Goal: Task Accomplishment & Management: Manage account settings

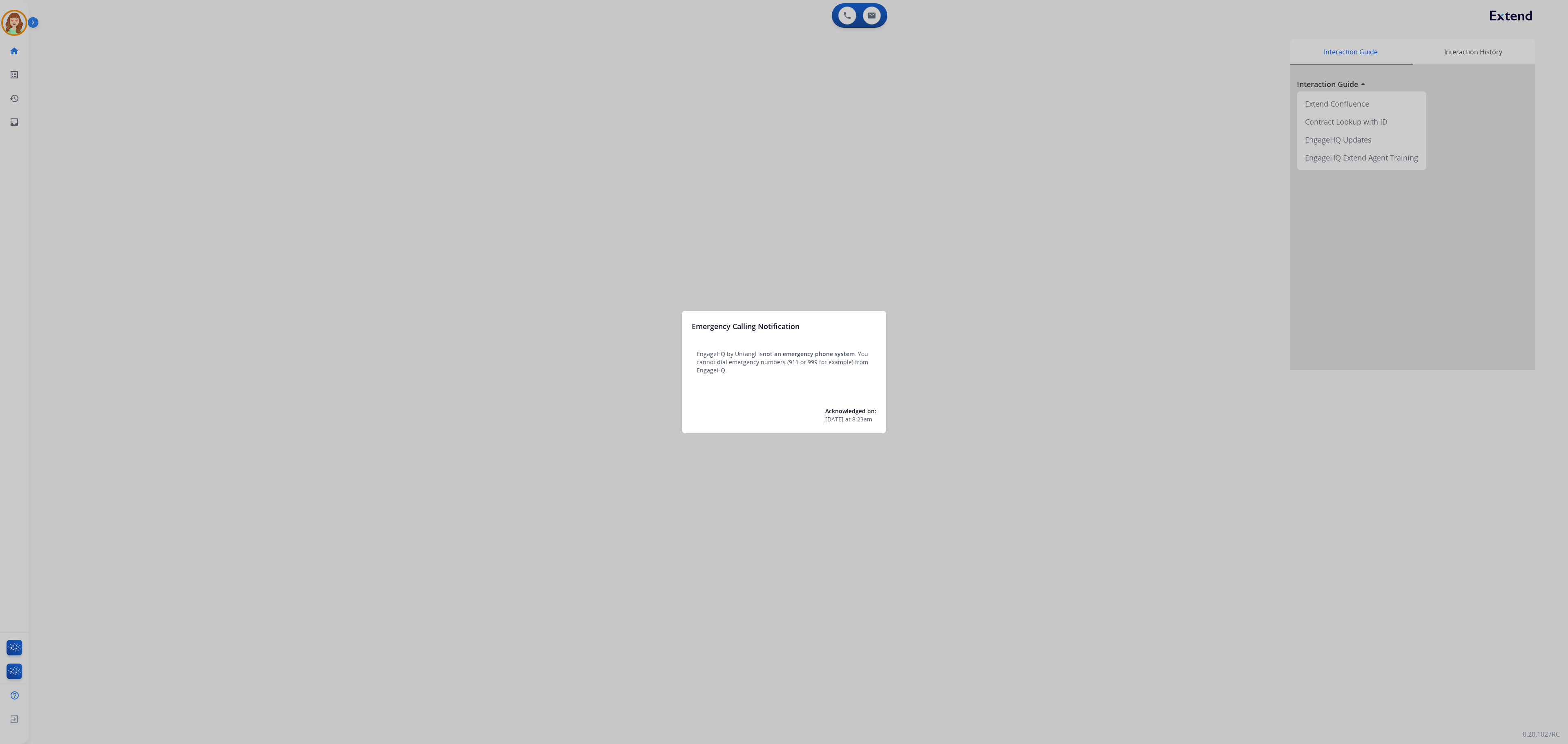
click at [12, 26] on div at bounding box center [784, 372] width 1568 height 744
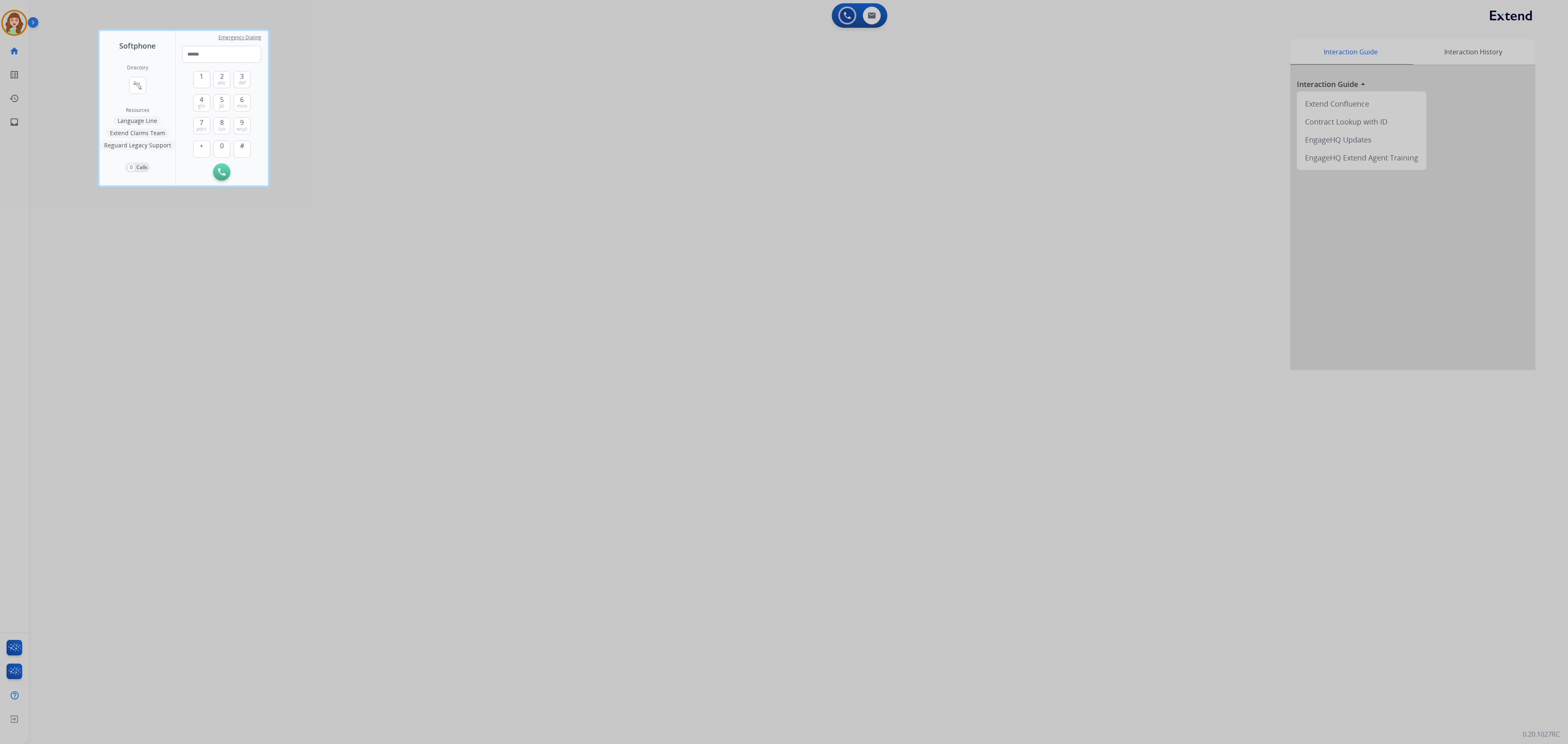
click at [1030, 382] on div at bounding box center [784, 372] width 1568 height 744
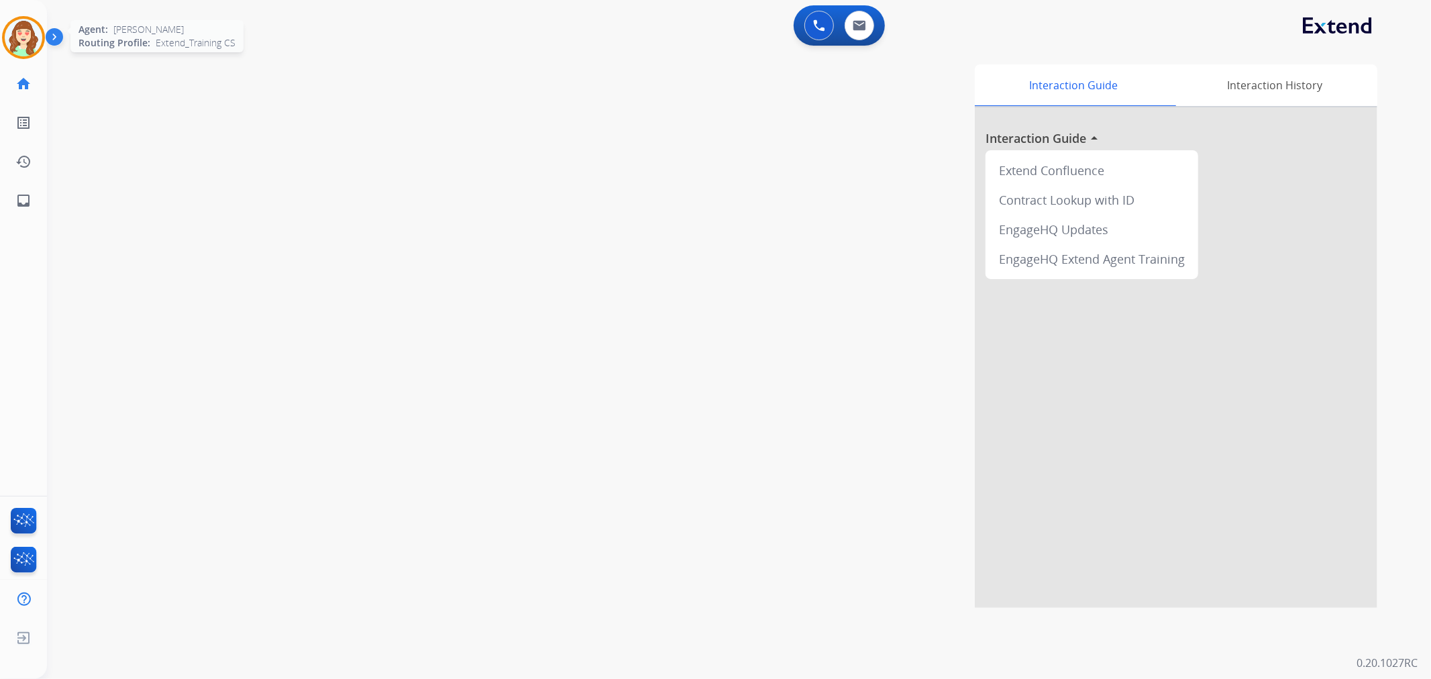
drag, startPoint x: 985, startPoint y: 16, endPoint x: 5, endPoint y: 45, distance: 979.8
click at [5, 45] on img at bounding box center [24, 38] width 38 height 38
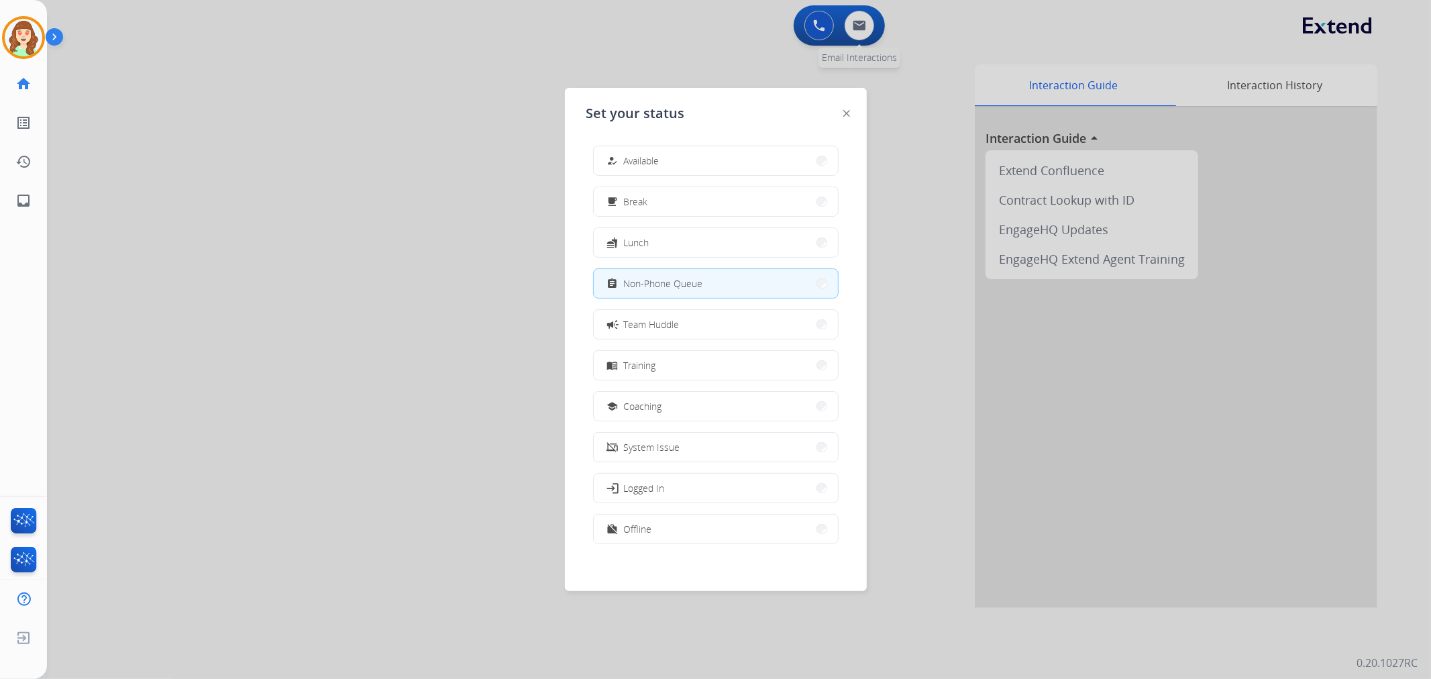
drag, startPoint x: 967, startPoint y: 84, endPoint x: 873, endPoint y: 36, distance: 105.0
click at [958, 79] on div at bounding box center [715, 339] width 1431 height 679
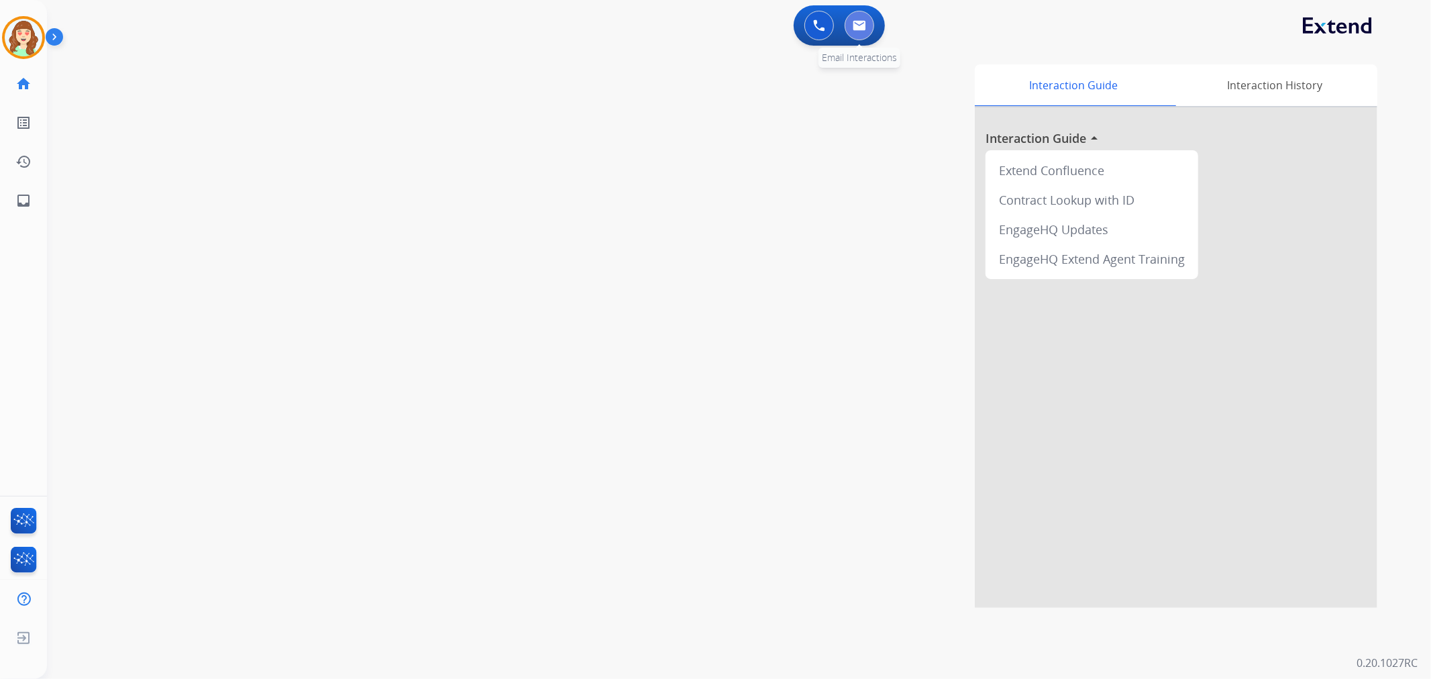
click at [861, 28] on img at bounding box center [859, 25] width 13 height 11
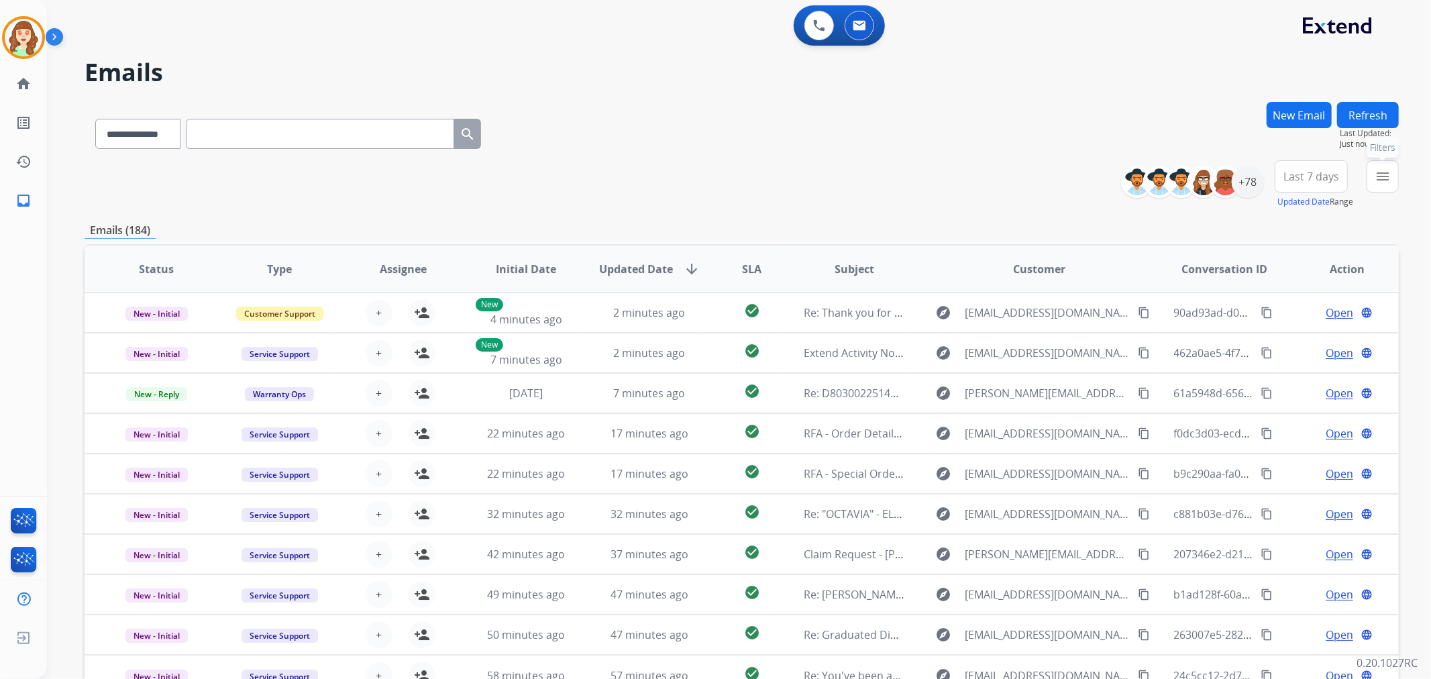
click at [1384, 182] on mat-icon "menu" at bounding box center [1383, 176] width 16 height 16
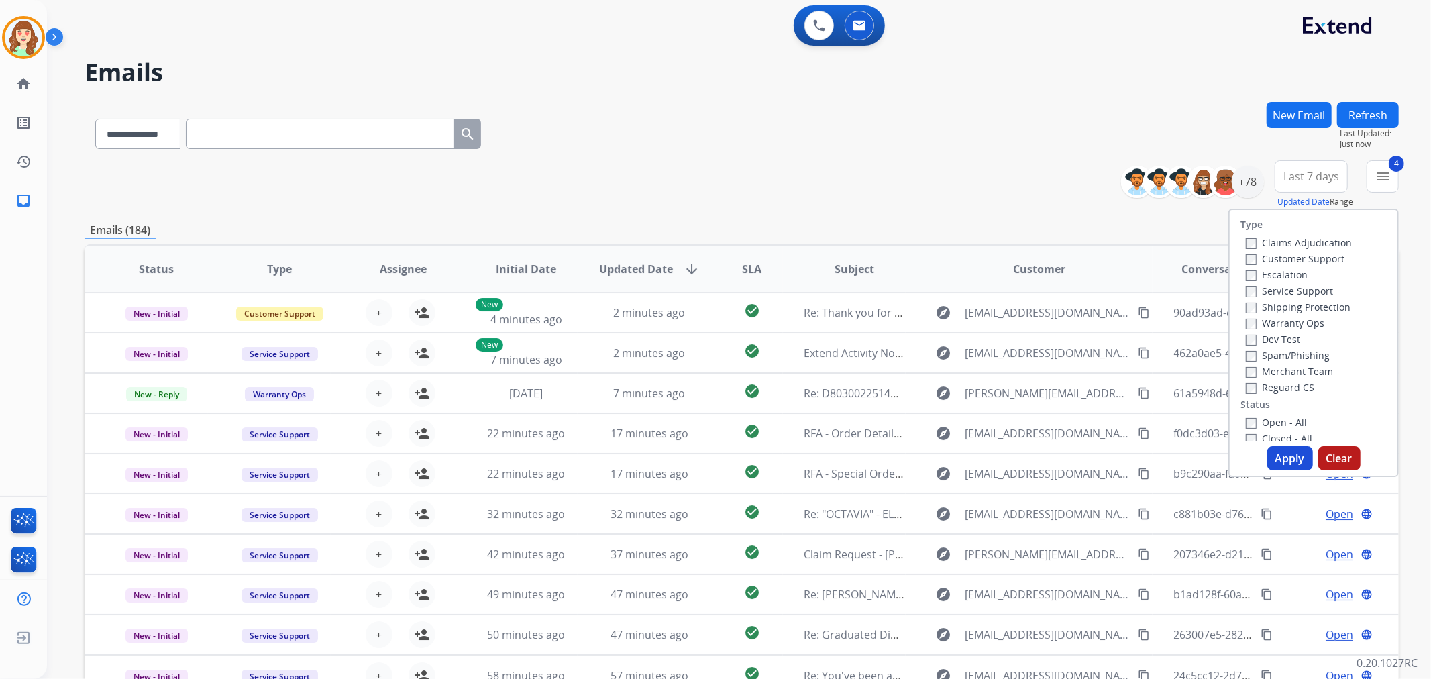
click at [1286, 464] on button "Apply" at bounding box center [1290, 458] width 46 height 24
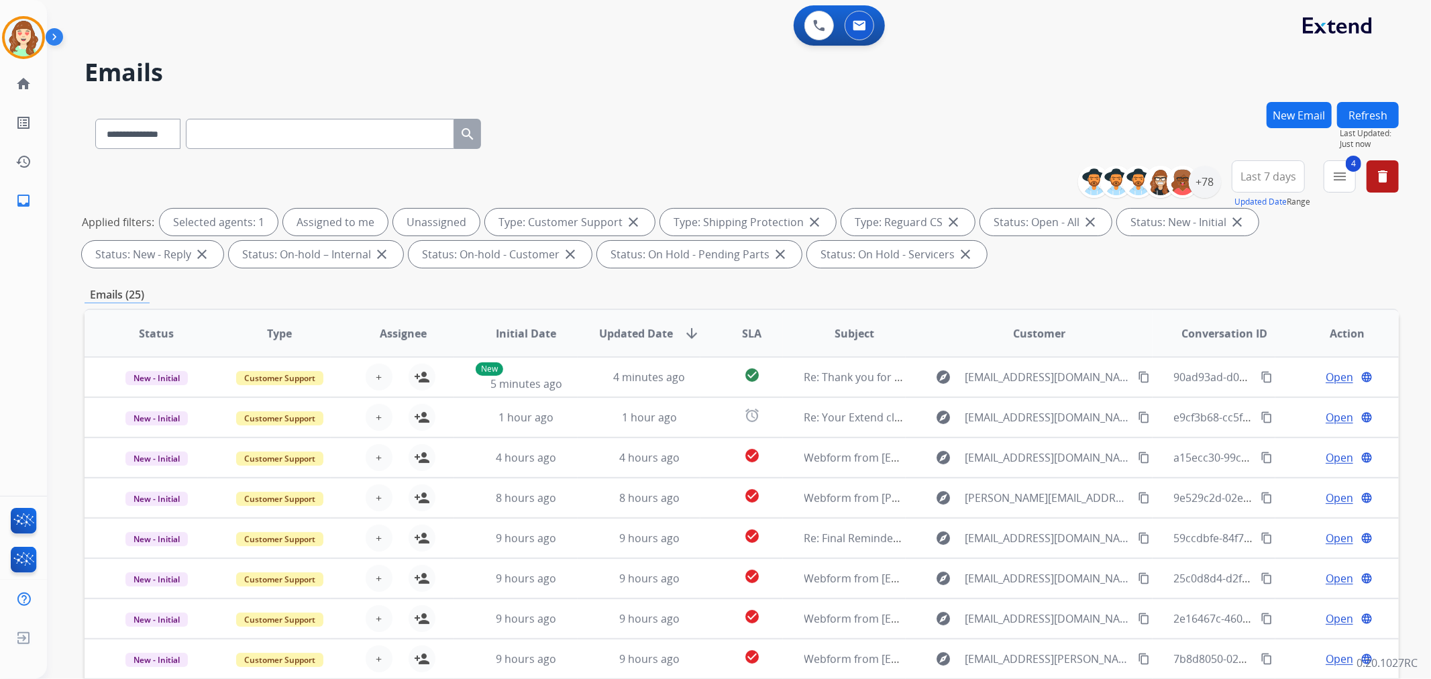
click at [1271, 176] on span "Last 7 days" at bounding box center [1268, 176] width 56 height 5
click at [1263, 337] on div "Last 90 days" at bounding box center [1264, 339] width 74 height 20
click at [1205, 184] on div "+131" at bounding box center [1205, 182] width 32 height 32
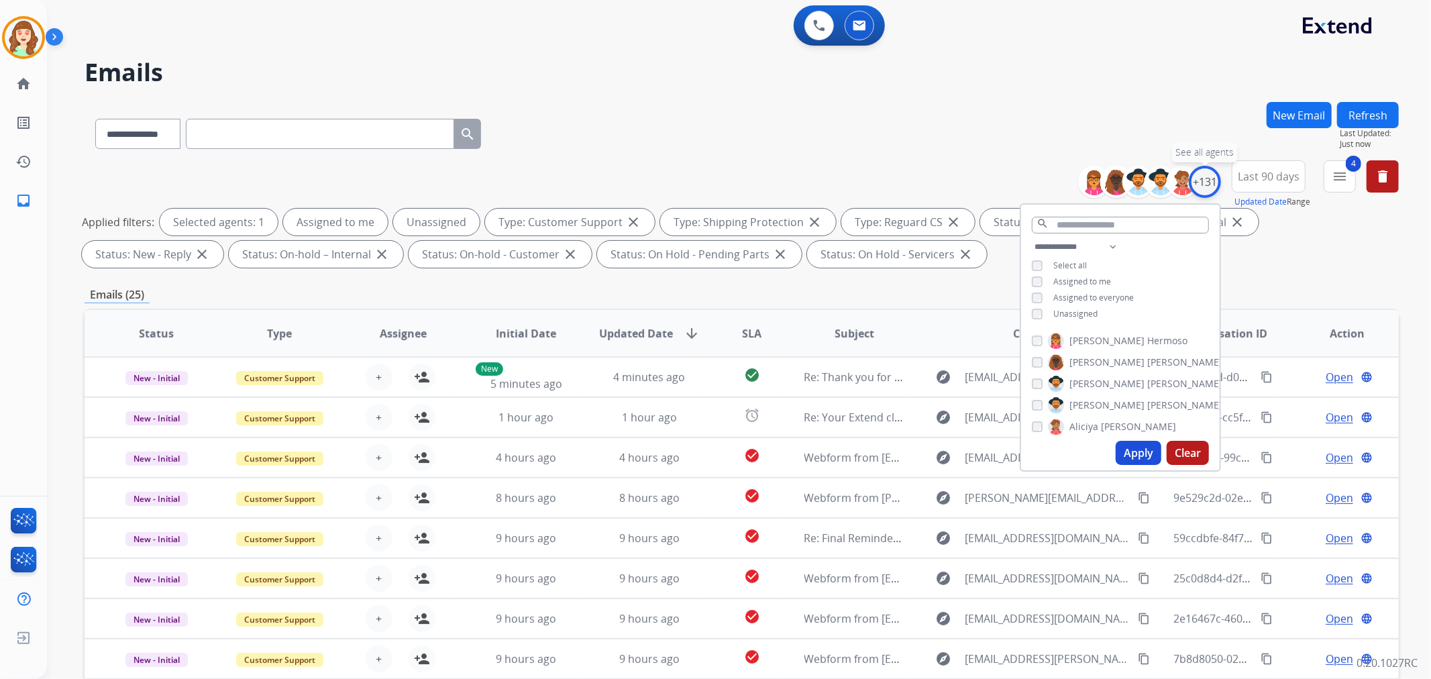
click at [1205, 184] on div "+131" at bounding box center [1205, 182] width 32 height 32
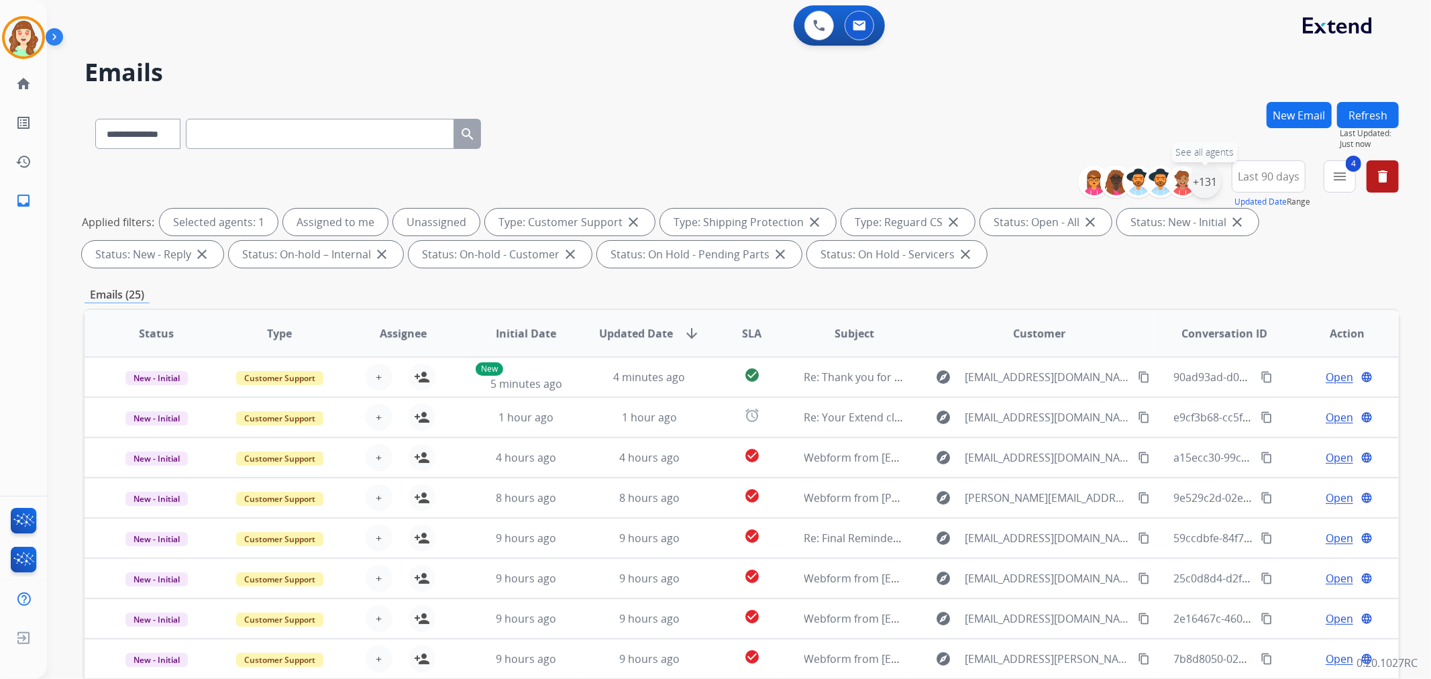
click at [1209, 181] on div "+131" at bounding box center [1205, 182] width 32 height 32
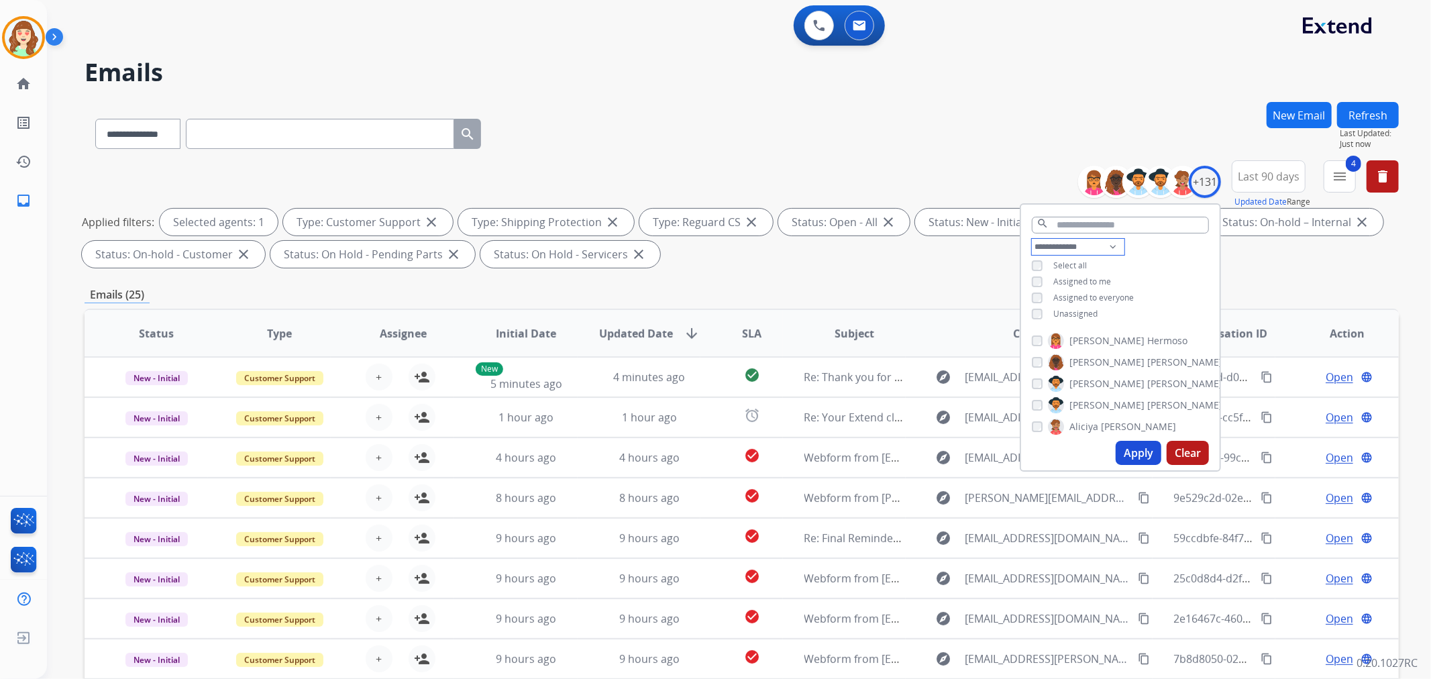
click at [1061, 249] on select "**********" at bounding box center [1078, 247] width 93 height 16
select select "**********"
click at [1032, 239] on select "**********" at bounding box center [1078, 247] width 93 height 16
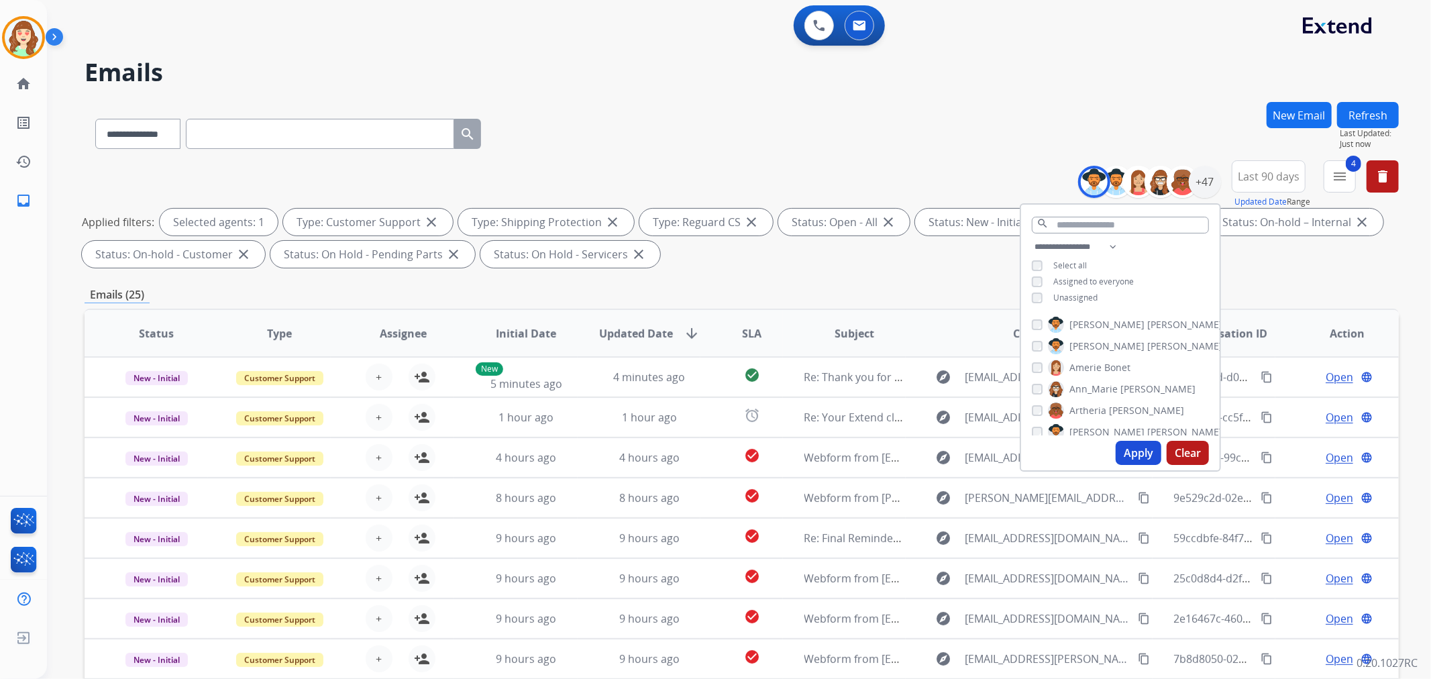
click at [1136, 453] on button "Apply" at bounding box center [1139, 453] width 46 height 24
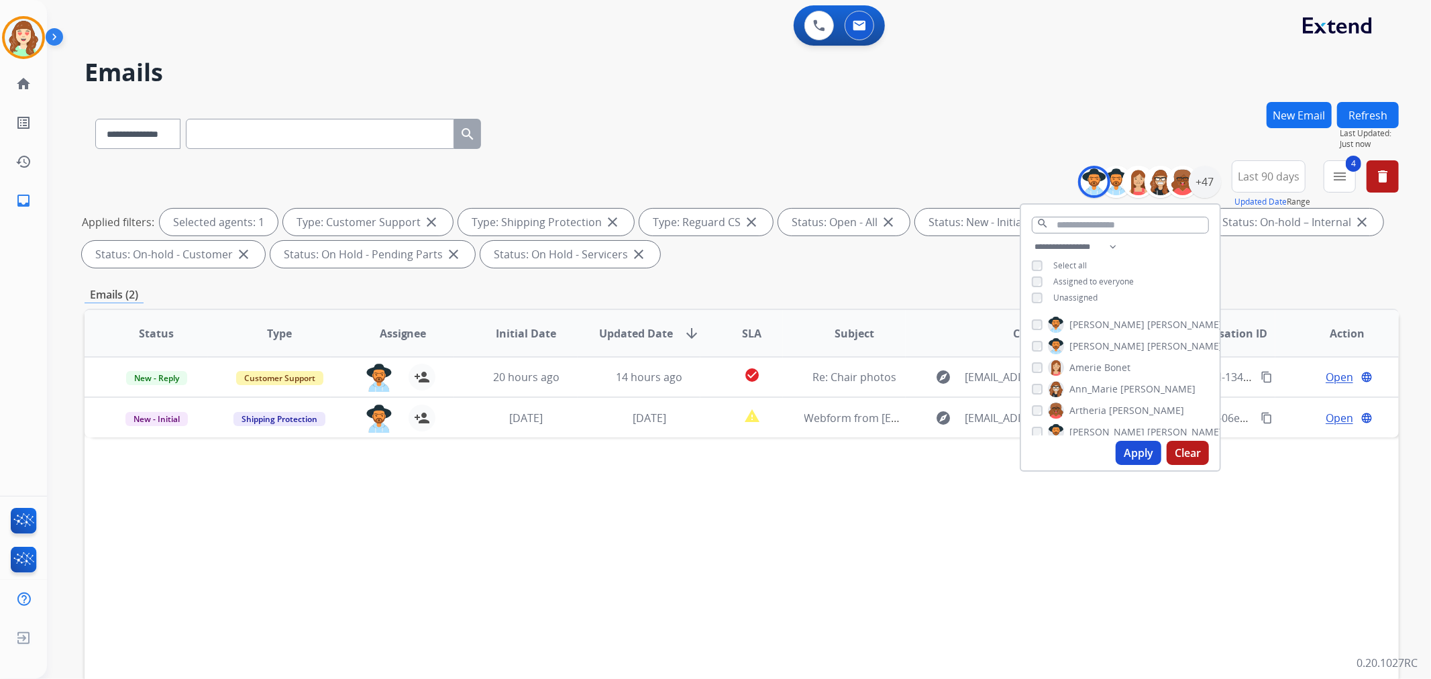
click at [1032, 327] on div "[PERSON_NAME]" at bounding box center [1127, 325] width 191 height 16
click at [861, 290] on div "Emails (2)" at bounding box center [742, 294] width 1314 height 17
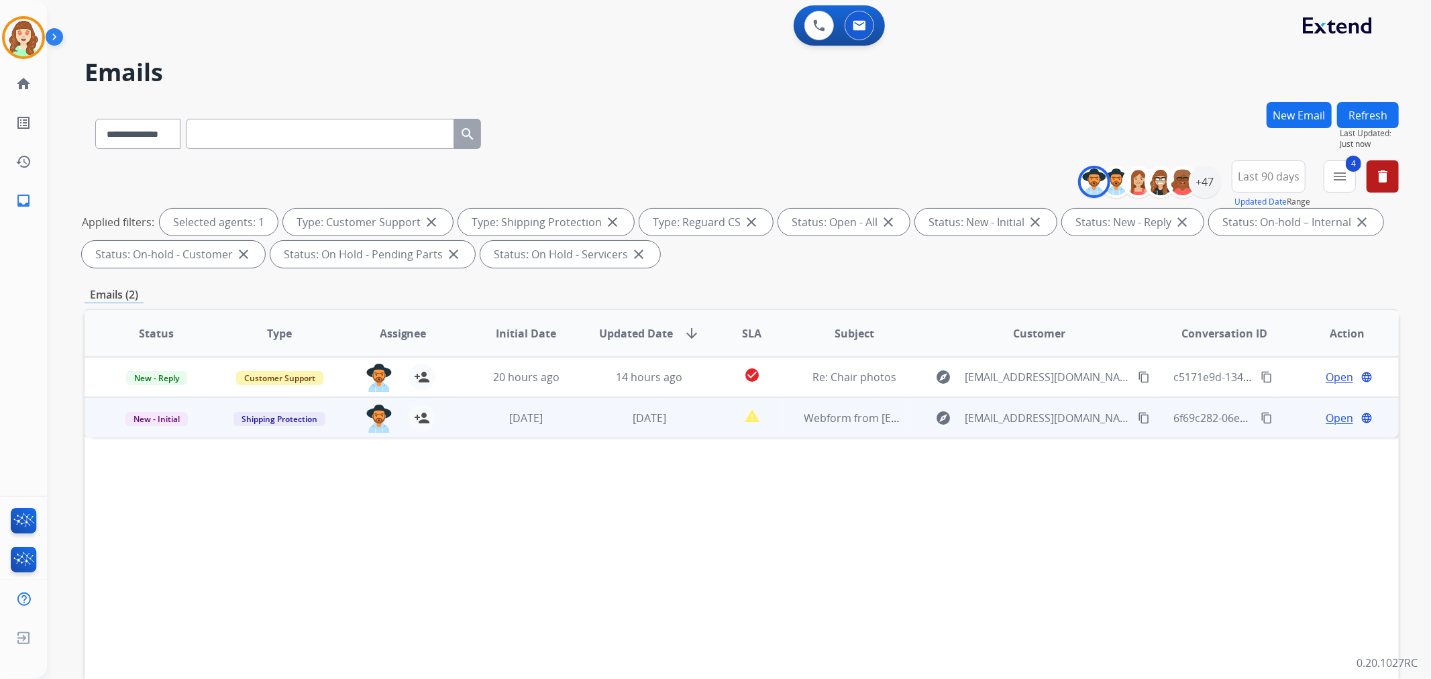
click at [1136, 413] on button "content_copy" at bounding box center [1144, 418] width 16 height 16
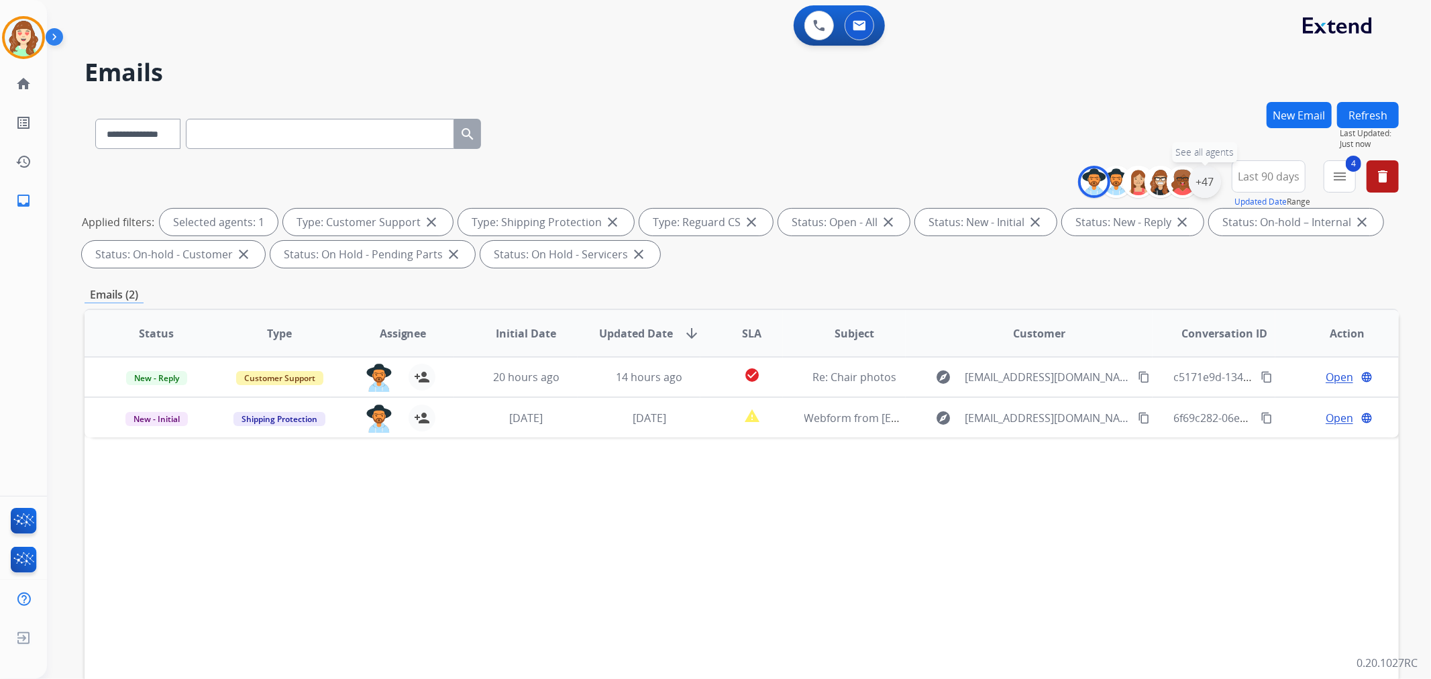
click at [1201, 181] on div "+47" at bounding box center [1205, 182] width 32 height 32
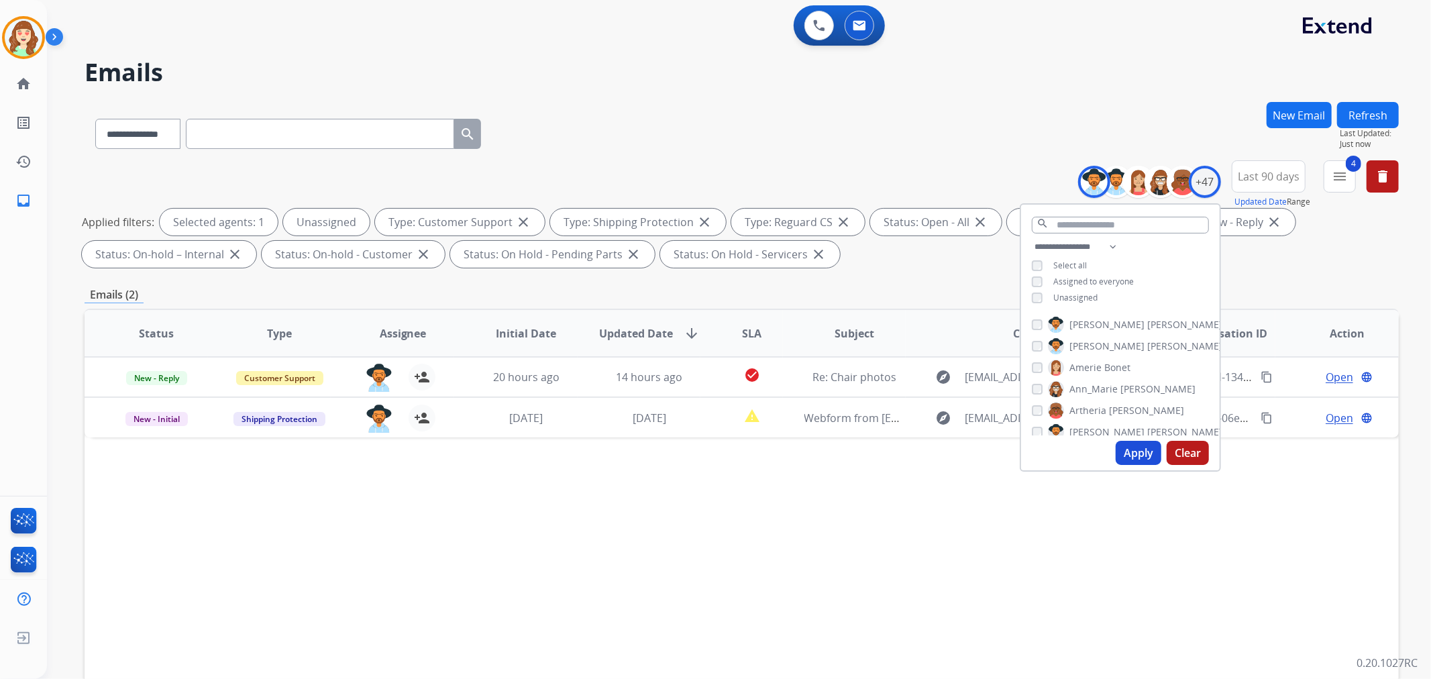
click at [1140, 457] on button "Apply" at bounding box center [1139, 453] width 46 height 24
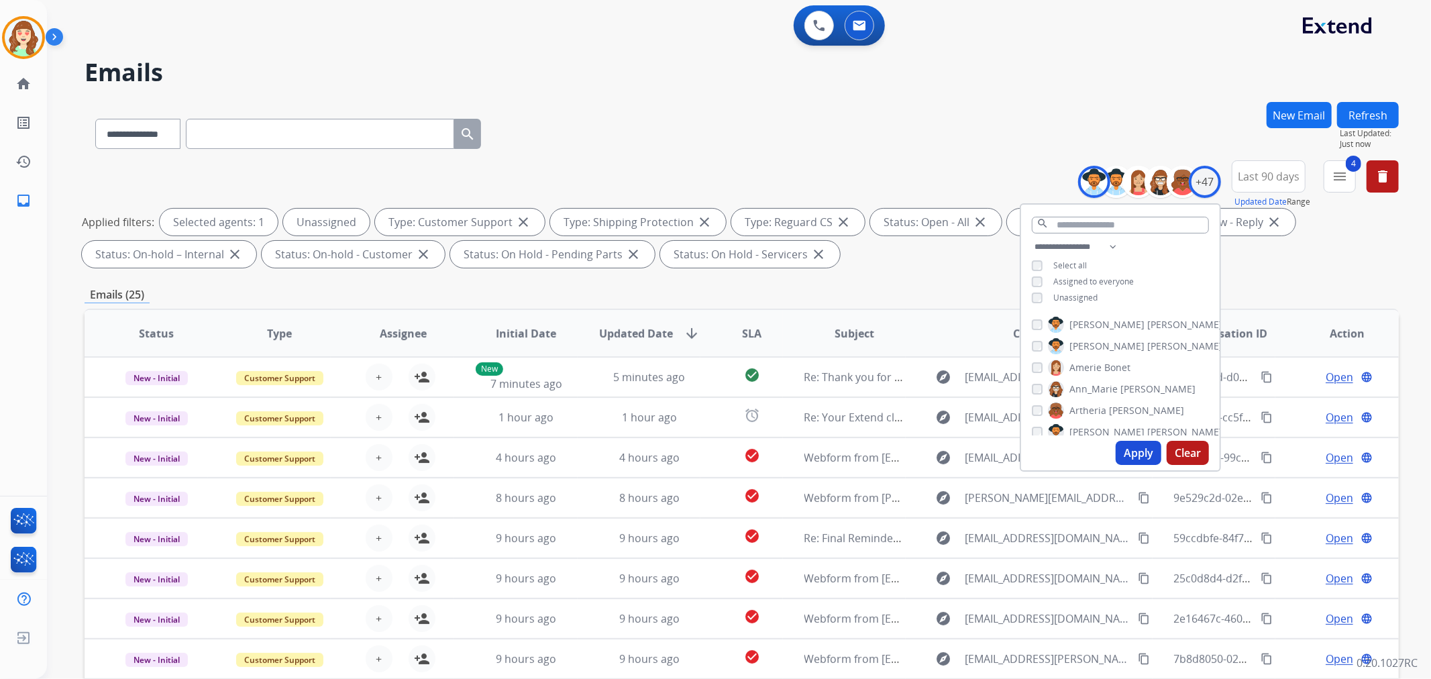
scroll to position [149, 0]
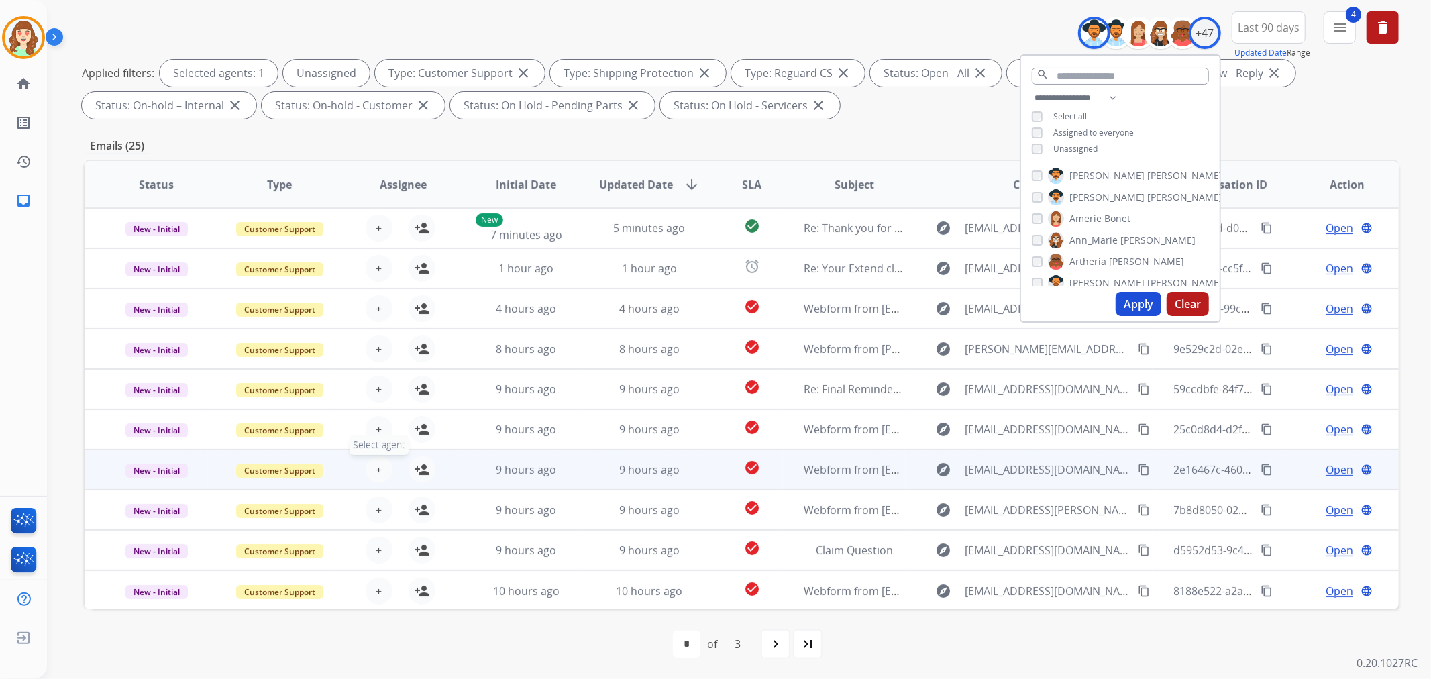
click at [377, 470] on span "+" at bounding box center [379, 470] width 6 height 16
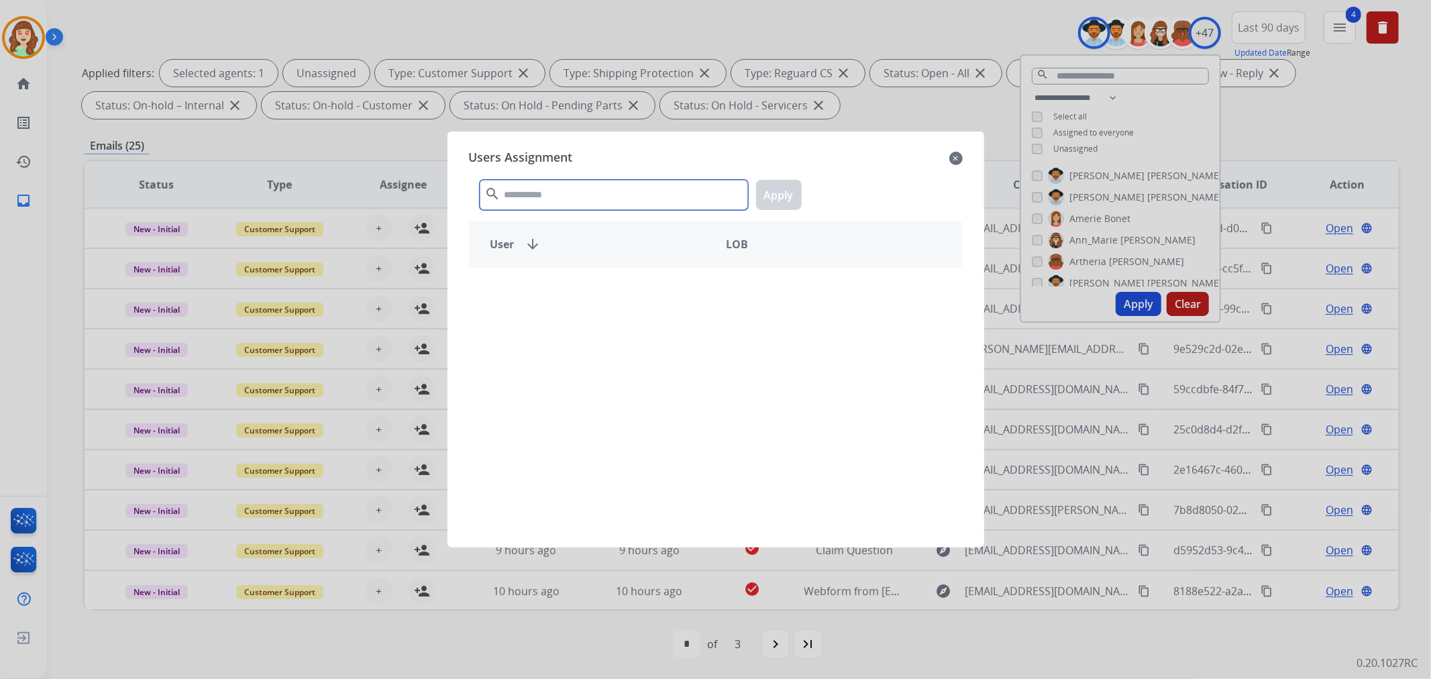
click at [539, 200] on input "text" at bounding box center [614, 195] width 268 height 30
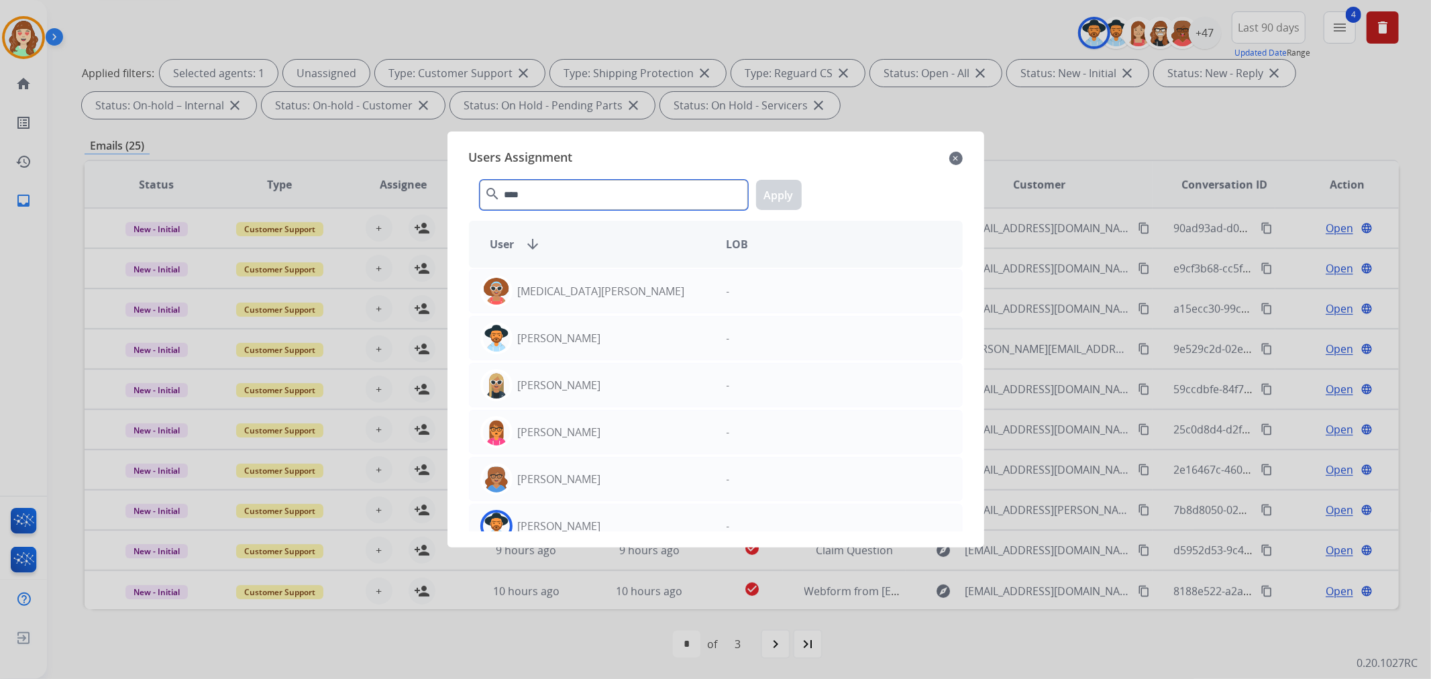
scroll to position [65, 0]
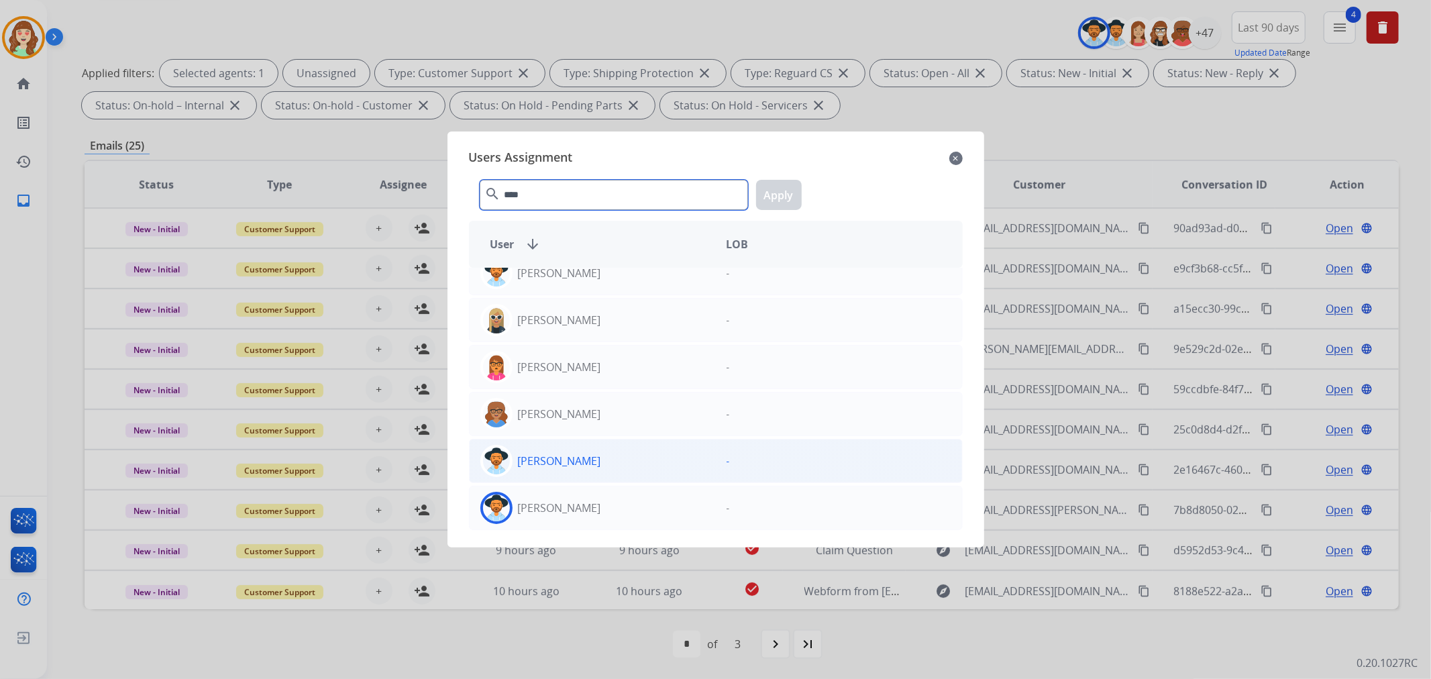
type input "****"
click at [612, 465] on div "[PERSON_NAME]" at bounding box center [593, 461] width 246 height 32
click at [796, 186] on button "Apply" at bounding box center [779, 195] width 46 height 30
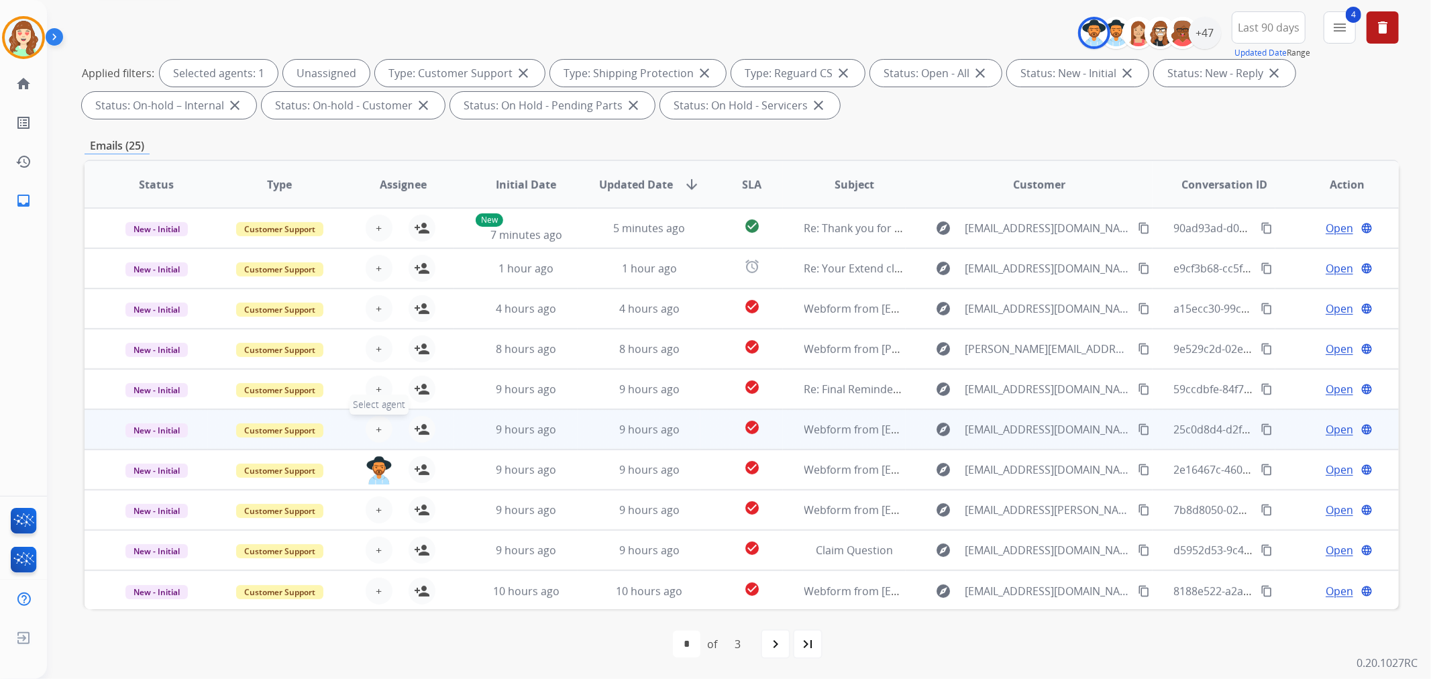
click at [376, 433] on span "+" at bounding box center [379, 429] width 6 height 16
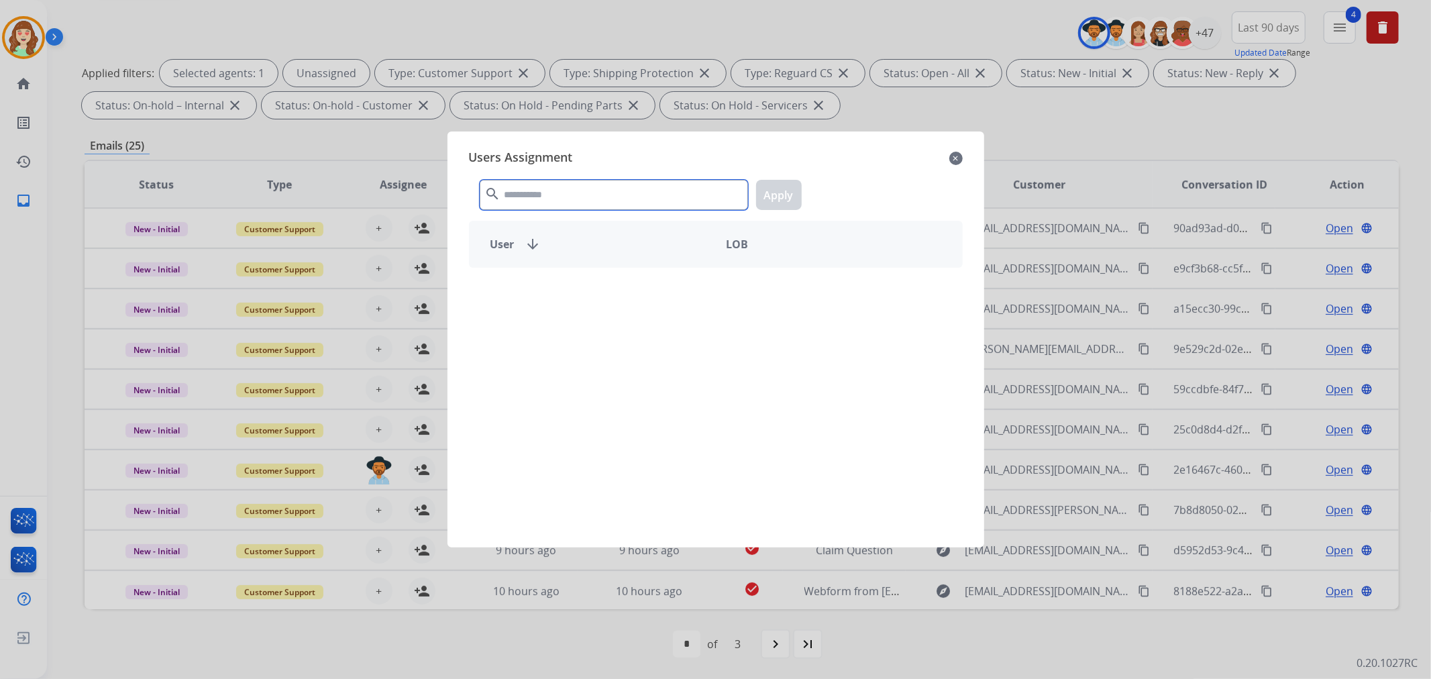
click at [551, 195] on input "text" at bounding box center [614, 195] width 268 height 30
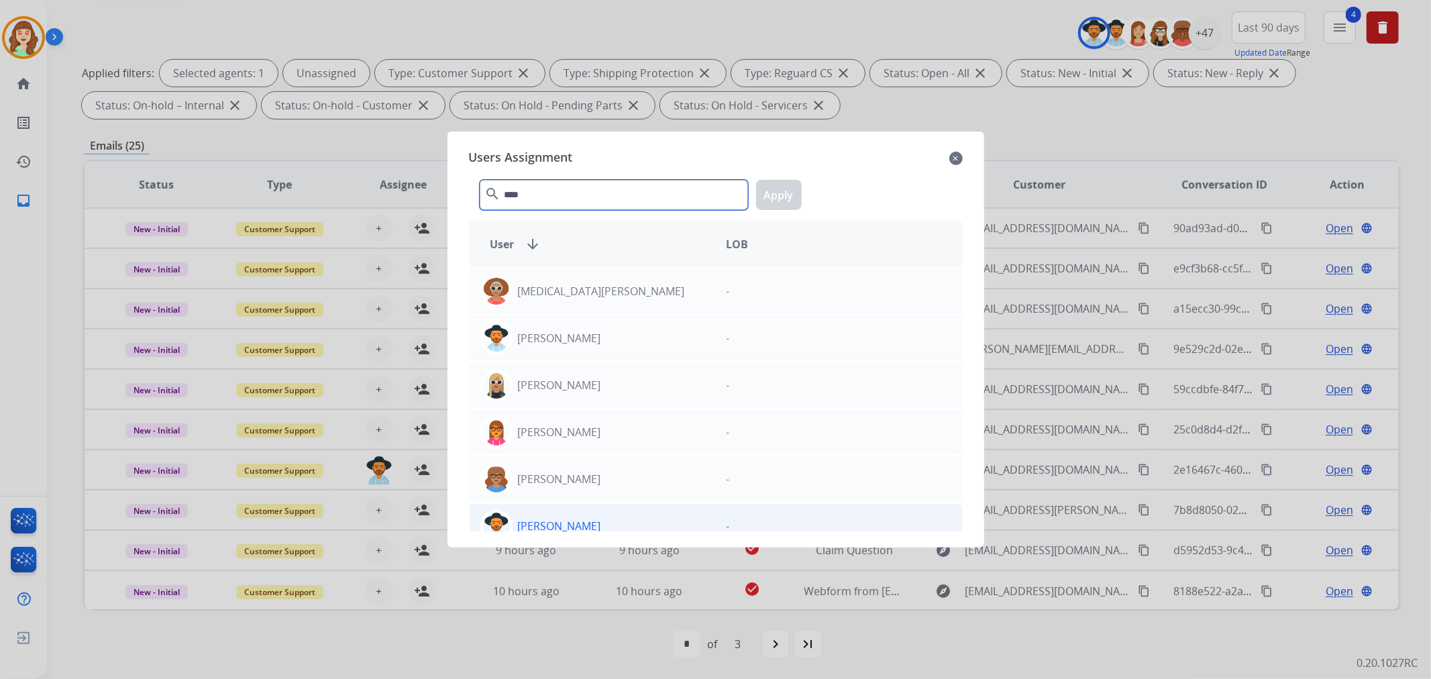
type input "****"
click at [580, 518] on p "[PERSON_NAME]" at bounding box center [559, 526] width 83 height 16
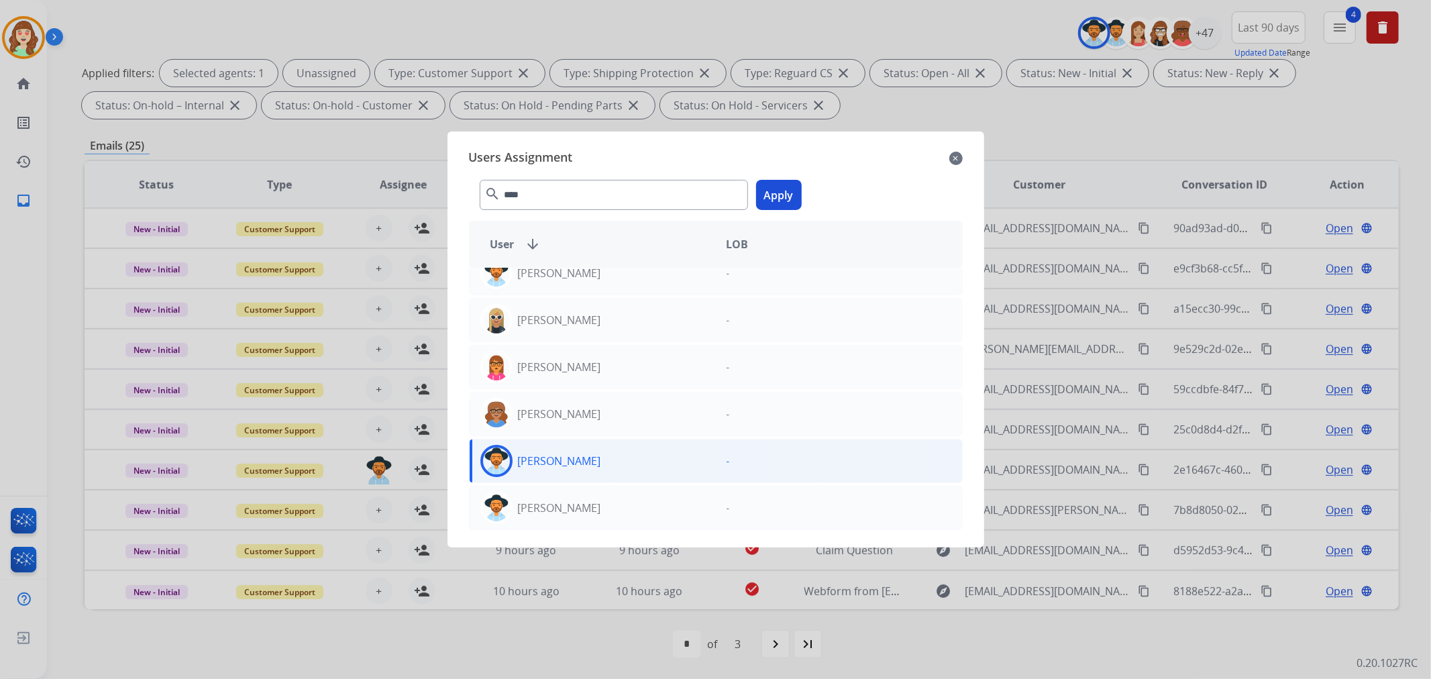
click at [784, 192] on button "Apply" at bounding box center [779, 195] width 46 height 30
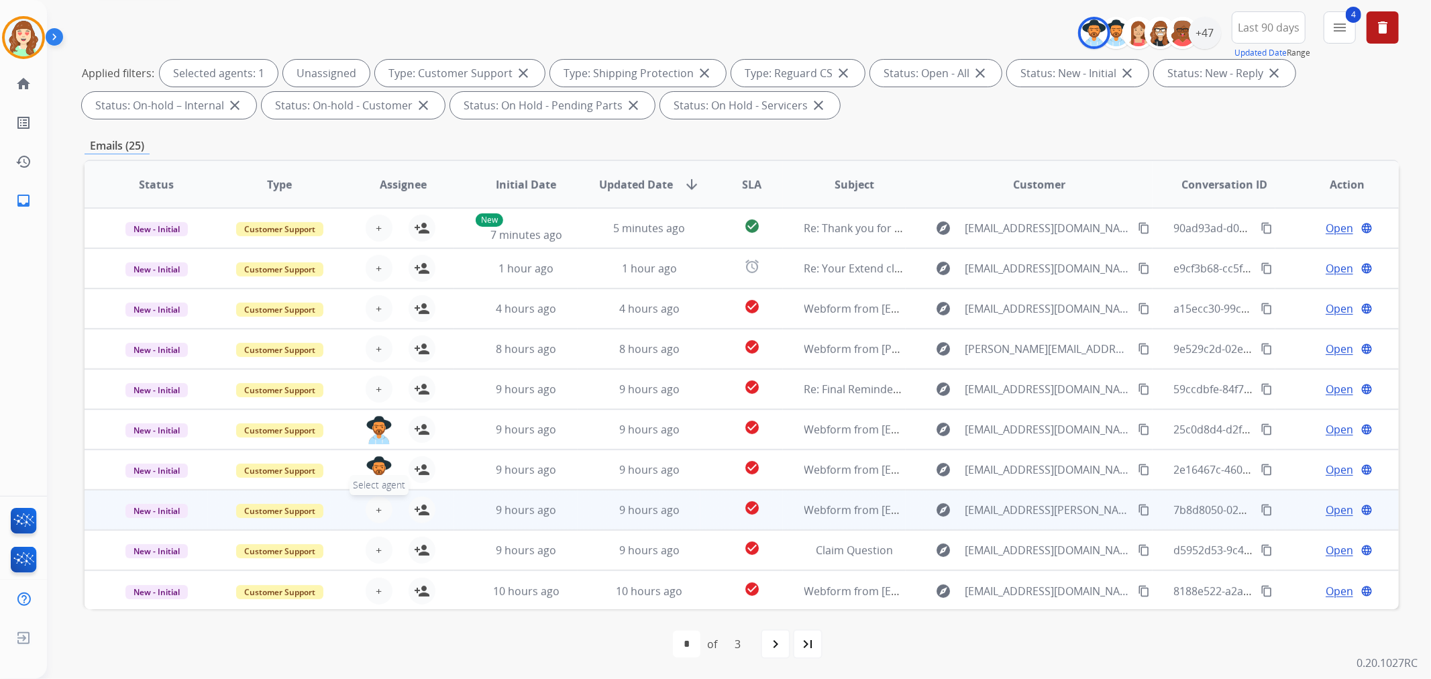
click at [377, 498] on button "+ Select agent" at bounding box center [379, 509] width 27 height 27
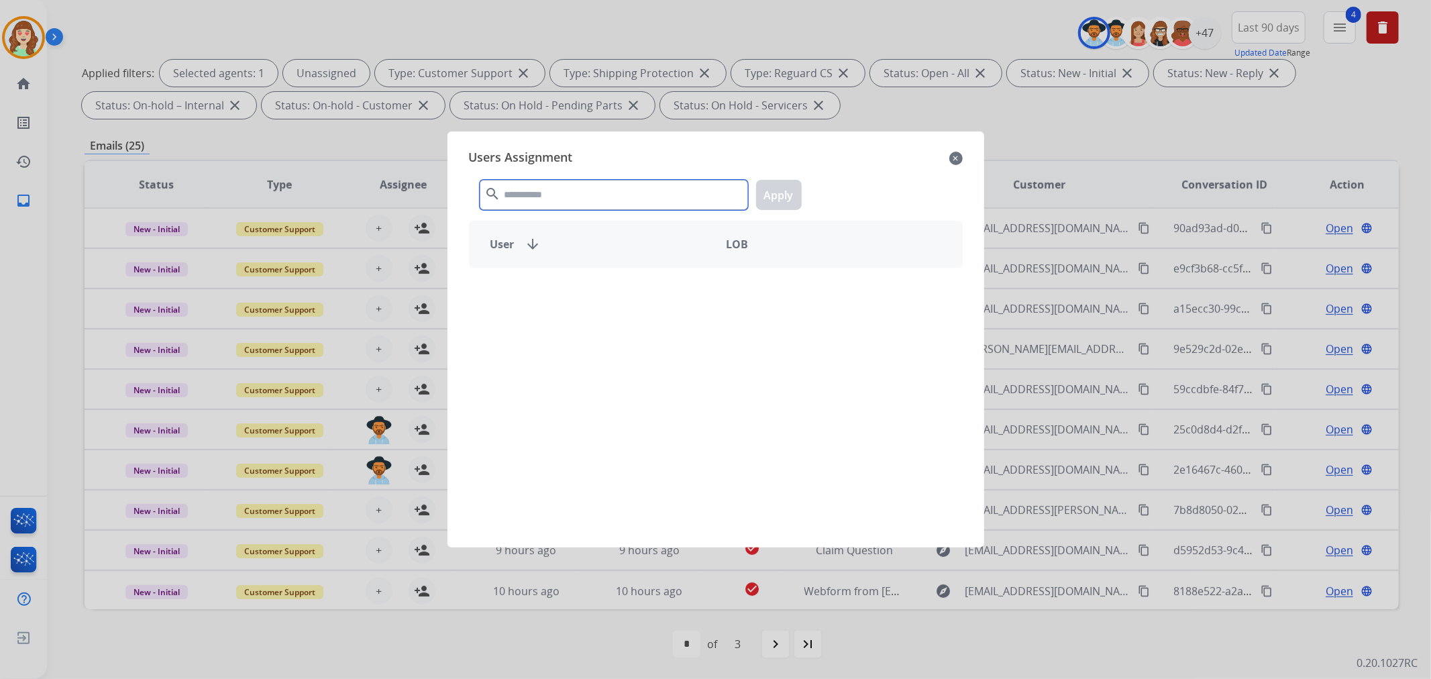
drag, startPoint x: 629, startPoint y: 188, endPoint x: 639, endPoint y: 148, distance: 40.8
click at [637, 170] on div "search Apply" at bounding box center [716, 192] width 494 height 46
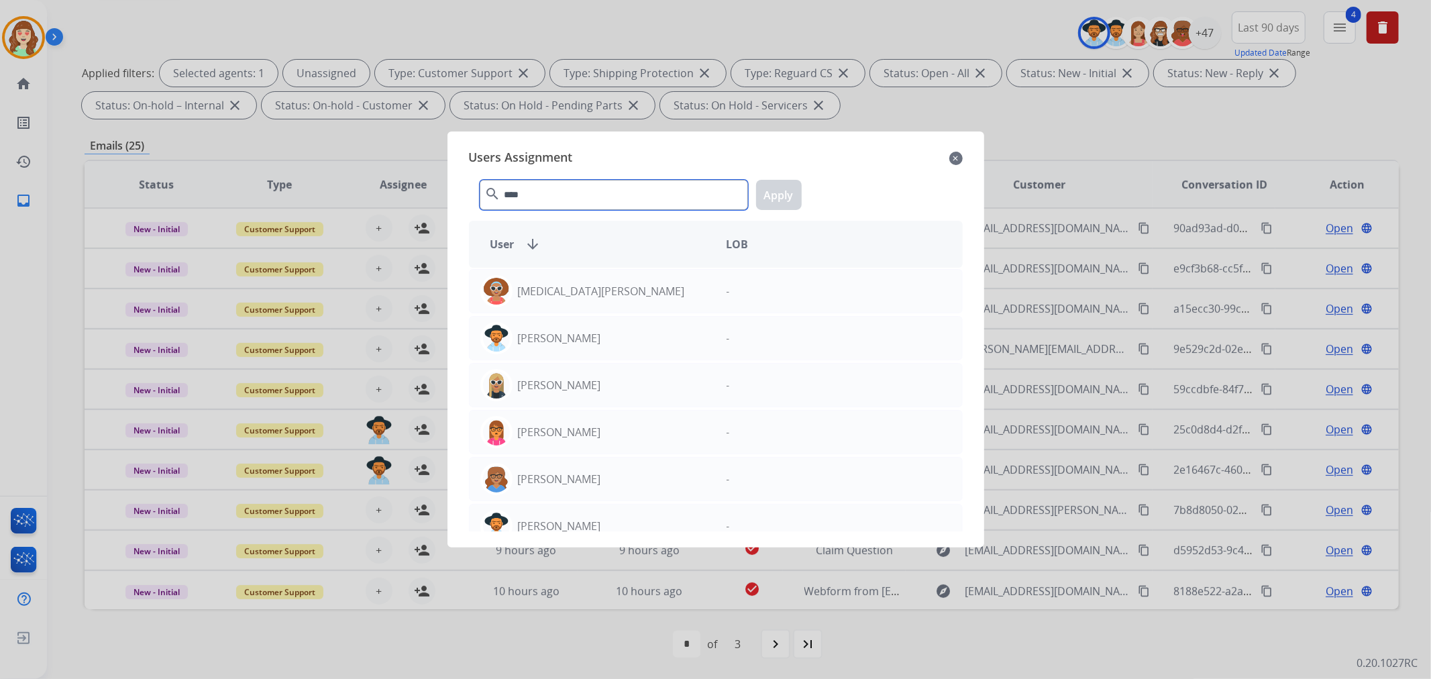
type input "****"
click at [600, 510] on div "[PERSON_NAME]" at bounding box center [593, 526] width 246 height 32
click at [780, 191] on button "Apply" at bounding box center [779, 195] width 46 height 30
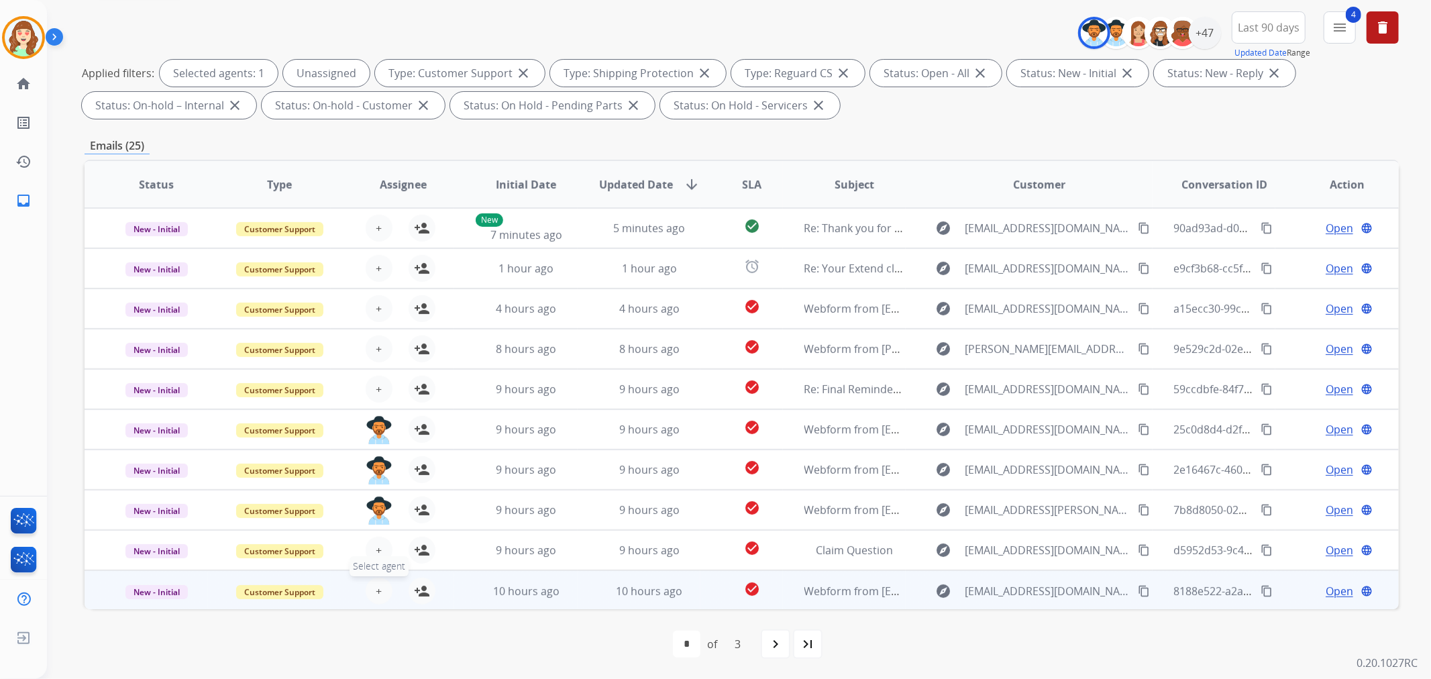
click at [378, 590] on span "+" at bounding box center [379, 591] width 6 height 16
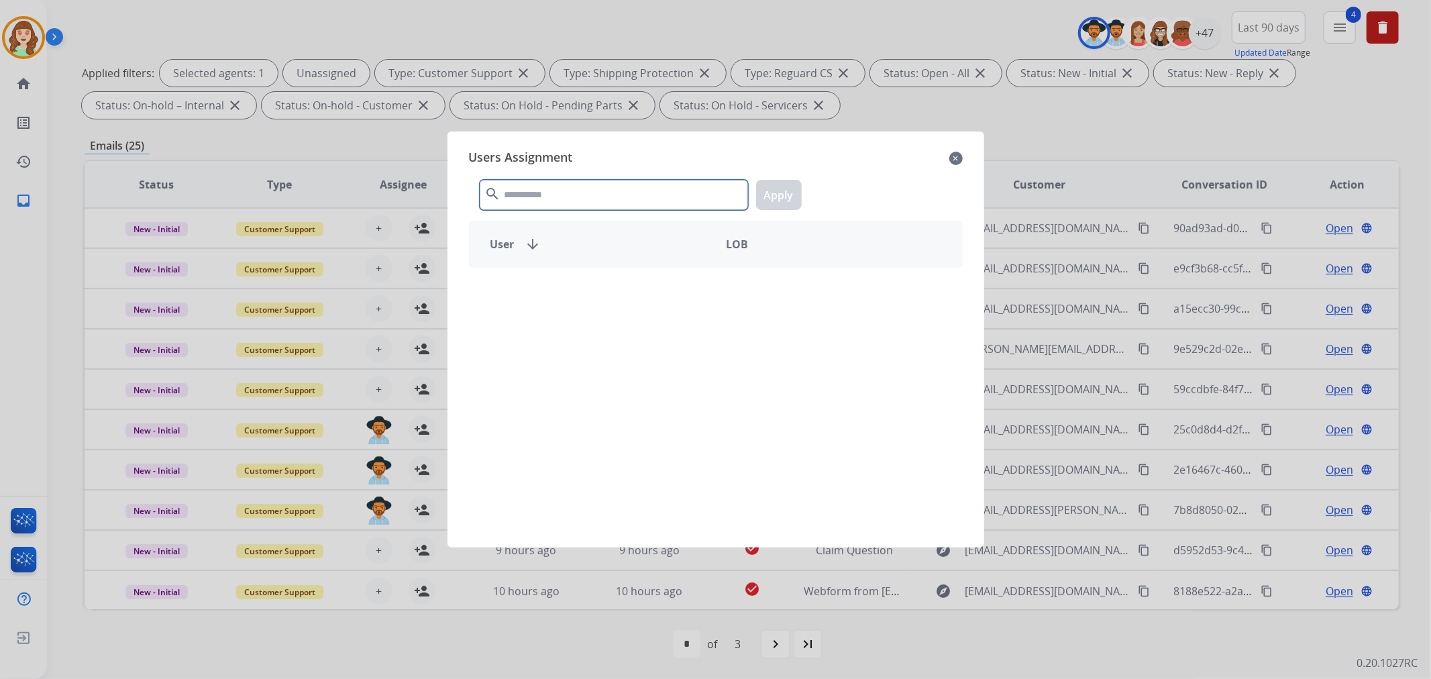
click at [592, 193] on input "text" at bounding box center [614, 195] width 268 height 30
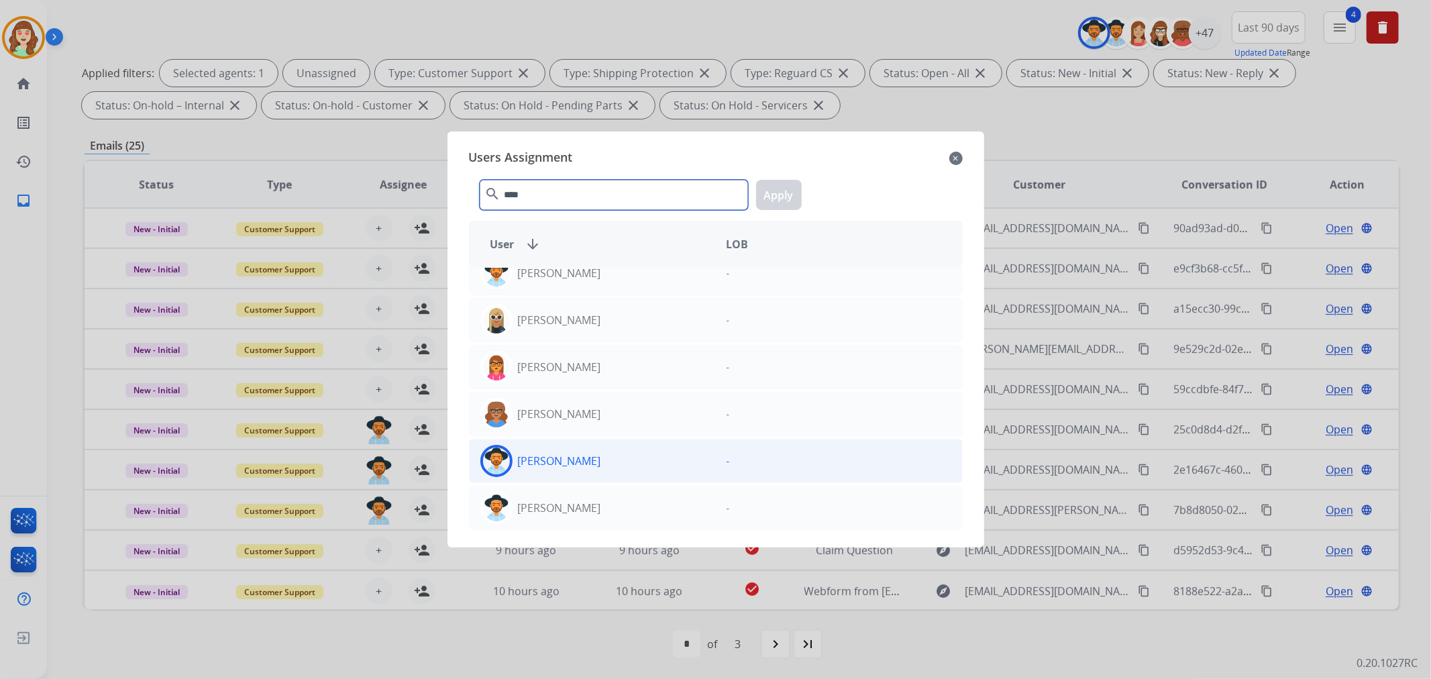
type input "****"
click at [594, 465] on div "[PERSON_NAME]" at bounding box center [593, 461] width 246 height 32
click at [788, 196] on button "Apply" at bounding box center [779, 195] width 46 height 30
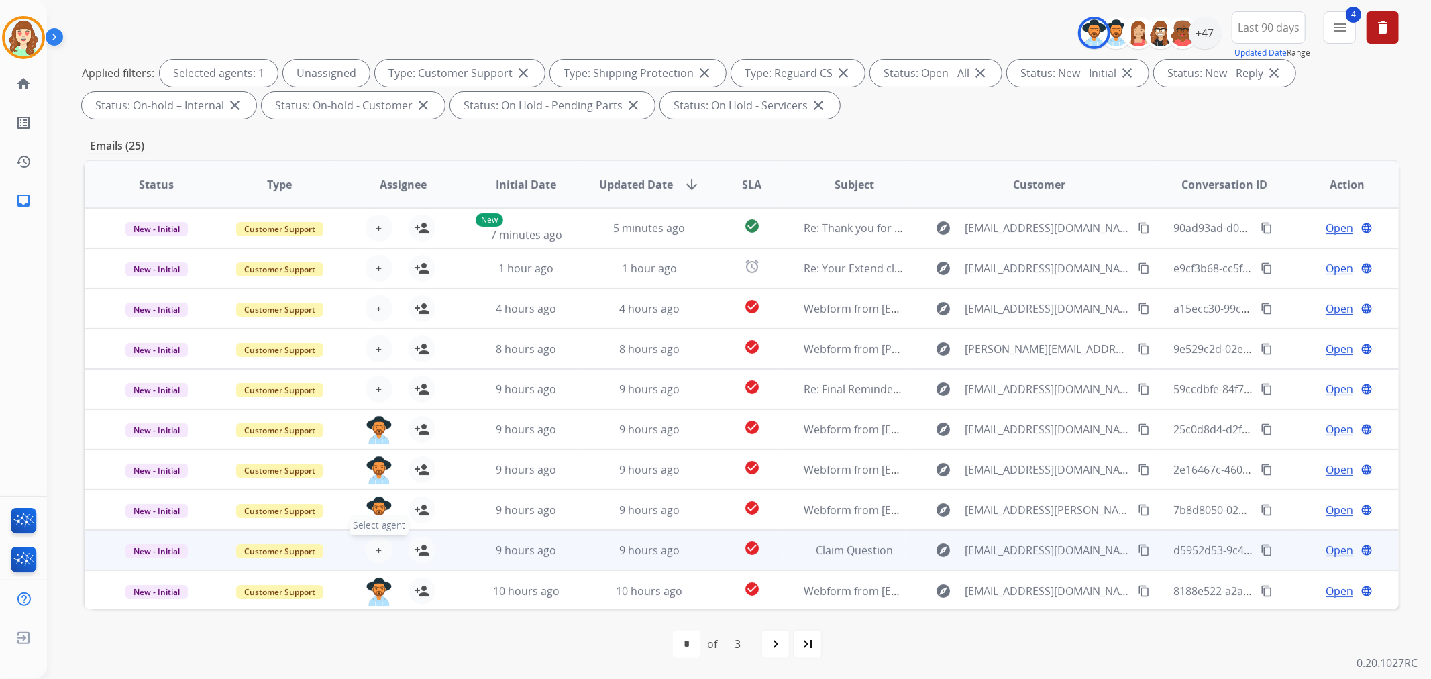
click at [376, 550] on span "+" at bounding box center [379, 550] width 6 height 16
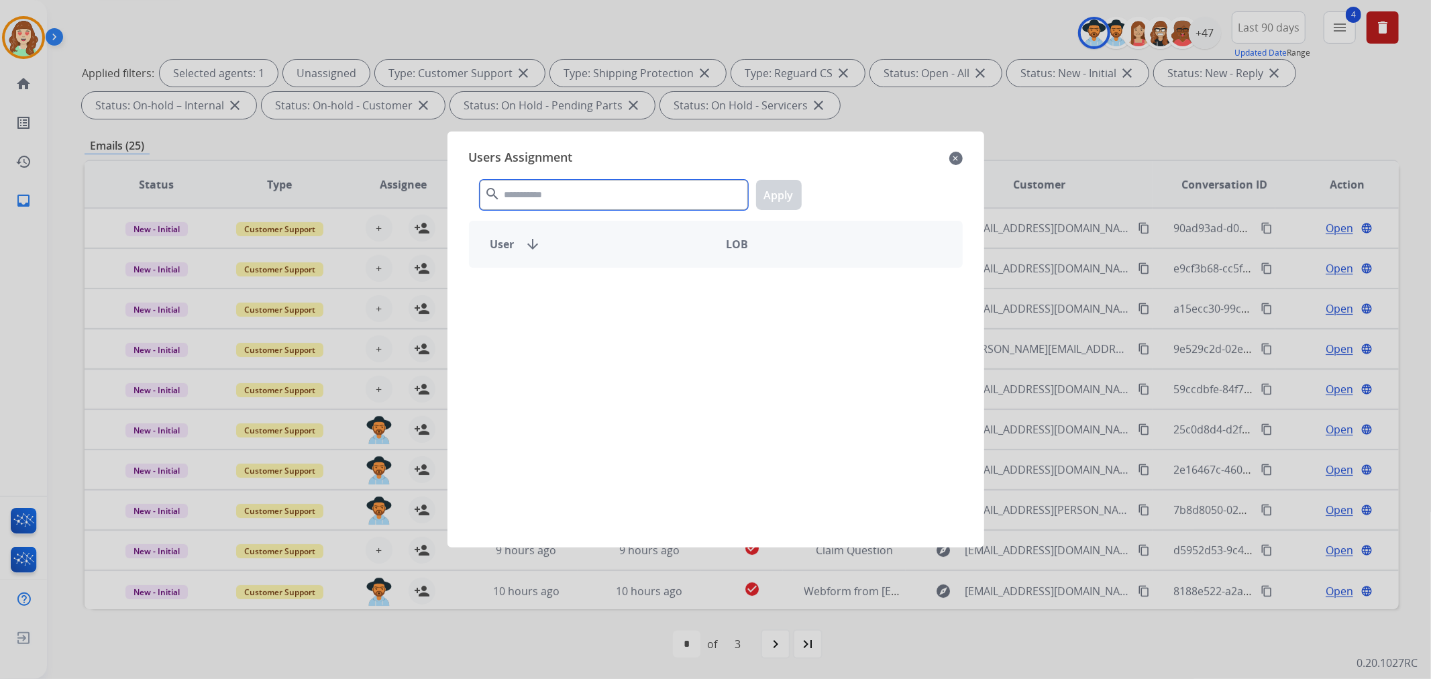
drag, startPoint x: 665, startPoint y: 202, endPoint x: 662, endPoint y: 183, distance: 19.0
click at [665, 199] on input "text" at bounding box center [614, 195] width 268 height 30
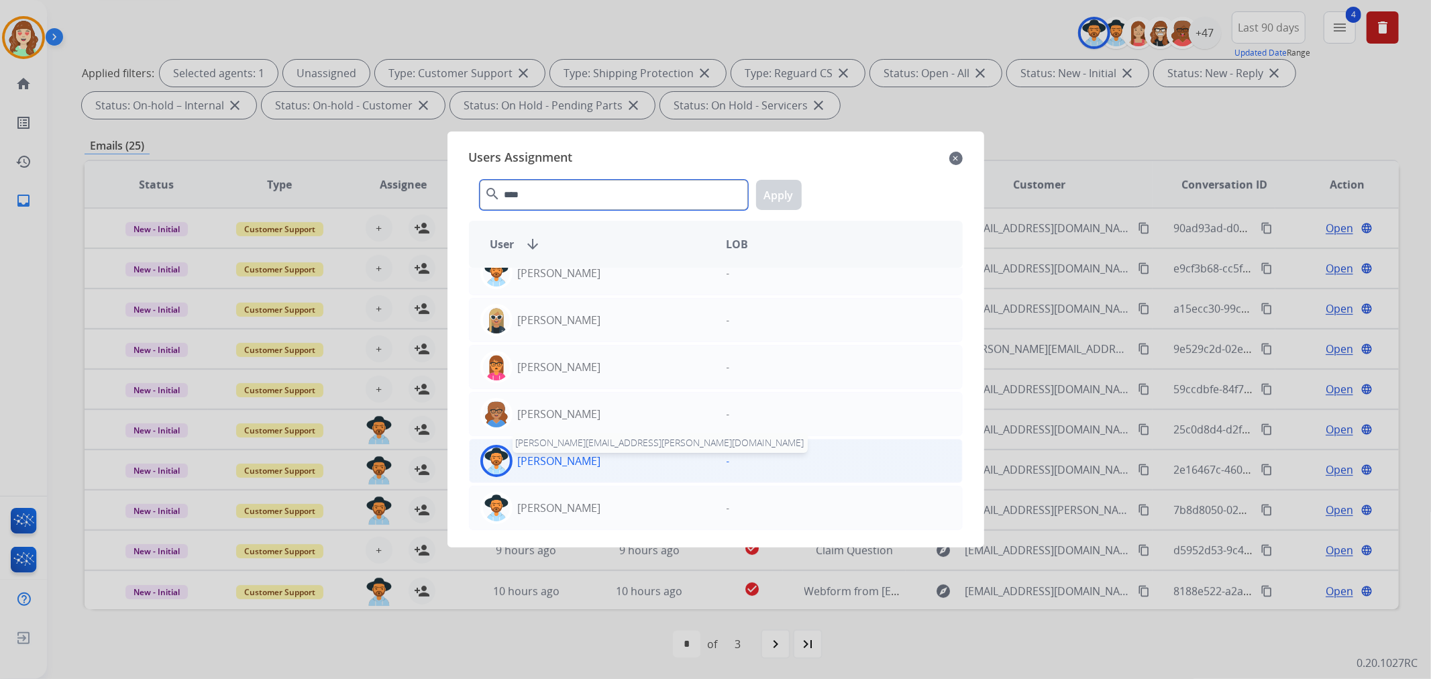
type input "****"
click at [570, 468] on p "[PERSON_NAME]" at bounding box center [559, 461] width 83 height 16
click at [776, 195] on button "Apply" at bounding box center [779, 195] width 46 height 30
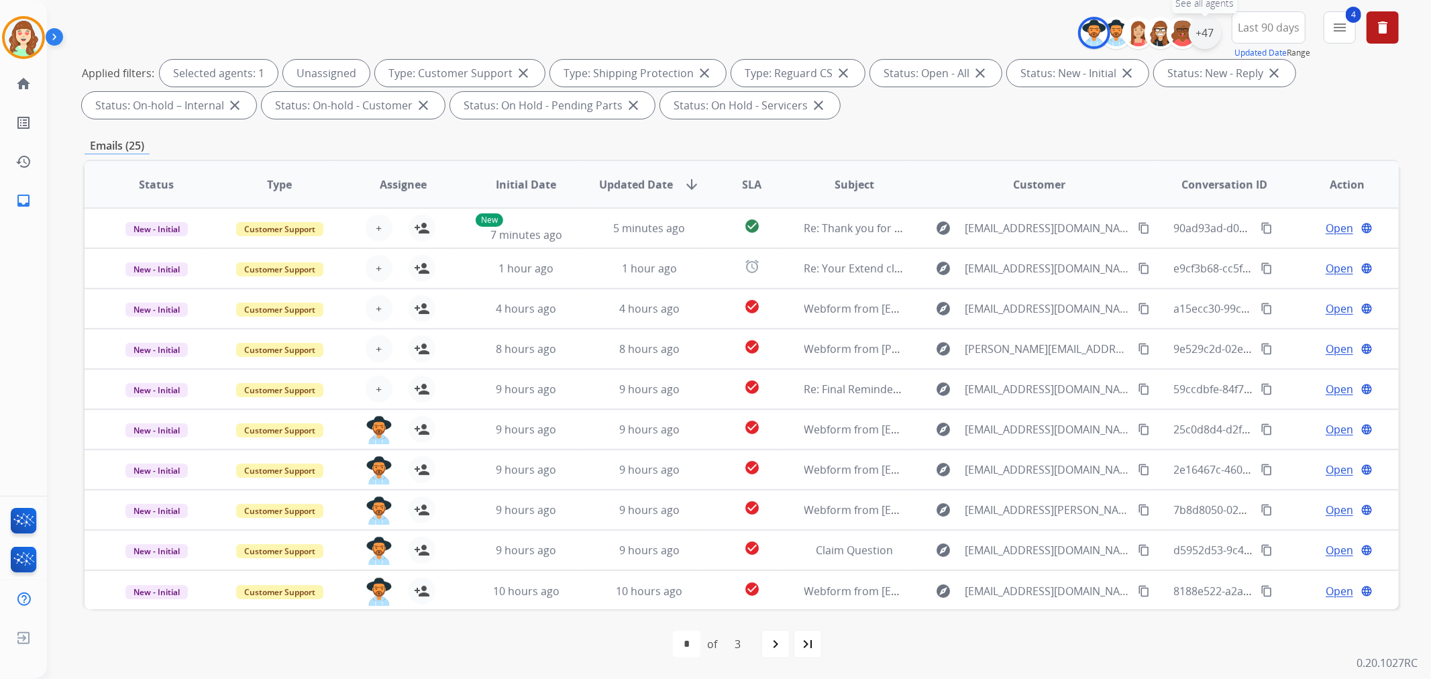
drag, startPoint x: 1206, startPoint y: 37, endPoint x: 1204, endPoint y: 44, distance: 7.0
click at [1206, 37] on div "+47" at bounding box center [1205, 33] width 32 height 32
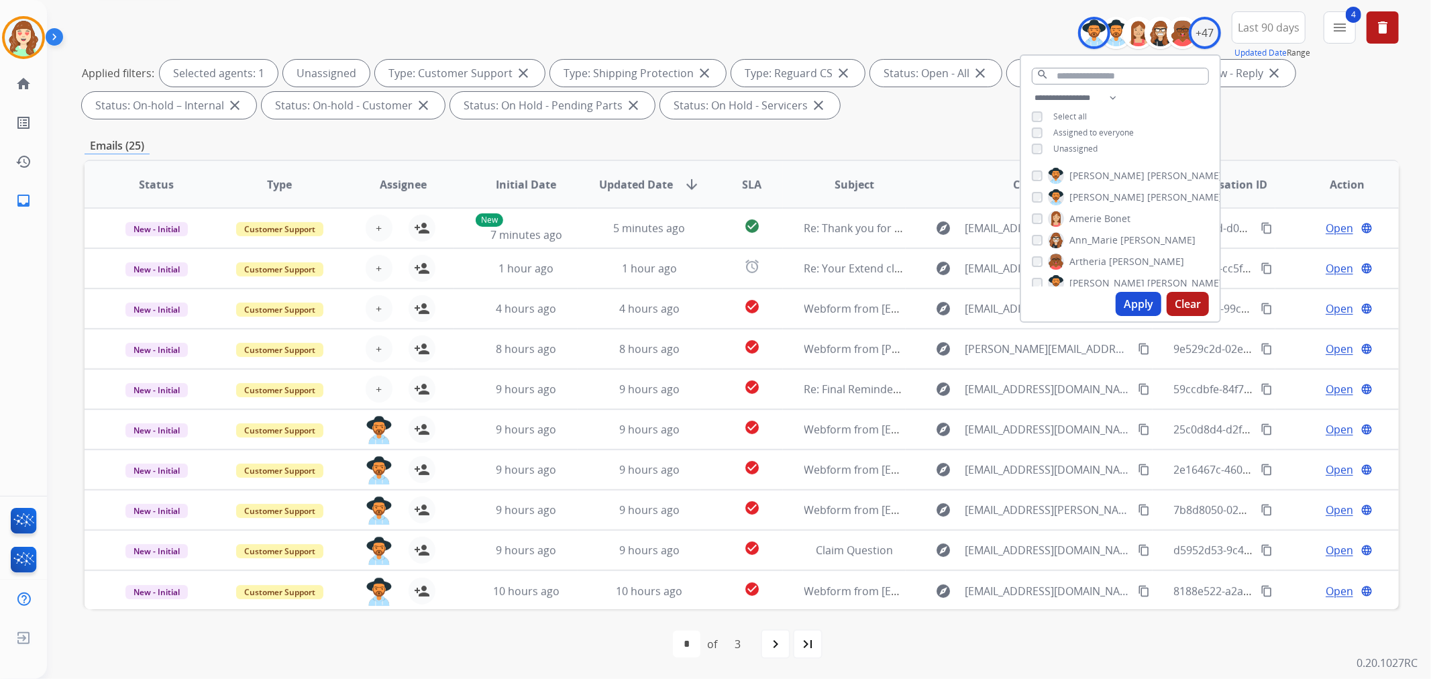
click at [1038, 146] on div "Unassigned" at bounding box center [1065, 149] width 66 height 11
click at [1137, 299] on button "Apply" at bounding box center [1139, 304] width 46 height 24
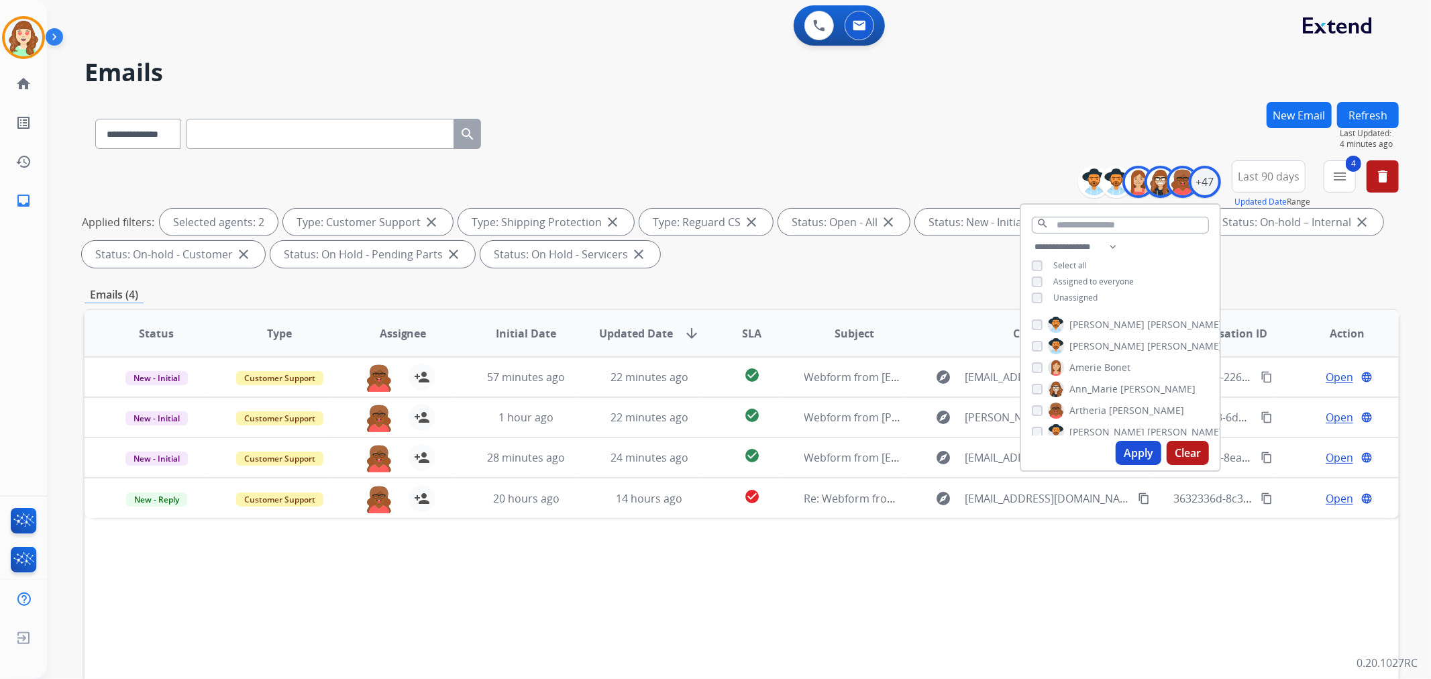
click at [1135, 453] on button "Apply" at bounding box center [1139, 453] width 46 height 24
click at [1044, 362] on div "[PERSON_NAME]" at bounding box center [1127, 358] width 191 height 16
click at [1037, 362] on div "[PERSON_NAME]" at bounding box center [1127, 358] width 191 height 16
click at [1128, 449] on button "Apply" at bounding box center [1139, 453] width 46 height 24
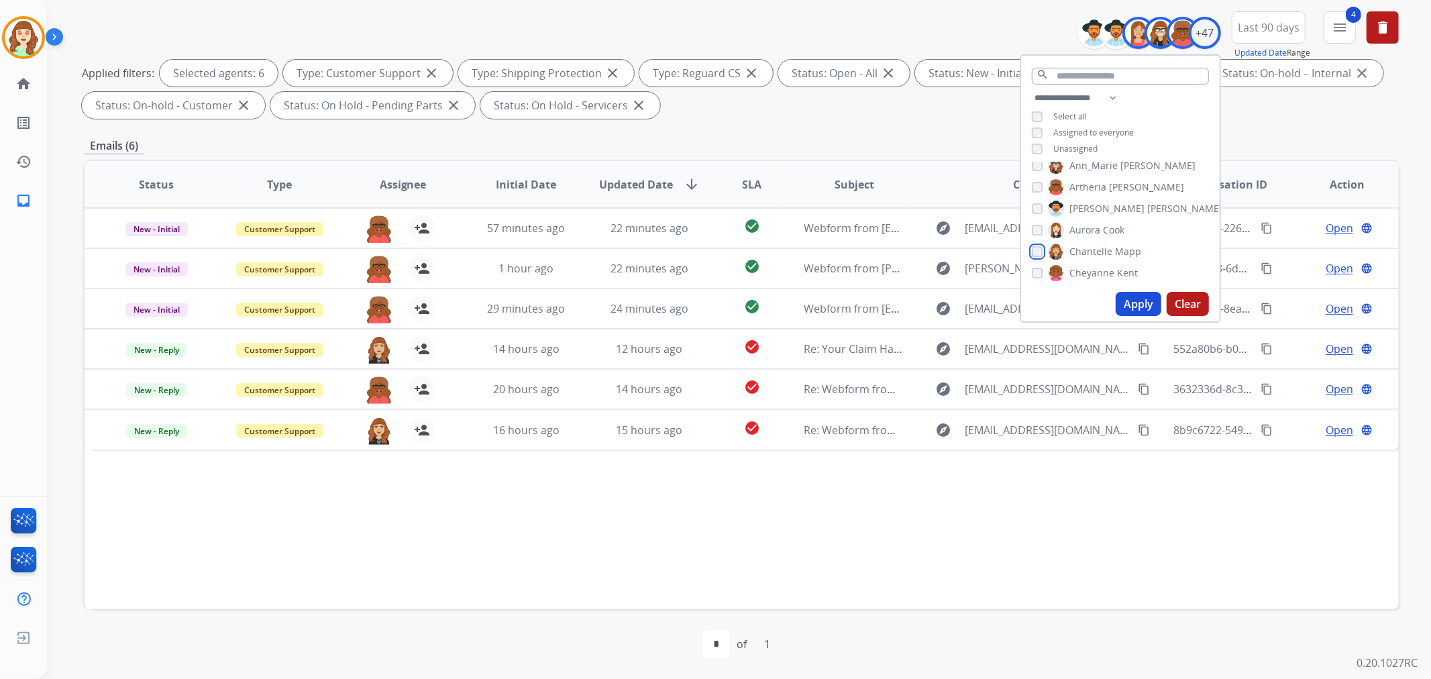
scroll to position [149, 0]
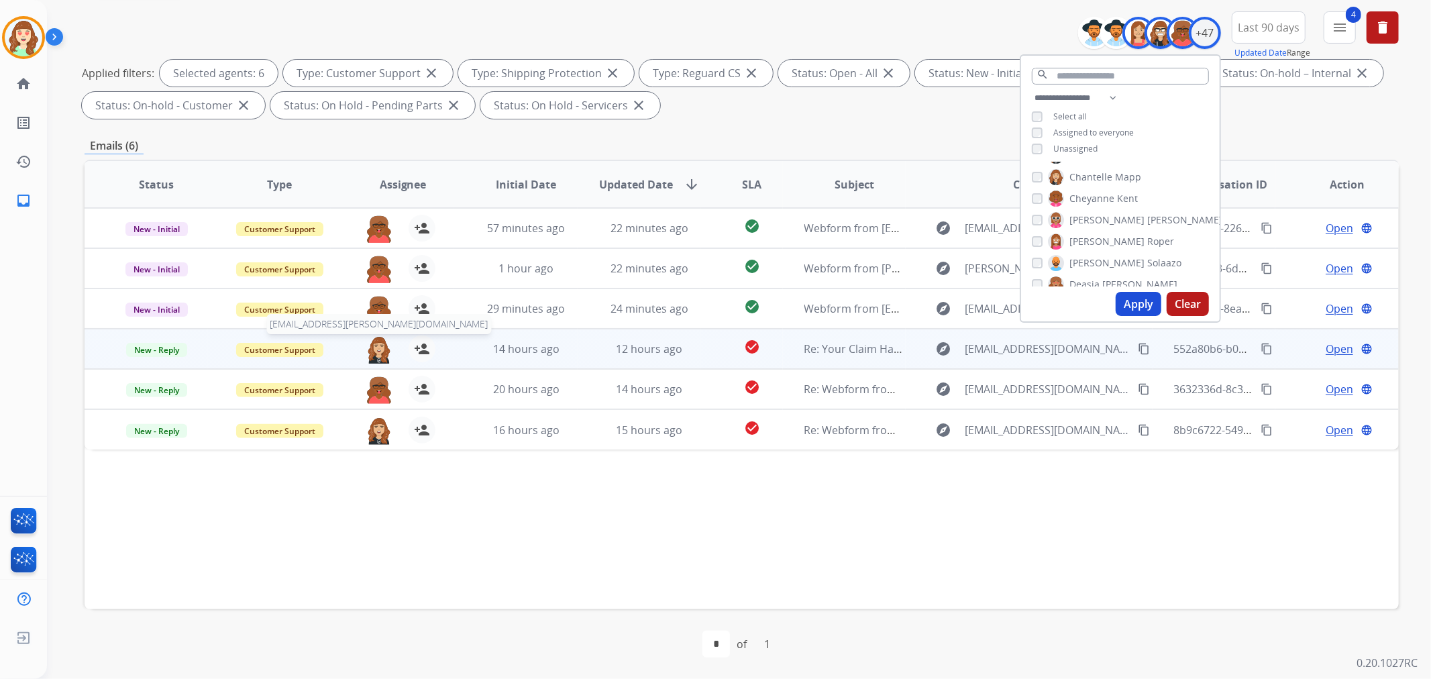
click at [376, 337] on img at bounding box center [379, 349] width 27 height 28
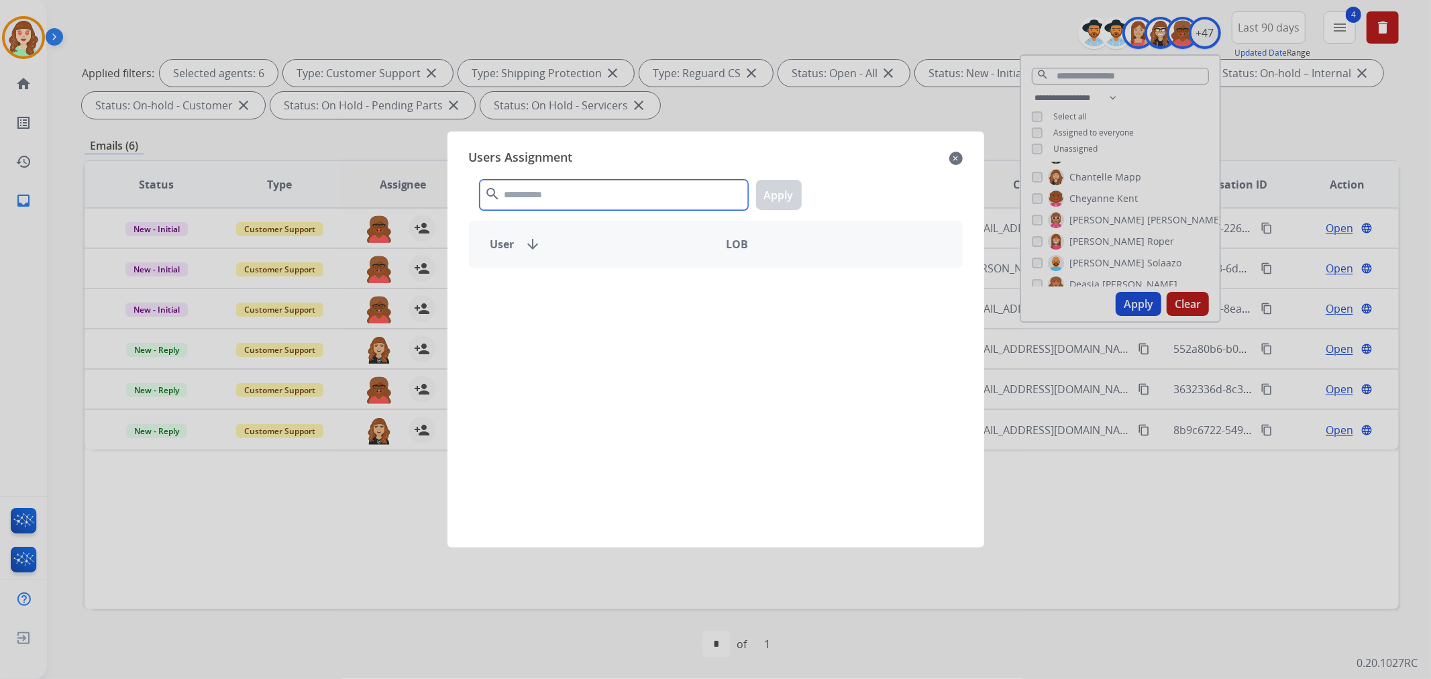
click at [635, 197] on input "text" at bounding box center [614, 195] width 268 height 30
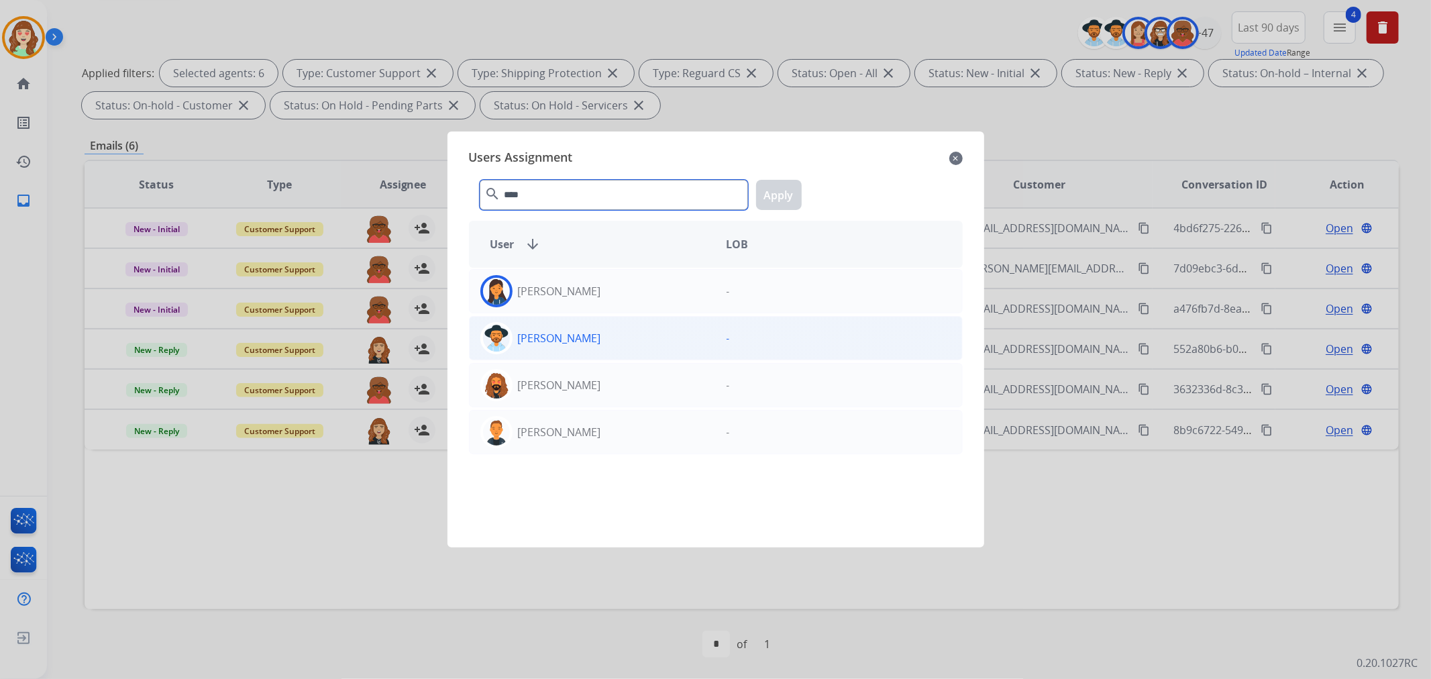
scroll to position [0, 0]
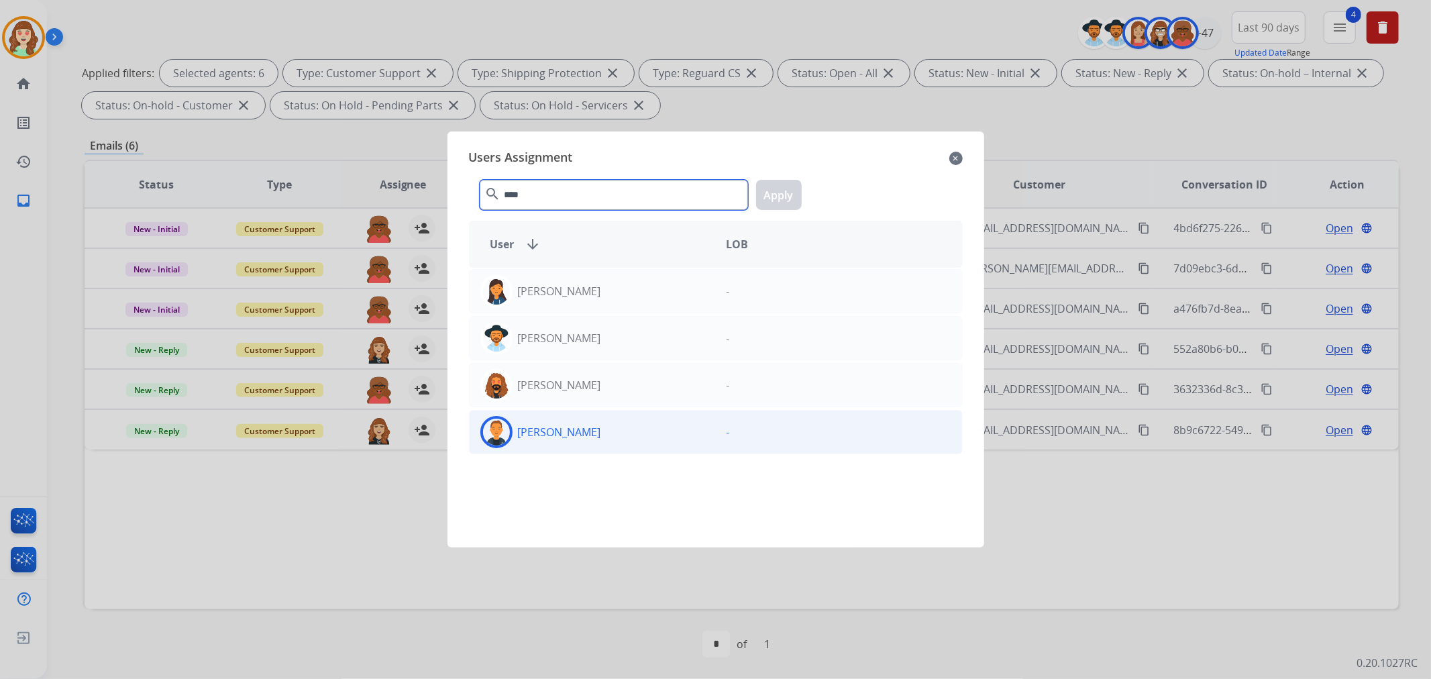
type input "****"
click at [625, 433] on div "[PERSON_NAME]" at bounding box center [593, 432] width 246 height 32
drag, startPoint x: 778, startPoint y: 200, endPoint x: 715, endPoint y: 241, distance: 75.5
click at [779, 200] on button "Apply" at bounding box center [779, 195] width 46 height 30
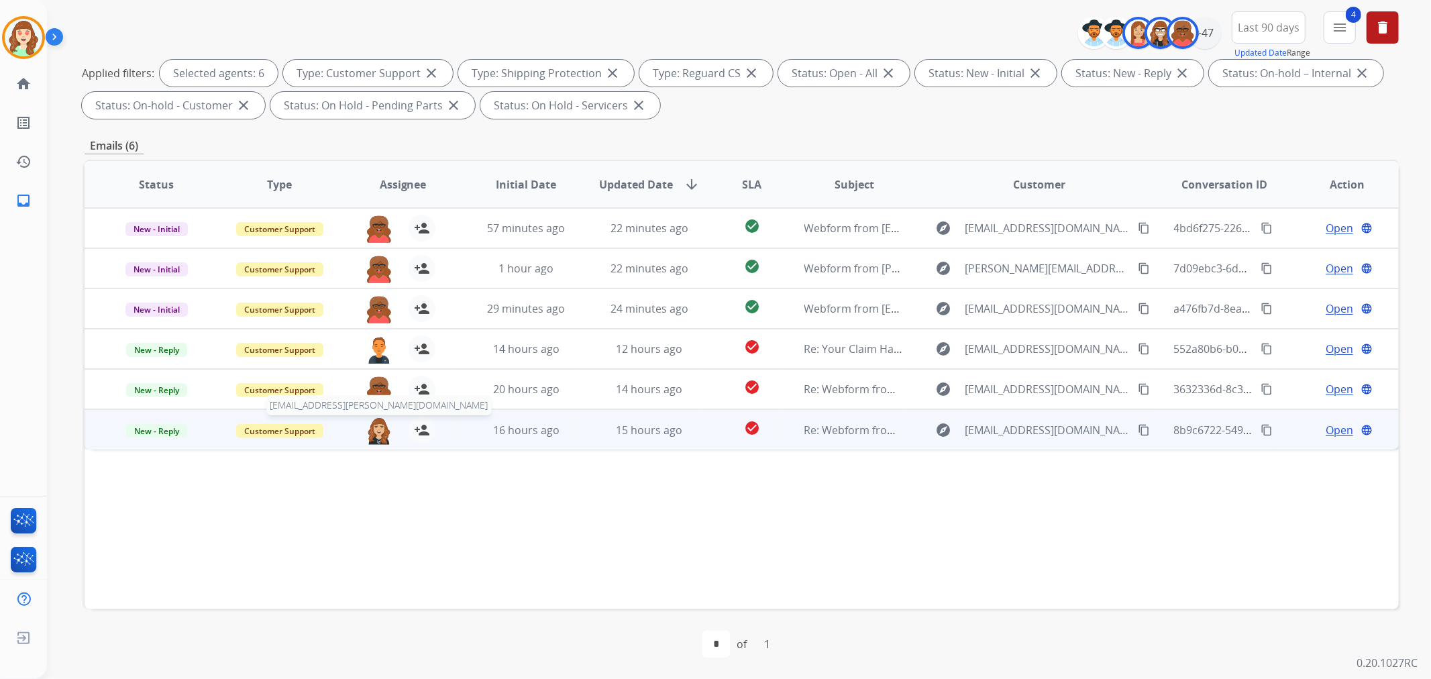
click at [376, 437] on img at bounding box center [379, 431] width 27 height 28
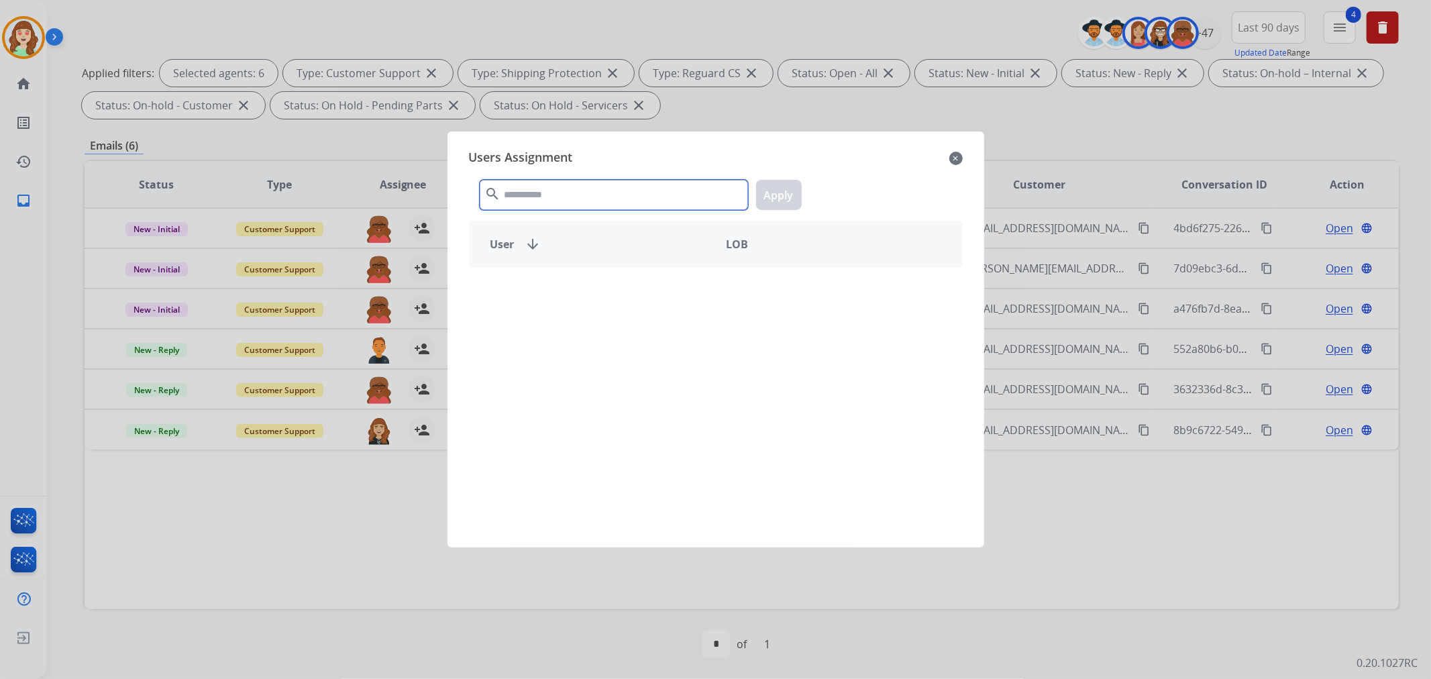
click at [572, 186] on input "text" at bounding box center [614, 195] width 268 height 30
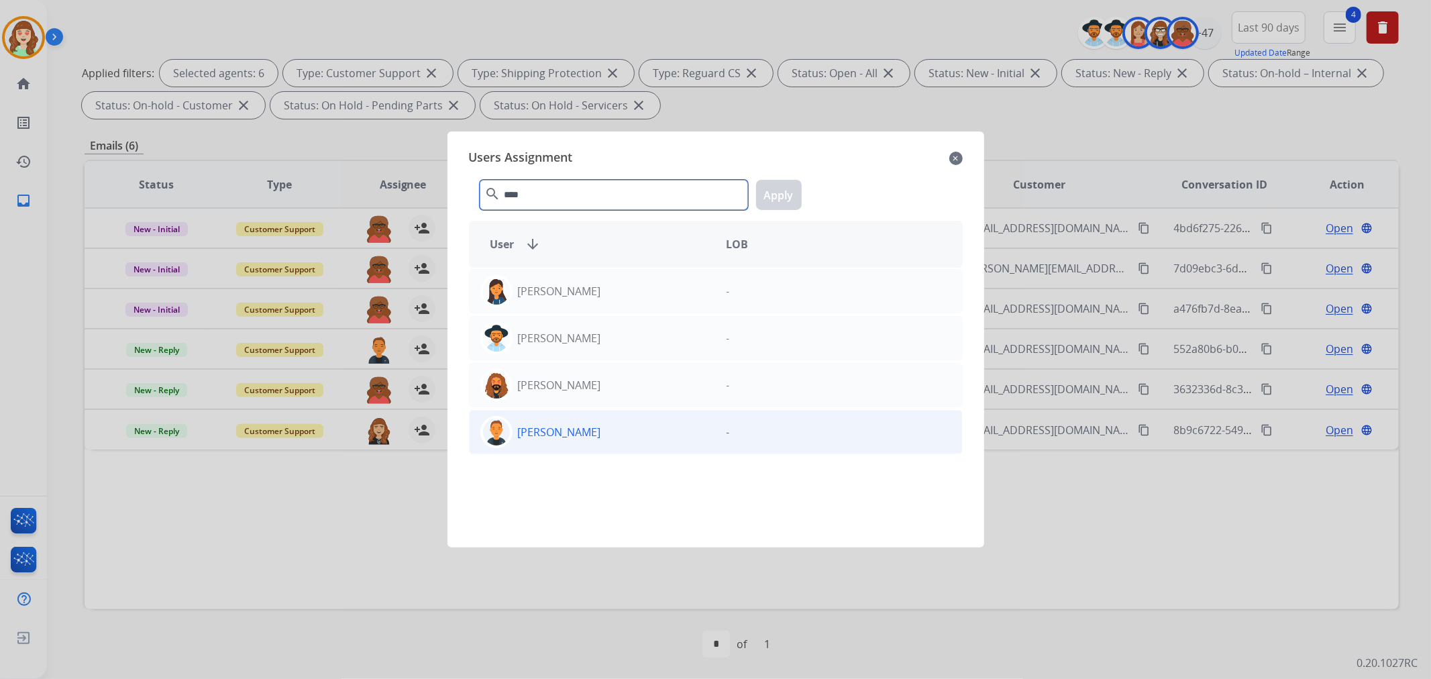
type input "****"
click at [566, 430] on p "[PERSON_NAME]" at bounding box center [559, 432] width 83 height 16
drag, startPoint x: 775, startPoint y: 193, endPoint x: 1076, endPoint y: 142, distance: 304.8
click at [775, 195] on button "Apply" at bounding box center [779, 195] width 46 height 30
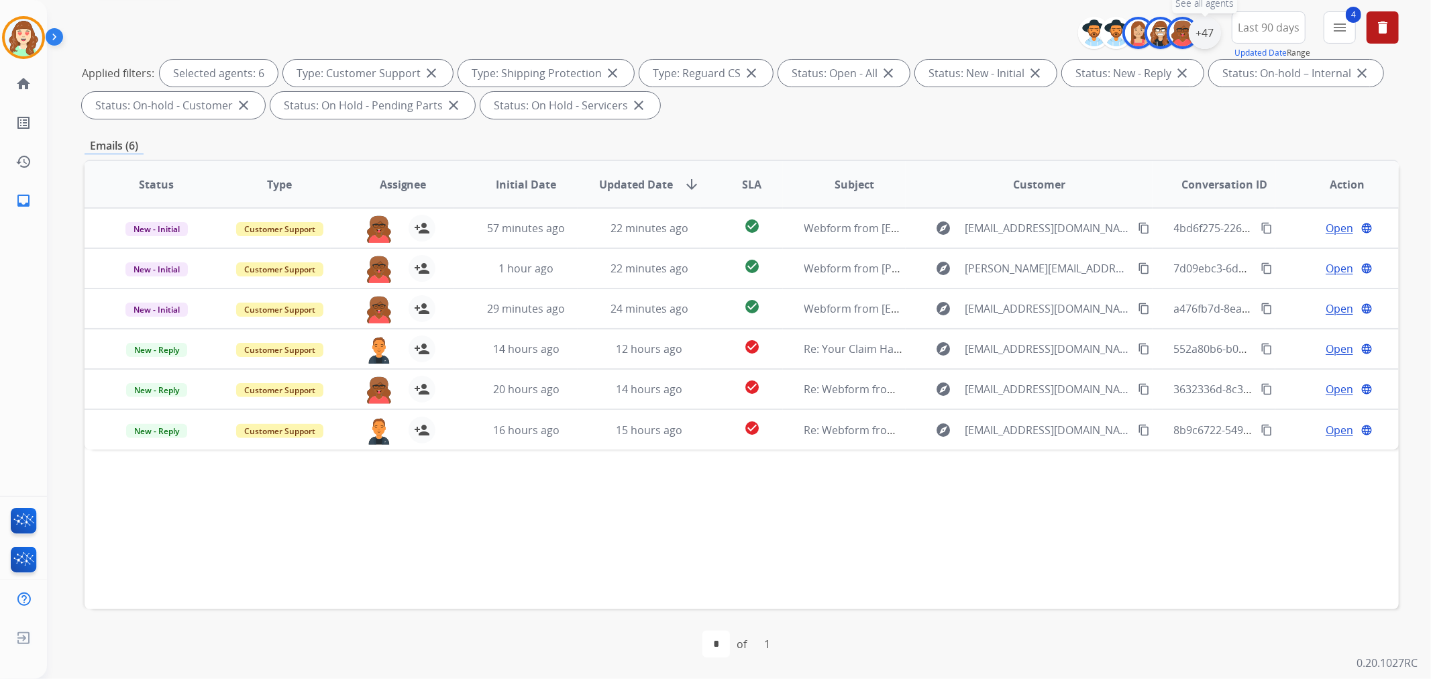
click at [1205, 29] on div "+47" at bounding box center [1205, 33] width 32 height 32
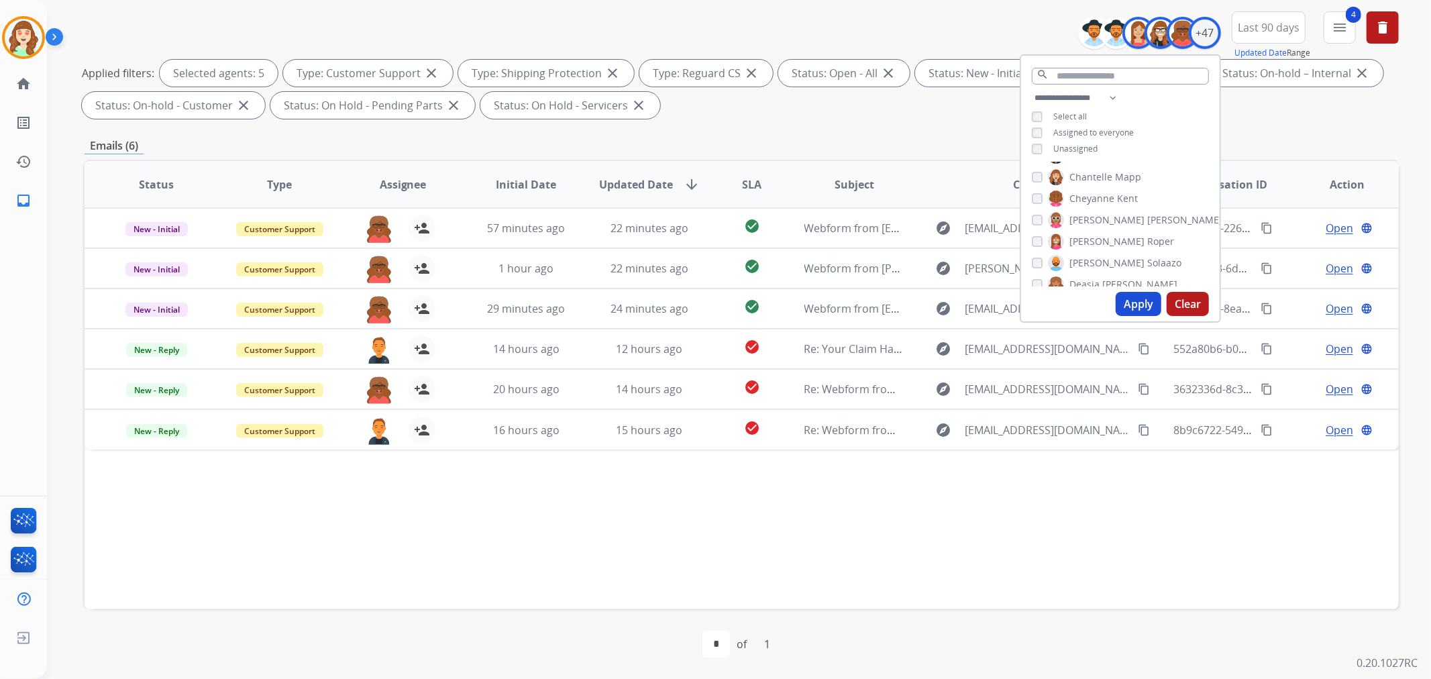
click at [1130, 299] on button "Apply" at bounding box center [1139, 304] width 46 height 24
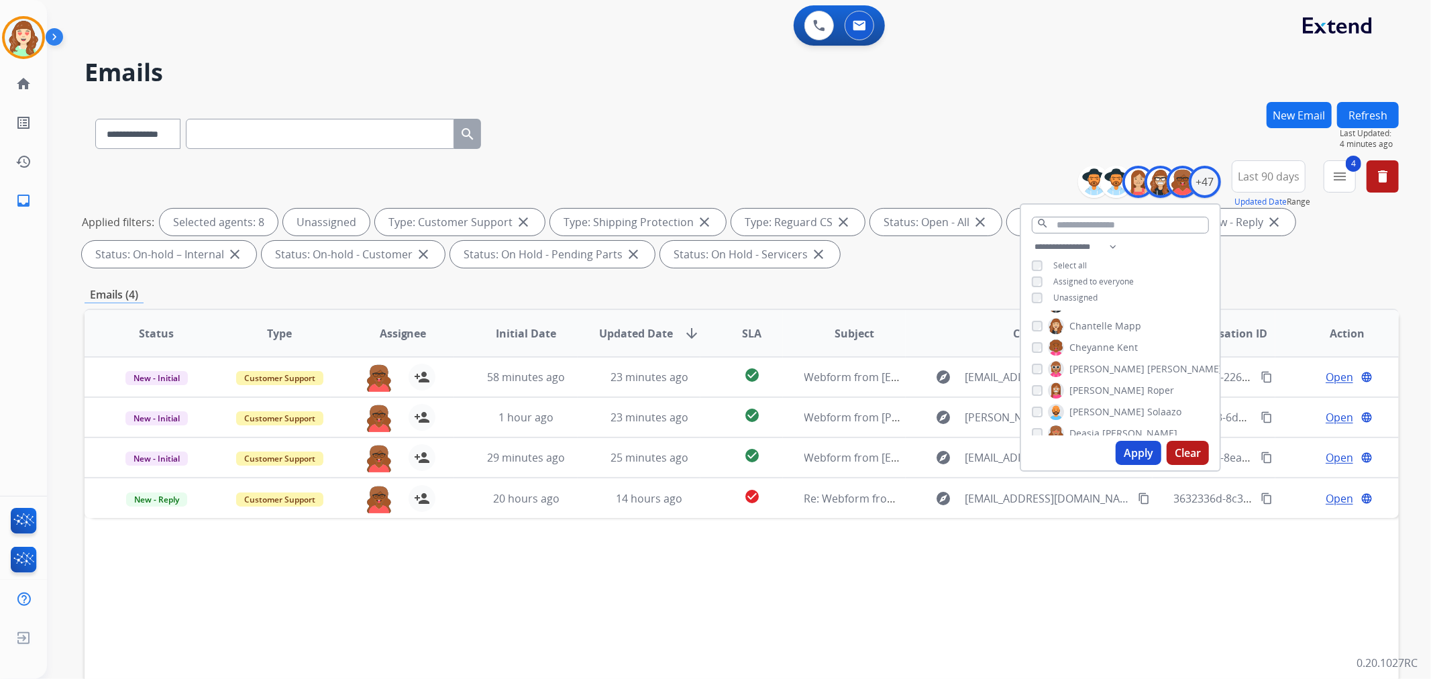
click at [1130, 438] on div "Apply Clear" at bounding box center [1120, 452] width 199 height 35
click at [1140, 453] on button "Apply" at bounding box center [1139, 453] width 46 height 24
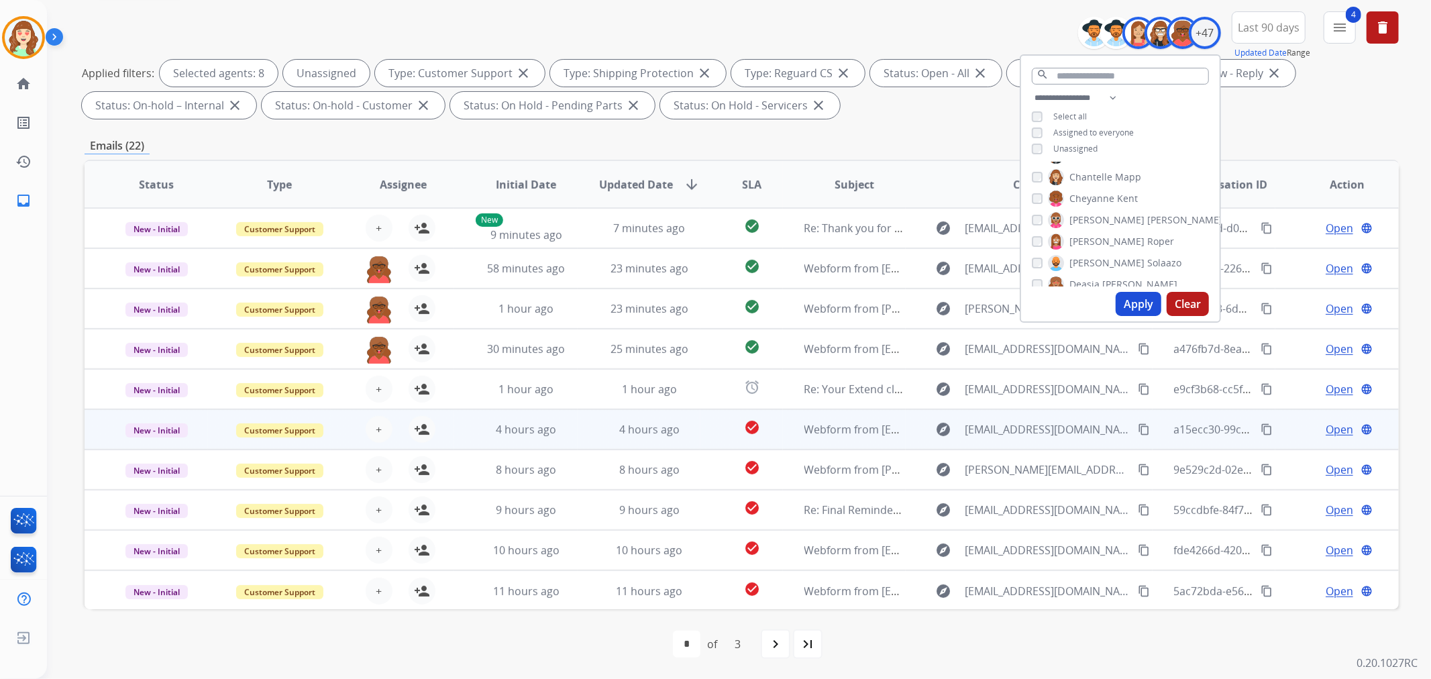
scroll to position [1, 0]
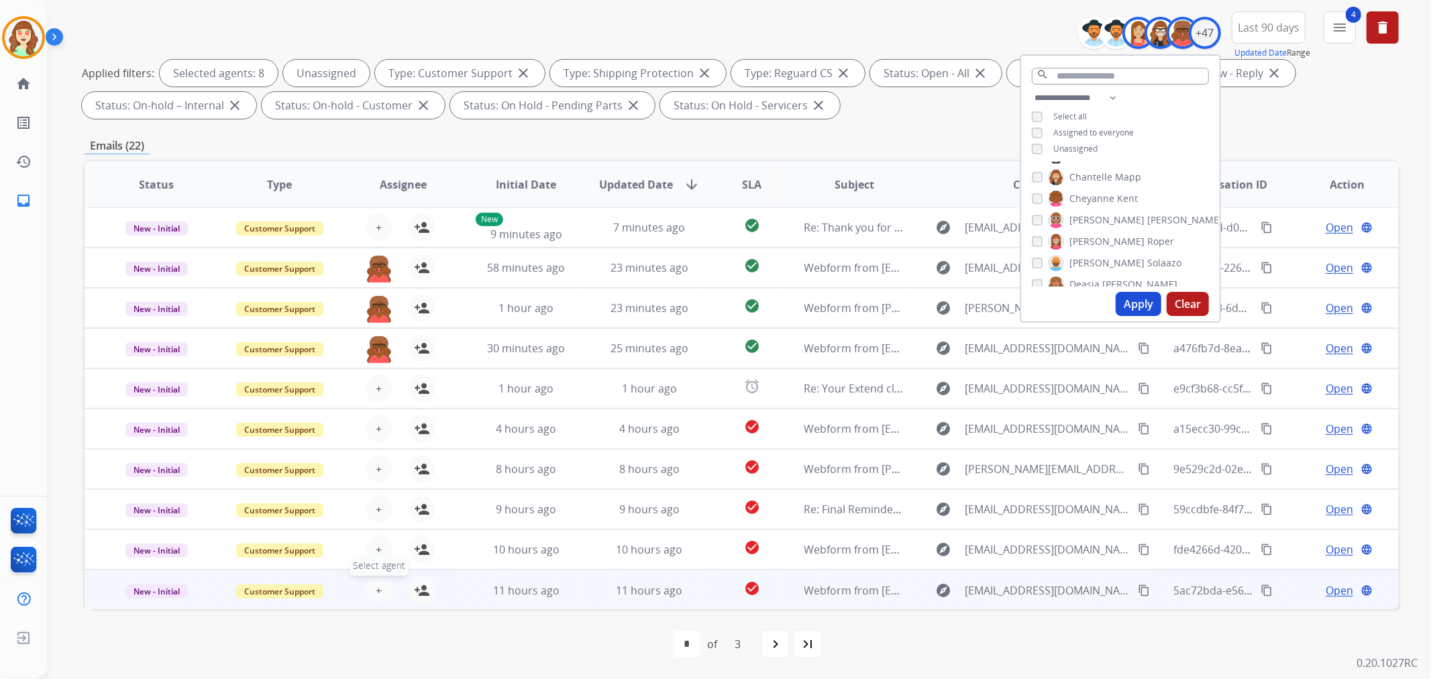
click at [378, 594] on span "+" at bounding box center [379, 590] width 6 height 16
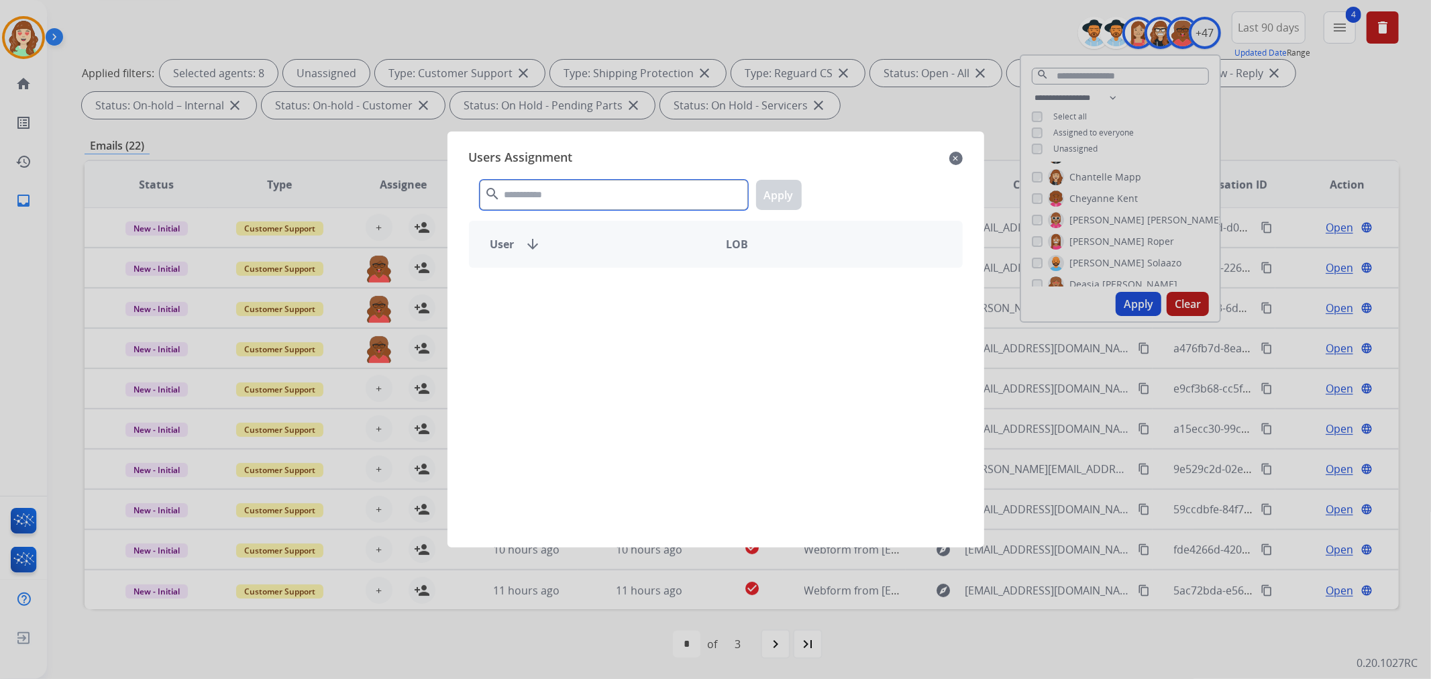
click at [580, 203] on input "text" at bounding box center [614, 195] width 268 height 30
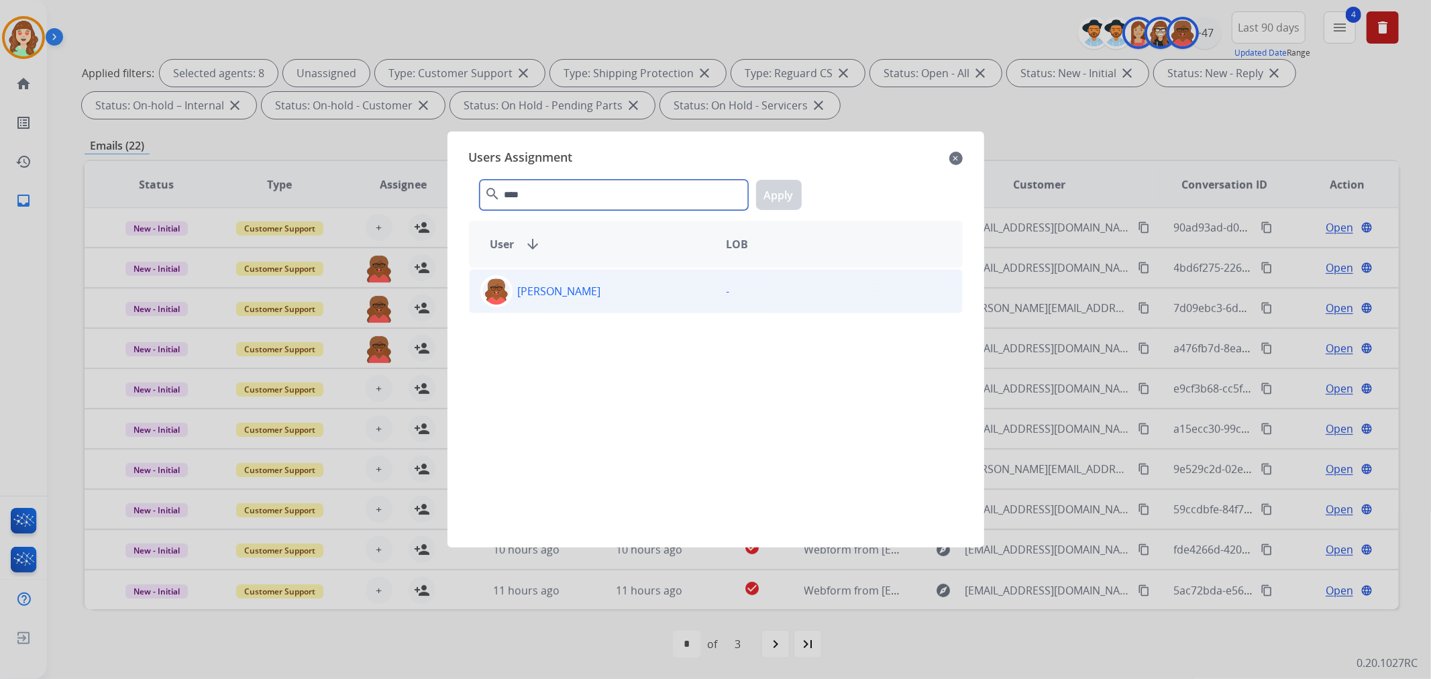
type input "****"
drag, startPoint x: 627, startPoint y: 288, endPoint x: 635, endPoint y: 288, distance: 8.7
click at [628, 288] on div "[PERSON_NAME]" at bounding box center [593, 291] width 246 height 32
click at [788, 195] on button "Apply" at bounding box center [779, 195] width 46 height 30
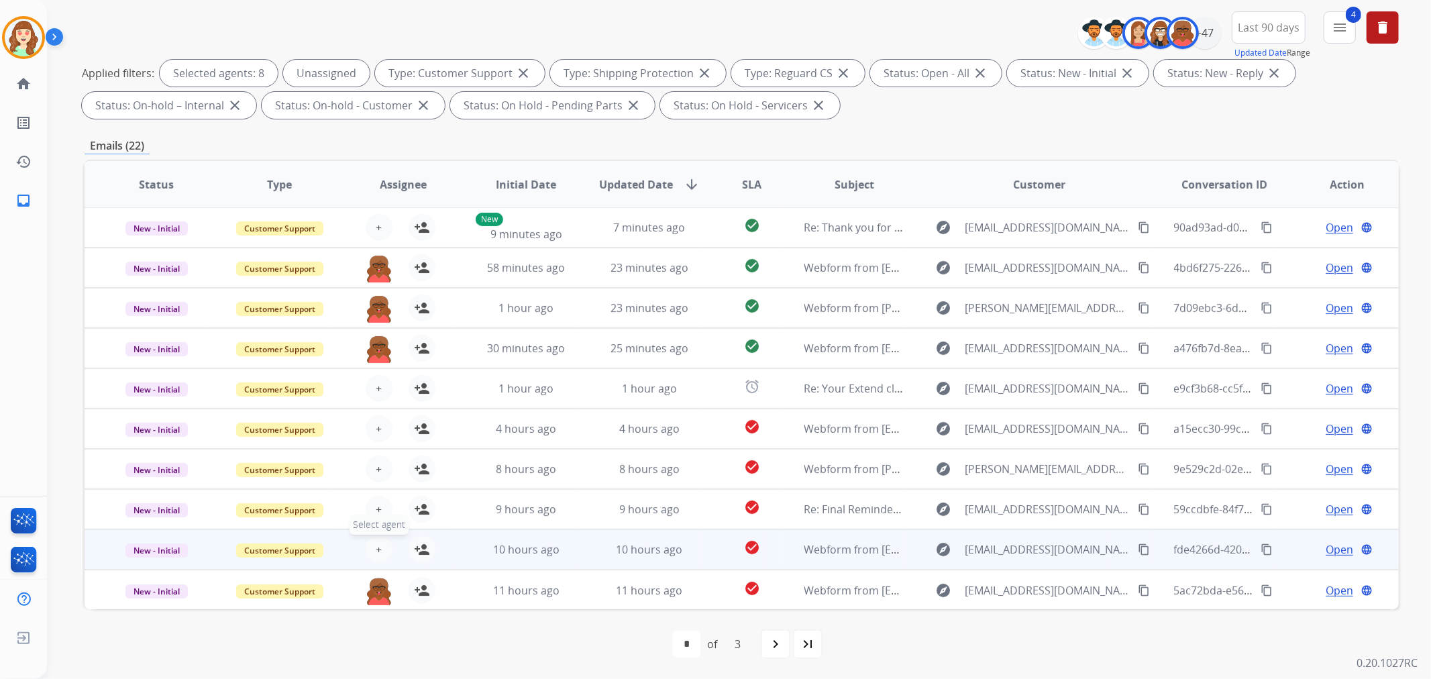
click at [377, 544] on span "+" at bounding box center [379, 549] width 6 height 16
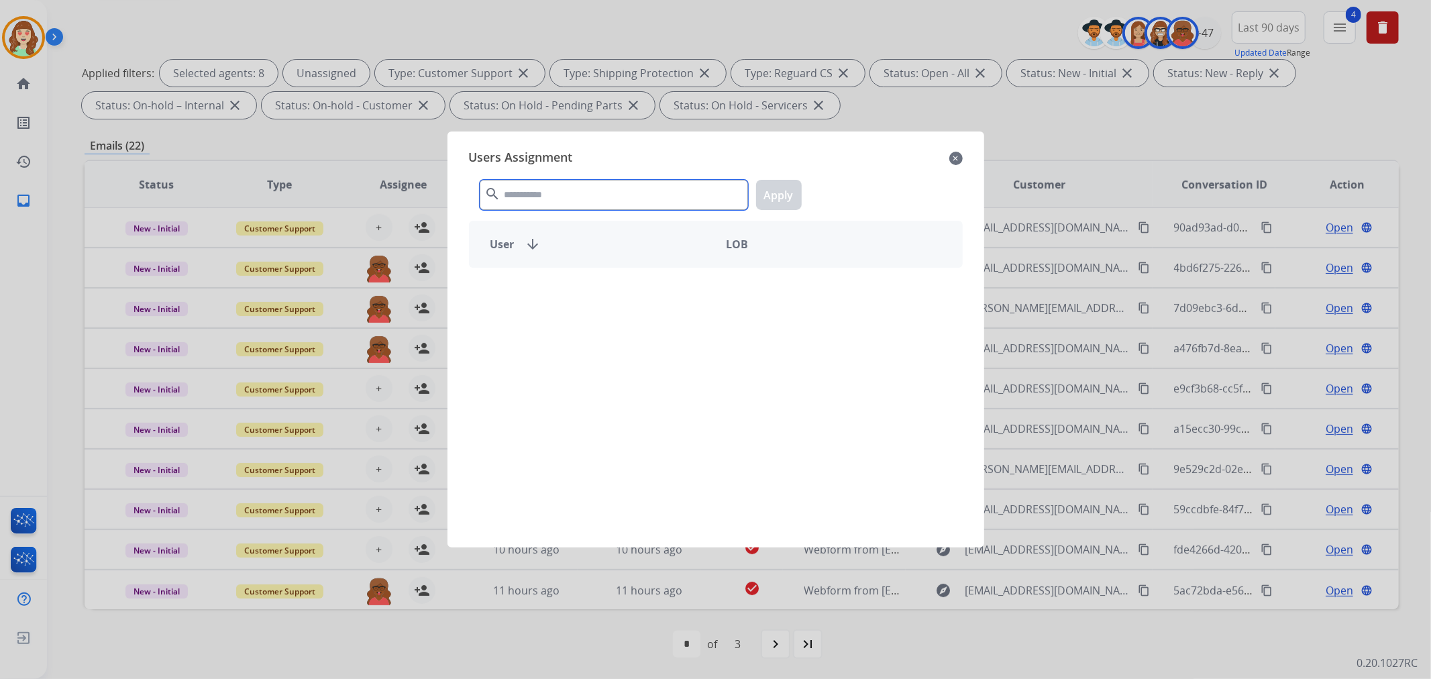
click at [551, 190] on input "text" at bounding box center [614, 195] width 268 height 30
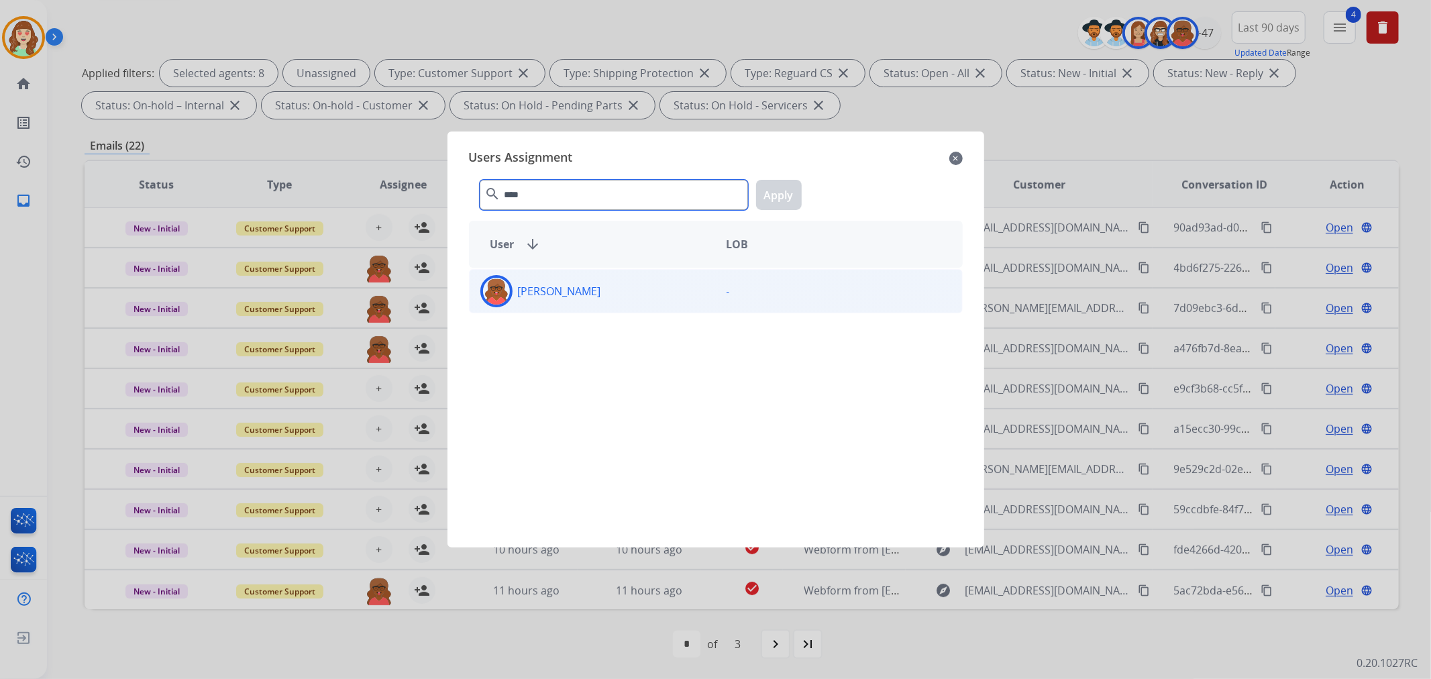
type input "****"
click at [601, 289] on p "[PERSON_NAME]" at bounding box center [559, 291] width 83 height 16
drag, startPoint x: 782, startPoint y: 191, endPoint x: 370, endPoint y: 514, distance: 524.2
click at [782, 191] on button "Apply" at bounding box center [779, 195] width 46 height 30
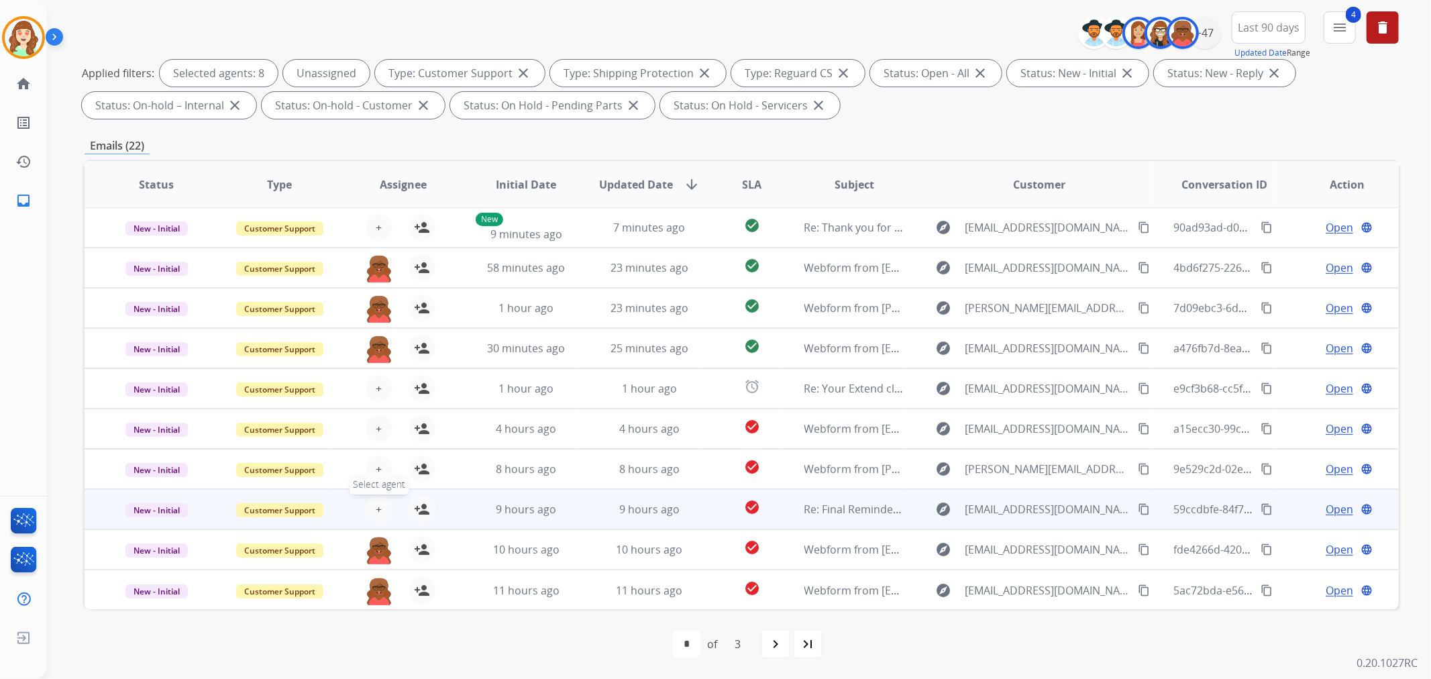
click at [379, 504] on button "+ Select agent" at bounding box center [379, 509] width 27 height 27
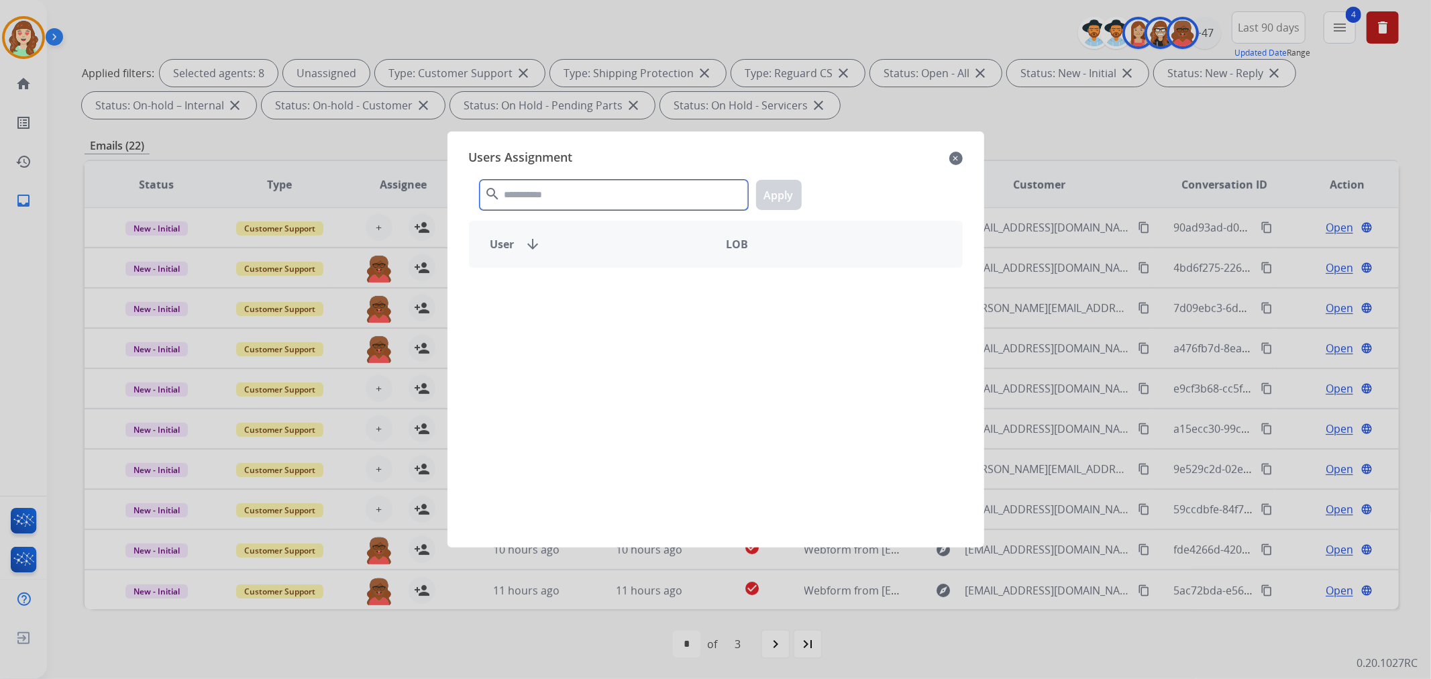
click at [584, 191] on input "text" at bounding box center [614, 195] width 268 height 30
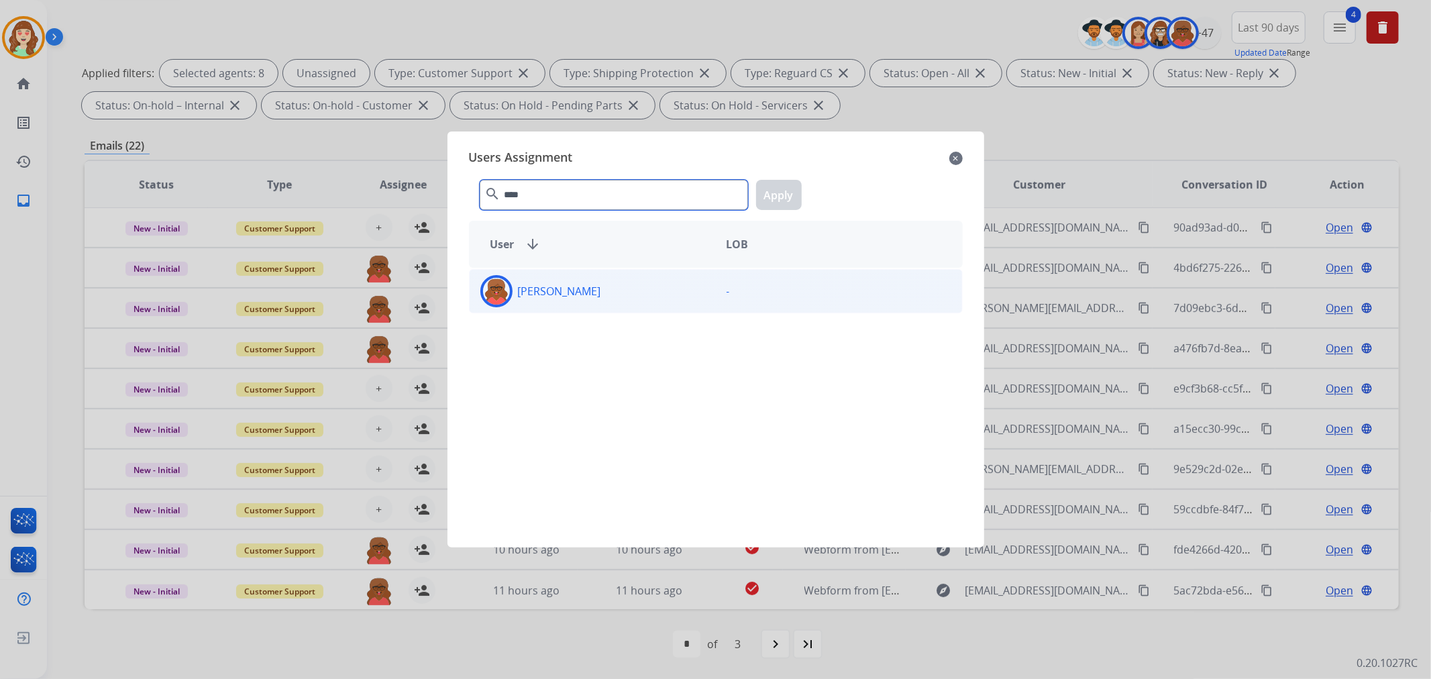
type input "****"
drag, startPoint x: 618, startPoint y: 291, endPoint x: 733, endPoint y: 246, distance: 124.1
click at [618, 292] on div "[PERSON_NAME]" at bounding box center [593, 291] width 246 height 32
click at [782, 189] on button "Apply" at bounding box center [779, 195] width 46 height 30
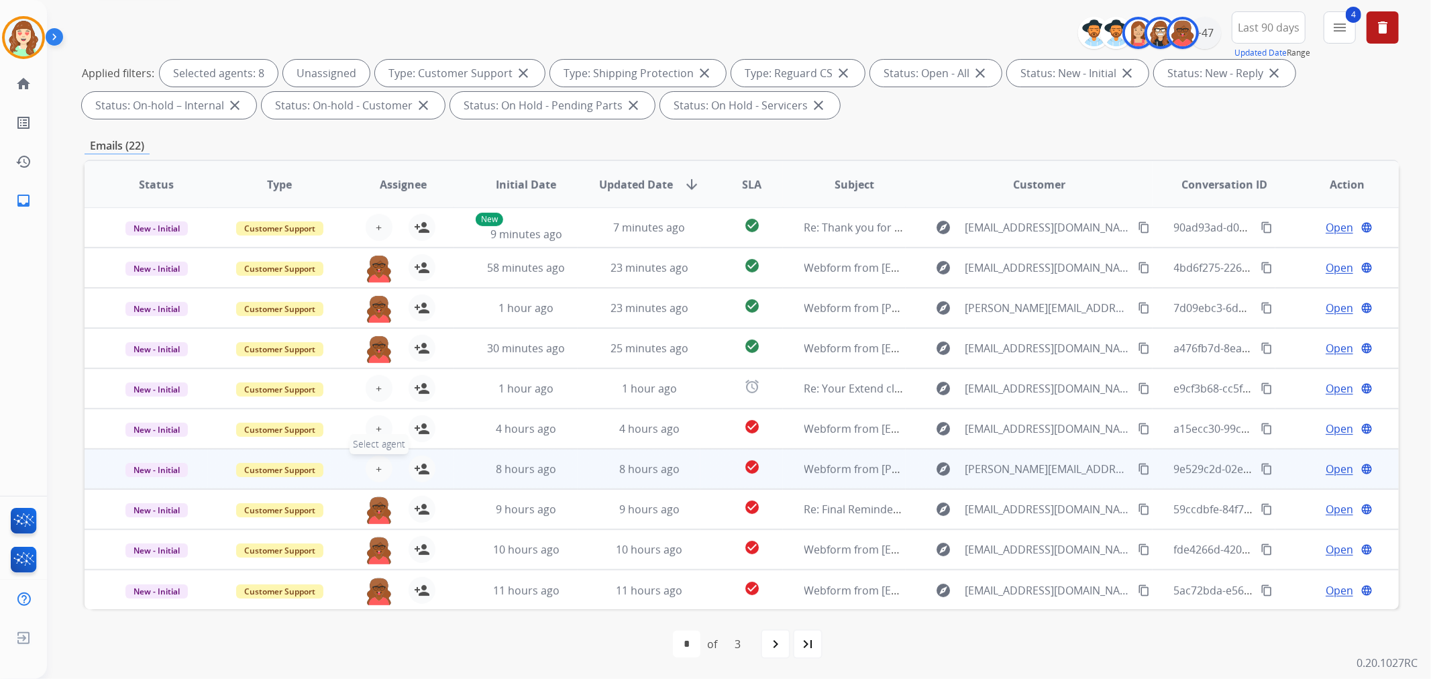
click at [376, 464] on span "+" at bounding box center [379, 469] width 6 height 16
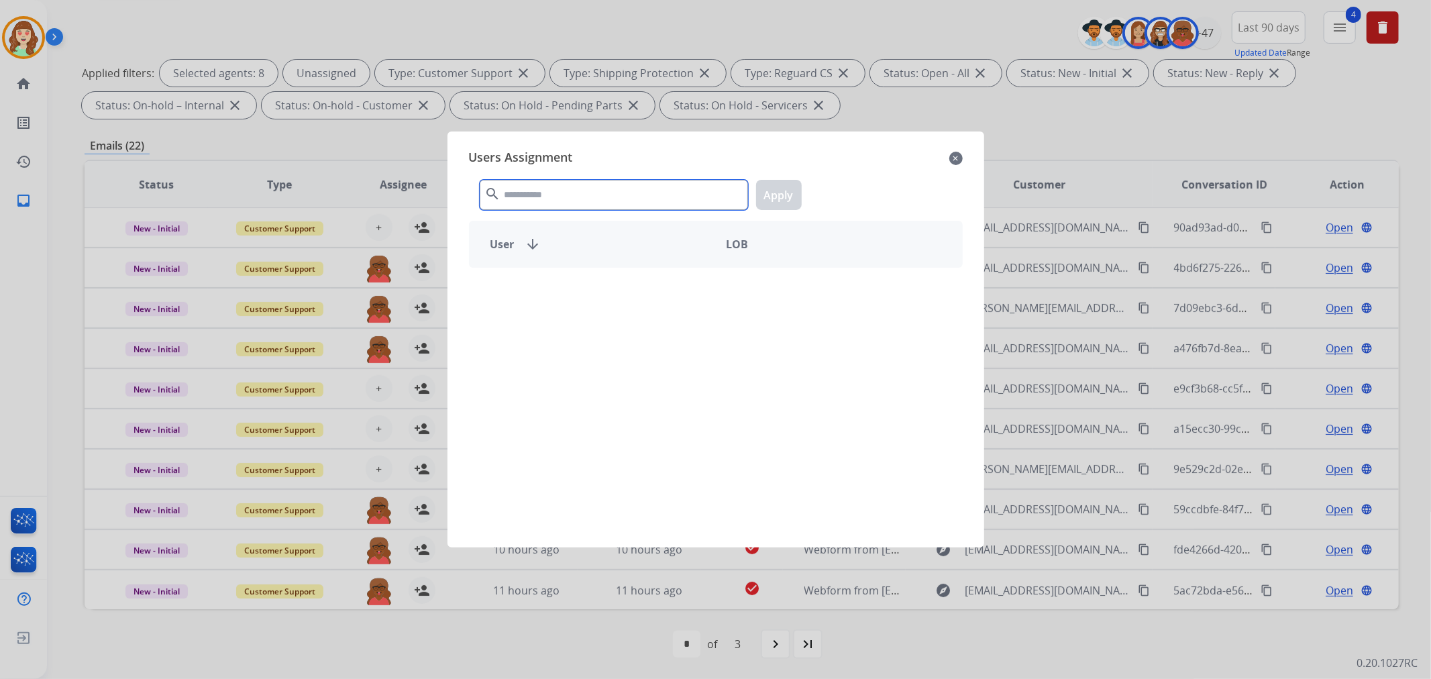
click at [571, 199] on input "text" at bounding box center [614, 195] width 268 height 30
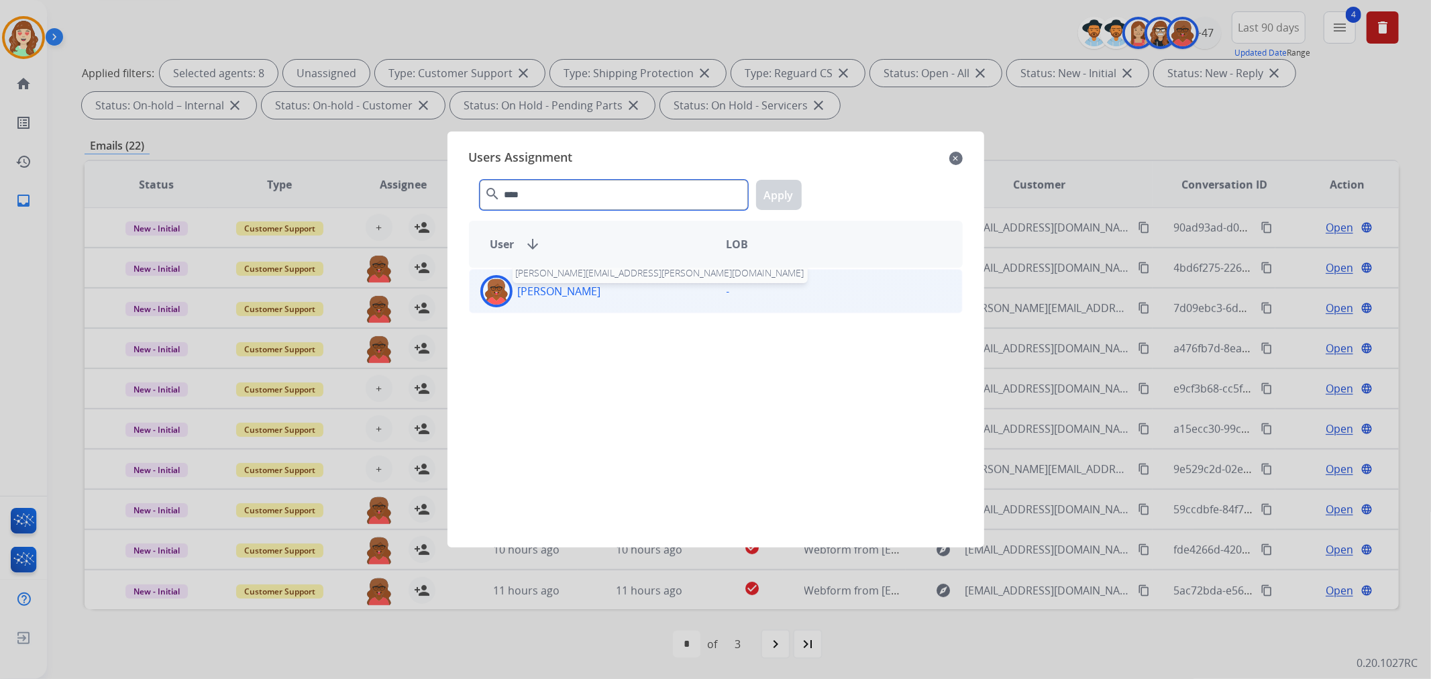
type input "****"
drag, startPoint x: 595, startPoint y: 296, endPoint x: 780, endPoint y: 218, distance: 200.8
click at [601, 295] on p "[PERSON_NAME]" at bounding box center [559, 291] width 83 height 16
drag, startPoint x: 773, startPoint y: 195, endPoint x: 761, endPoint y: 205, distance: 16.7
click at [773, 195] on button "Apply" at bounding box center [779, 195] width 46 height 30
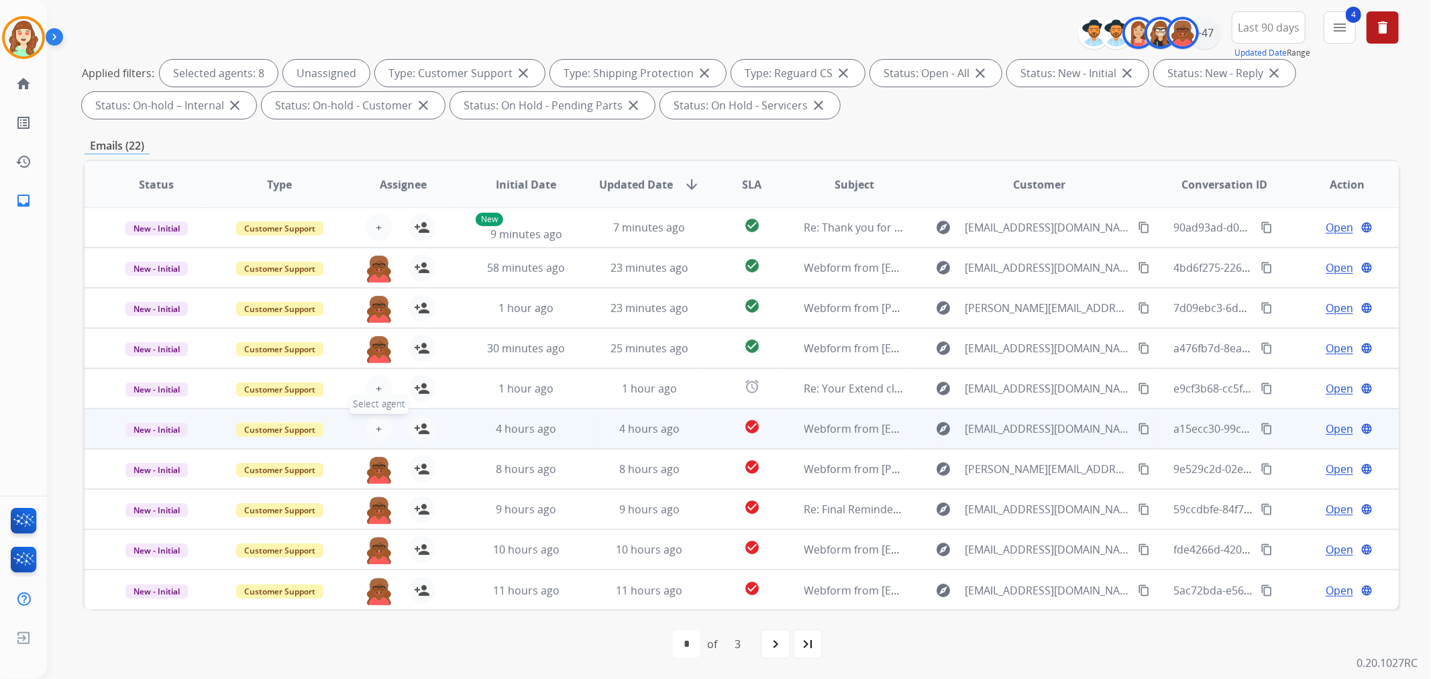
click at [377, 425] on span "+" at bounding box center [379, 429] width 6 height 16
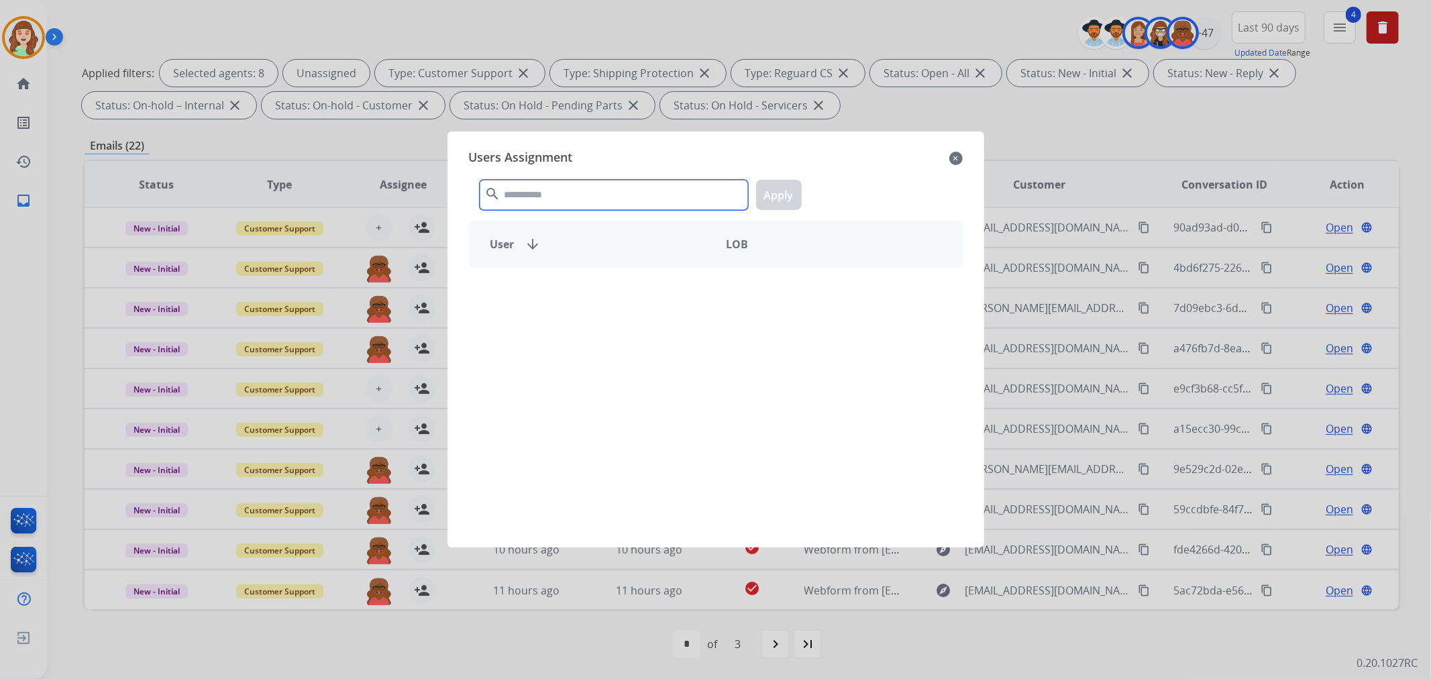
click at [586, 195] on input "text" at bounding box center [614, 195] width 268 height 30
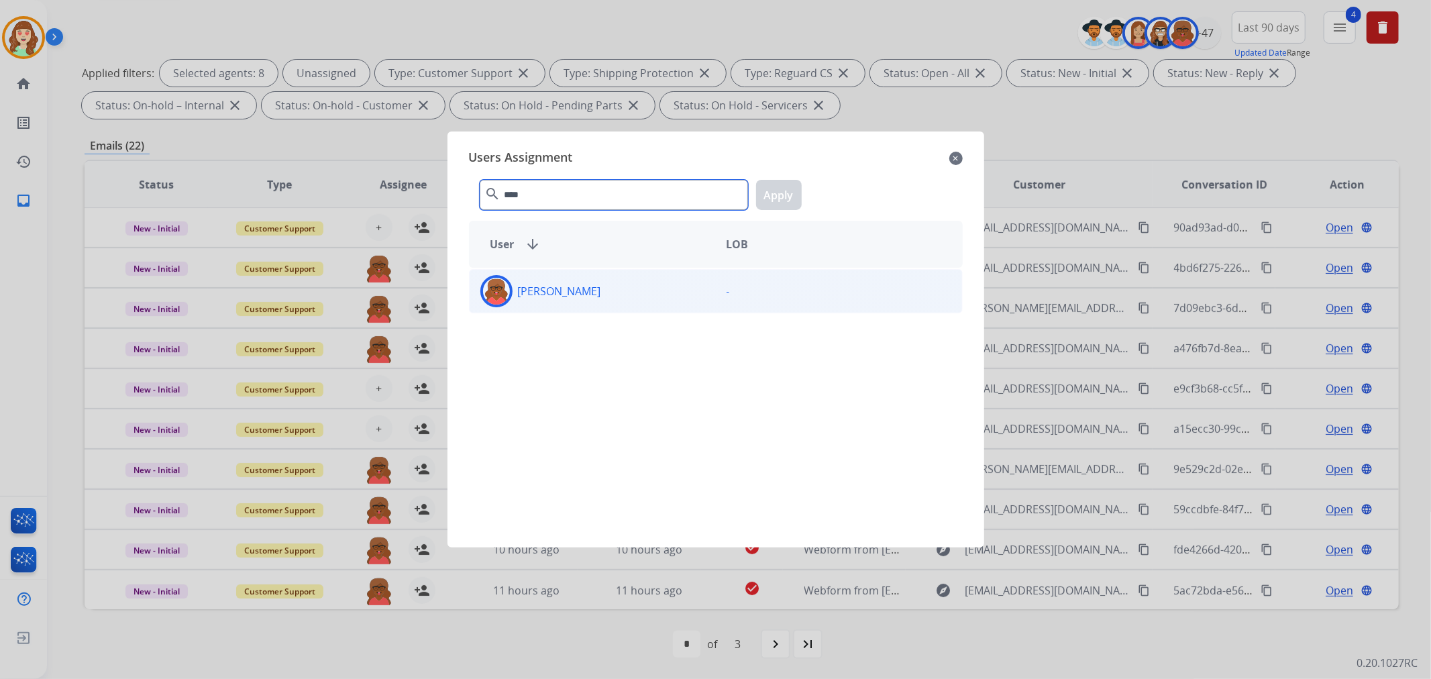
type input "****"
click at [659, 296] on div "[PERSON_NAME]" at bounding box center [593, 291] width 246 height 32
drag, startPoint x: 762, startPoint y: 199, endPoint x: 1038, endPoint y: 159, distance: 279.2
click at [763, 199] on button "Apply" at bounding box center [779, 195] width 46 height 30
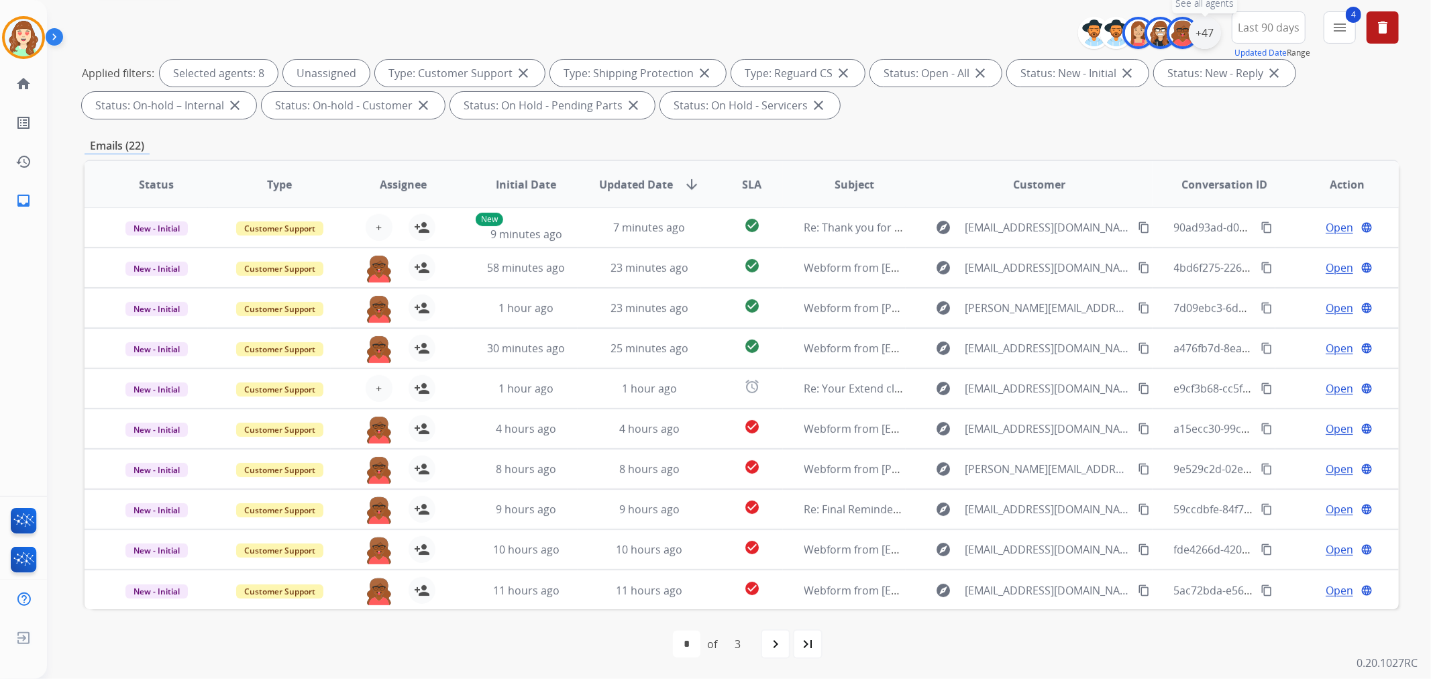
click at [1206, 36] on div "+47" at bounding box center [1205, 33] width 32 height 32
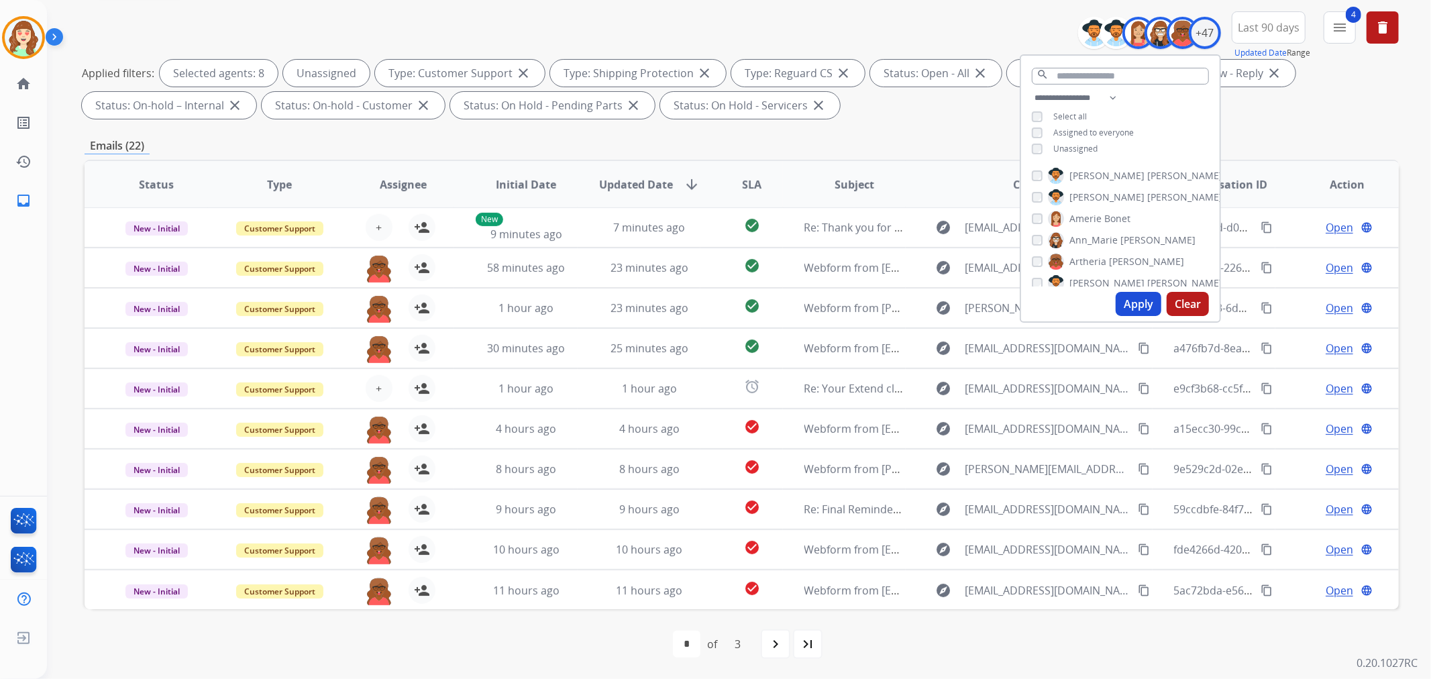
scroll to position [74, 0]
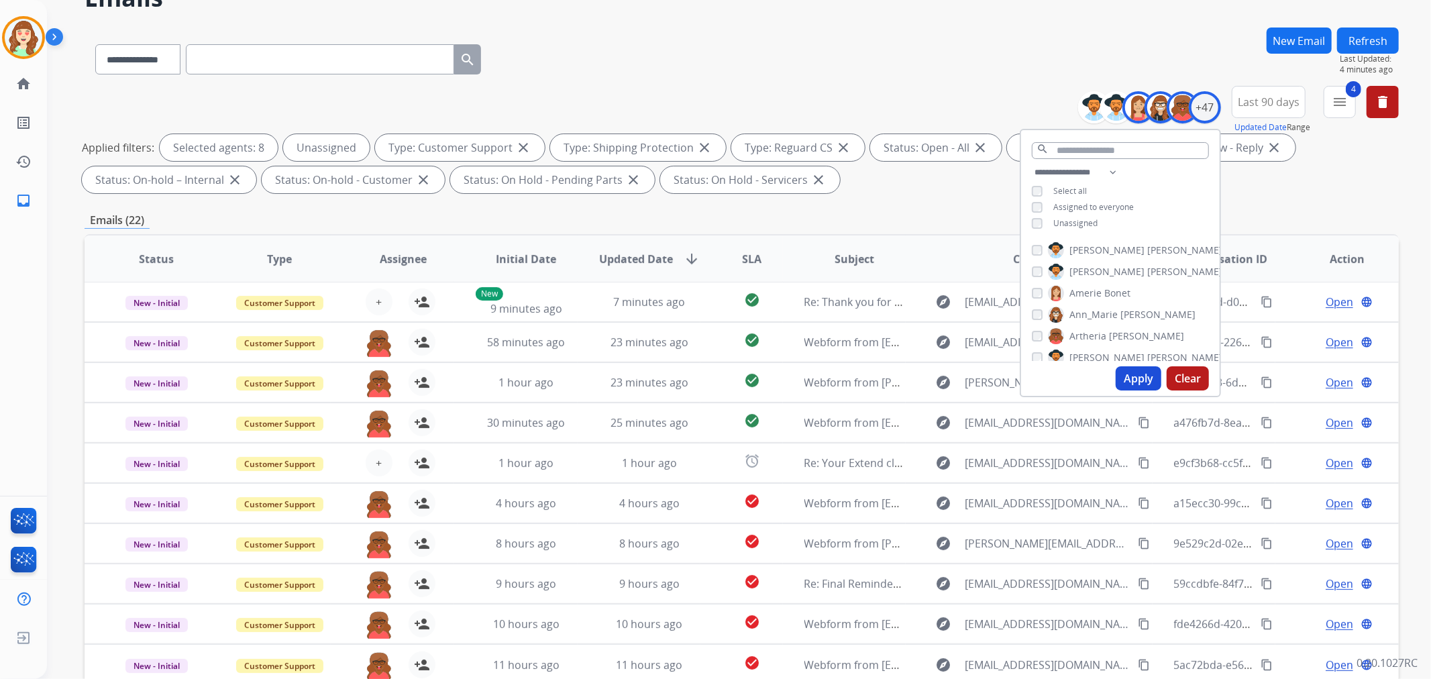
click at [1032, 328] on div "[PERSON_NAME]" at bounding box center [1108, 336] width 152 height 16
click at [1129, 376] on button "Apply" at bounding box center [1139, 378] width 46 height 24
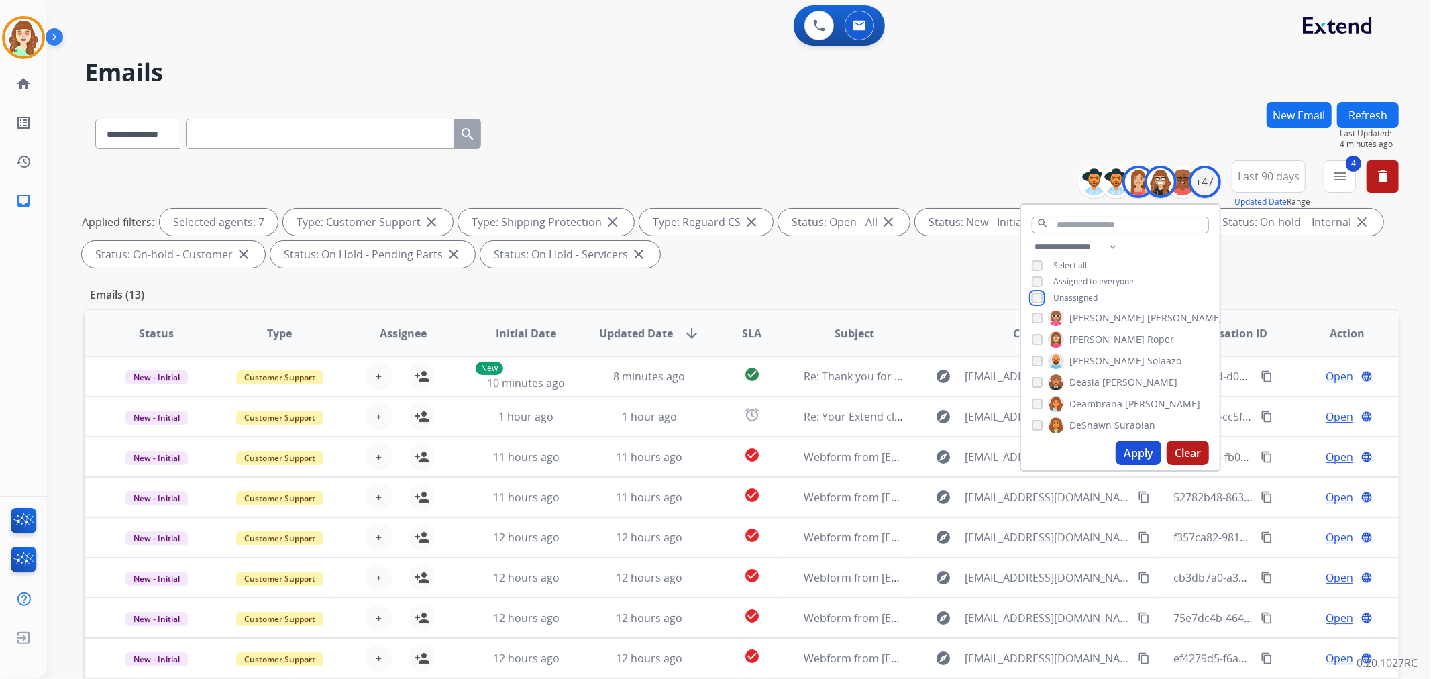
scroll to position [223, 0]
click at [1125, 446] on button "Apply" at bounding box center [1139, 453] width 46 height 24
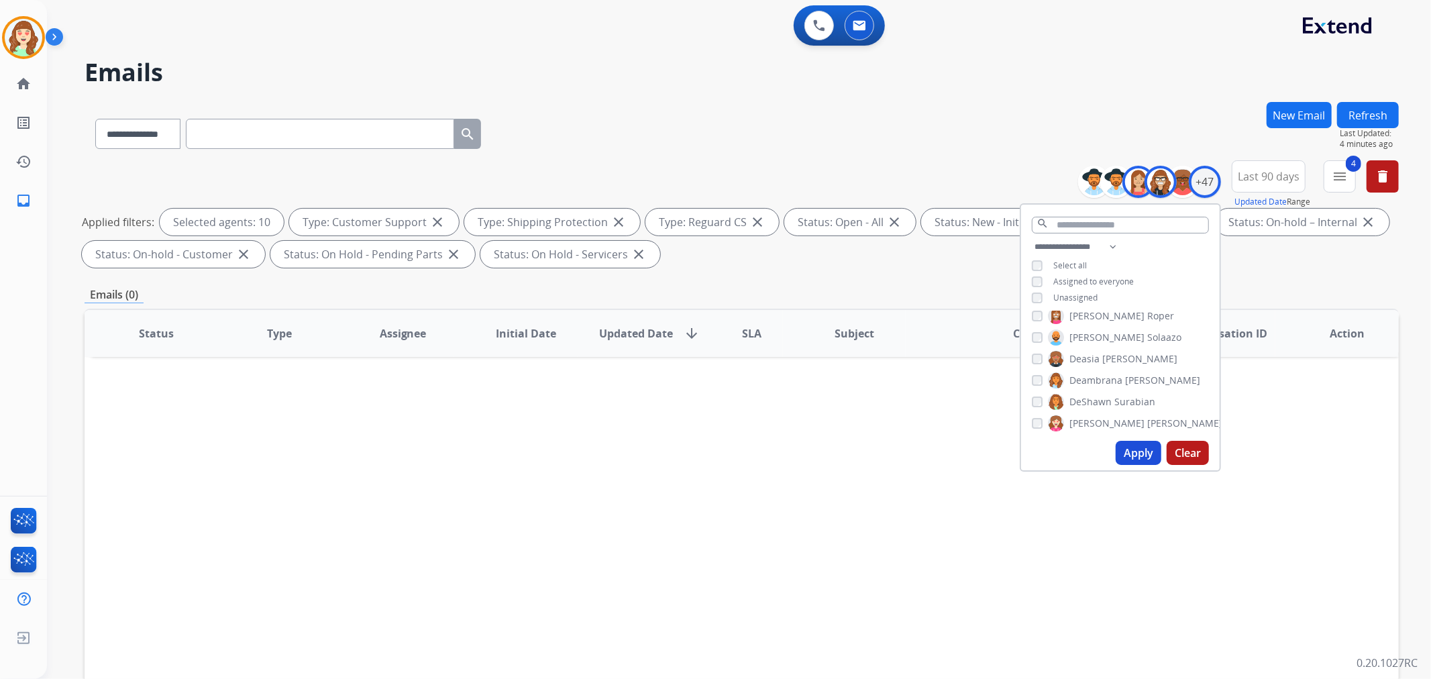
scroll to position [0, 0]
click at [1125, 445] on button "Apply" at bounding box center [1139, 453] width 46 height 24
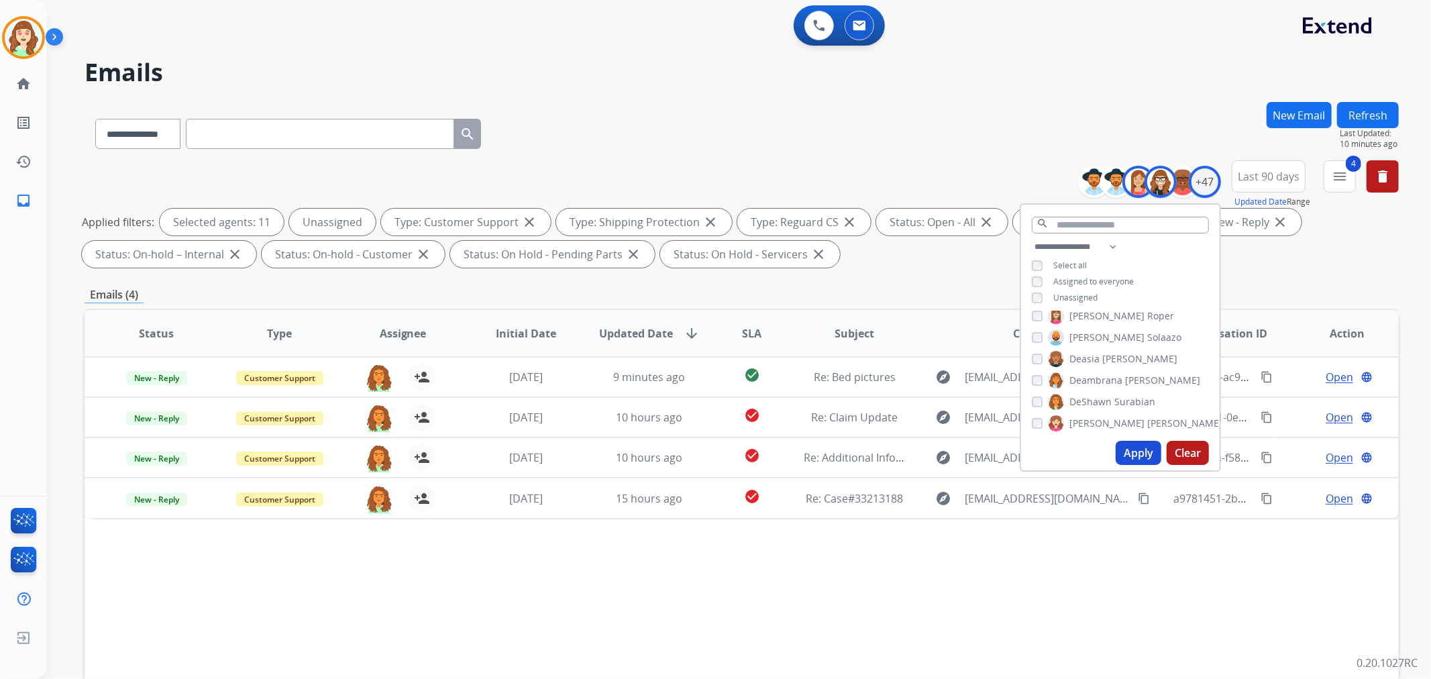
click at [1145, 447] on button "Apply" at bounding box center [1139, 453] width 46 height 24
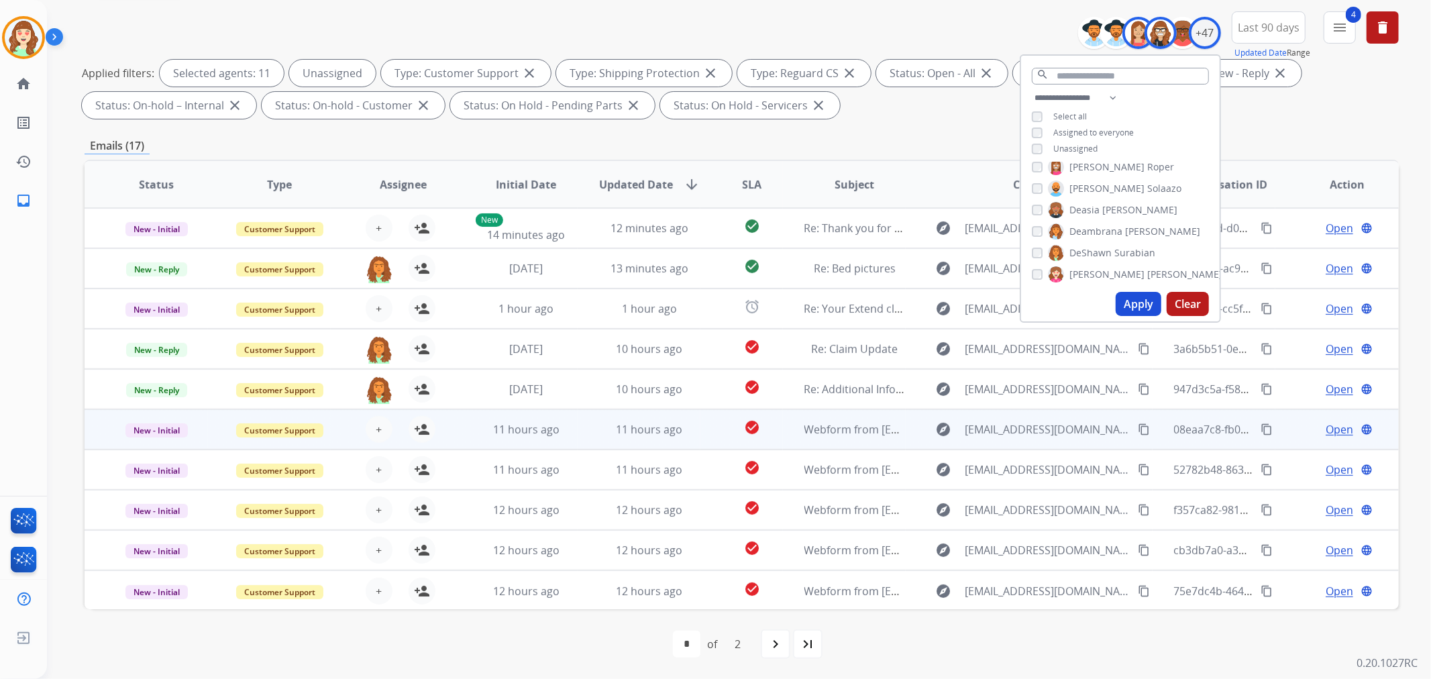
scroll to position [149, 0]
click at [376, 428] on span "+" at bounding box center [379, 429] width 6 height 16
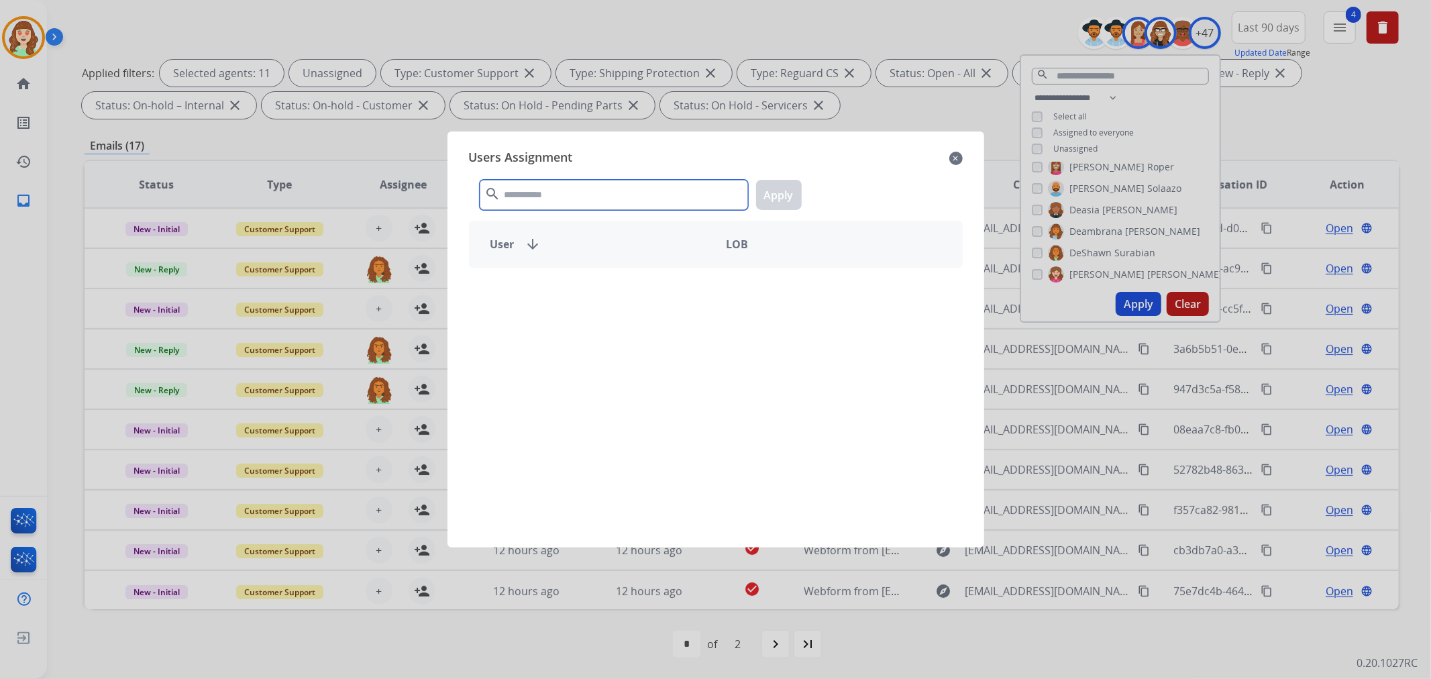
click at [528, 191] on input "text" at bounding box center [614, 195] width 268 height 30
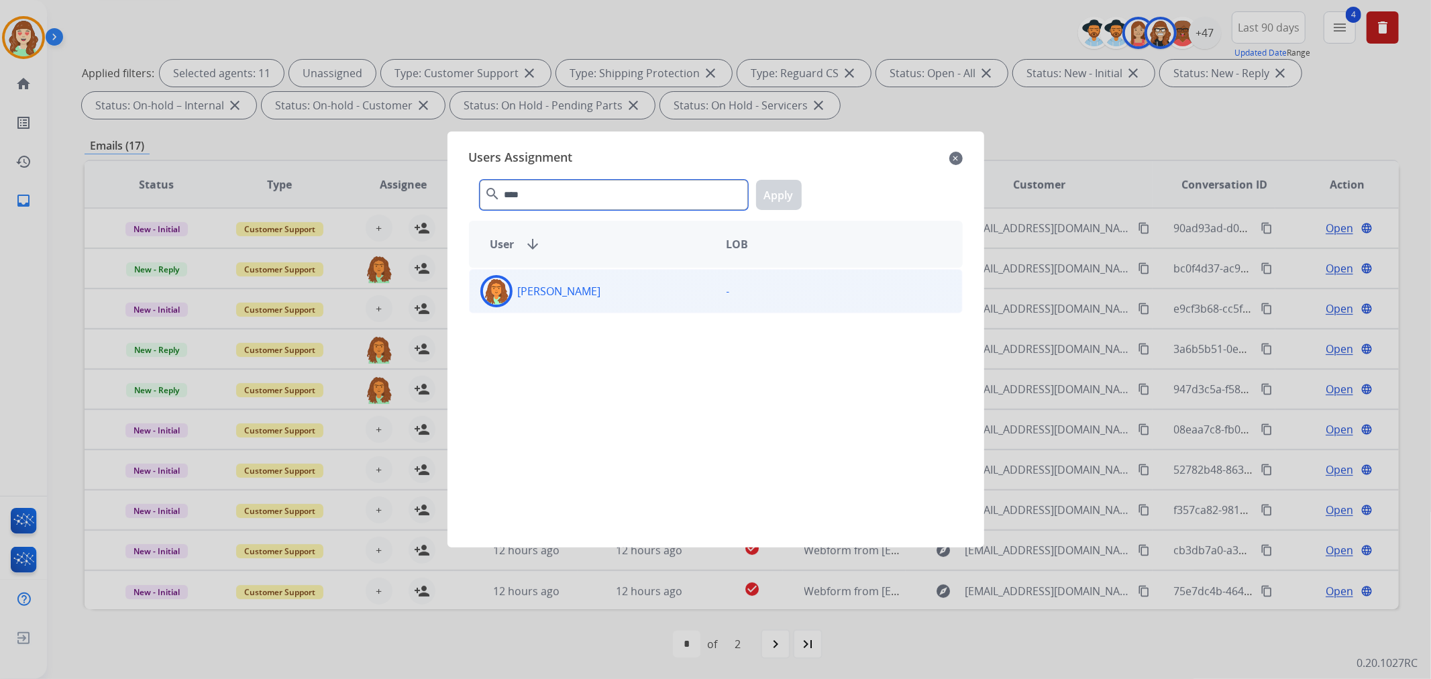
type input "****"
click at [620, 292] on div "[PERSON_NAME]" at bounding box center [593, 291] width 246 height 32
click at [781, 202] on button "Apply" at bounding box center [779, 195] width 46 height 30
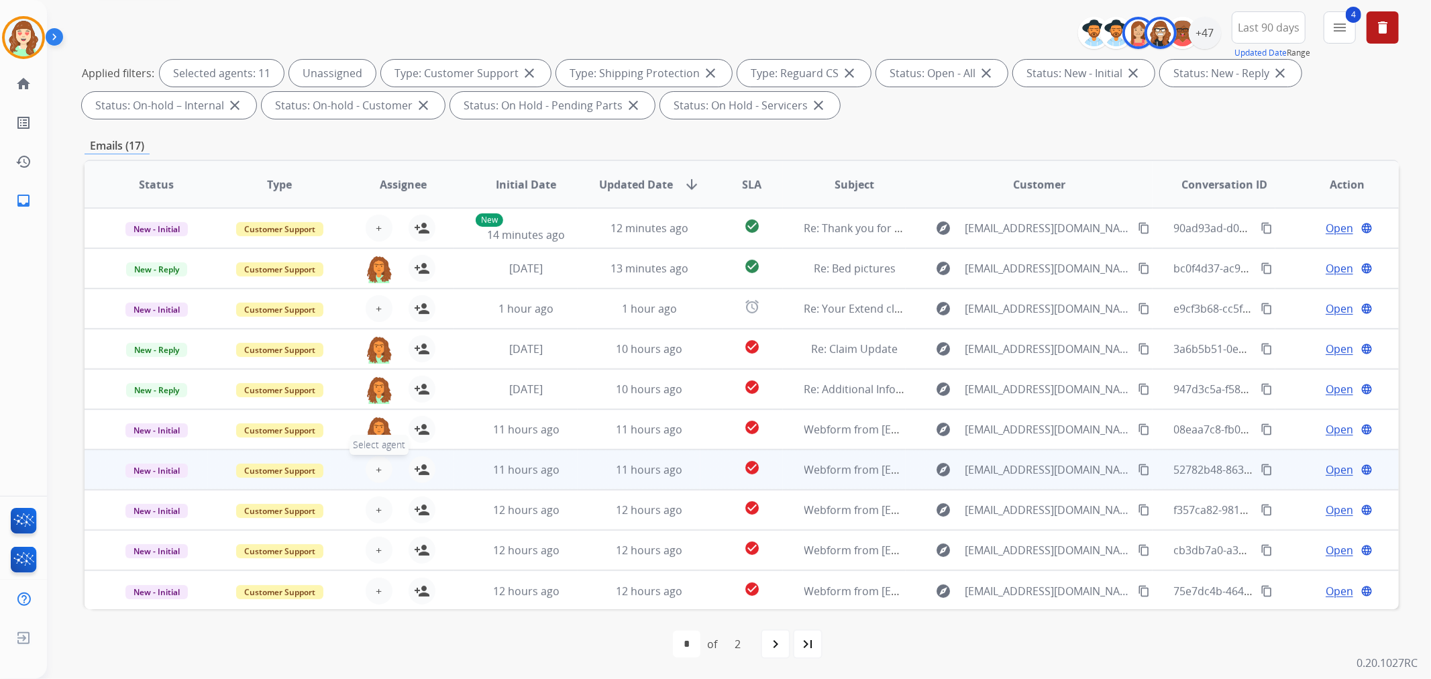
click at [370, 463] on button "+ Select agent" at bounding box center [379, 469] width 27 height 27
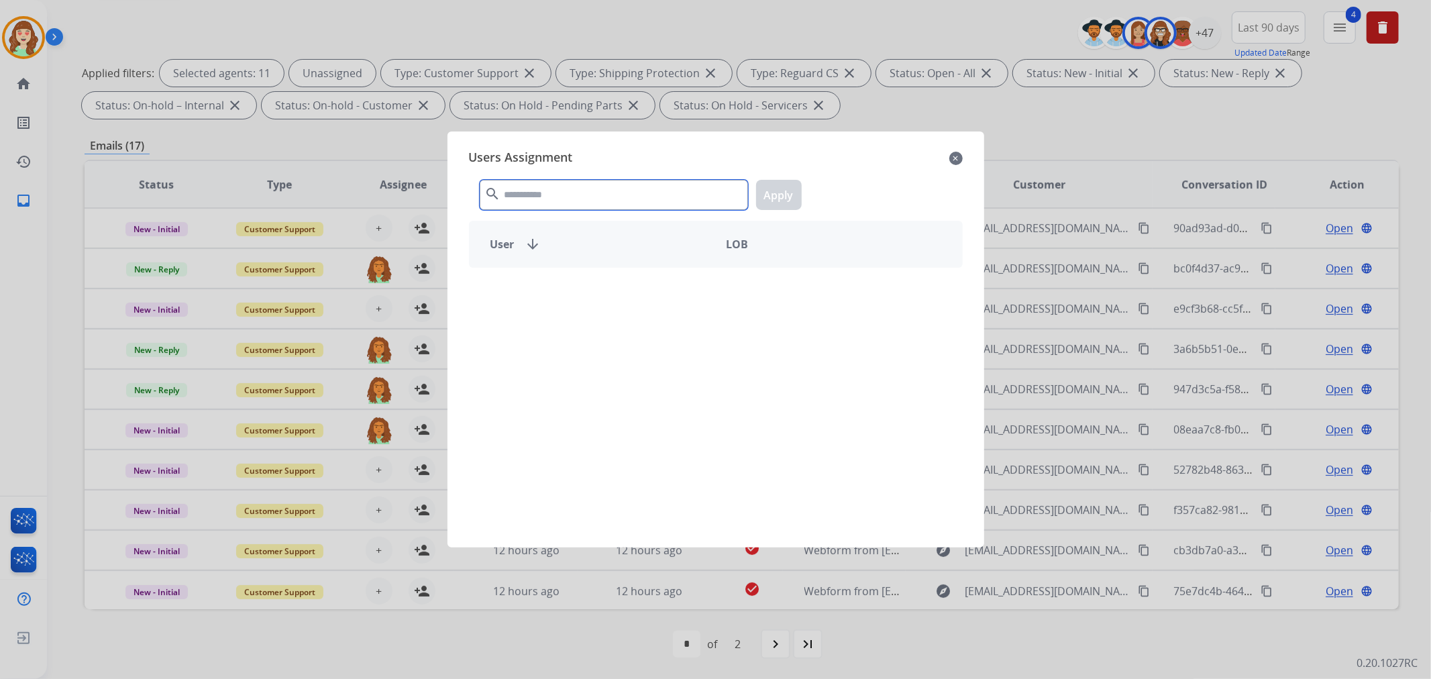
click at [533, 204] on input "text" at bounding box center [614, 195] width 268 height 30
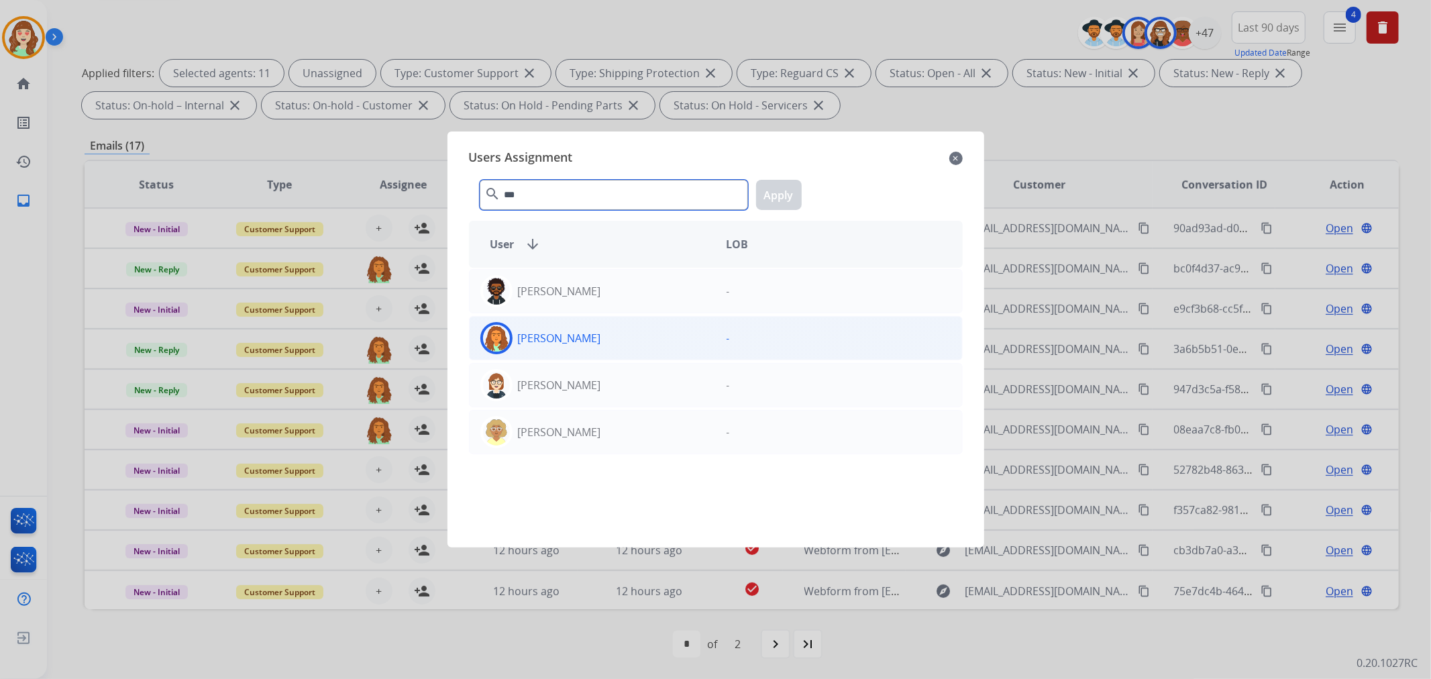
type input "***"
click at [625, 337] on div "[PERSON_NAME]" at bounding box center [593, 338] width 246 height 32
drag, startPoint x: 776, startPoint y: 196, endPoint x: 434, endPoint y: 425, distance: 411.9
click at [775, 196] on button "Apply" at bounding box center [779, 195] width 46 height 30
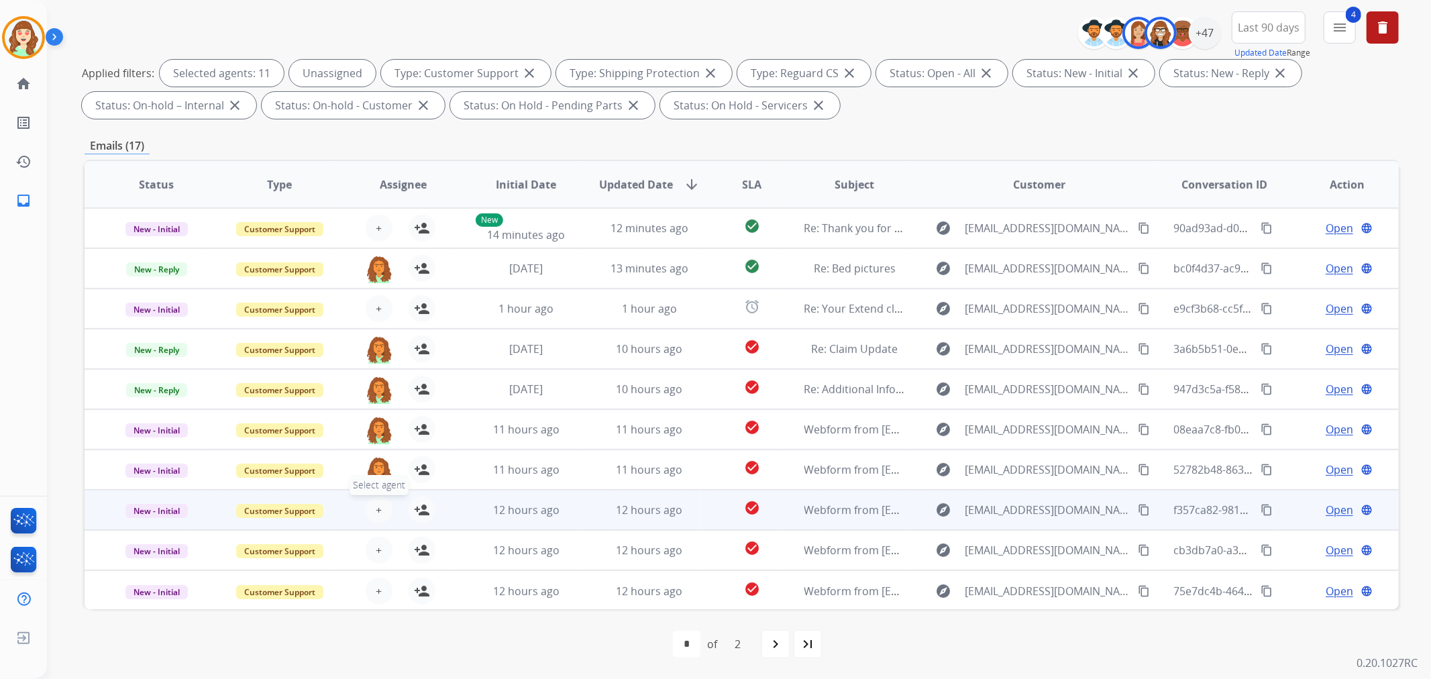
click at [376, 506] on span "+" at bounding box center [379, 510] width 6 height 16
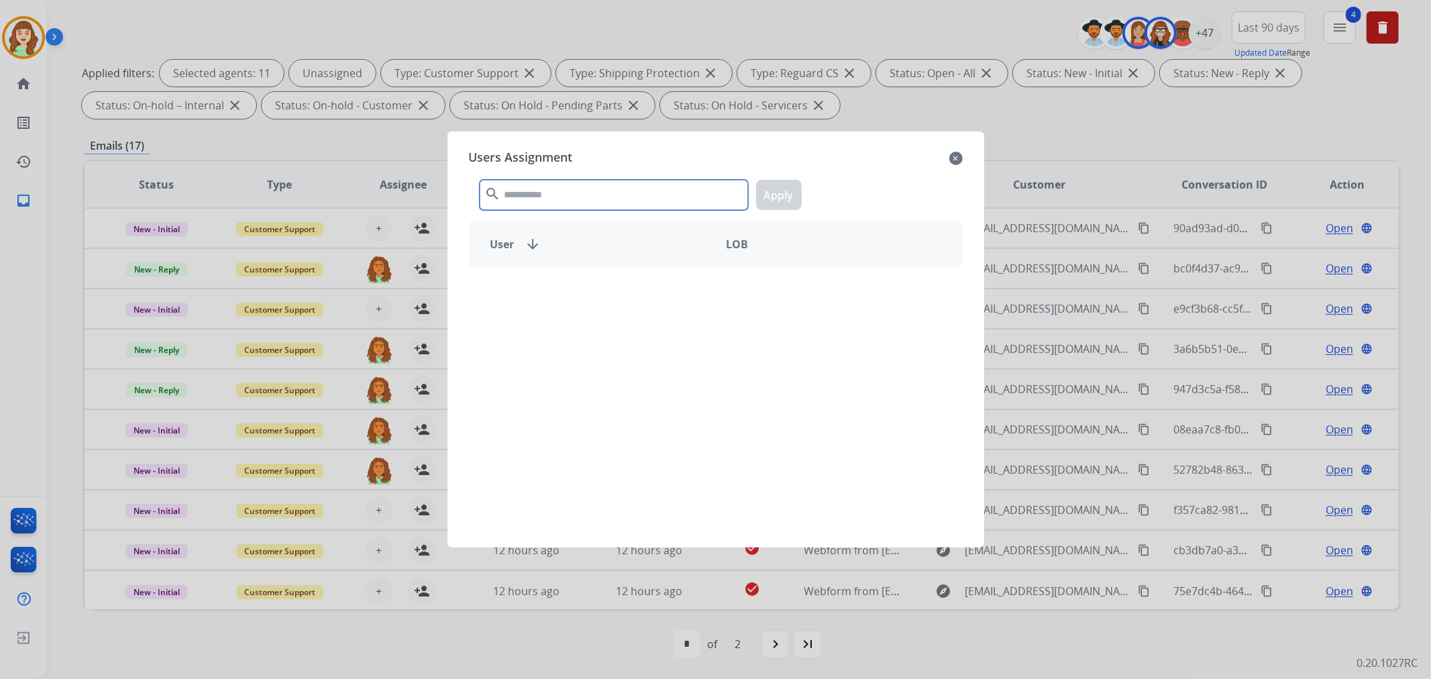
click at [521, 193] on input "text" at bounding box center [614, 195] width 268 height 30
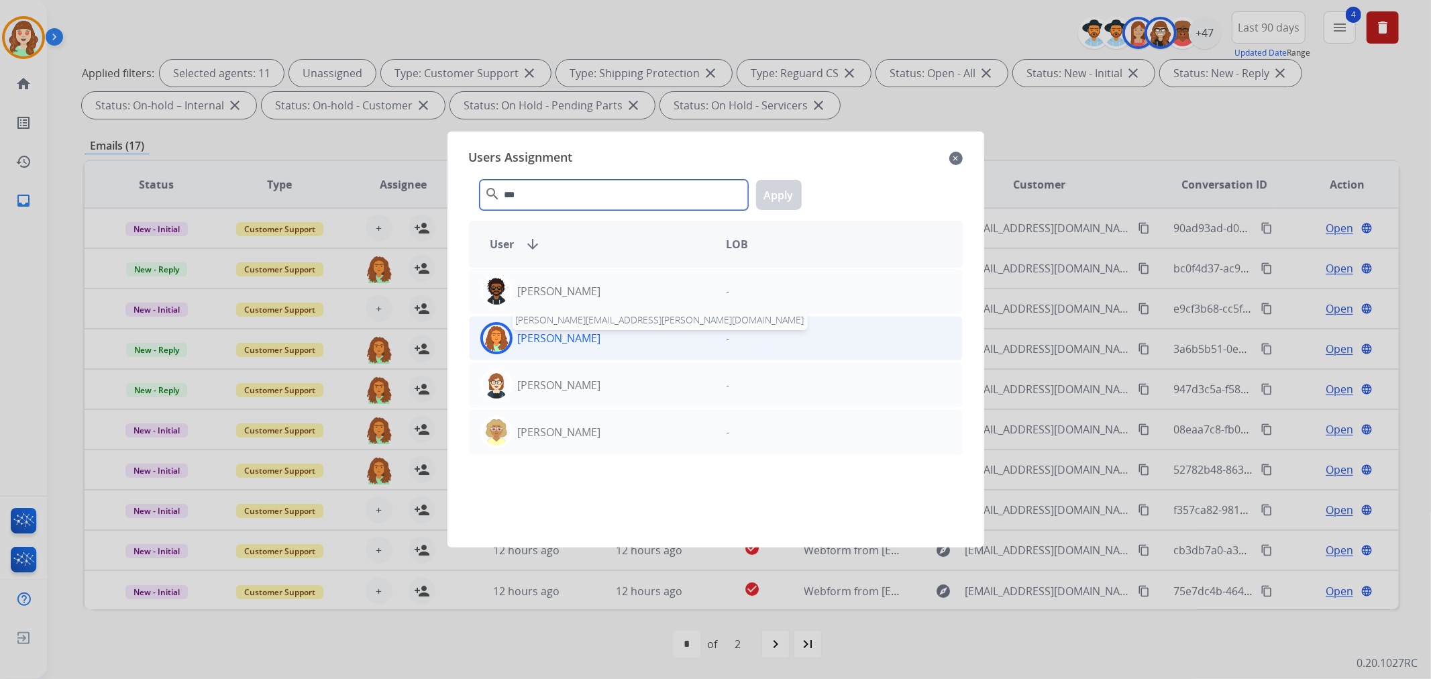
type input "***"
drag, startPoint x: 574, startPoint y: 340, endPoint x: 741, endPoint y: 210, distance: 211.8
click at [575, 339] on p "[PERSON_NAME]" at bounding box center [559, 338] width 83 height 16
click at [786, 191] on button "Apply" at bounding box center [779, 195] width 46 height 30
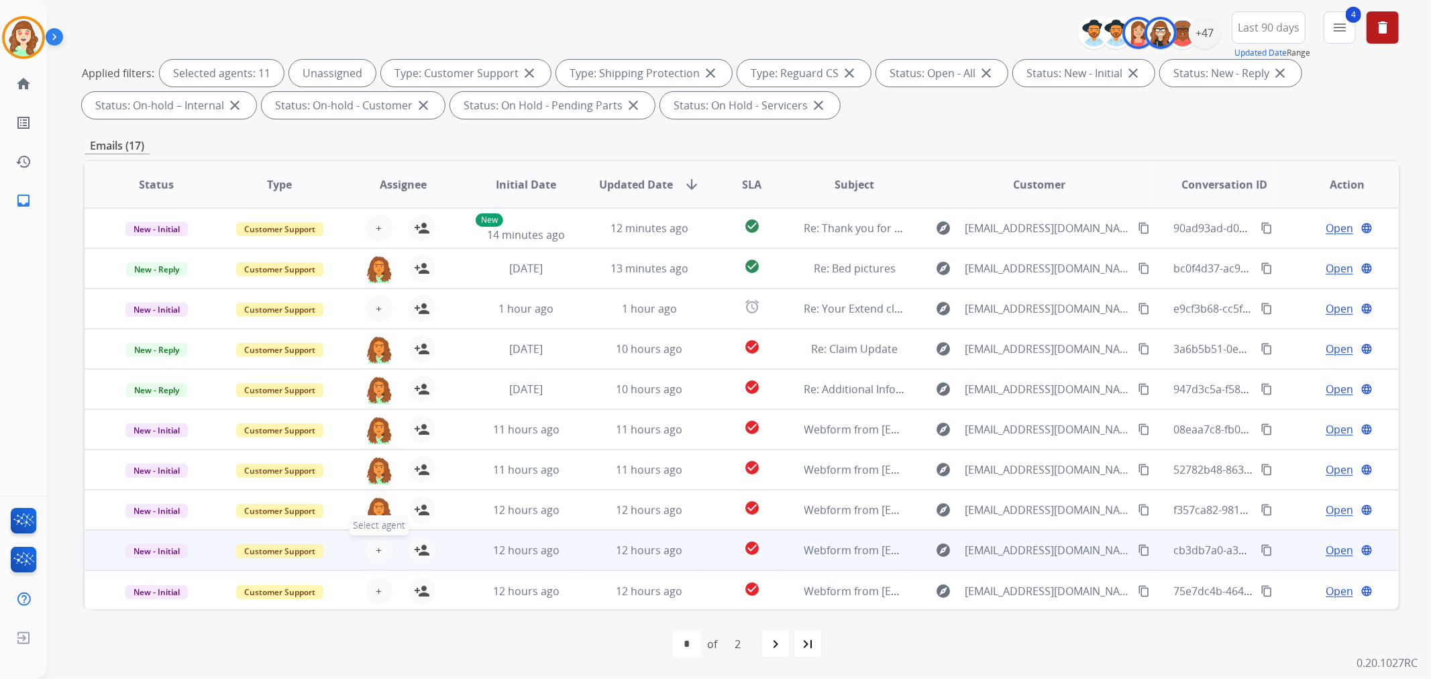
click at [382, 541] on button "+ Select agent" at bounding box center [379, 550] width 27 height 27
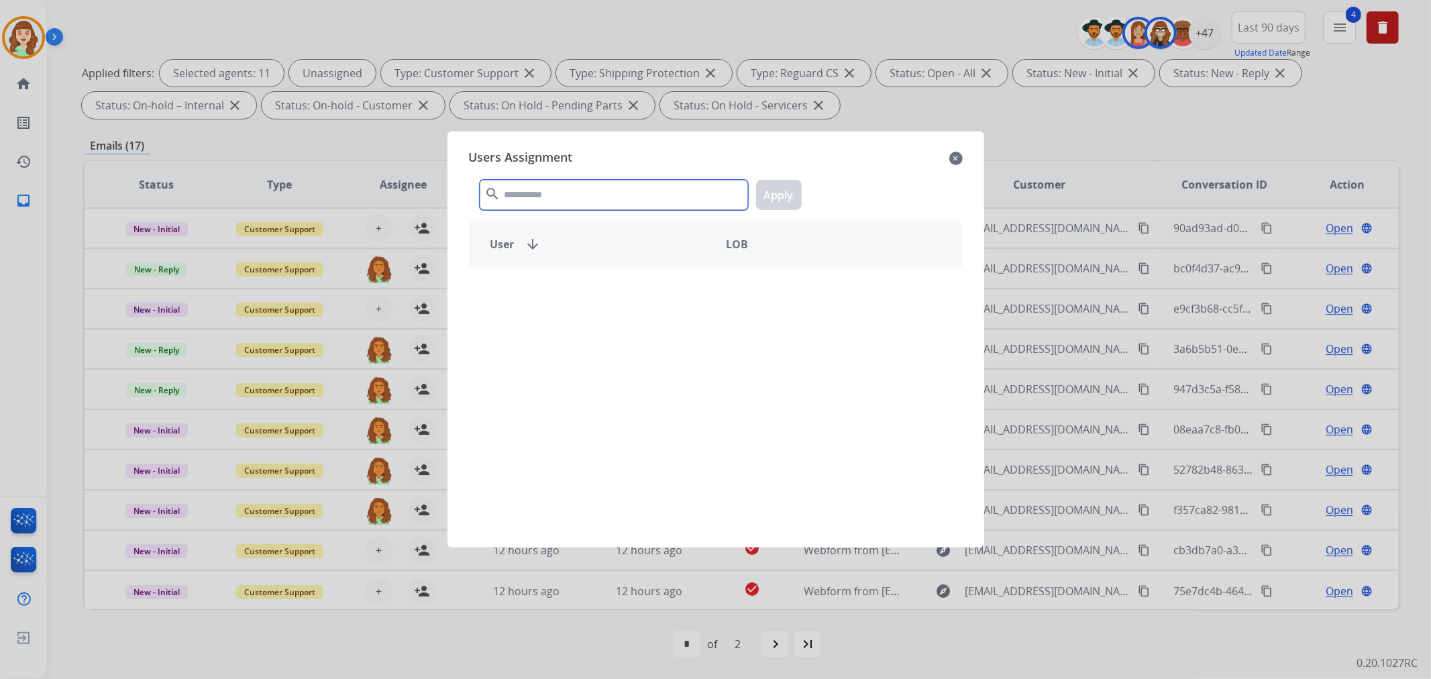
click at [599, 199] on input "text" at bounding box center [614, 195] width 268 height 30
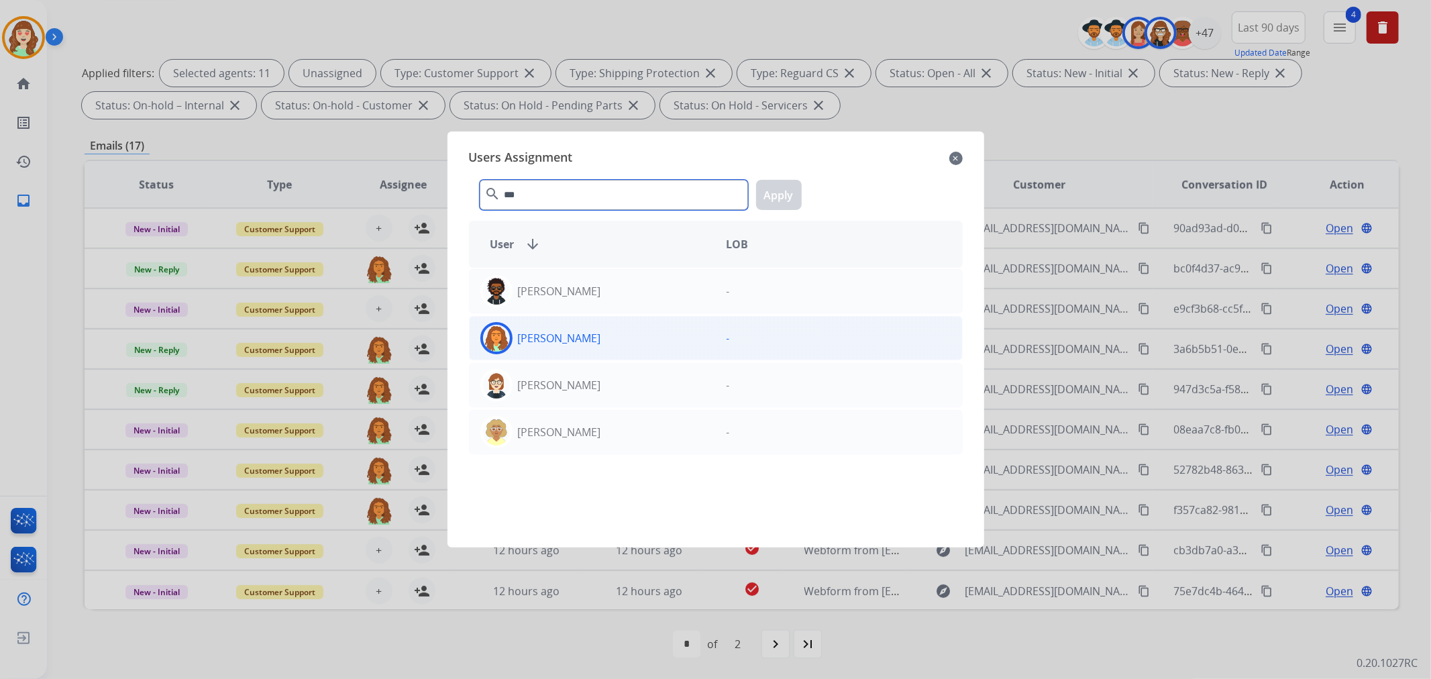
type input "***"
drag, startPoint x: 633, startPoint y: 336, endPoint x: 779, endPoint y: 237, distance: 176.4
click at [633, 336] on div "[PERSON_NAME]" at bounding box center [593, 338] width 246 height 32
click at [768, 206] on button "Apply" at bounding box center [779, 195] width 46 height 30
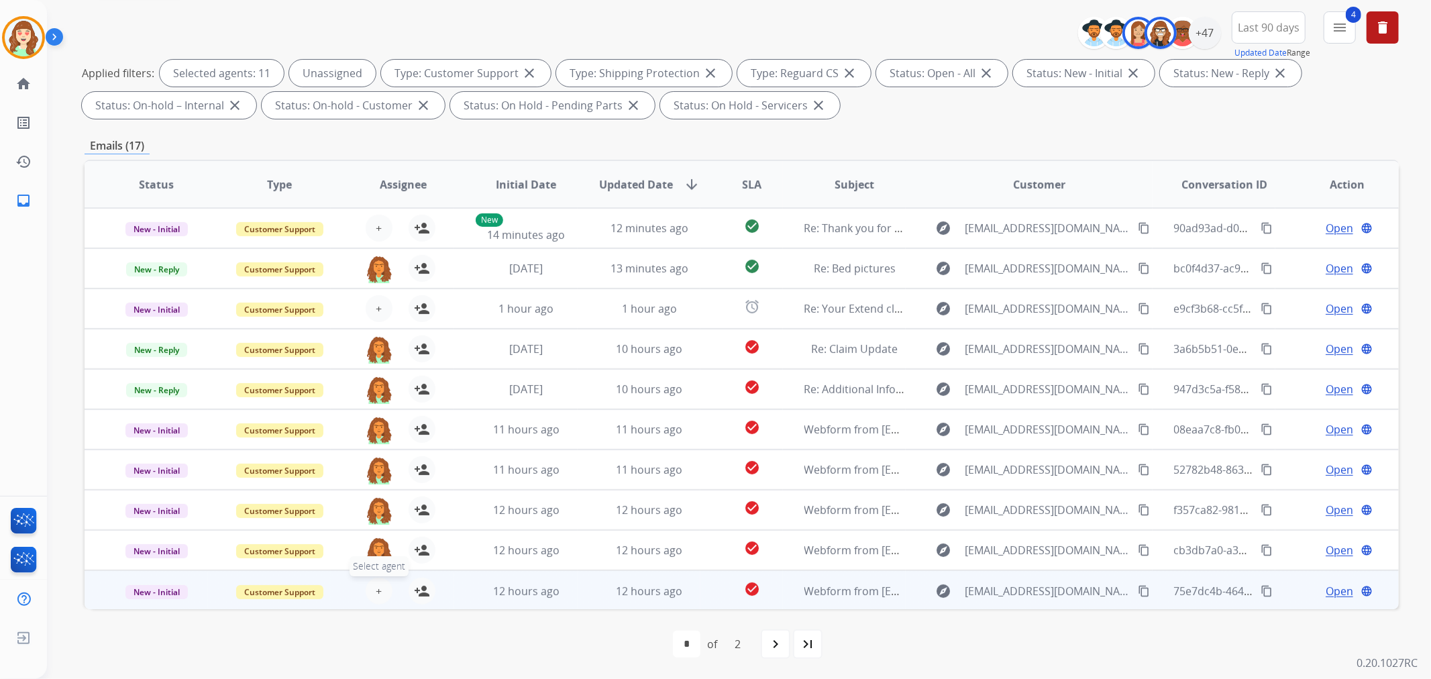
click at [371, 585] on button "+ Select agent" at bounding box center [379, 591] width 27 height 27
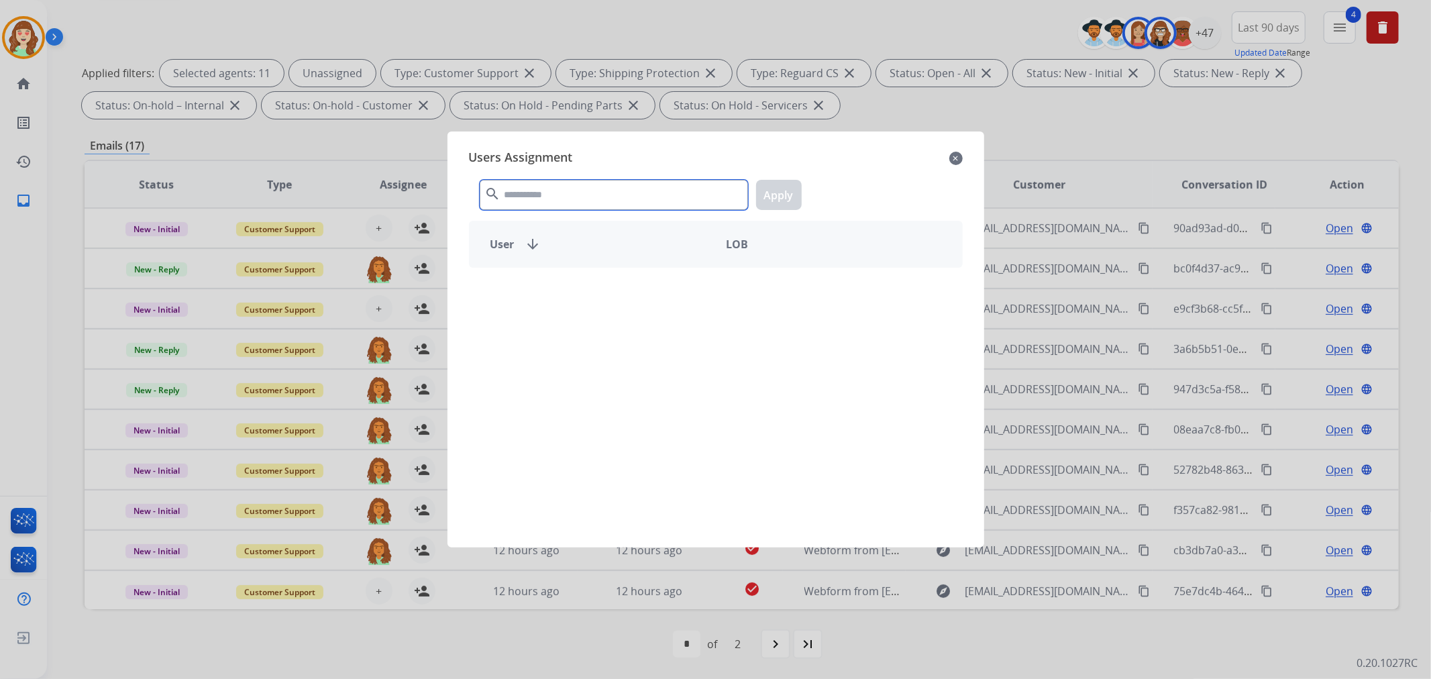
click at [570, 196] on input "text" at bounding box center [614, 195] width 268 height 30
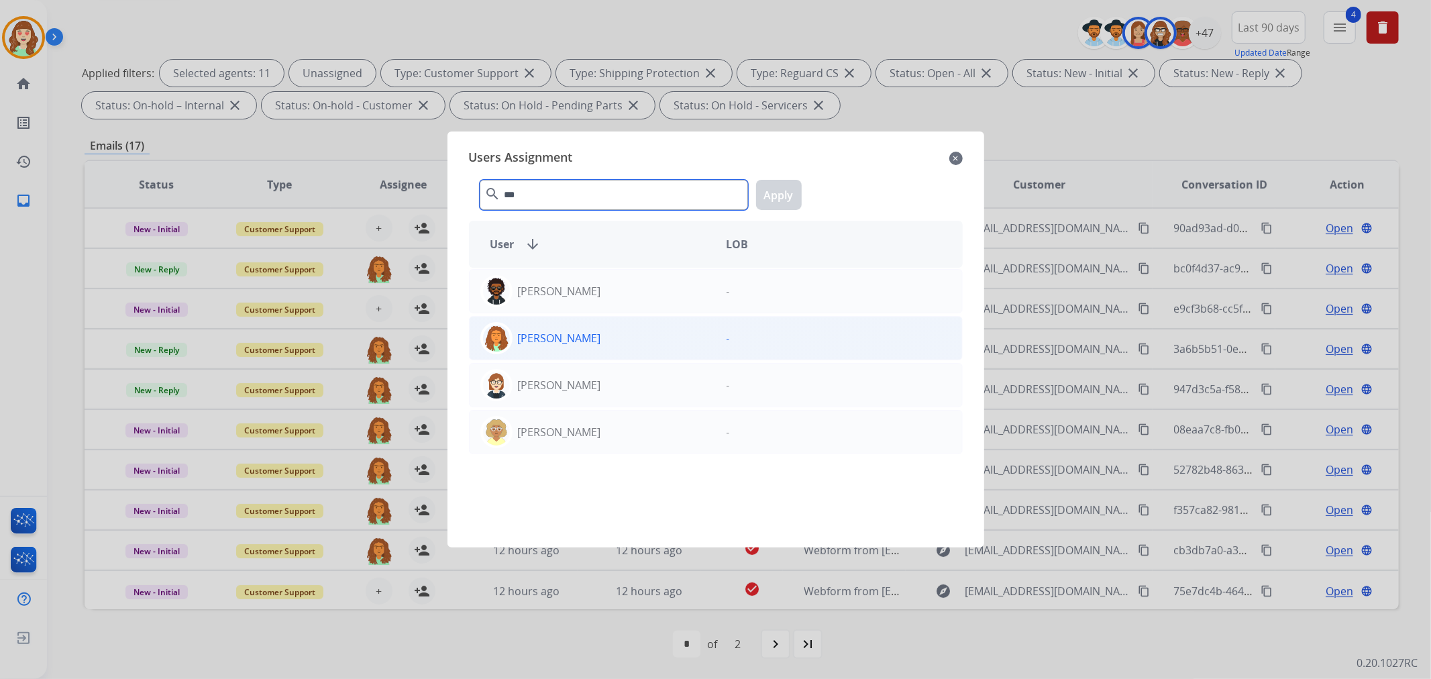
type input "***"
click at [601, 343] on p "[PERSON_NAME]" at bounding box center [559, 338] width 83 height 16
click at [799, 198] on div "*** search Apply" at bounding box center [716, 192] width 494 height 46
click at [777, 196] on button "Apply" at bounding box center [779, 195] width 46 height 30
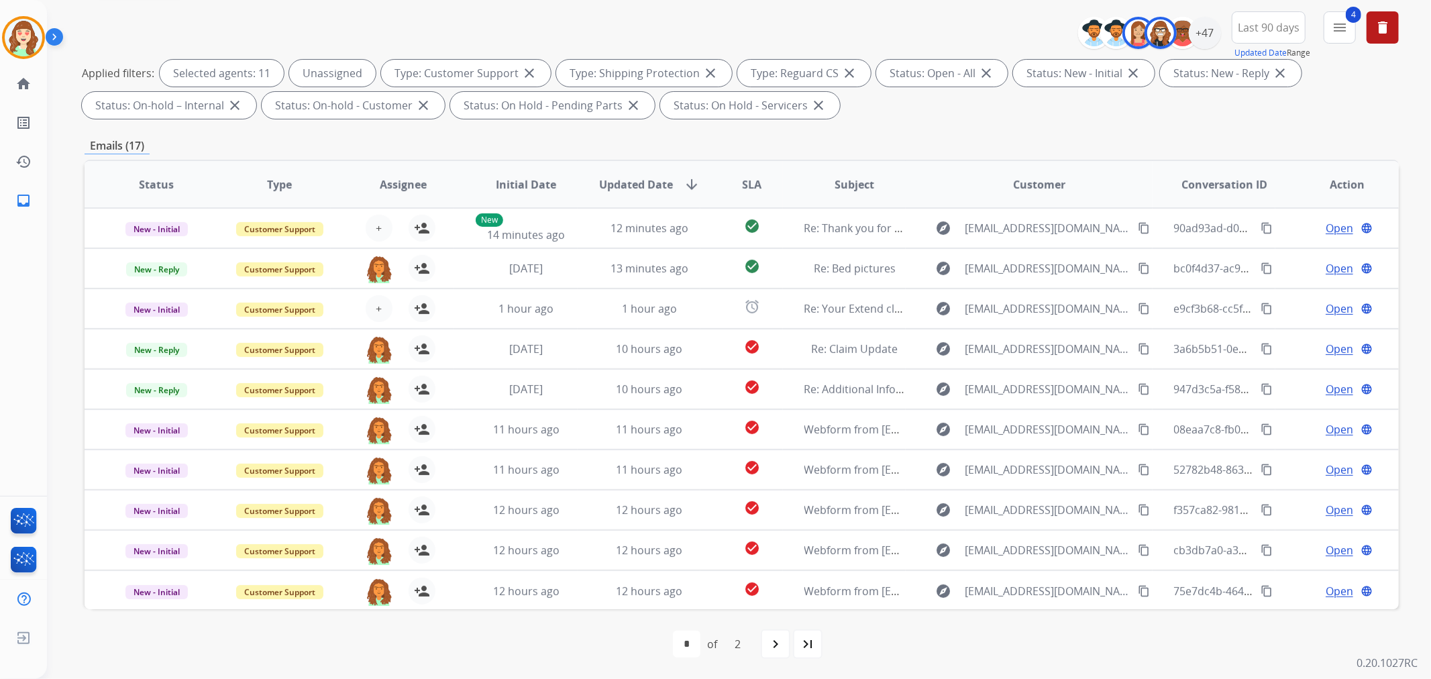
scroll to position [0, 0]
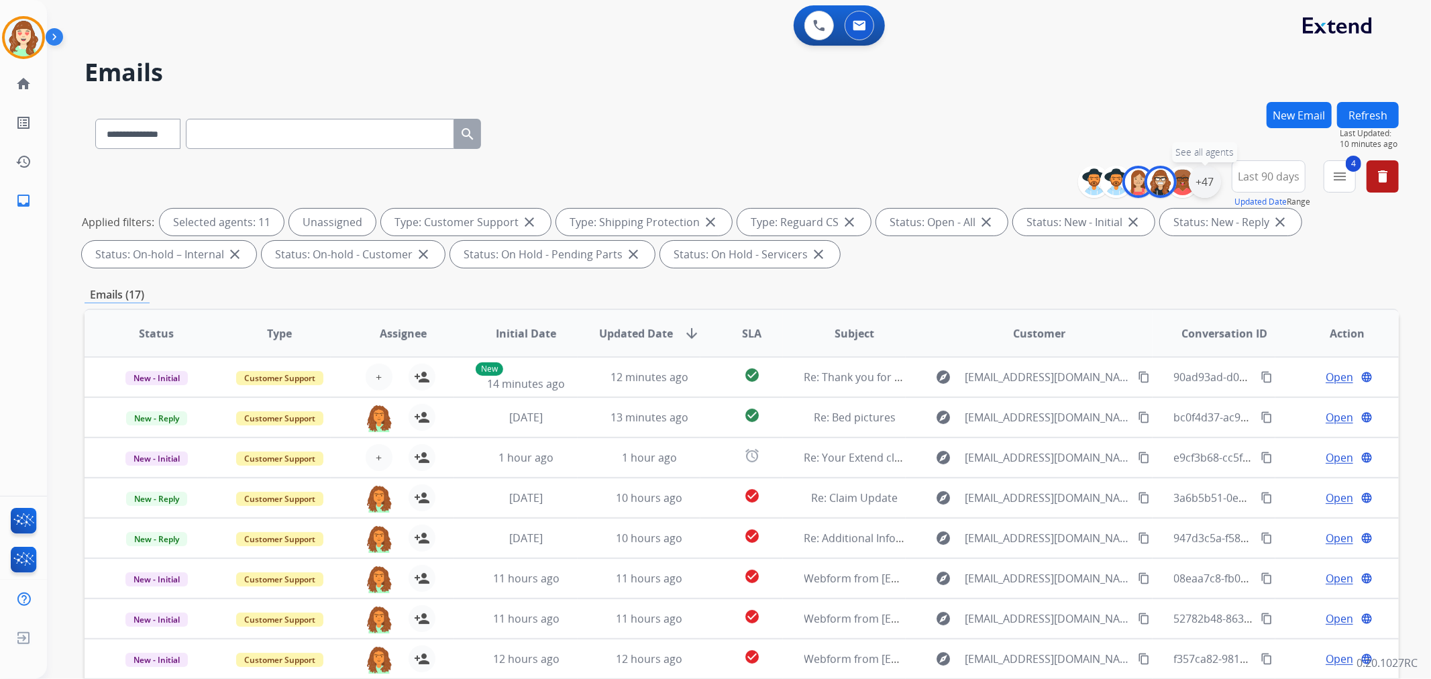
click at [1201, 178] on div "+47" at bounding box center [1205, 182] width 32 height 32
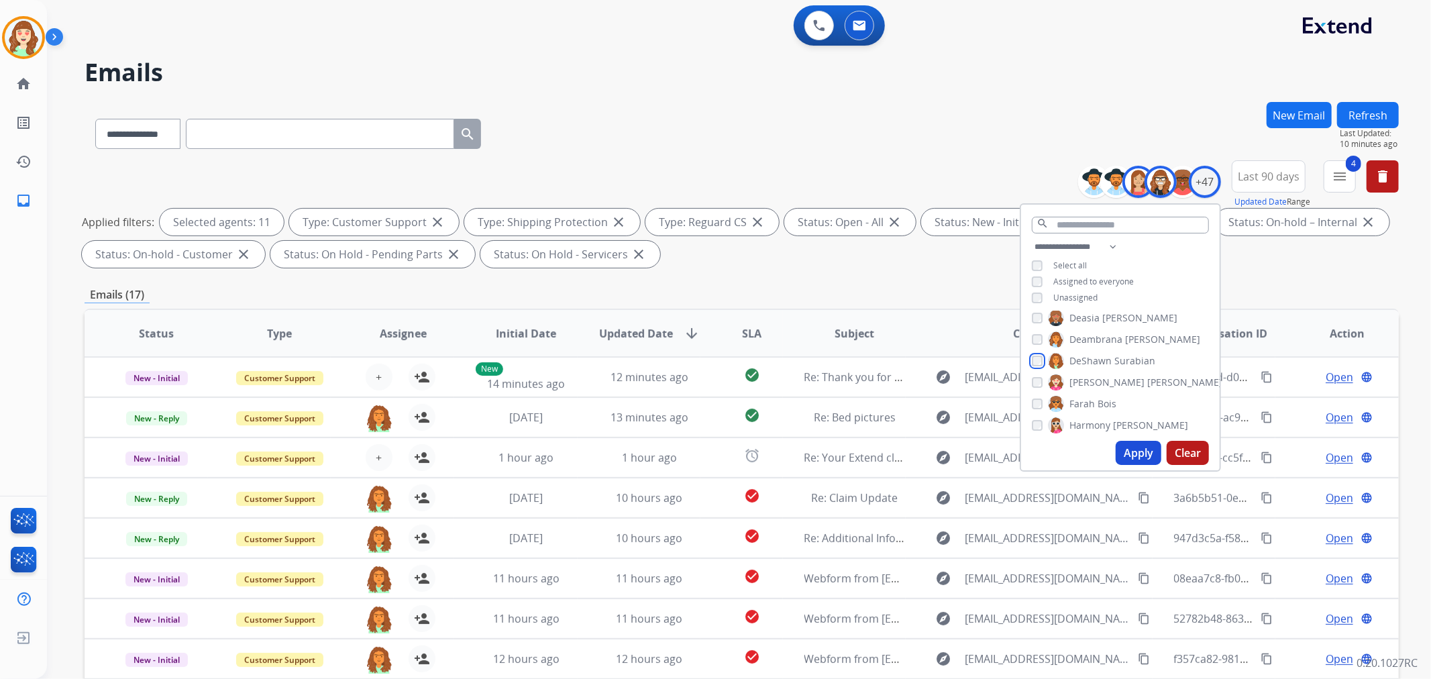
scroll to position [298, 0]
click at [1036, 362] on div "Farah Bois" at bounding box center [1074, 370] width 85 height 16
click at [1136, 448] on button "Apply" at bounding box center [1139, 453] width 46 height 24
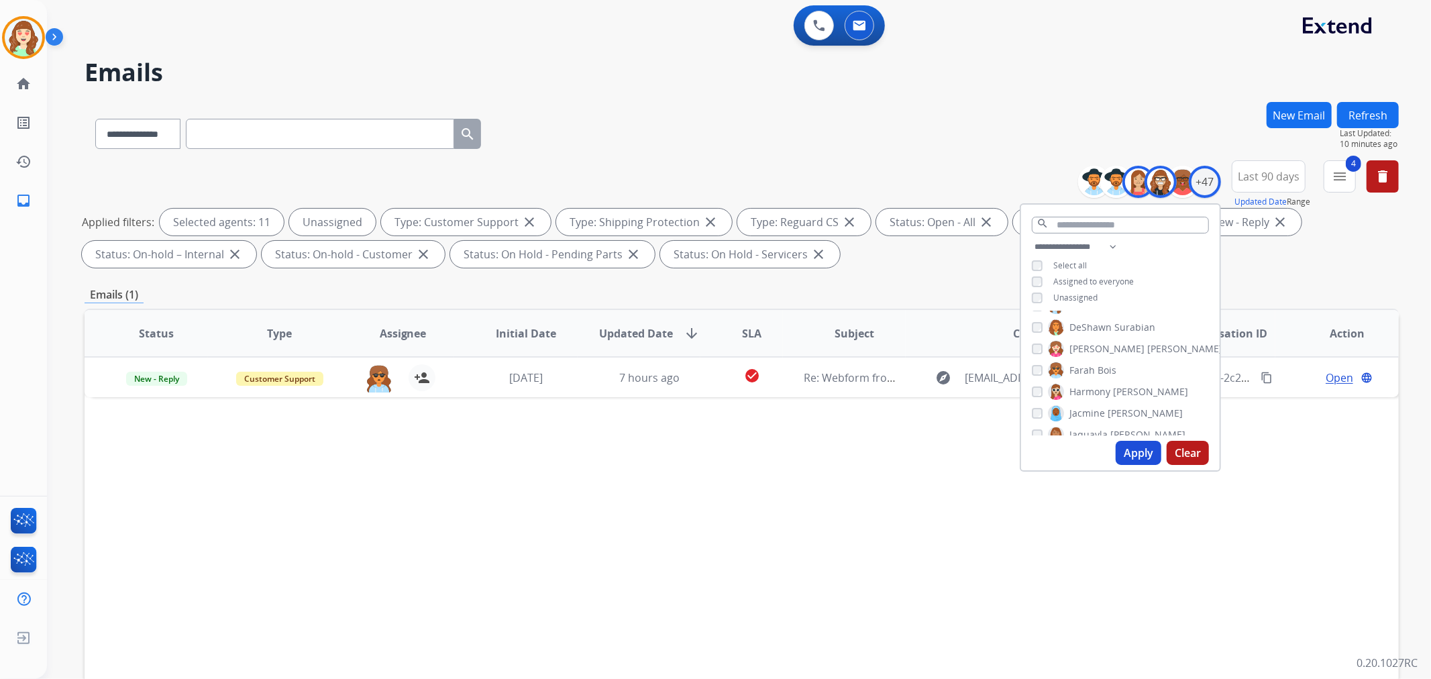
click at [1126, 450] on button "Apply" at bounding box center [1139, 453] width 46 height 24
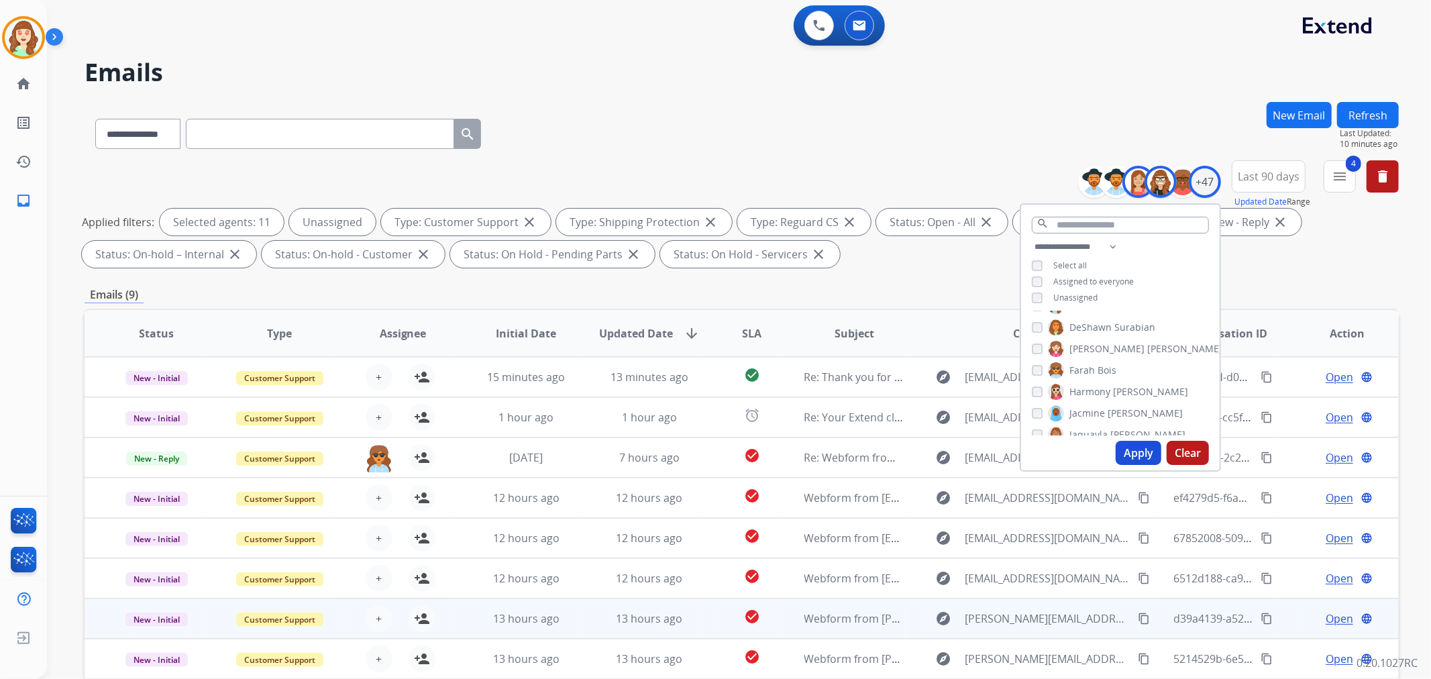
scroll to position [149, 0]
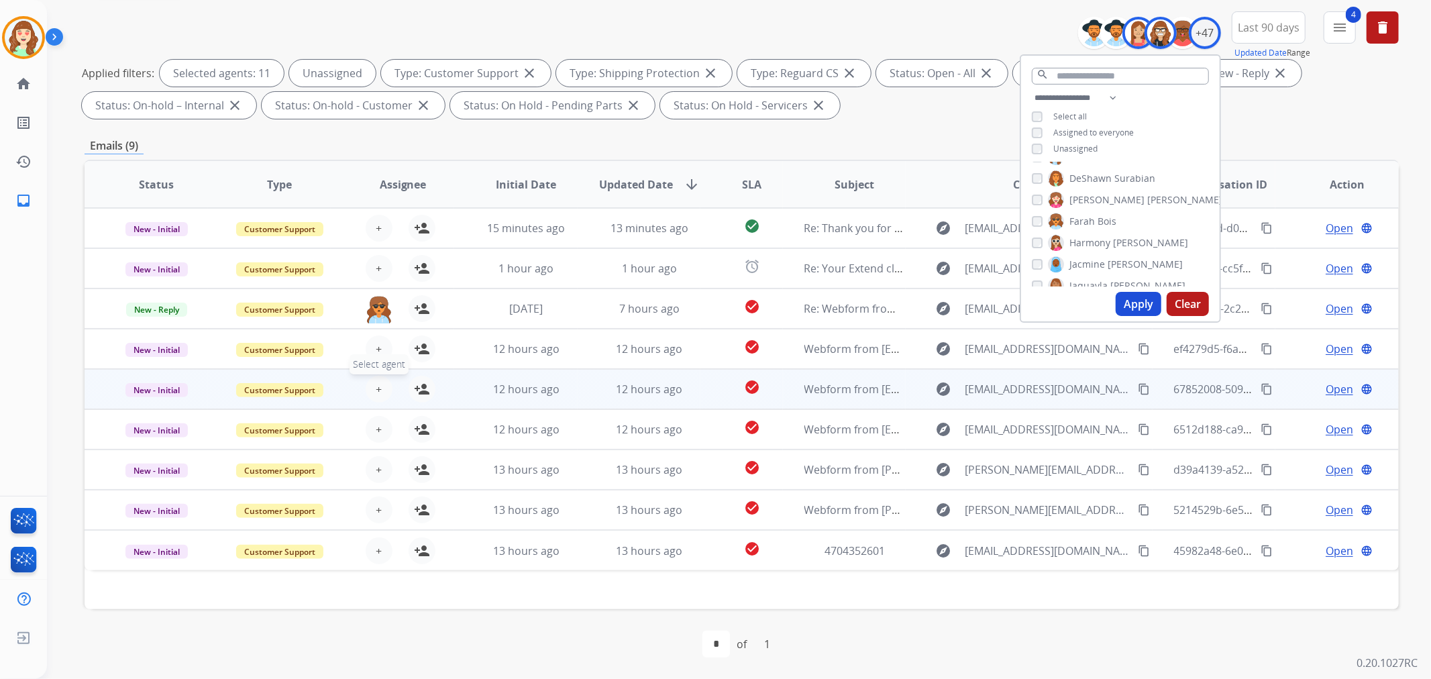
click at [376, 372] on span "Select agent" at bounding box center [379, 364] width 59 height 20
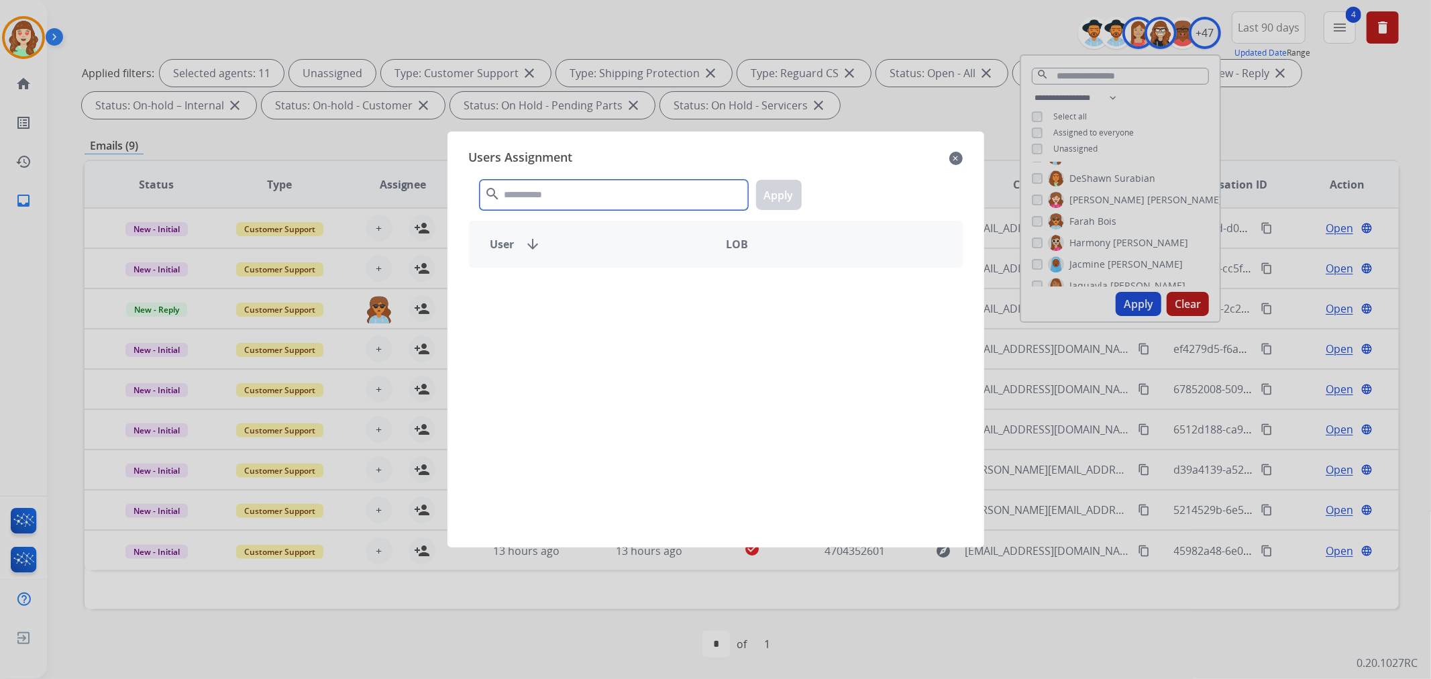
click at [515, 189] on input "text" at bounding box center [614, 195] width 268 height 30
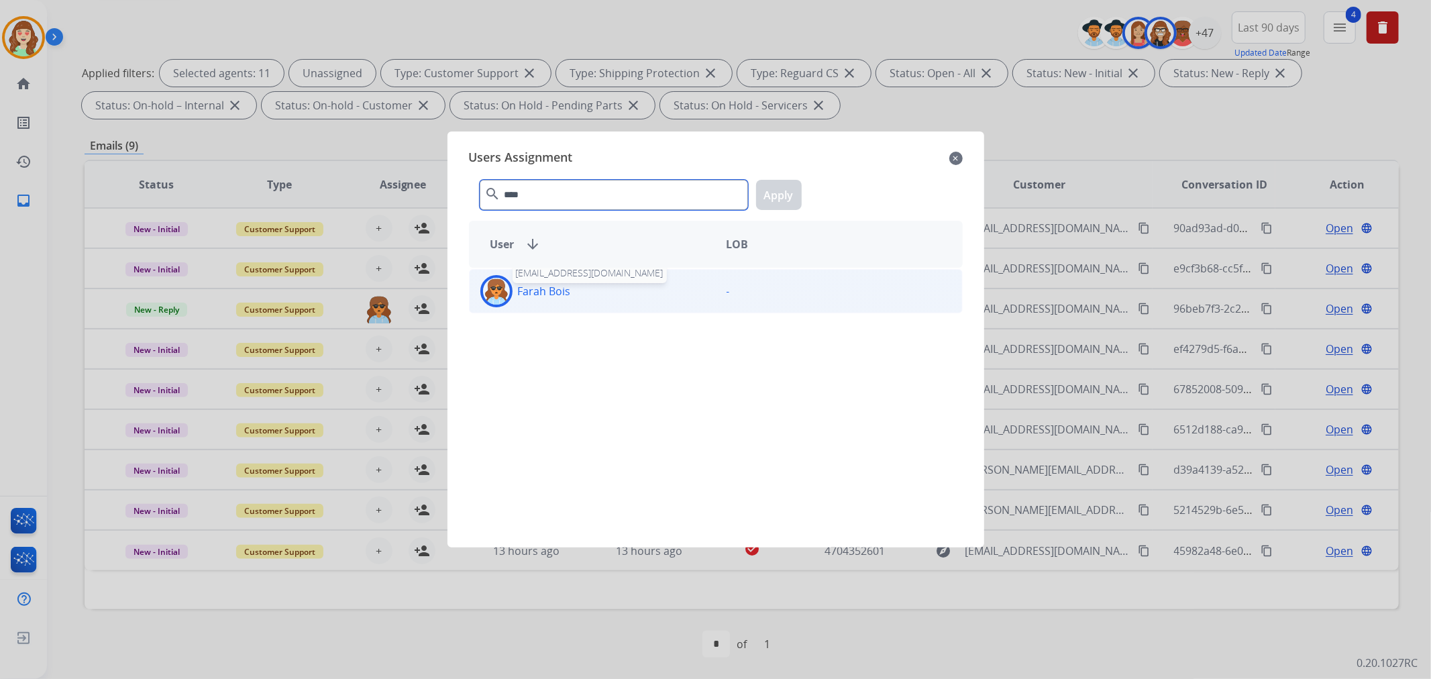
type input "****"
drag, startPoint x: 561, startPoint y: 290, endPoint x: 795, endPoint y: 224, distance: 242.5
click at [564, 290] on p "Farah Bois" at bounding box center [544, 291] width 53 height 16
click at [766, 191] on button "Apply" at bounding box center [779, 195] width 46 height 30
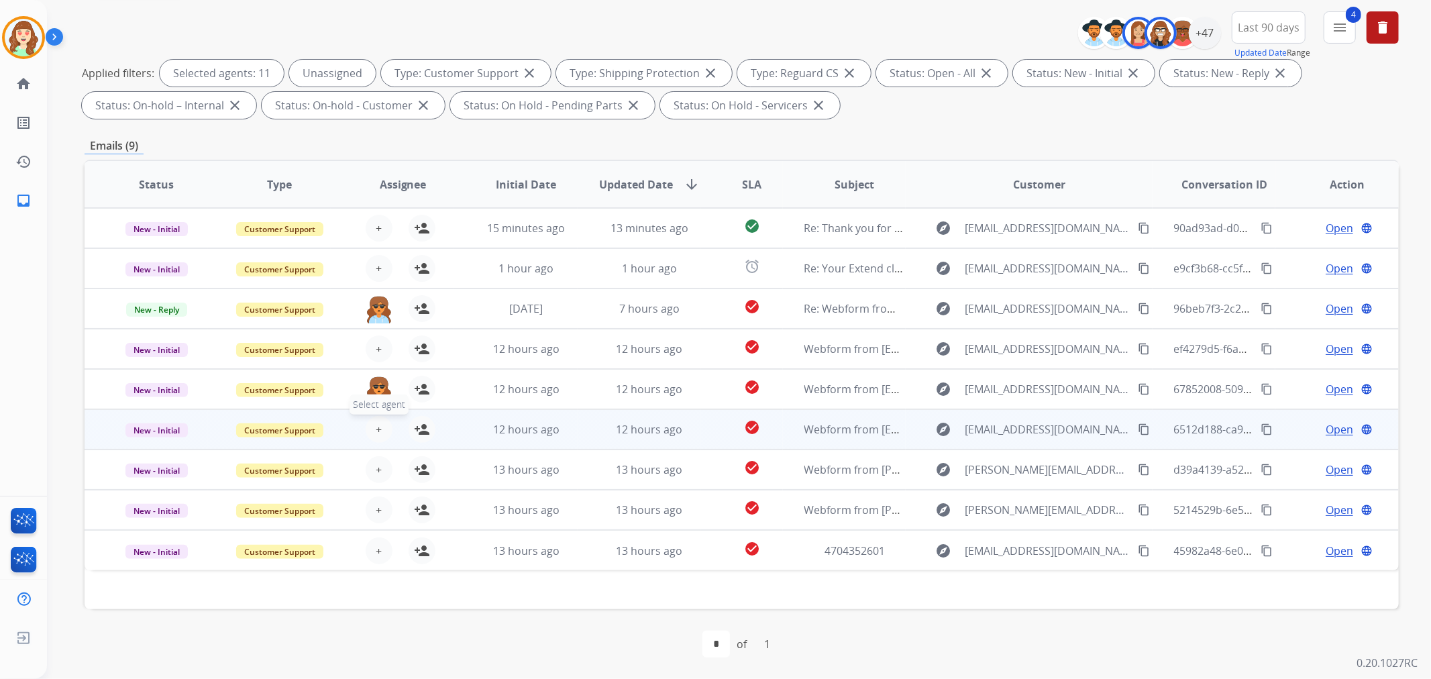
click at [376, 431] on span "+" at bounding box center [379, 429] width 6 height 16
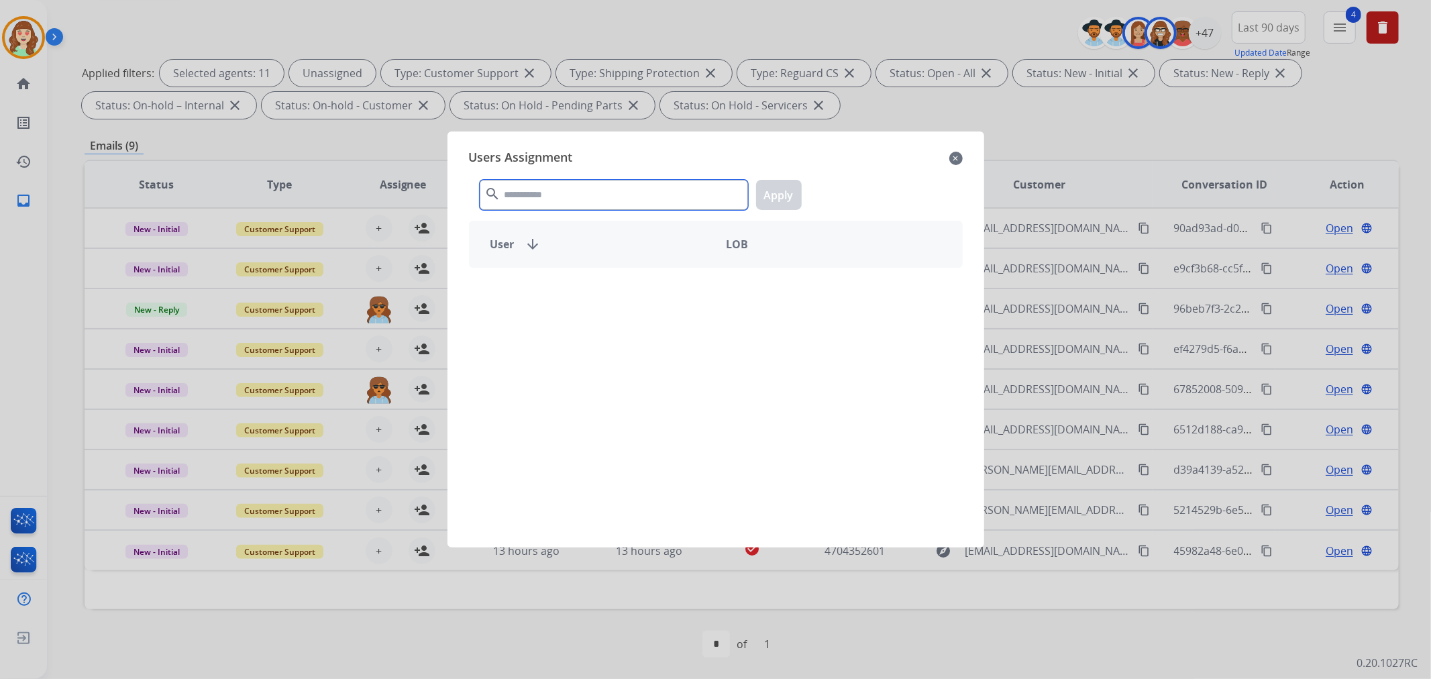
click at [506, 193] on input "text" at bounding box center [614, 195] width 268 height 30
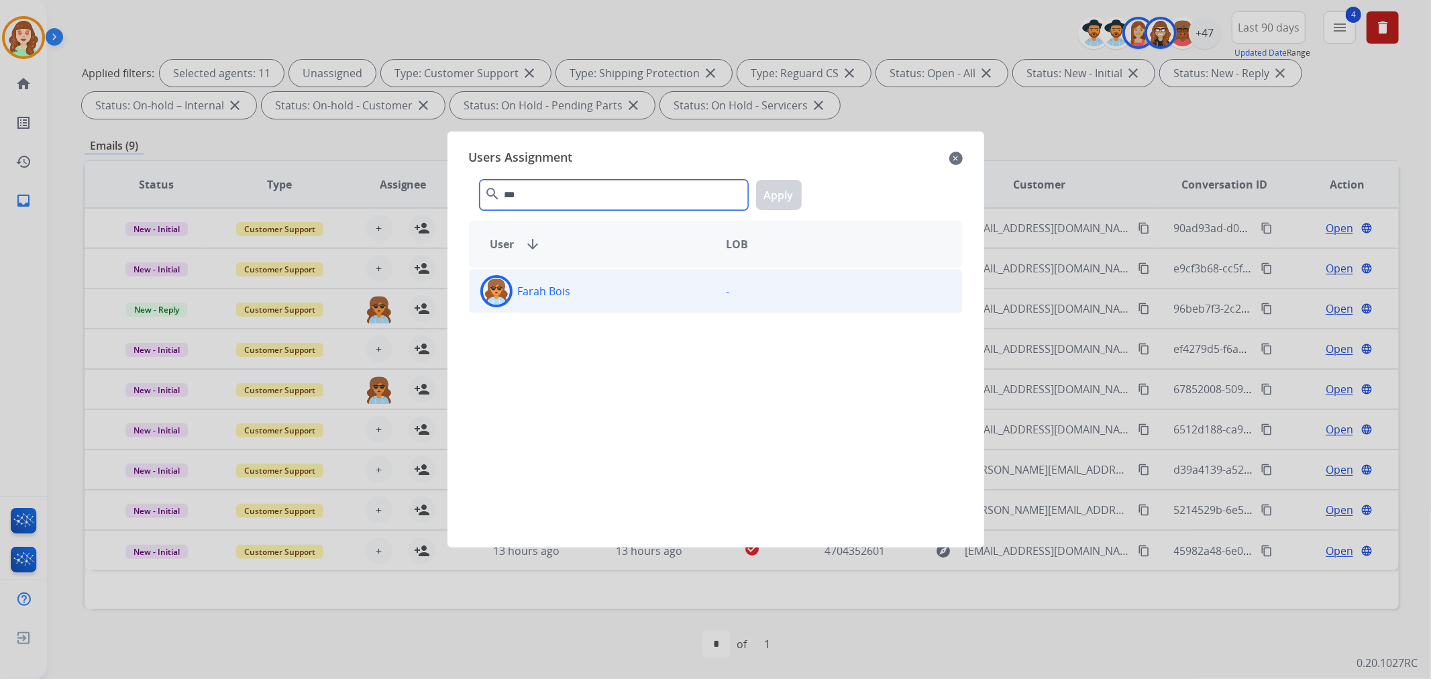
type input "***"
click at [568, 298] on p "Farah Bois" at bounding box center [544, 291] width 53 height 16
click at [784, 193] on button "Apply" at bounding box center [779, 195] width 46 height 30
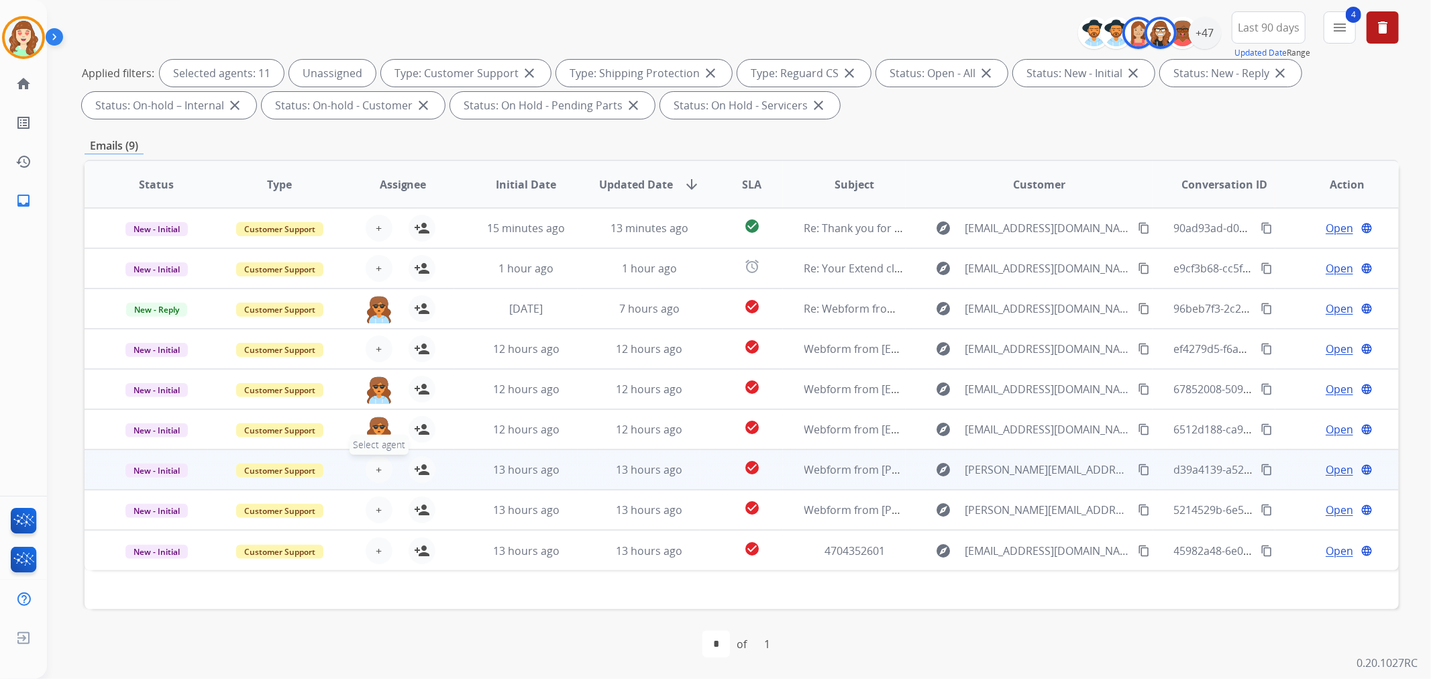
click at [376, 465] on span "+" at bounding box center [379, 470] width 6 height 16
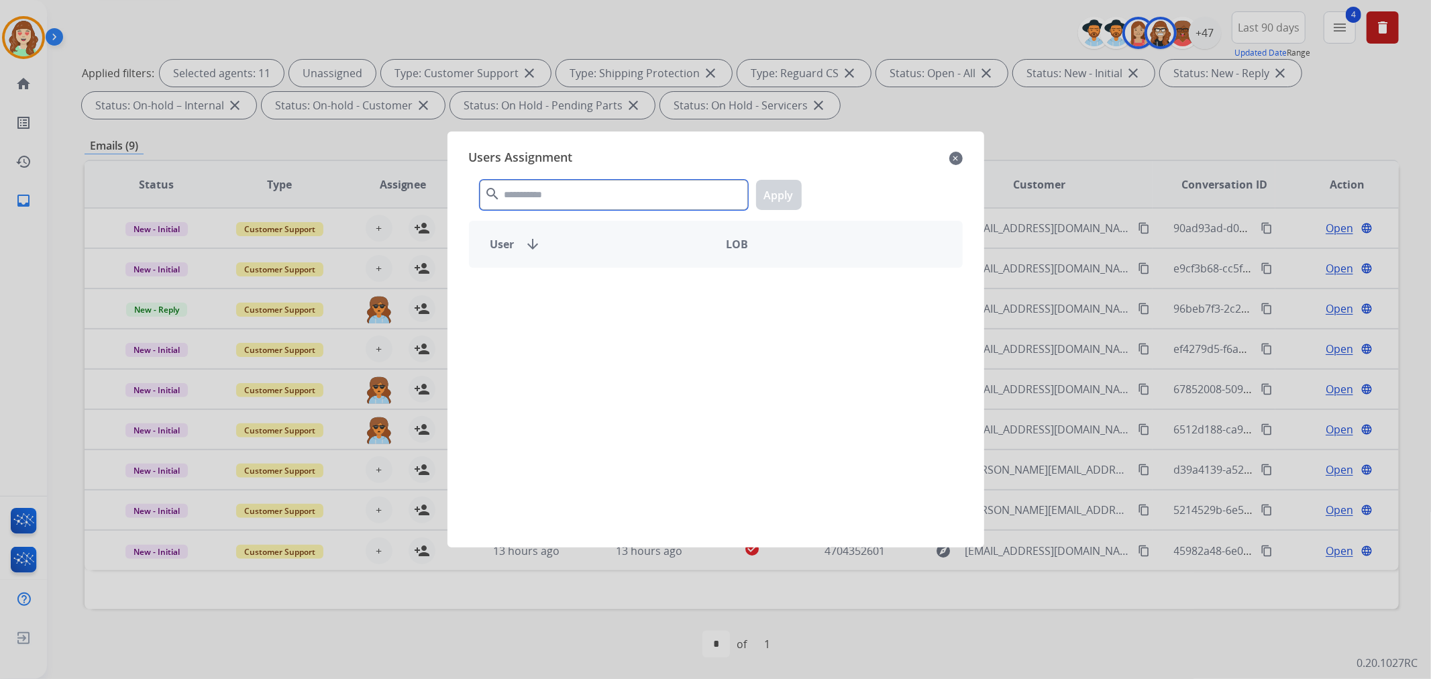
click at [580, 200] on input "text" at bounding box center [614, 195] width 268 height 30
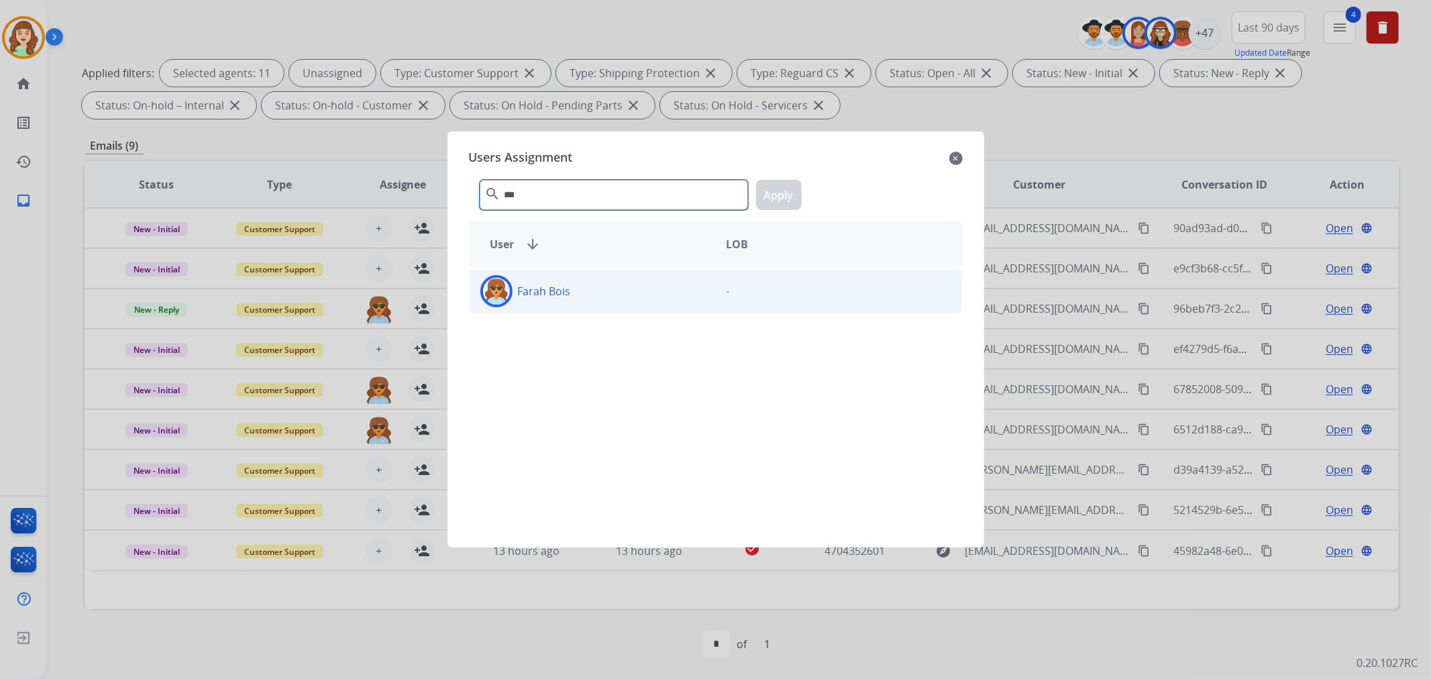
type input "***"
click at [593, 280] on div "Farah Bois" at bounding box center [593, 291] width 246 height 32
click at [788, 189] on button "Apply" at bounding box center [779, 195] width 46 height 30
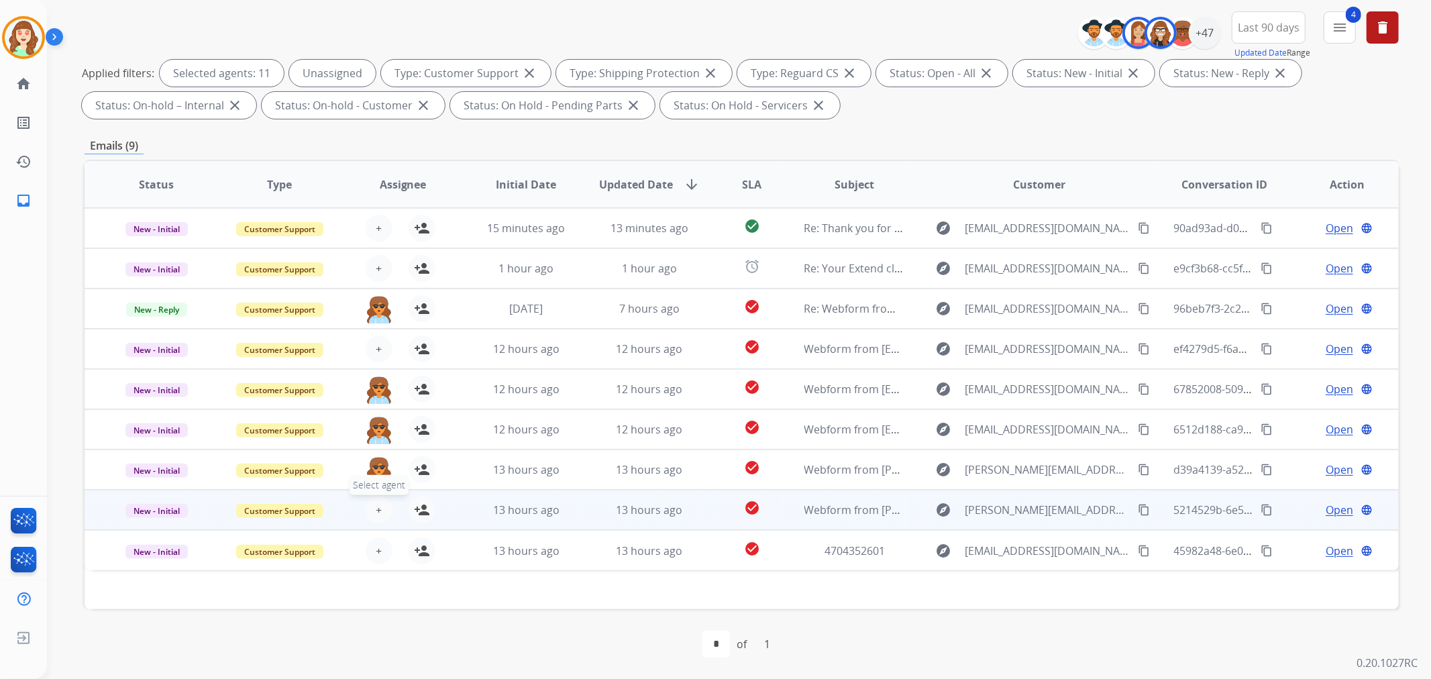
click at [374, 496] on button "+ Select agent" at bounding box center [379, 509] width 27 height 27
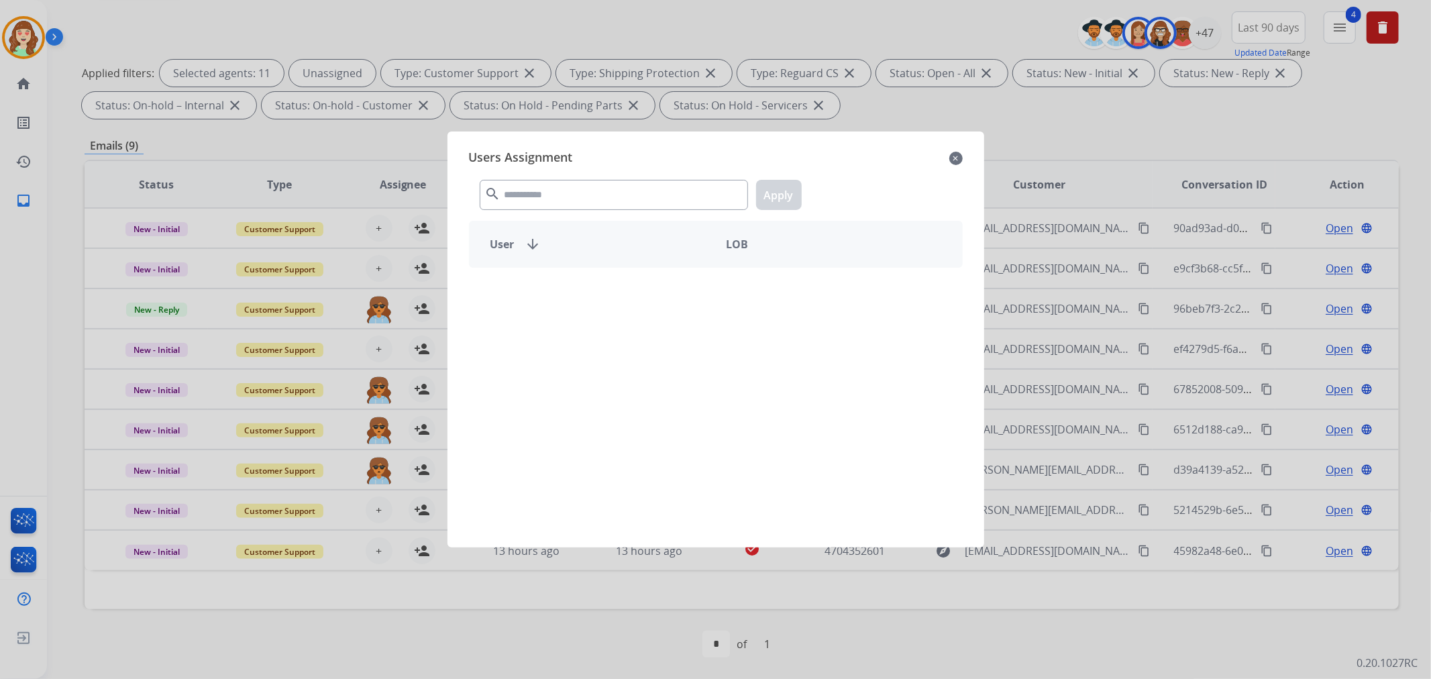
click at [530, 215] on div "Users Assignment close search Apply User arrow_downward LOB" at bounding box center [715, 339] width 515 height 394
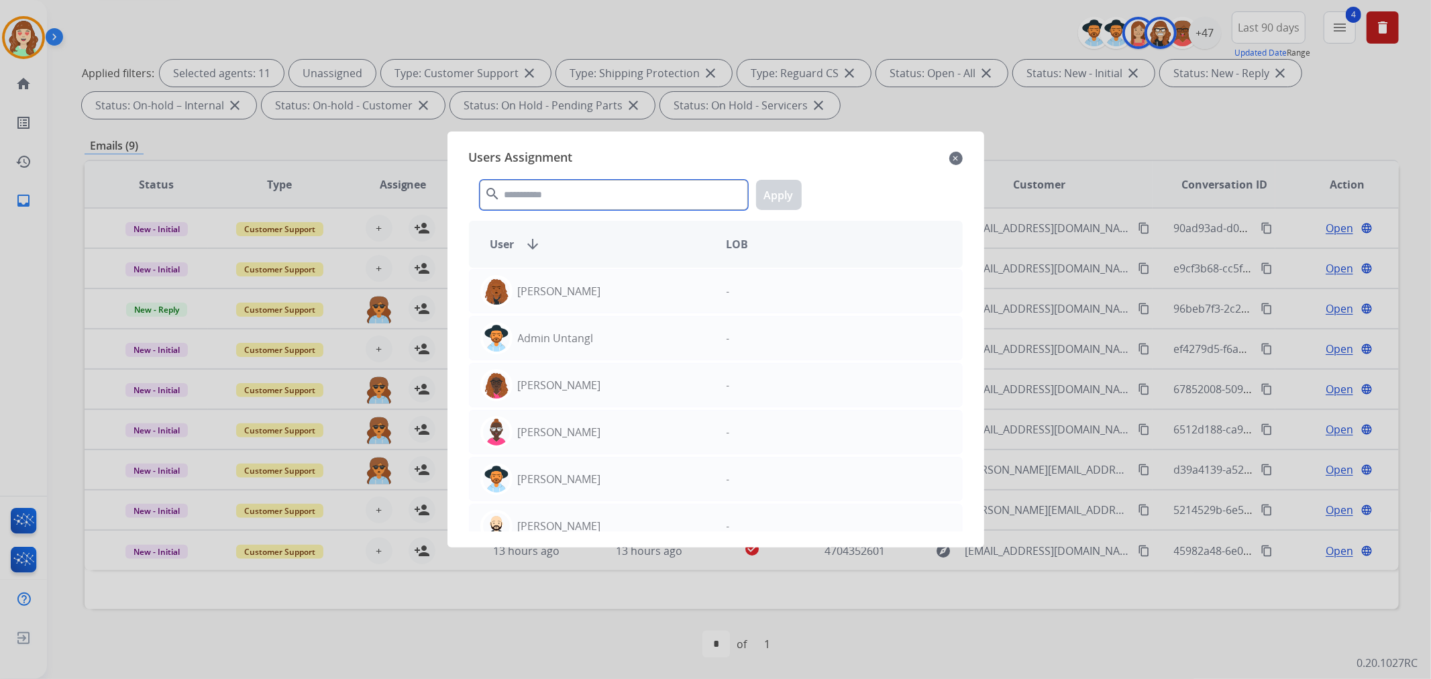
click at [535, 193] on input "text" at bounding box center [614, 195] width 268 height 30
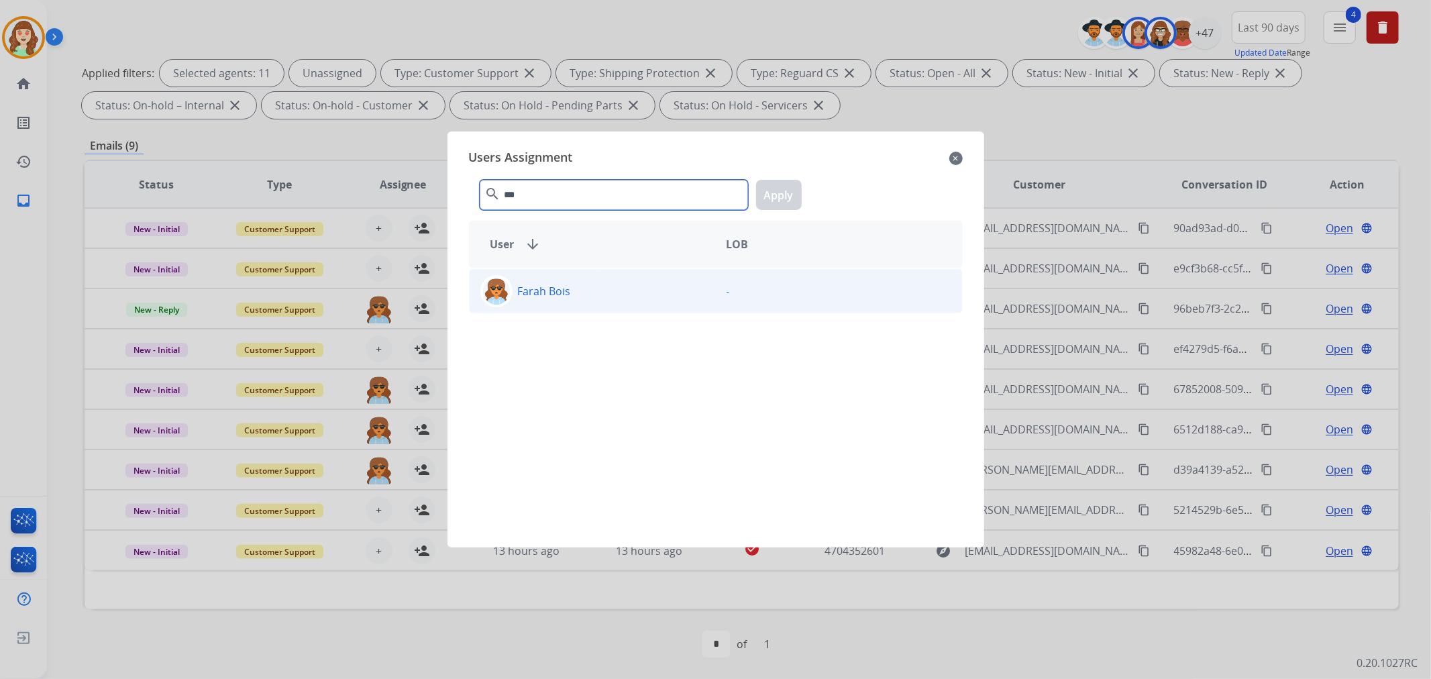
type input "***"
click at [571, 295] on div "Farah Bois" at bounding box center [593, 291] width 246 height 32
drag, startPoint x: 779, startPoint y: 201, endPoint x: 362, endPoint y: 531, distance: 531.1
click at [773, 203] on button "Apply" at bounding box center [779, 195] width 46 height 30
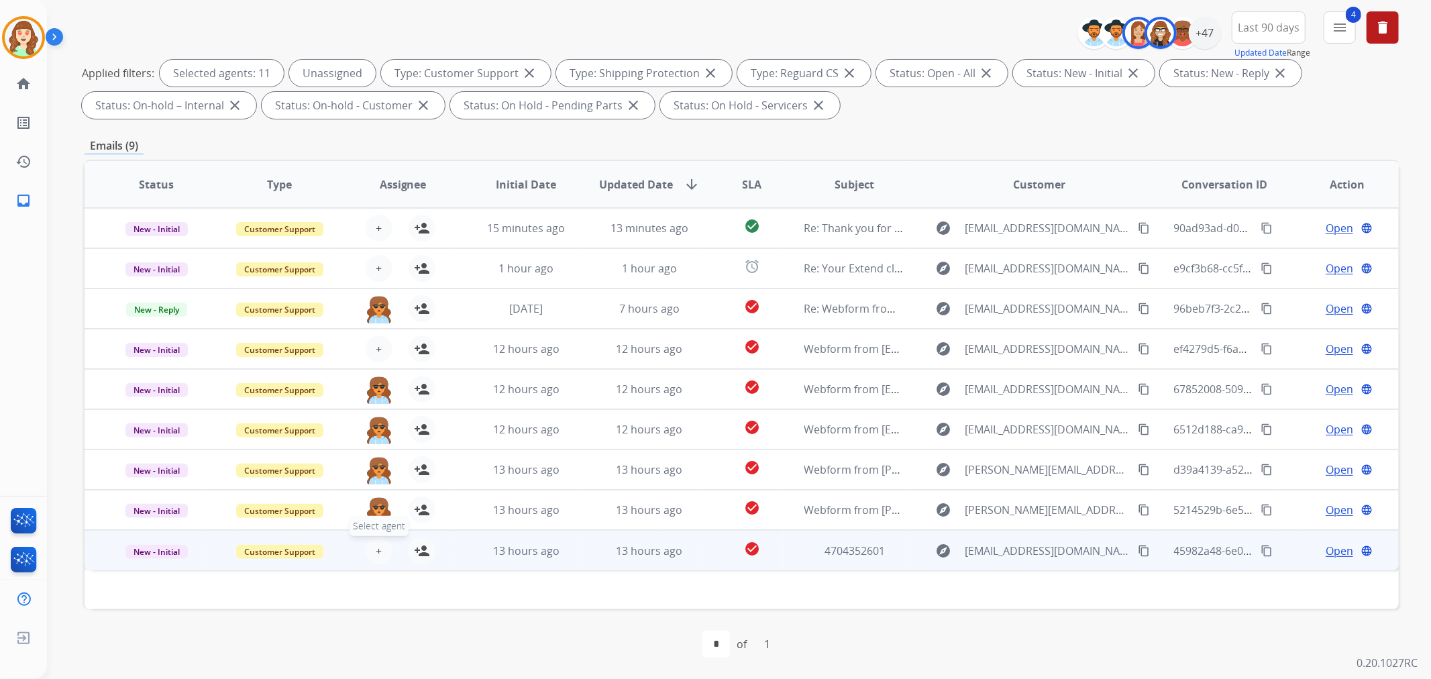
click at [376, 551] on span "+" at bounding box center [379, 551] width 6 height 16
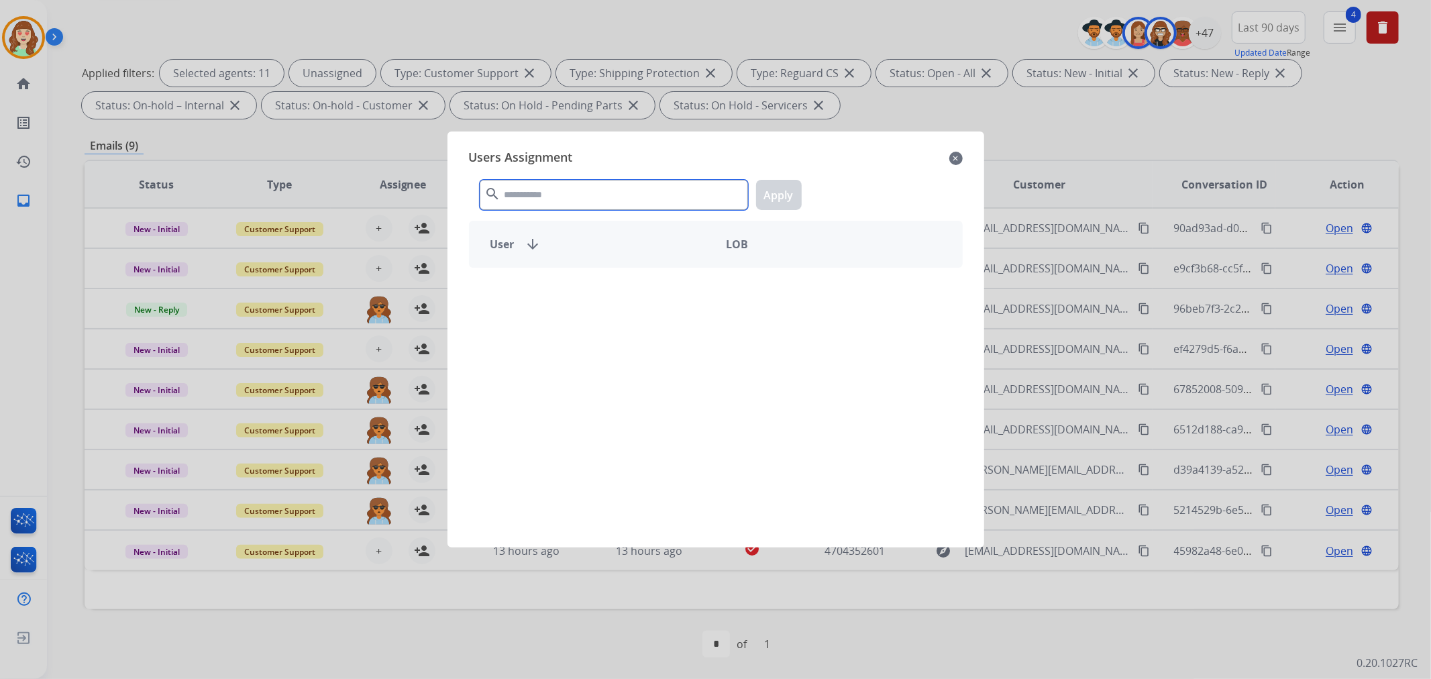
click at [546, 189] on input "text" at bounding box center [614, 195] width 268 height 30
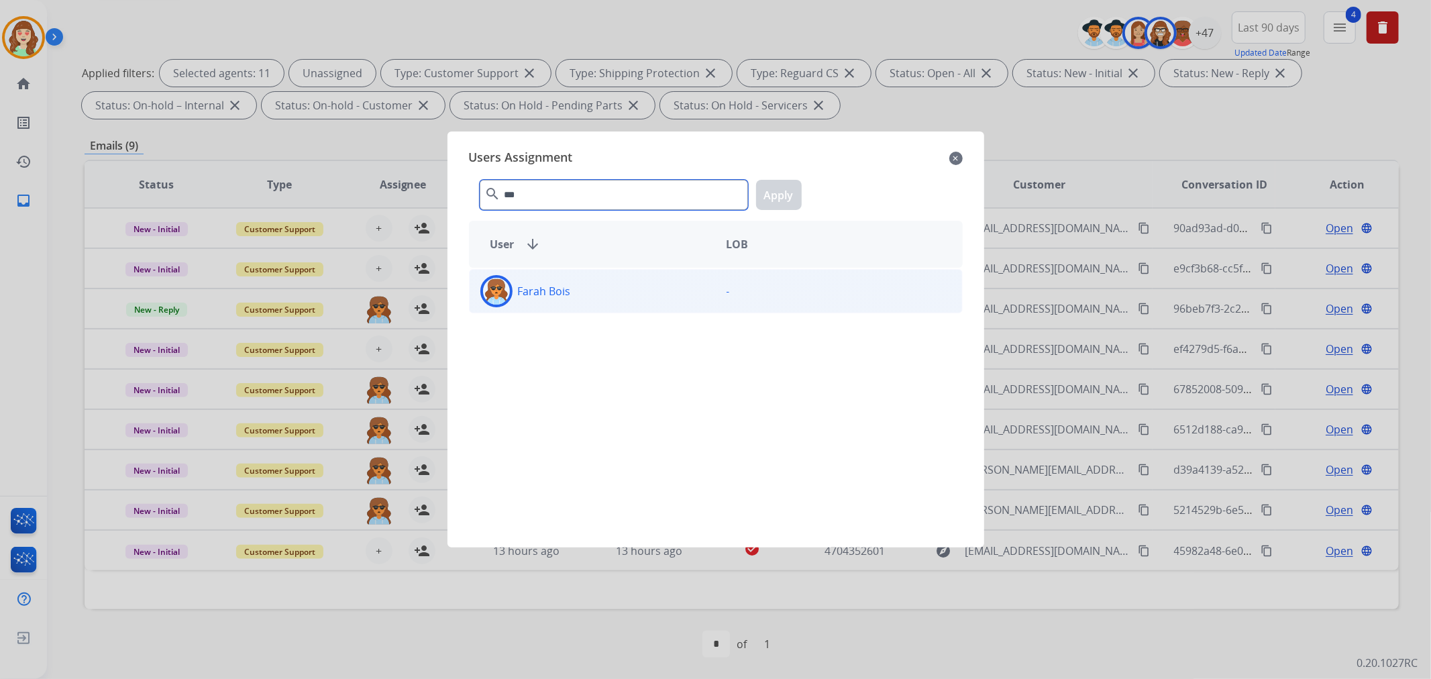
type input "***"
click at [592, 295] on div "Farah Bois" at bounding box center [593, 291] width 246 height 32
click at [775, 186] on button "Apply" at bounding box center [779, 195] width 46 height 30
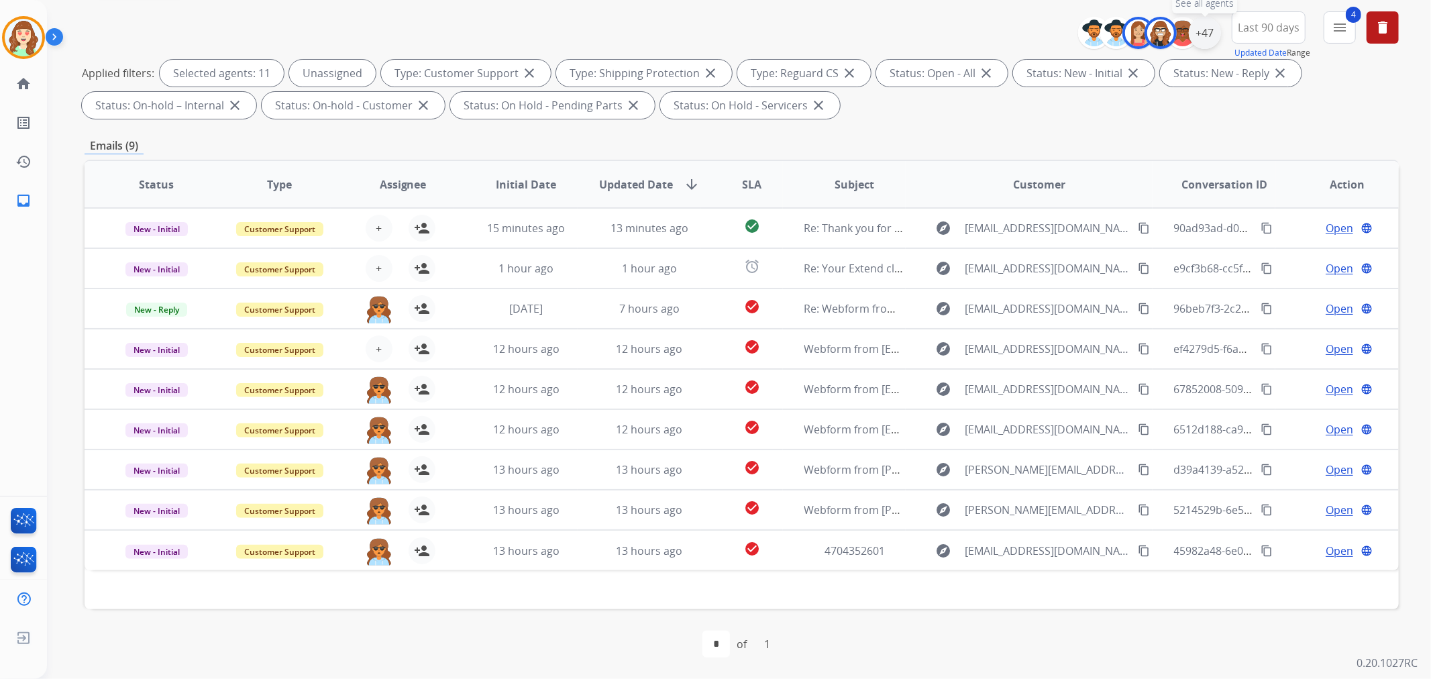
click at [1199, 34] on div "+47" at bounding box center [1205, 33] width 32 height 32
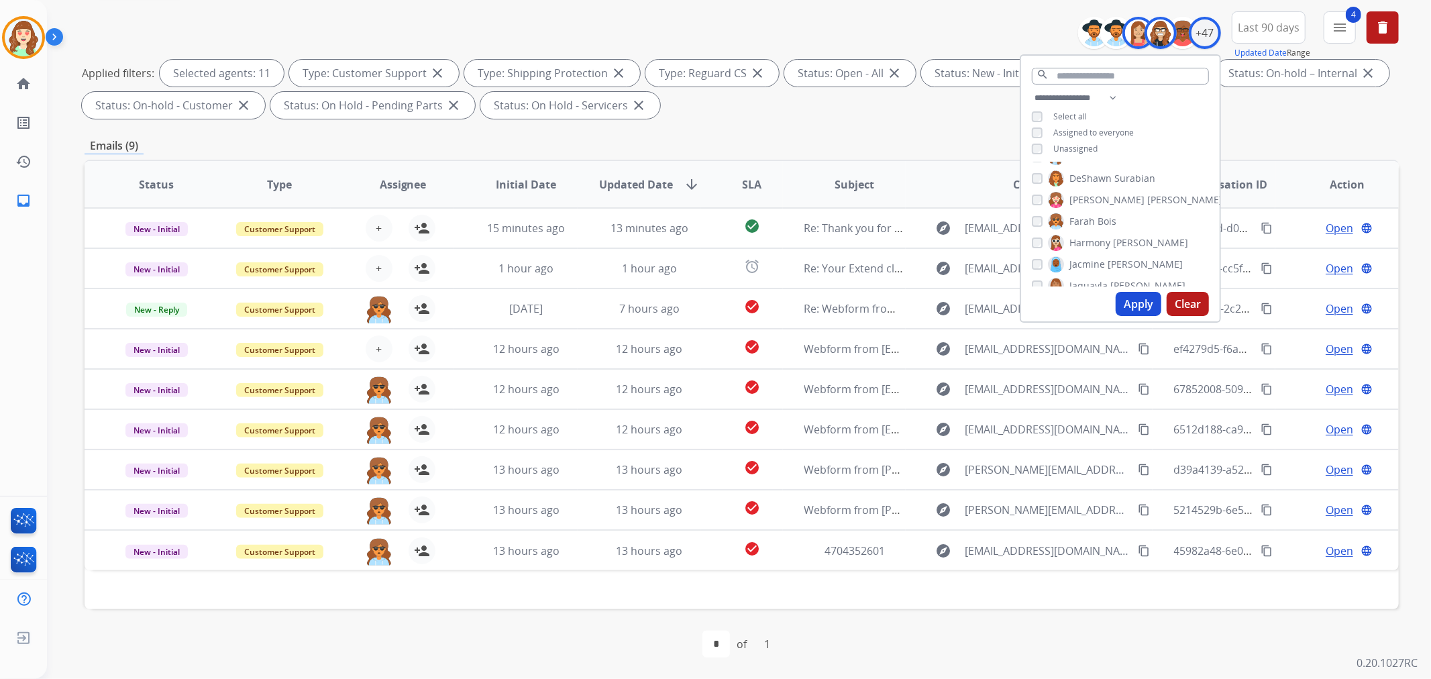
click at [1142, 304] on button "Apply" at bounding box center [1139, 304] width 46 height 24
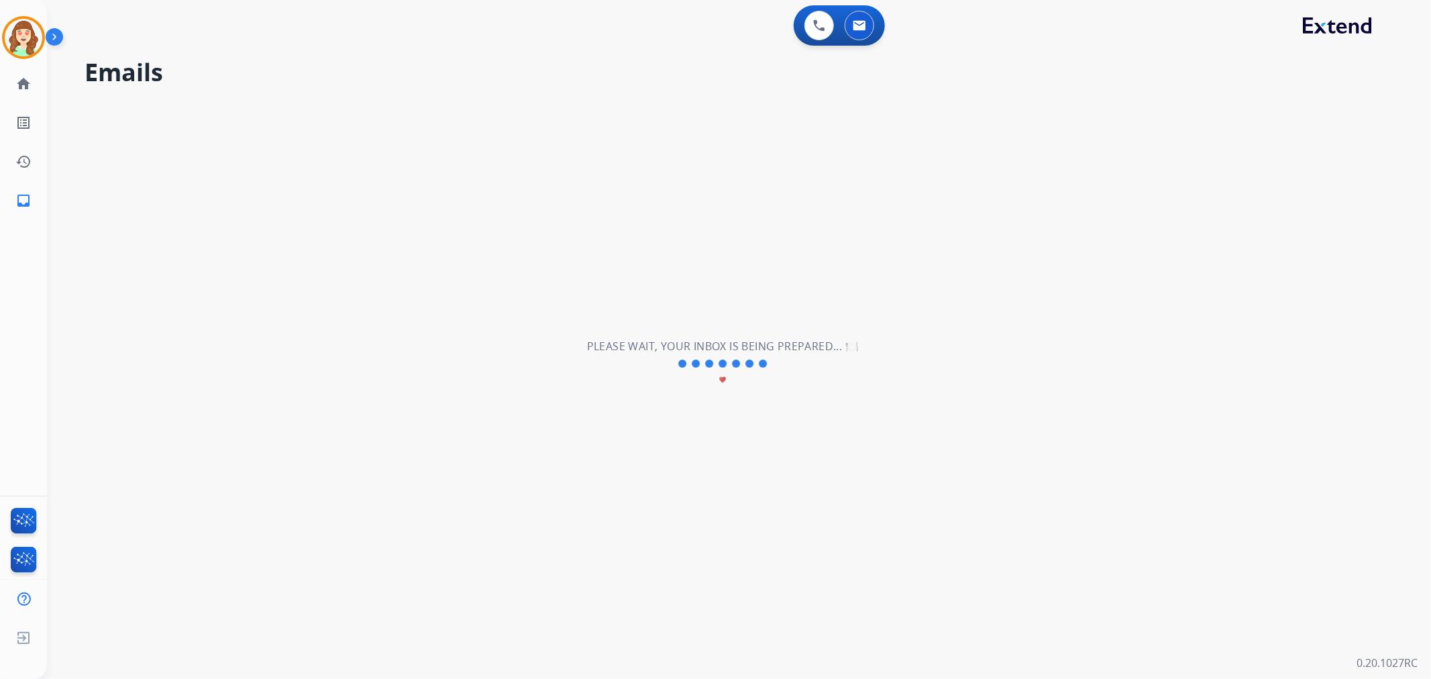
scroll to position [0, 0]
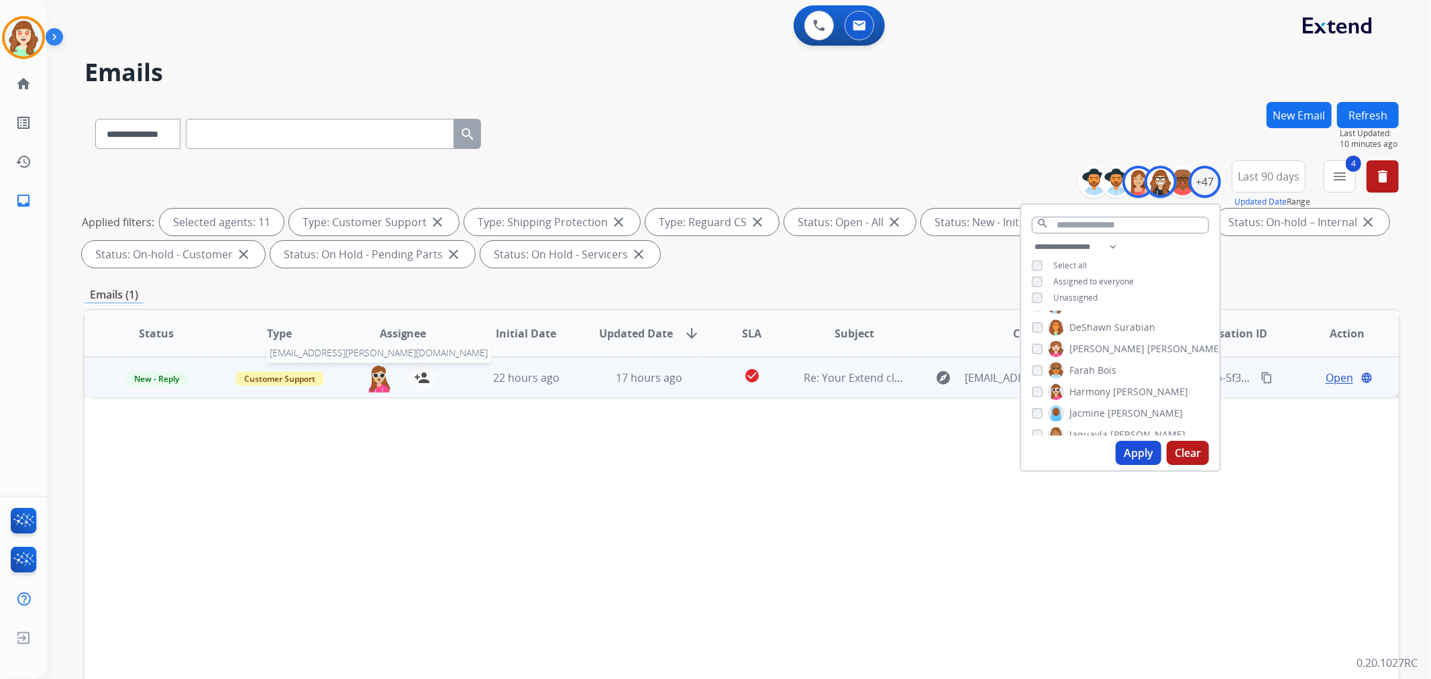
click at [378, 376] on img at bounding box center [379, 378] width 27 height 28
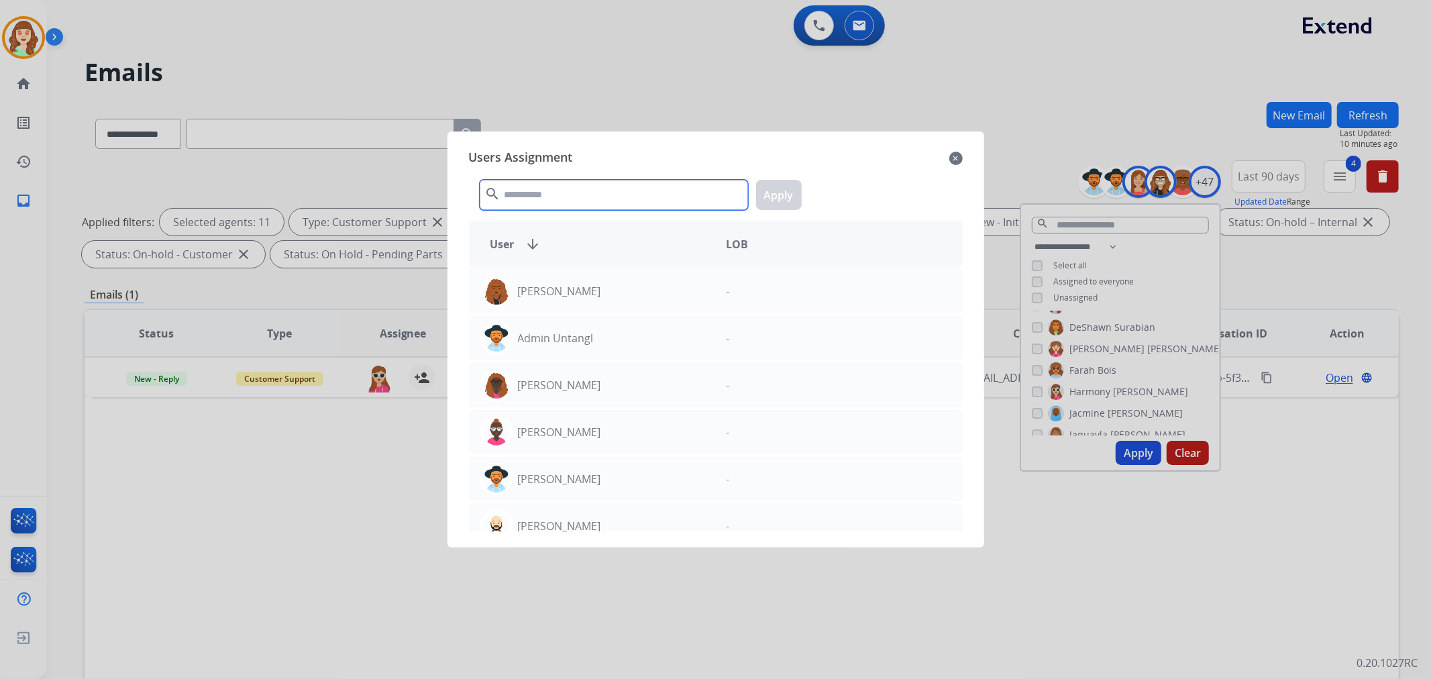
click at [574, 197] on input "text" at bounding box center [614, 195] width 268 height 30
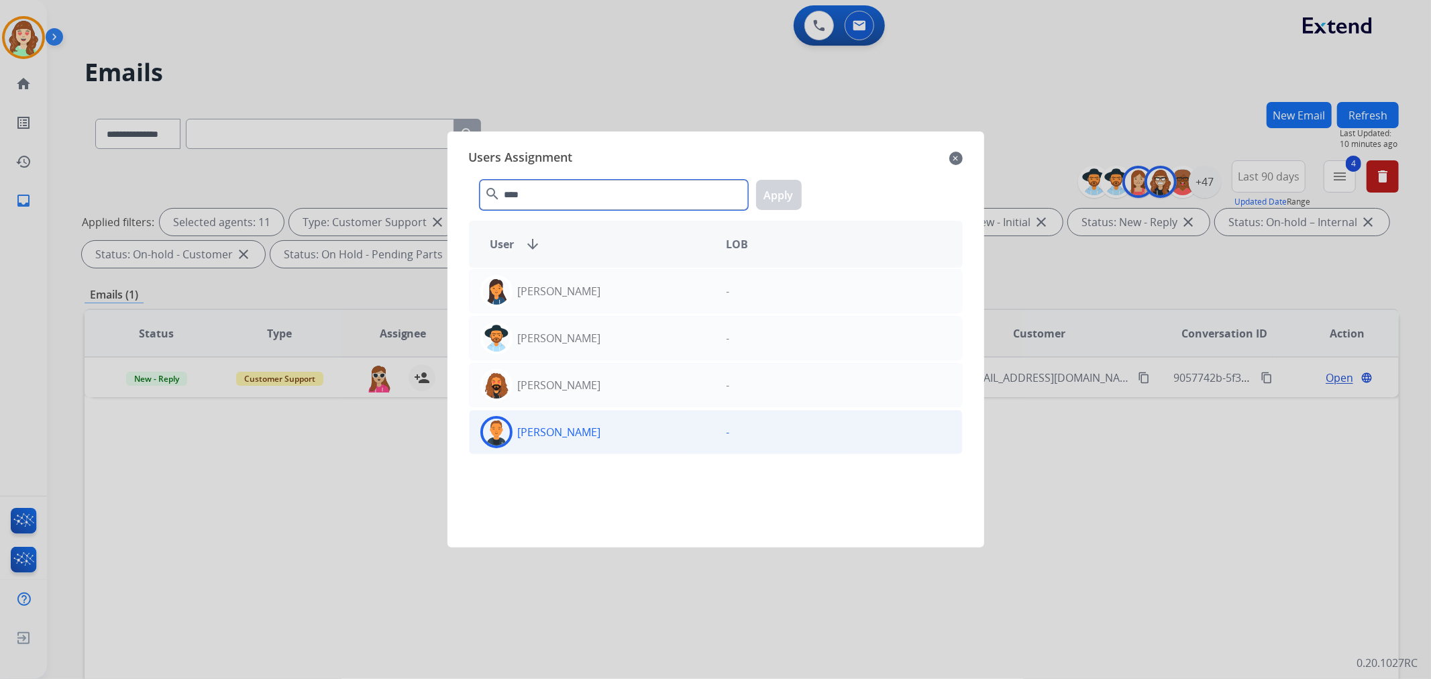
type input "****"
click at [615, 434] on div "[PERSON_NAME]" at bounding box center [593, 432] width 246 height 32
click at [769, 178] on div "**** search Apply" at bounding box center [716, 192] width 494 height 46
click at [782, 197] on button "Apply" at bounding box center [779, 195] width 46 height 30
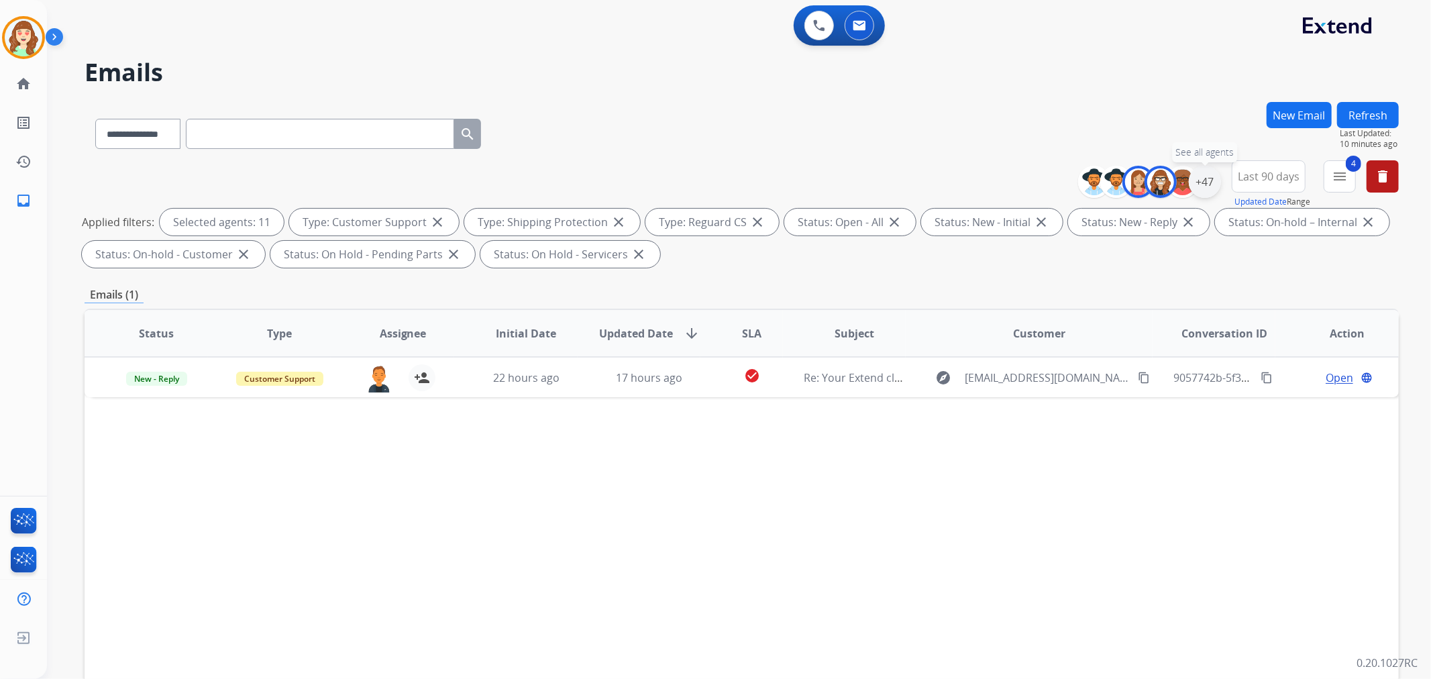
click at [1206, 182] on div "+47" at bounding box center [1205, 182] width 32 height 32
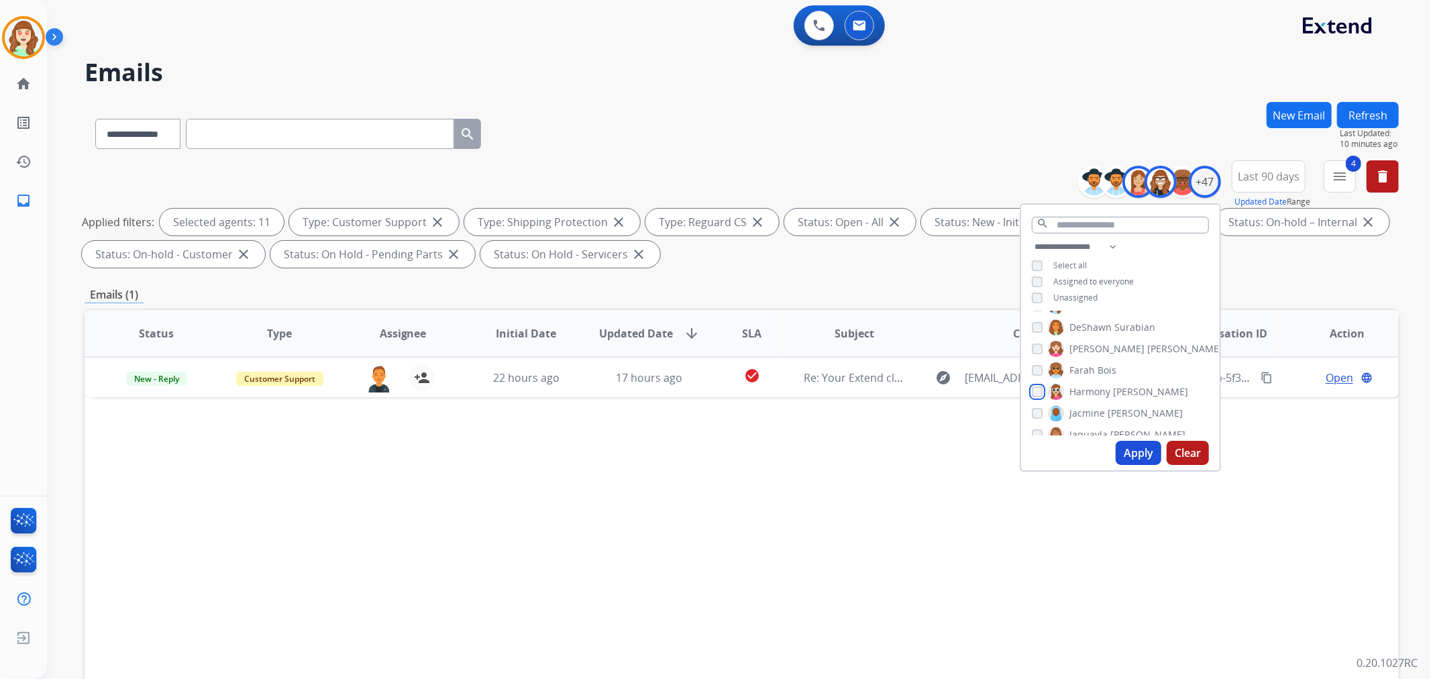
scroll to position [372, 0]
click at [1032, 363] on div "[PERSON_NAME]" at bounding box center [1109, 360] width 154 height 16
click at [1037, 331] on div "[PERSON_NAME]" at bounding box center [1107, 339] width 151 height 16
click at [1119, 451] on button "Apply" at bounding box center [1139, 453] width 46 height 24
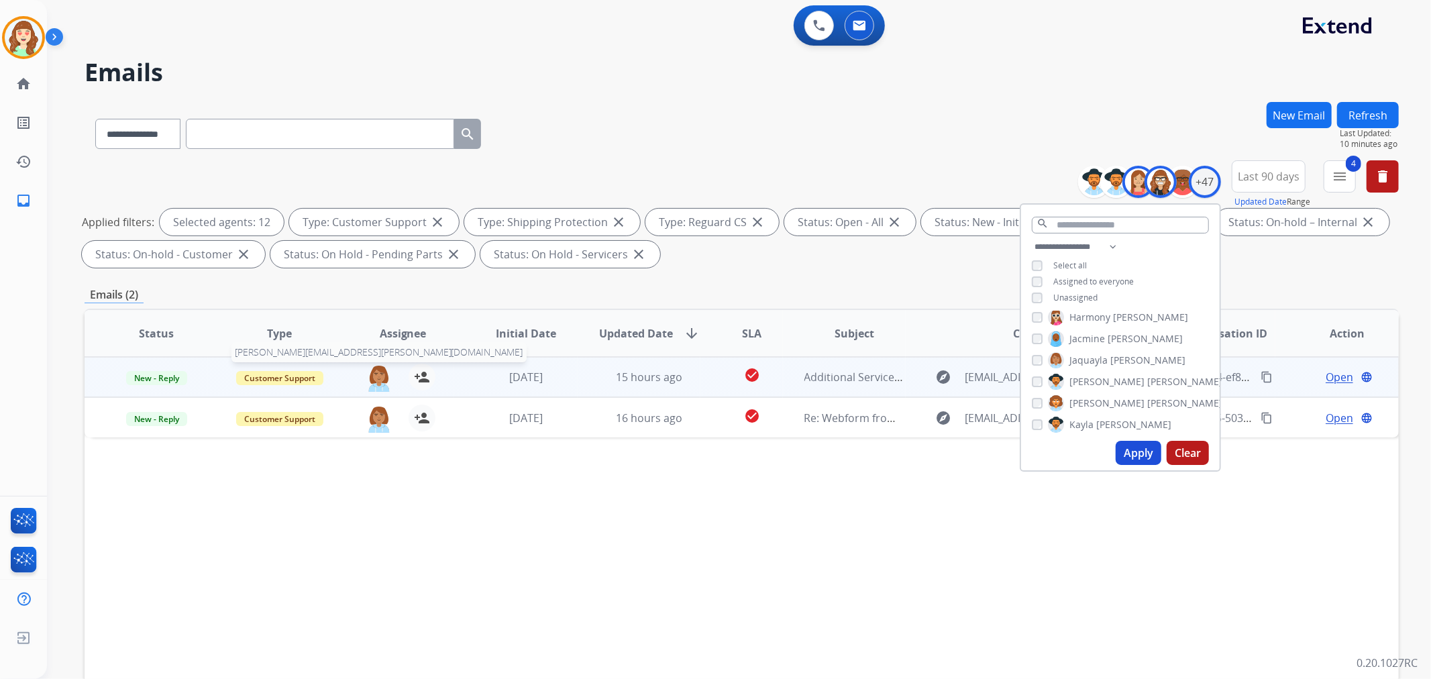
click at [372, 372] on img at bounding box center [379, 378] width 27 height 28
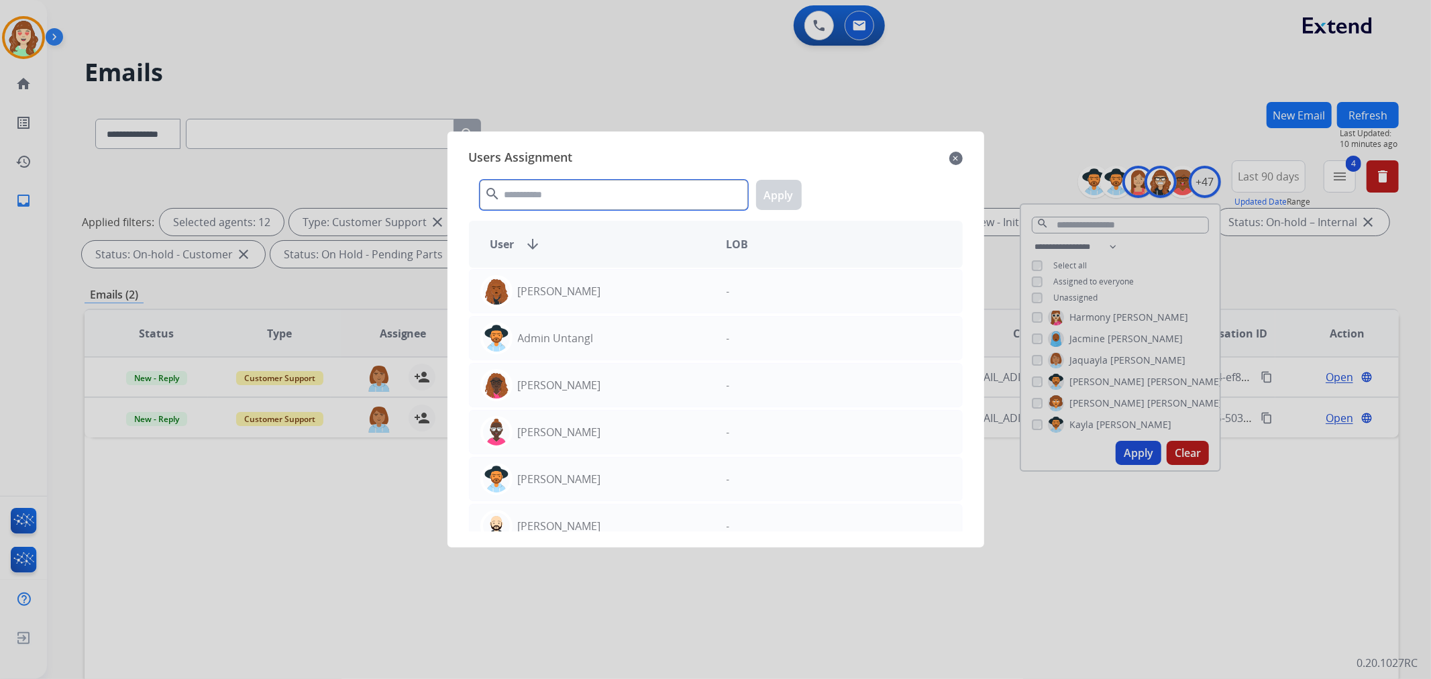
click at [572, 201] on input "text" at bounding box center [614, 195] width 268 height 30
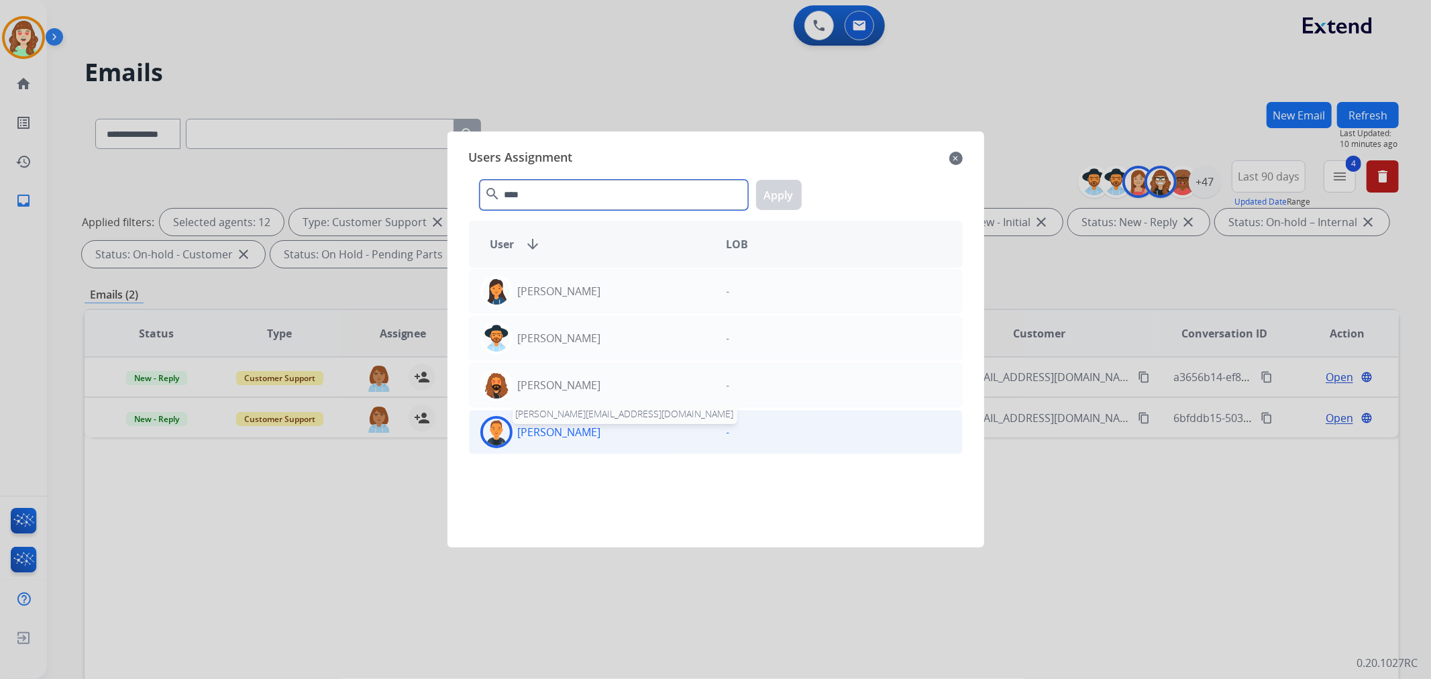
type input "****"
drag, startPoint x: 546, startPoint y: 438, endPoint x: 765, endPoint y: 258, distance: 283.5
click at [546, 437] on p "[PERSON_NAME]" at bounding box center [559, 432] width 83 height 16
drag, startPoint x: 782, startPoint y: 199, endPoint x: 714, endPoint y: 239, distance: 78.8
click at [782, 199] on button "Apply" at bounding box center [779, 195] width 46 height 30
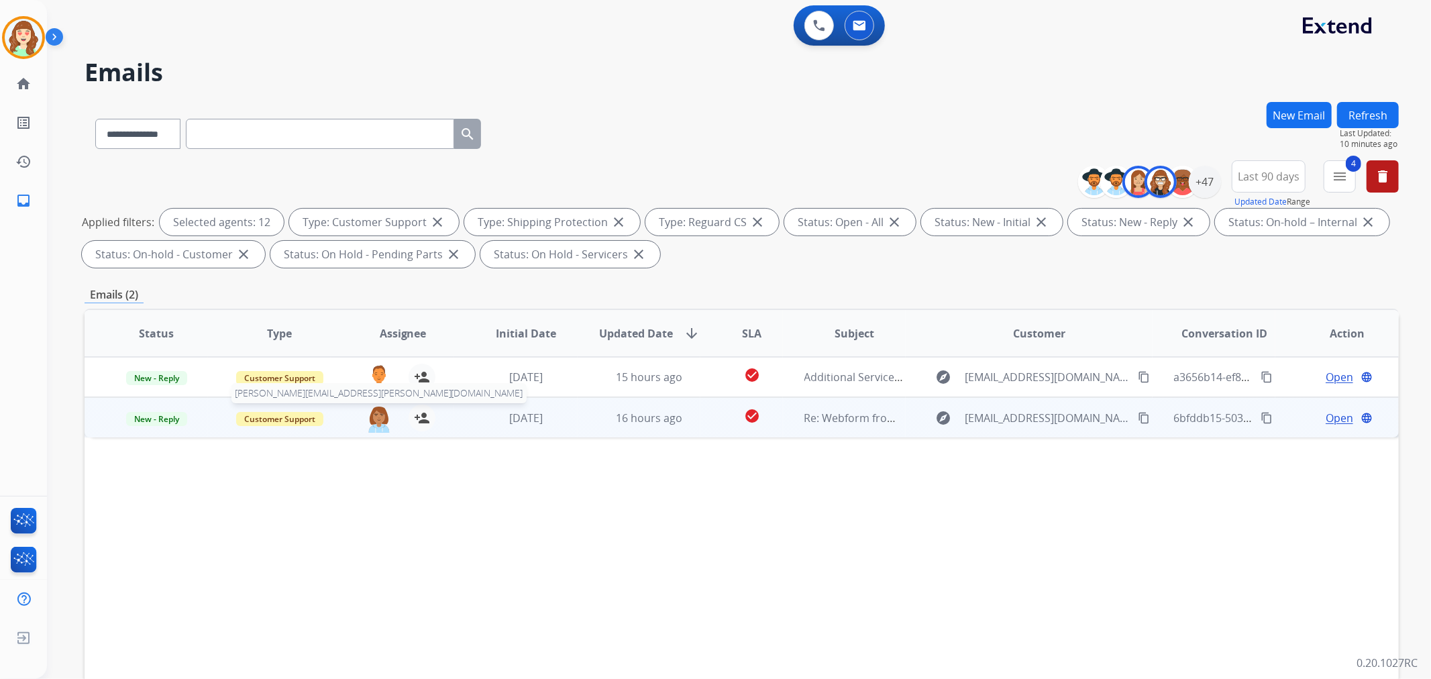
click at [370, 419] on img at bounding box center [379, 419] width 27 height 28
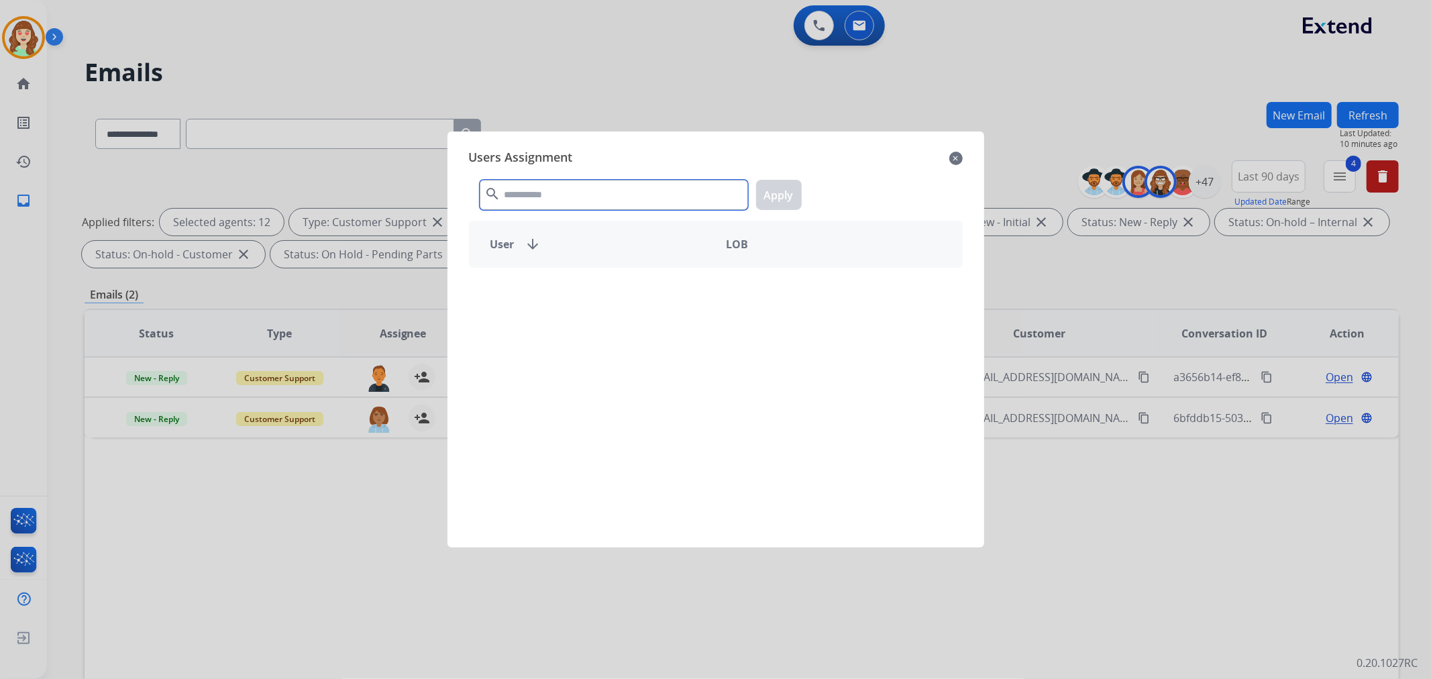
click at [513, 191] on input "text" at bounding box center [614, 195] width 268 height 30
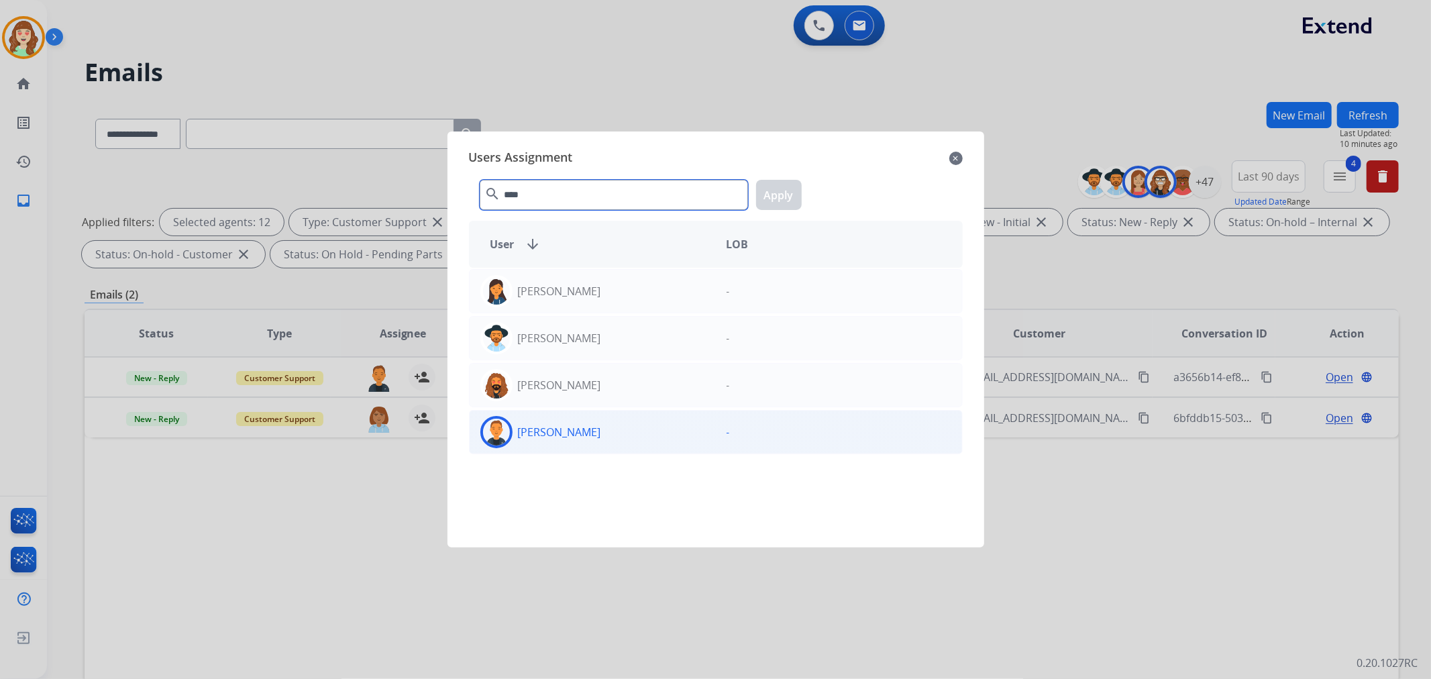
type input "****"
click at [588, 425] on div "[PERSON_NAME]" at bounding box center [593, 432] width 246 height 32
click at [773, 199] on button "Apply" at bounding box center [779, 195] width 46 height 30
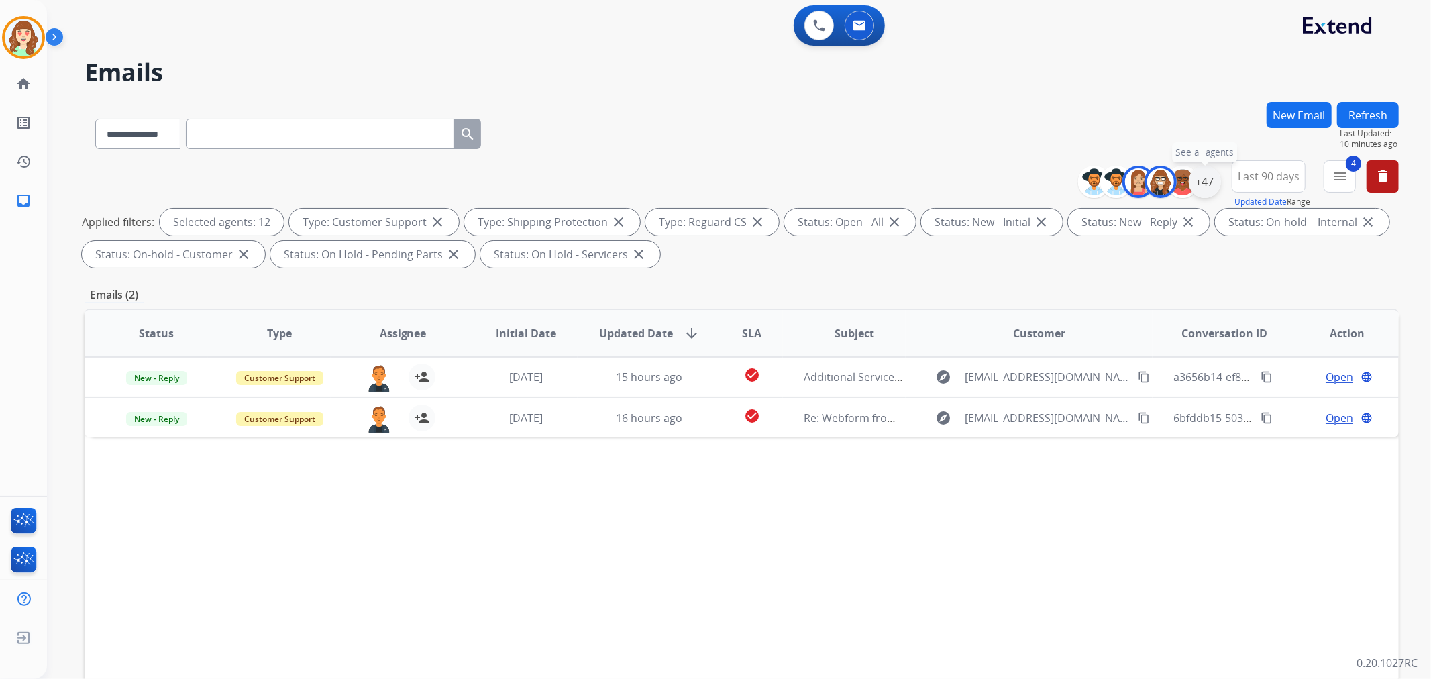
click at [1203, 190] on div "+47" at bounding box center [1205, 182] width 32 height 32
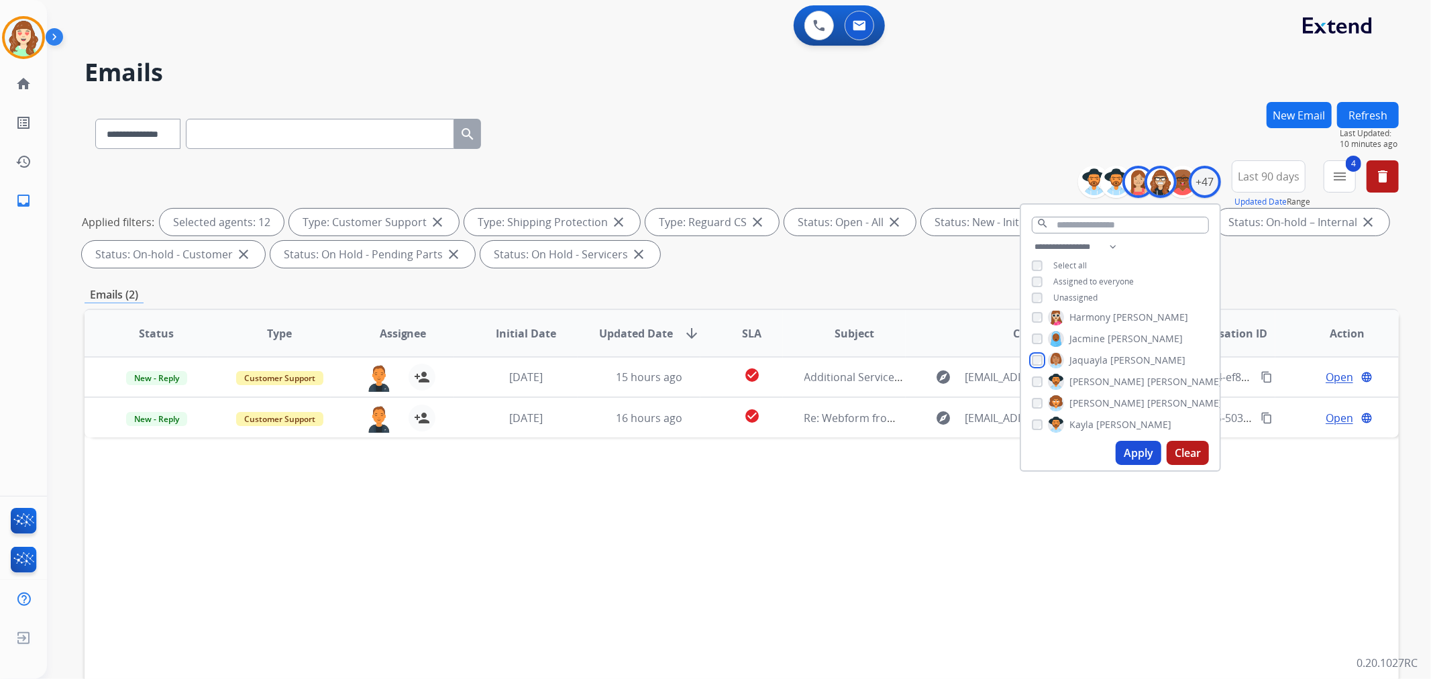
scroll to position [447, 0]
click at [1138, 452] on button "Apply" at bounding box center [1139, 453] width 46 height 24
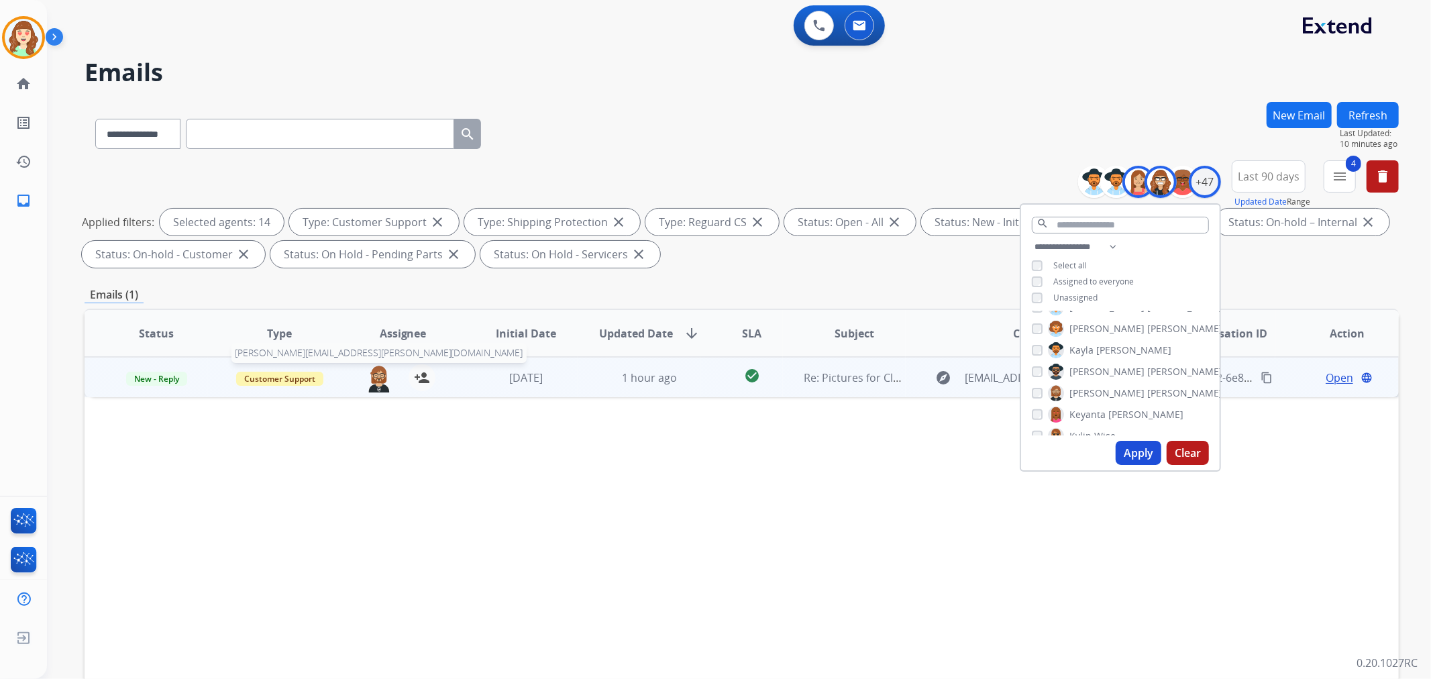
click at [381, 374] on img at bounding box center [379, 378] width 27 height 28
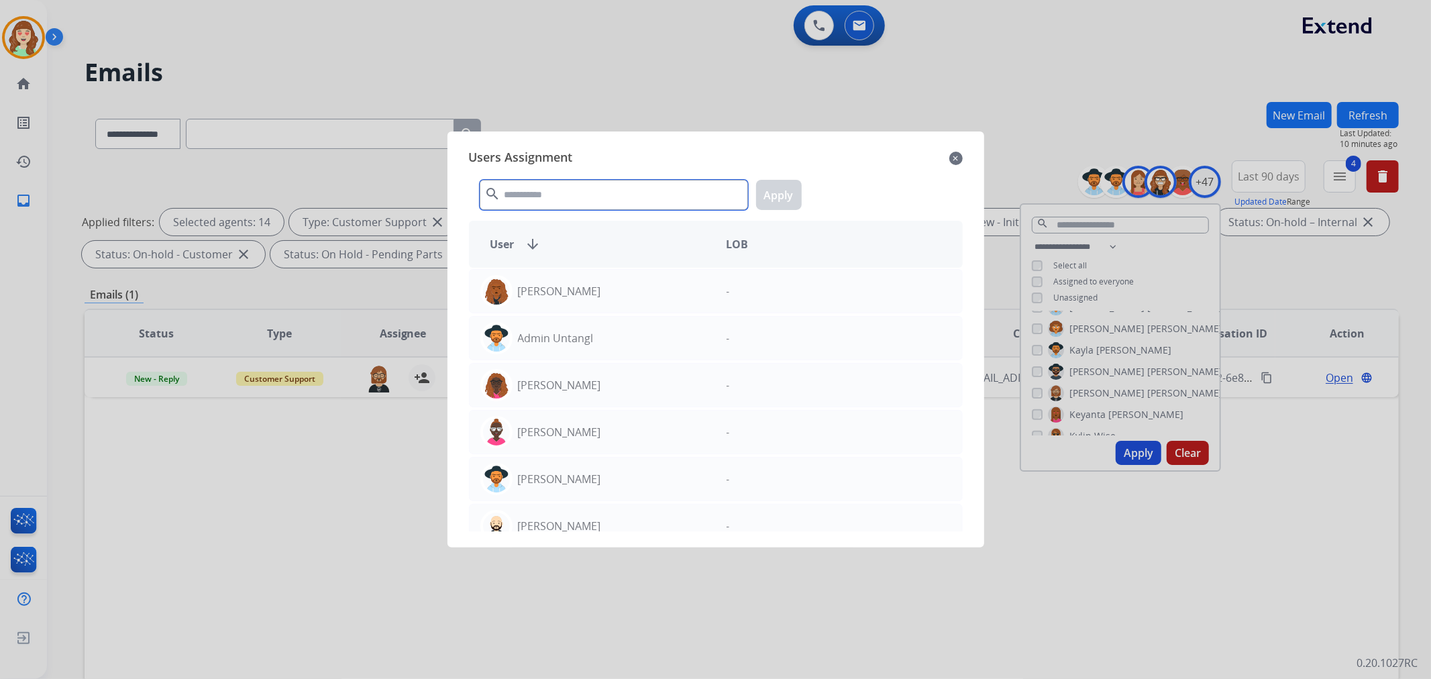
click at [636, 195] on input "text" at bounding box center [614, 195] width 268 height 30
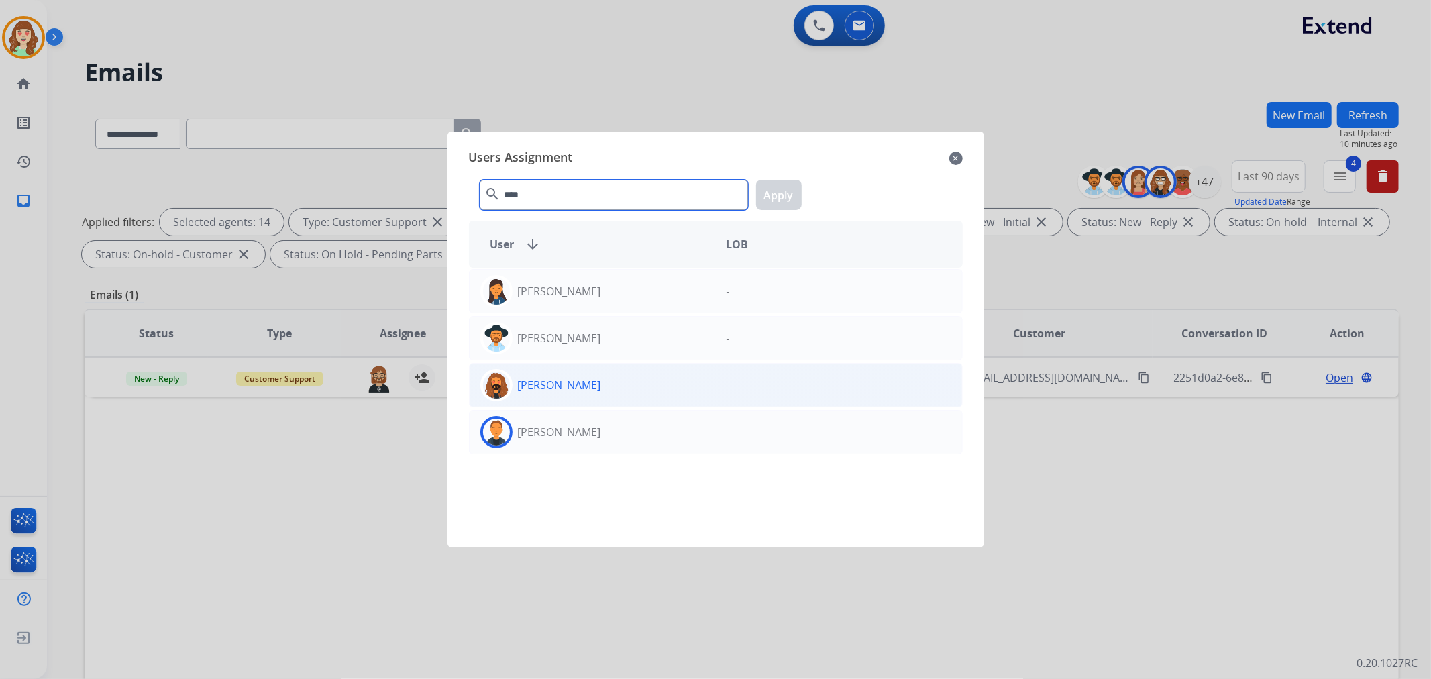
type input "****"
click at [610, 428] on div "[PERSON_NAME]" at bounding box center [593, 432] width 246 height 32
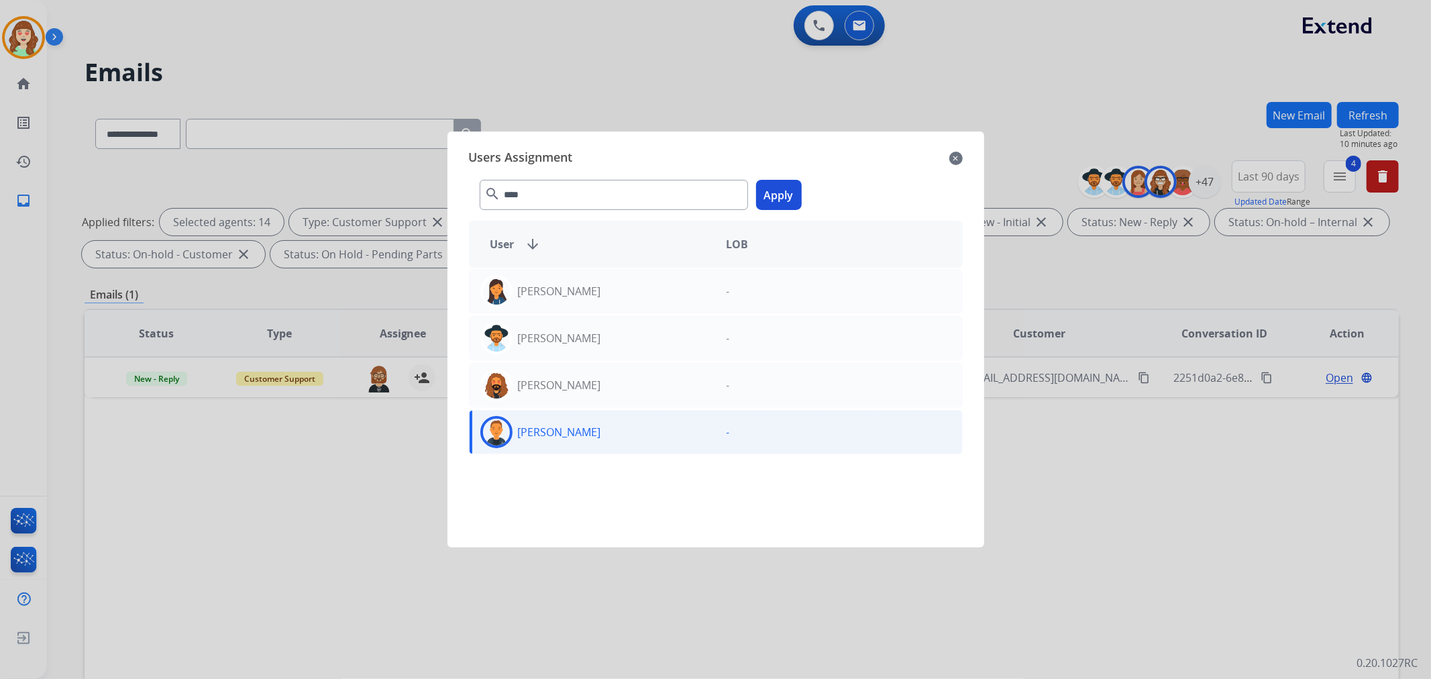
click at [789, 193] on button "Apply" at bounding box center [779, 195] width 46 height 30
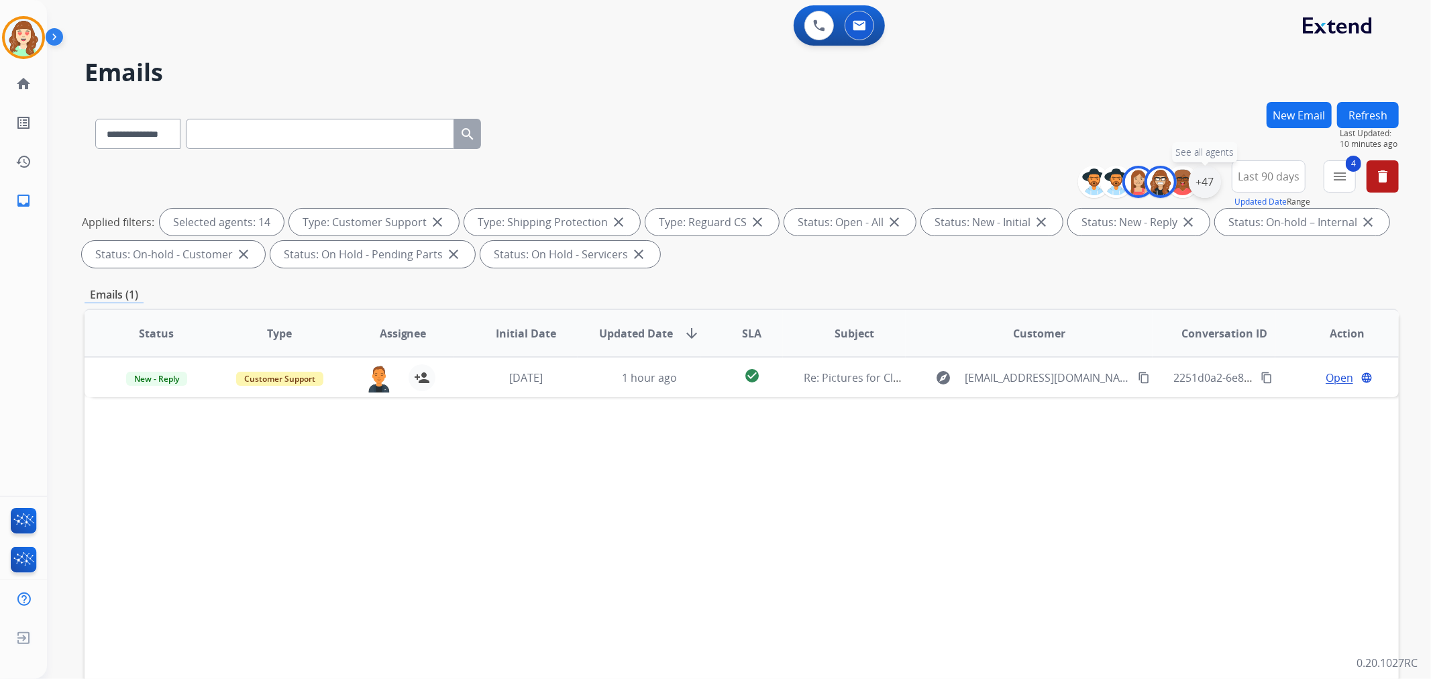
drag, startPoint x: 1208, startPoint y: 182, endPoint x: 1201, endPoint y: 196, distance: 15.9
click at [1209, 182] on div "+47" at bounding box center [1205, 182] width 32 height 32
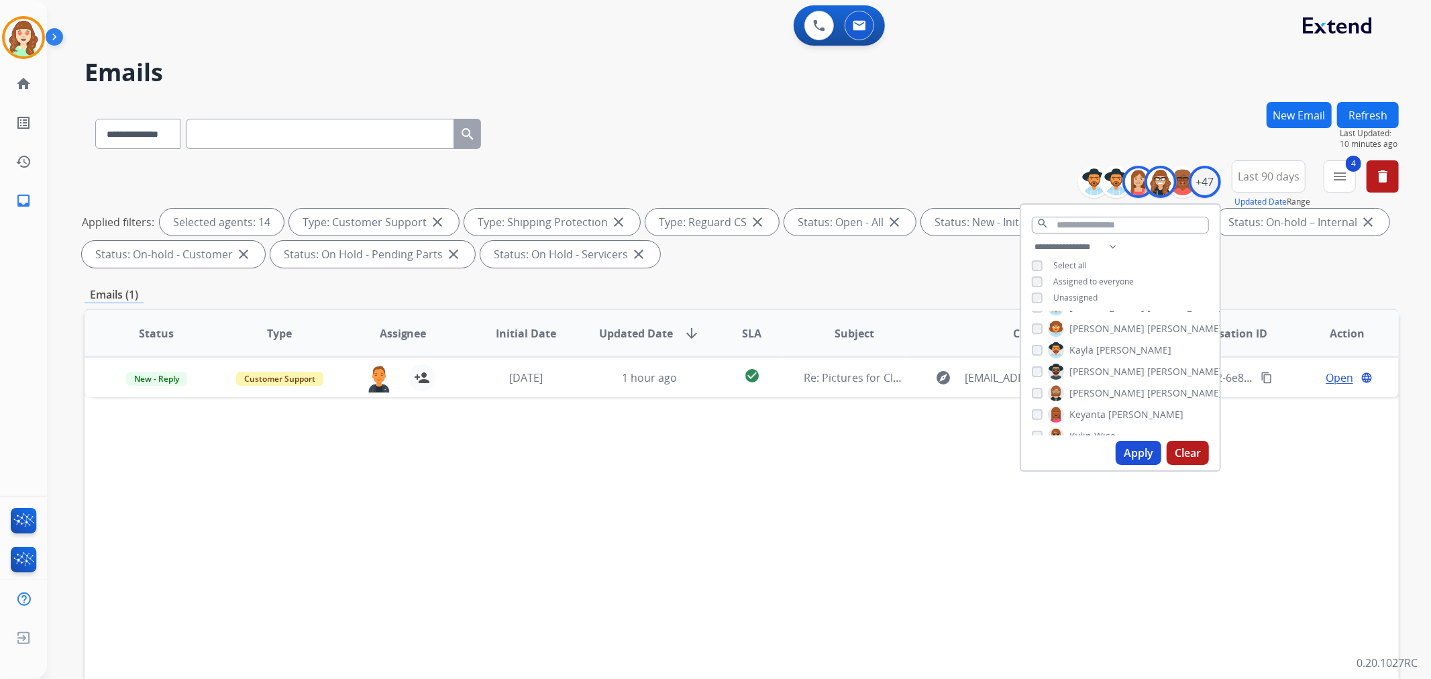
scroll to position [521, 0]
click at [1118, 449] on button "Apply" at bounding box center [1139, 453] width 46 height 24
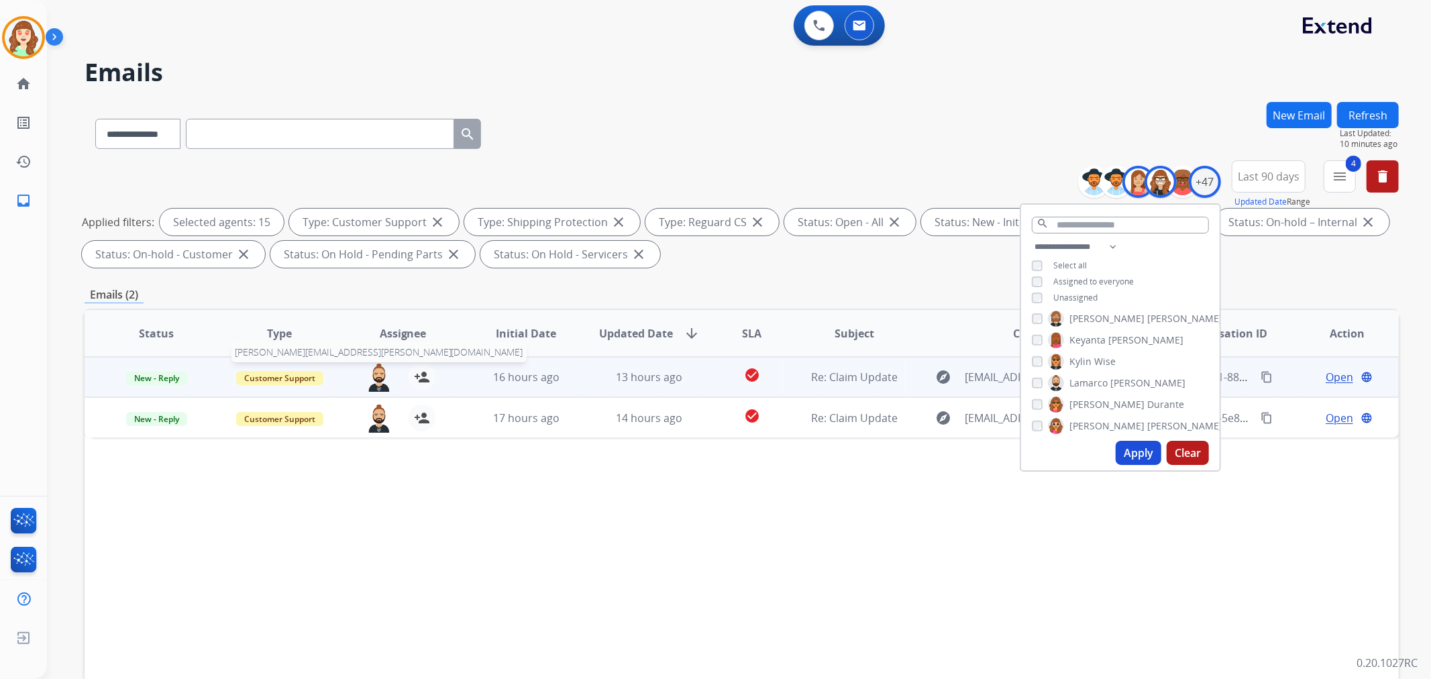
click at [369, 372] on img at bounding box center [379, 378] width 27 height 28
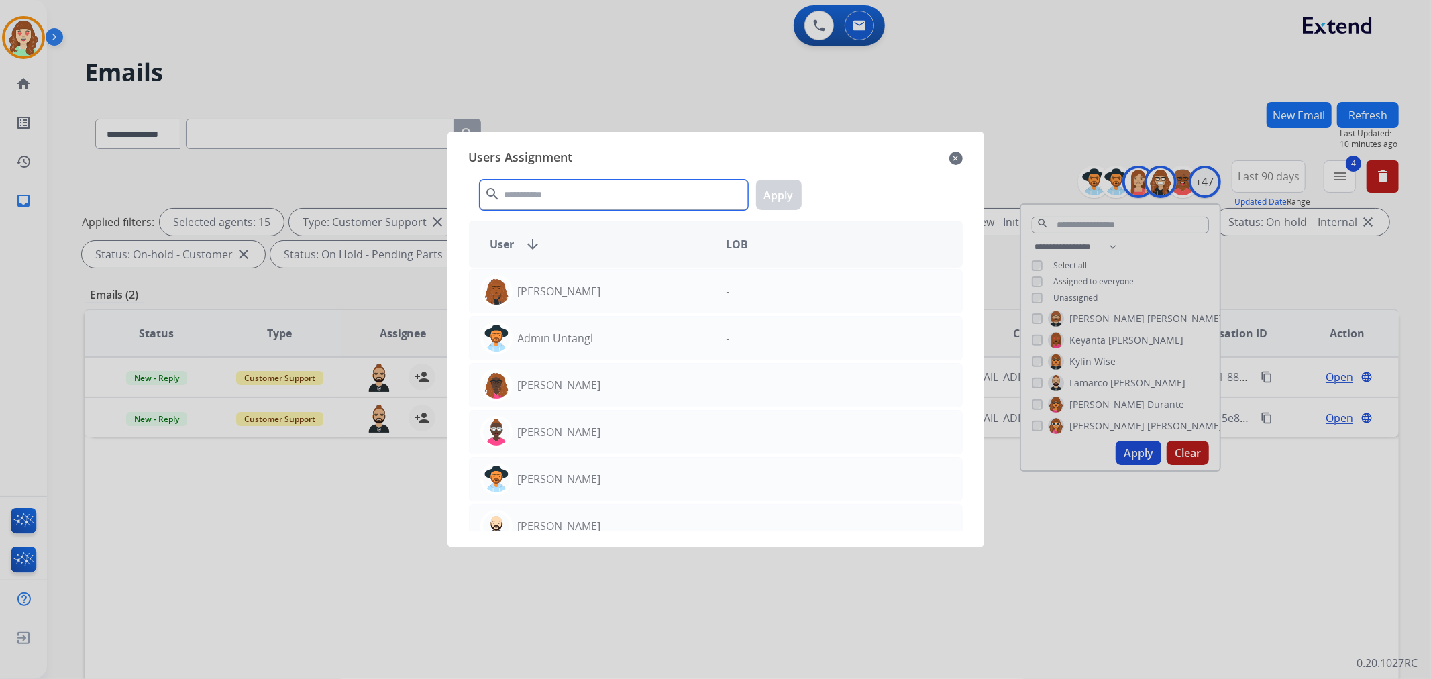
click at [587, 182] on input "text" at bounding box center [614, 195] width 268 height 30
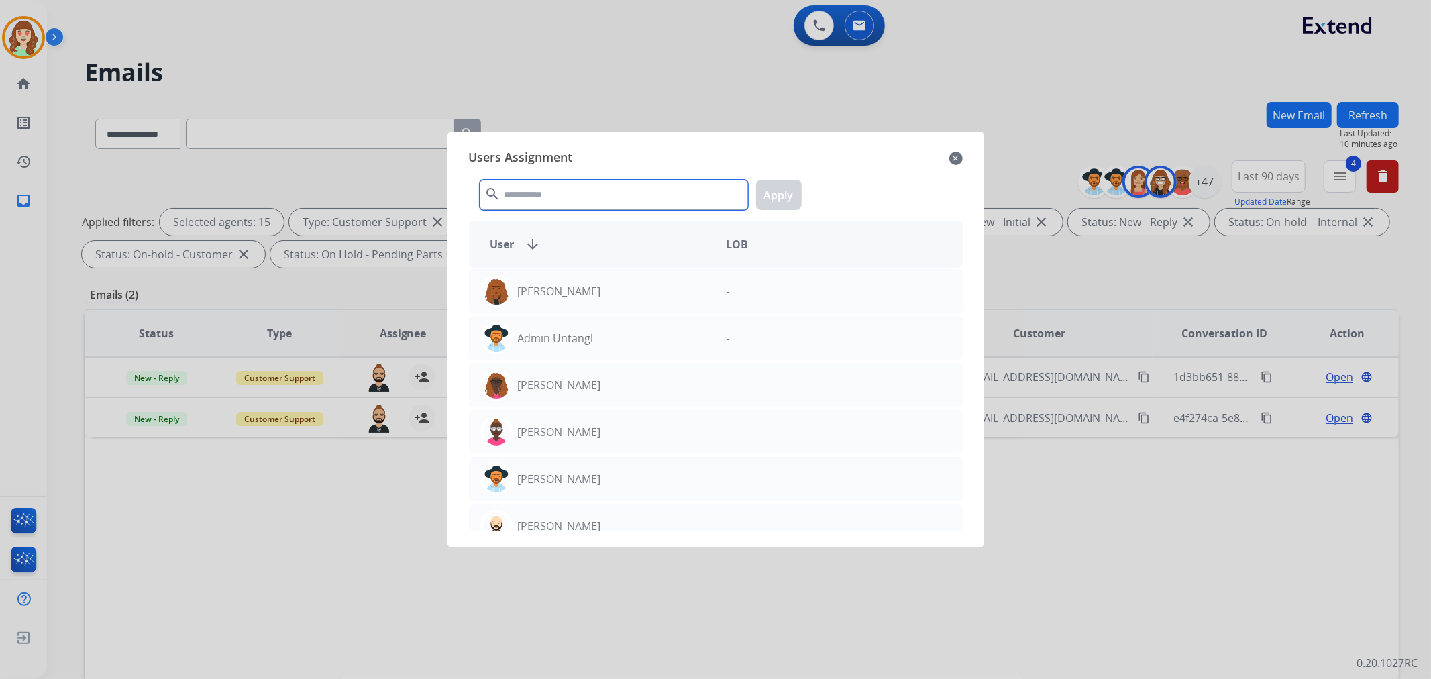
type input "*"
click at [957, 151] on mat-icon "close" at bounding box center [955, 158] width 13 height 16
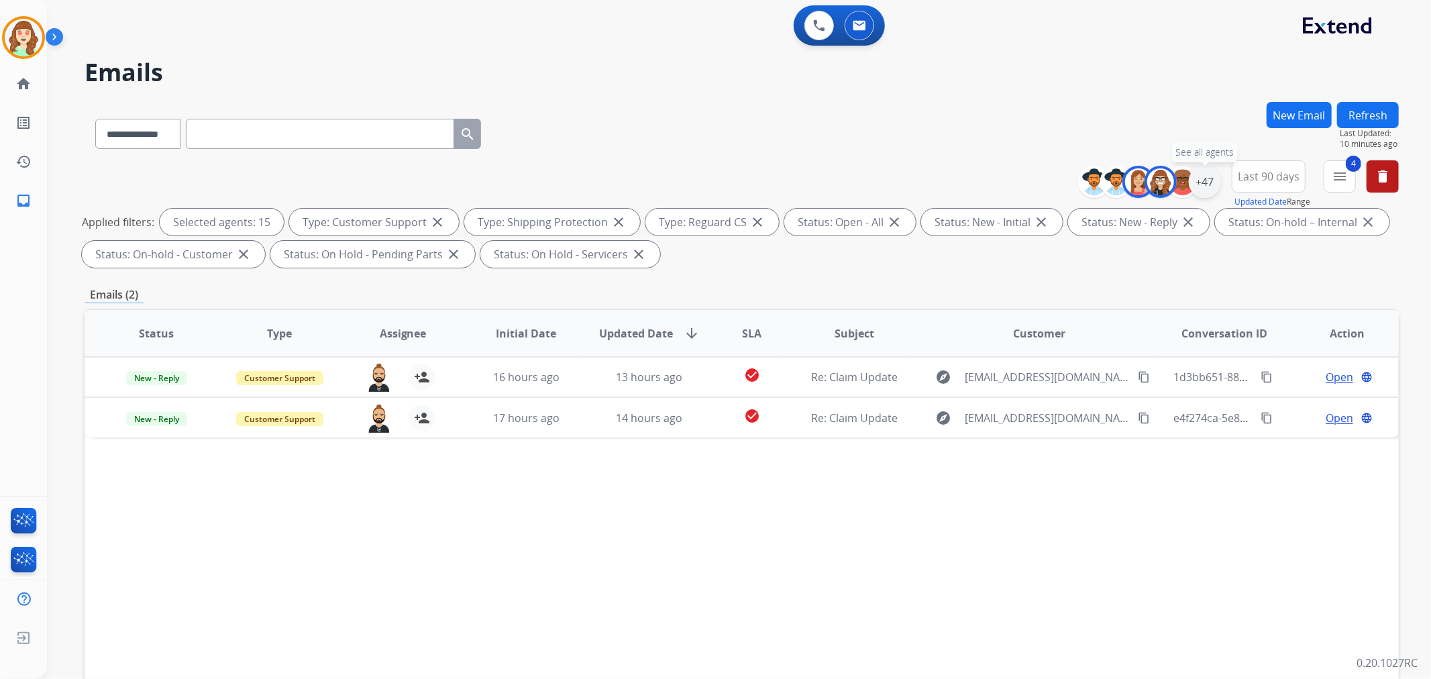
click at [1208, 188] on div "+47" at bounding box center [1205, 182] width 32 height 32
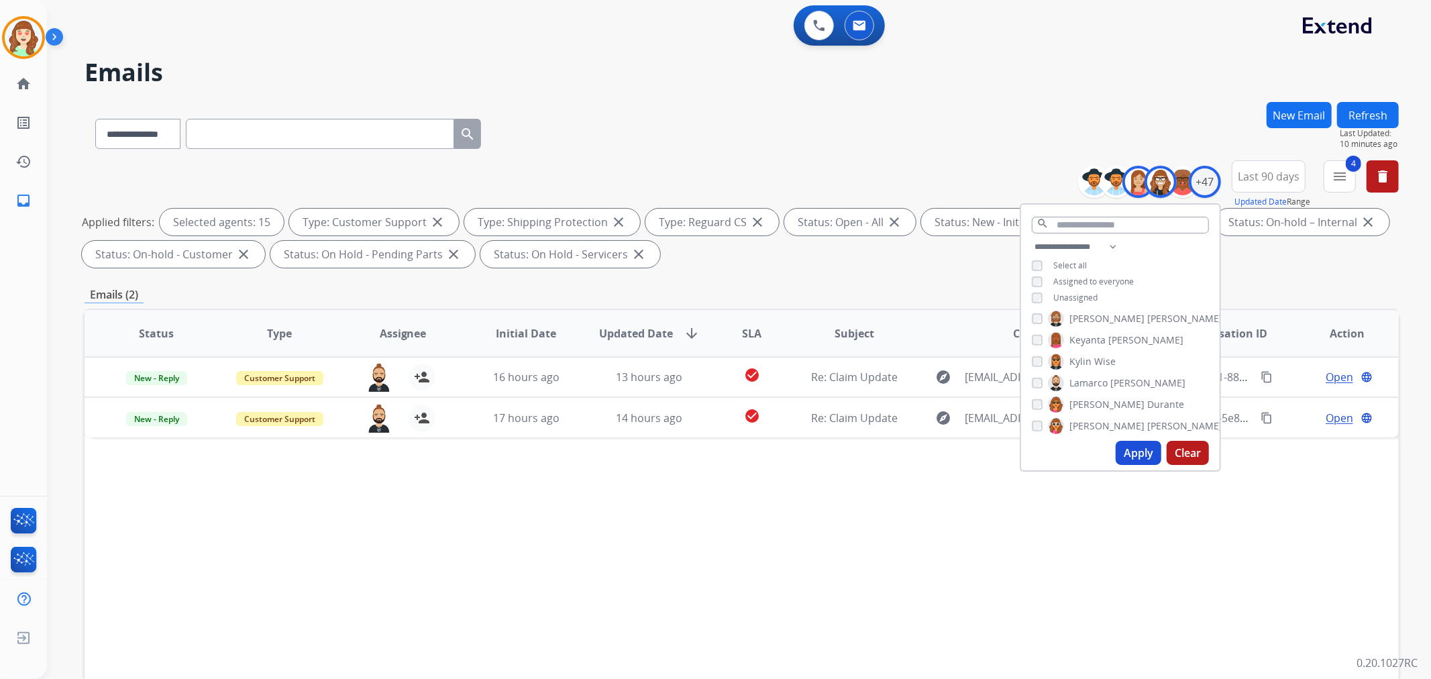
click at [1040, 295] on div "Unassigned" at bounding box center [1065, 297] width 66 height 11
click at [1144, 451] on button "Apply" at bounding box center [1139, 453] width 46 height 24
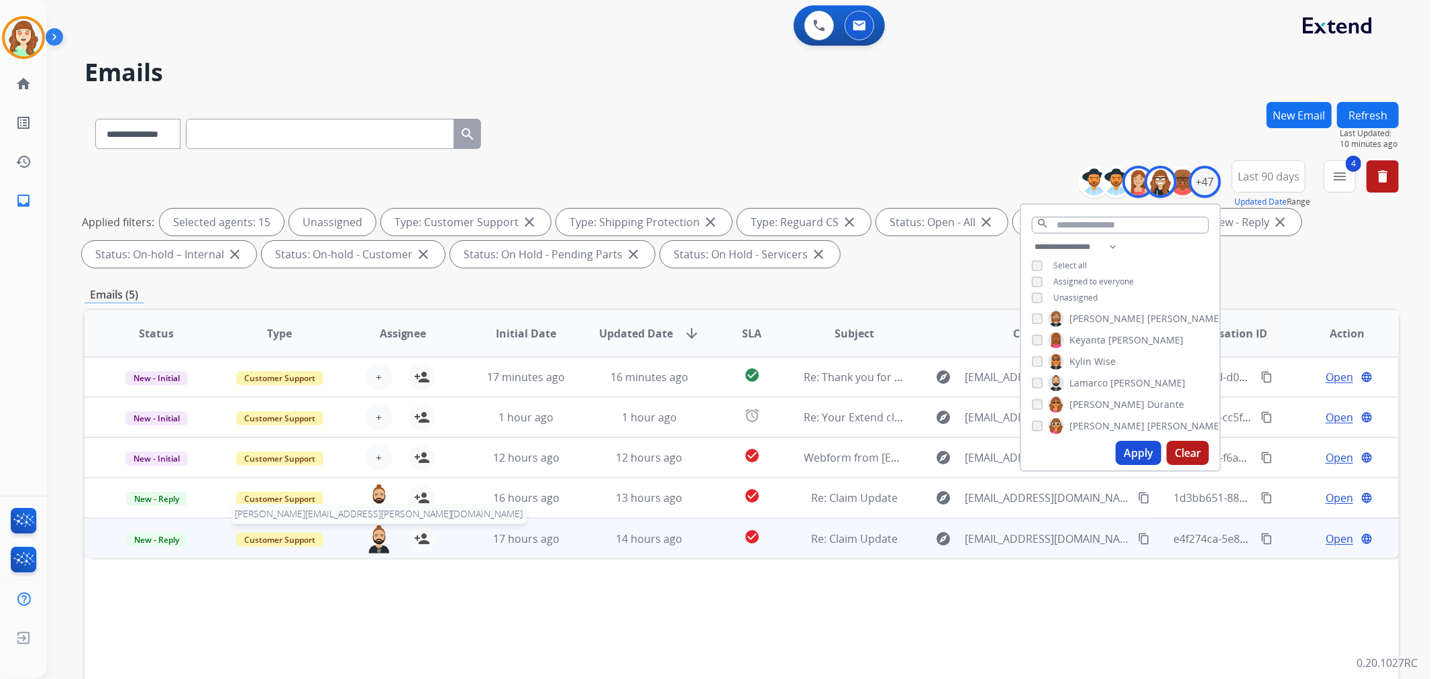
scroll to position [149, 0]
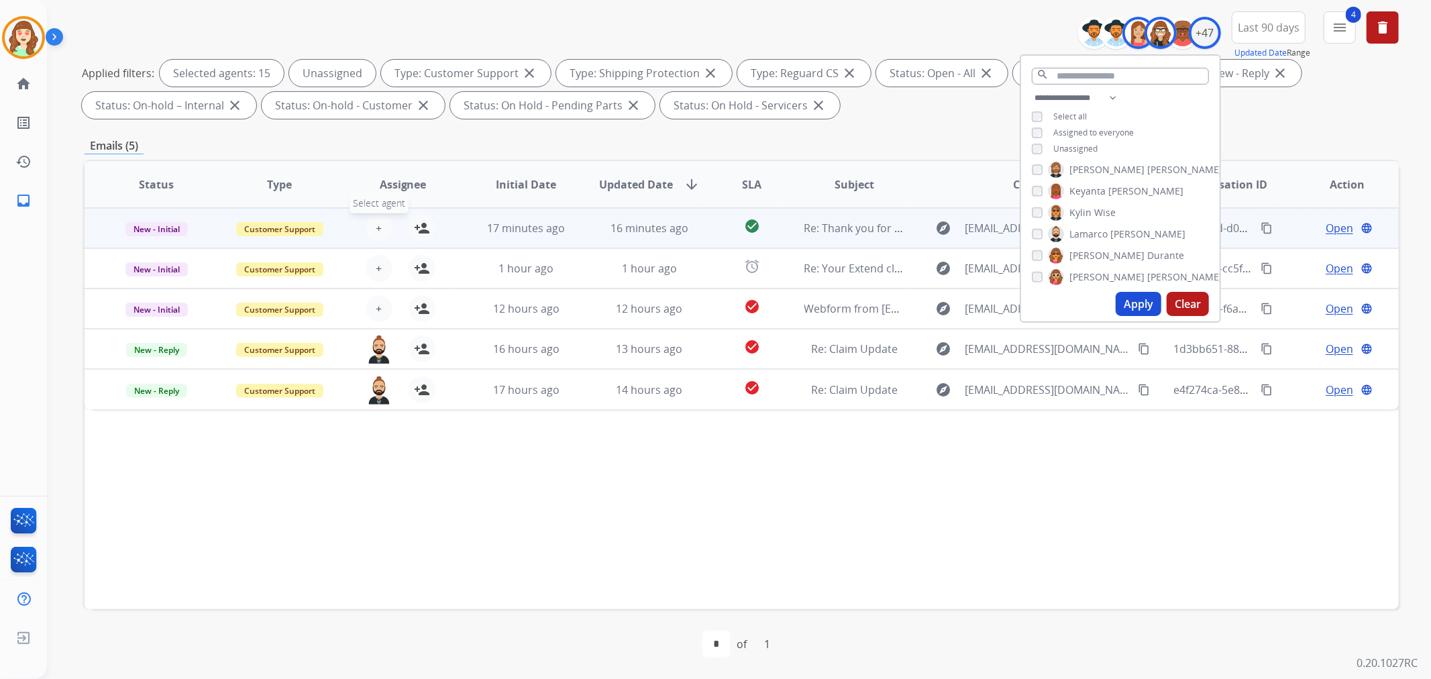
click at [376, 227] on span "+" at bounding box center [379, 228] width 6 height 16
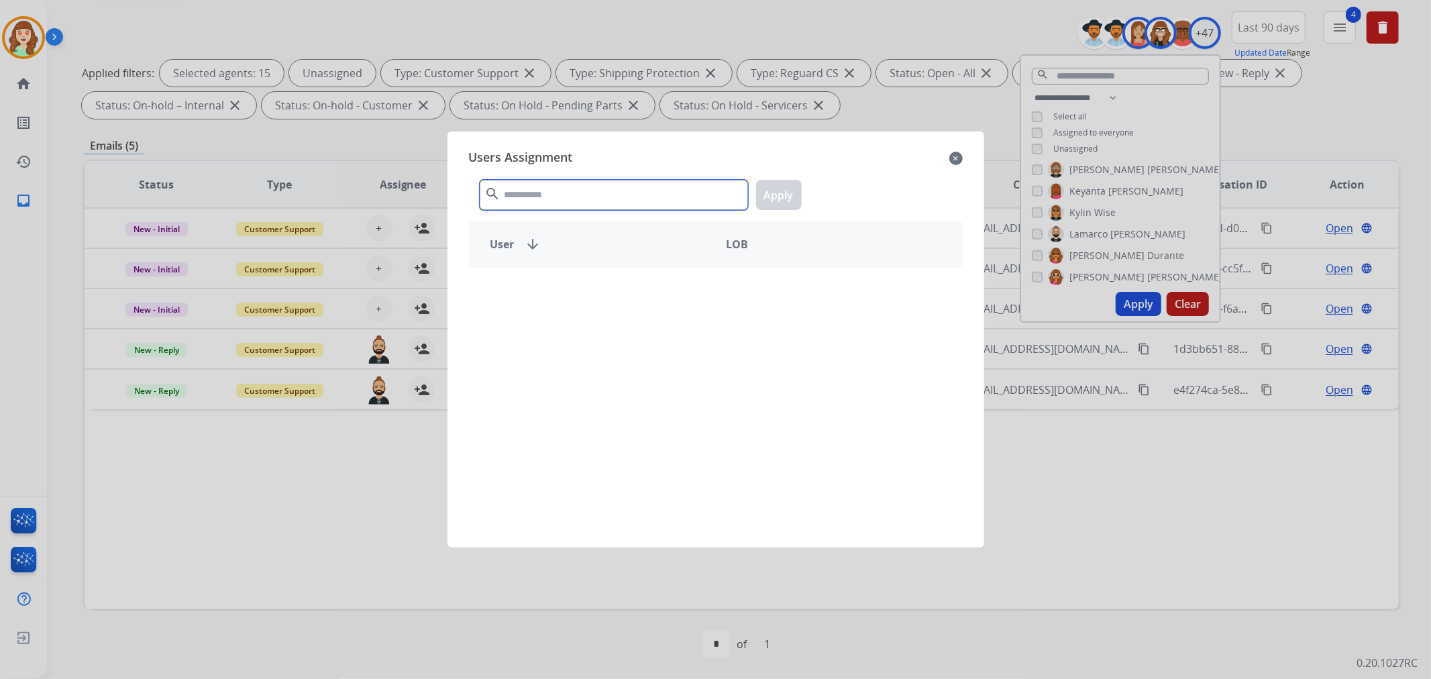
click at [534, 191] on input "text" at bounding box center [614, 195] width 268 height 30
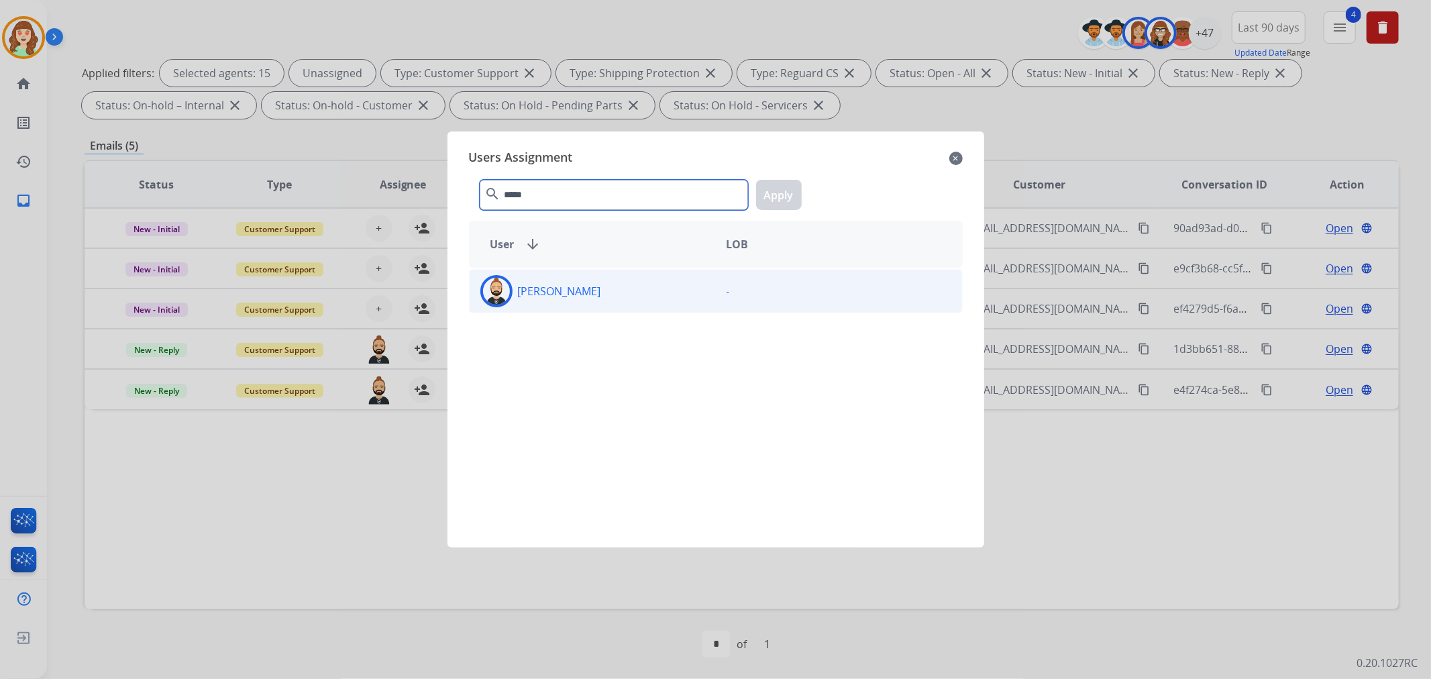
type input "*****"
drag, startPoint x: 616, startPoint y: 299, endPoint x: 627, endPoint y: 299, distance: 11.4
click at [621, 299] on div "[PERSON_NAME]" at bounding box center [593, 291] width 246 height 32
click at [772, 197] on button "Apply" at bounding box center [779, 195] width 46 height 30
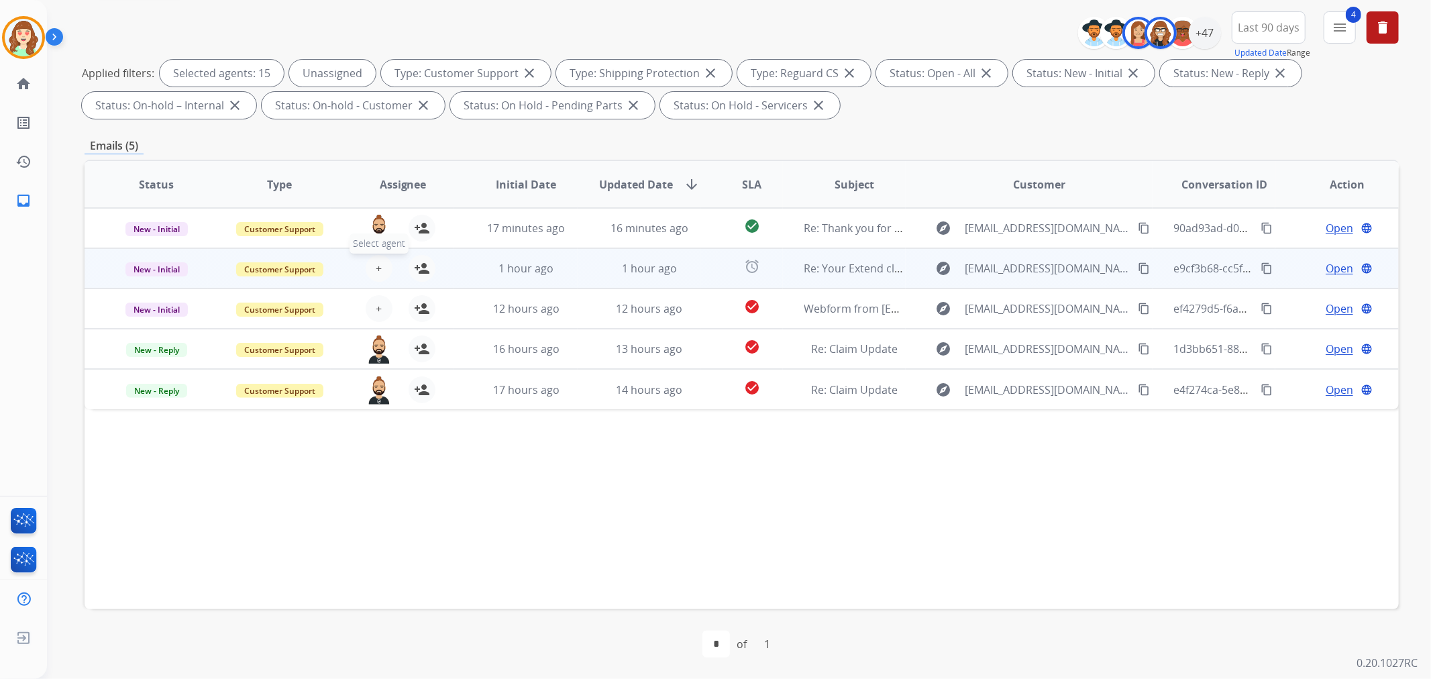
click at [382, 272] on button "+ Select agent" at bounding box center [379, 268] width 27 height 27
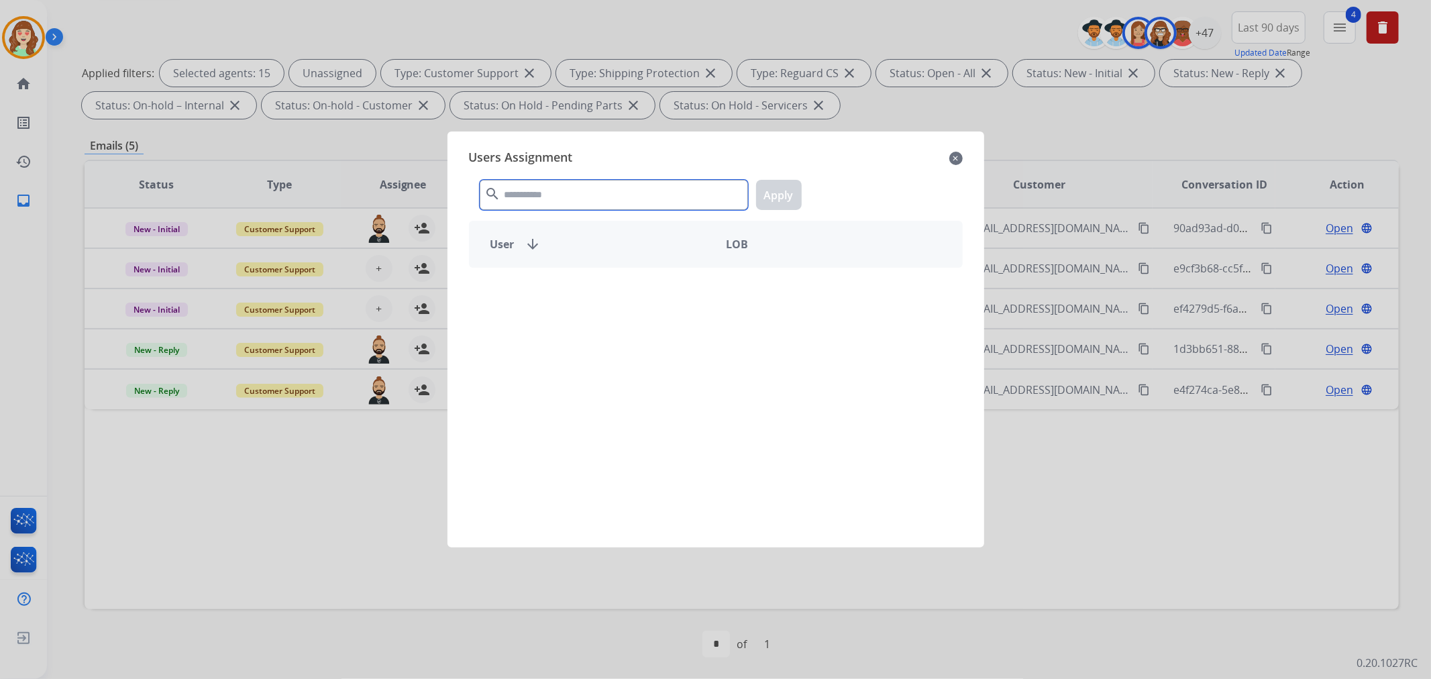
click at [567, 185] on input "text" at bounding box center [614, 195] width 268 height 30
type input "*****"
click at [646, 290] on div "[PERSON_NAME]" at bounding box center [593, 291] width 246 height 32
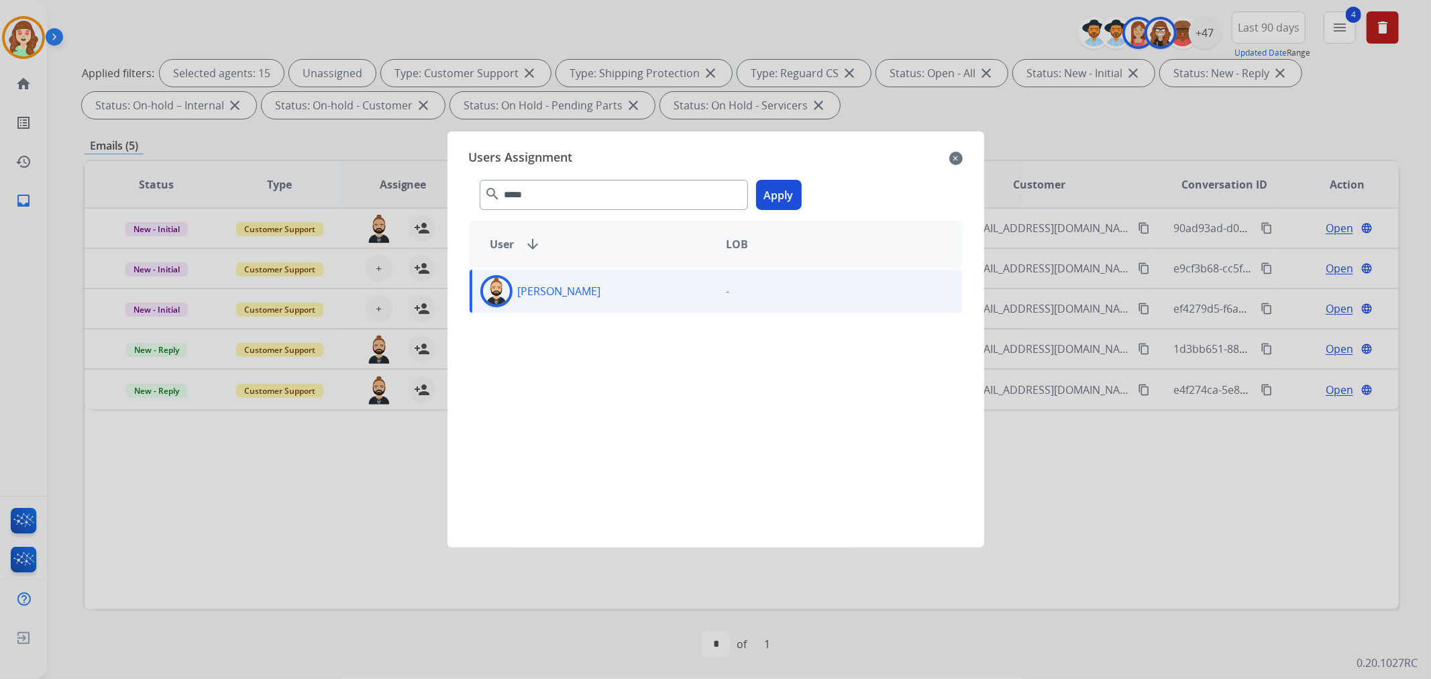
click at [785, 190] on button "Apply" at bounding box center [779, 195] width 46 height 30
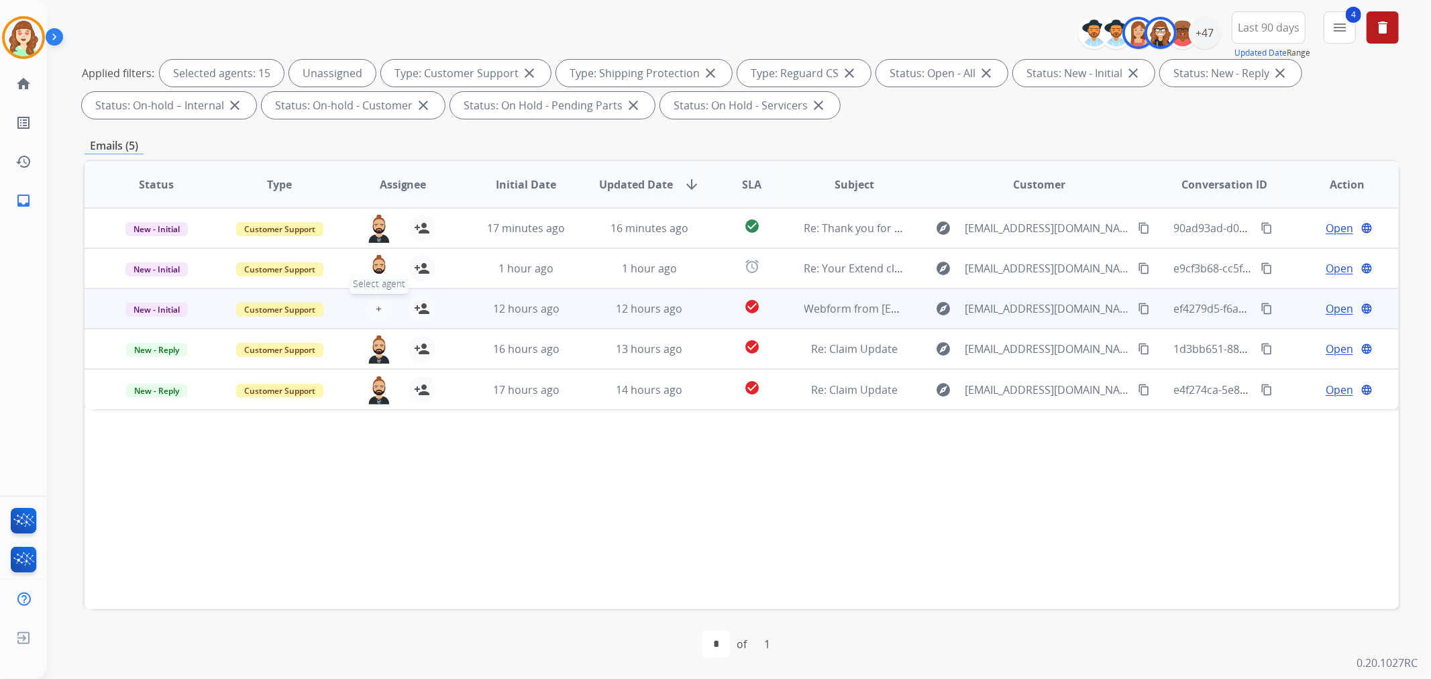
click at [372, 311] on button "+ Select agent" at bounding box center [379, 308] width 27 height 27
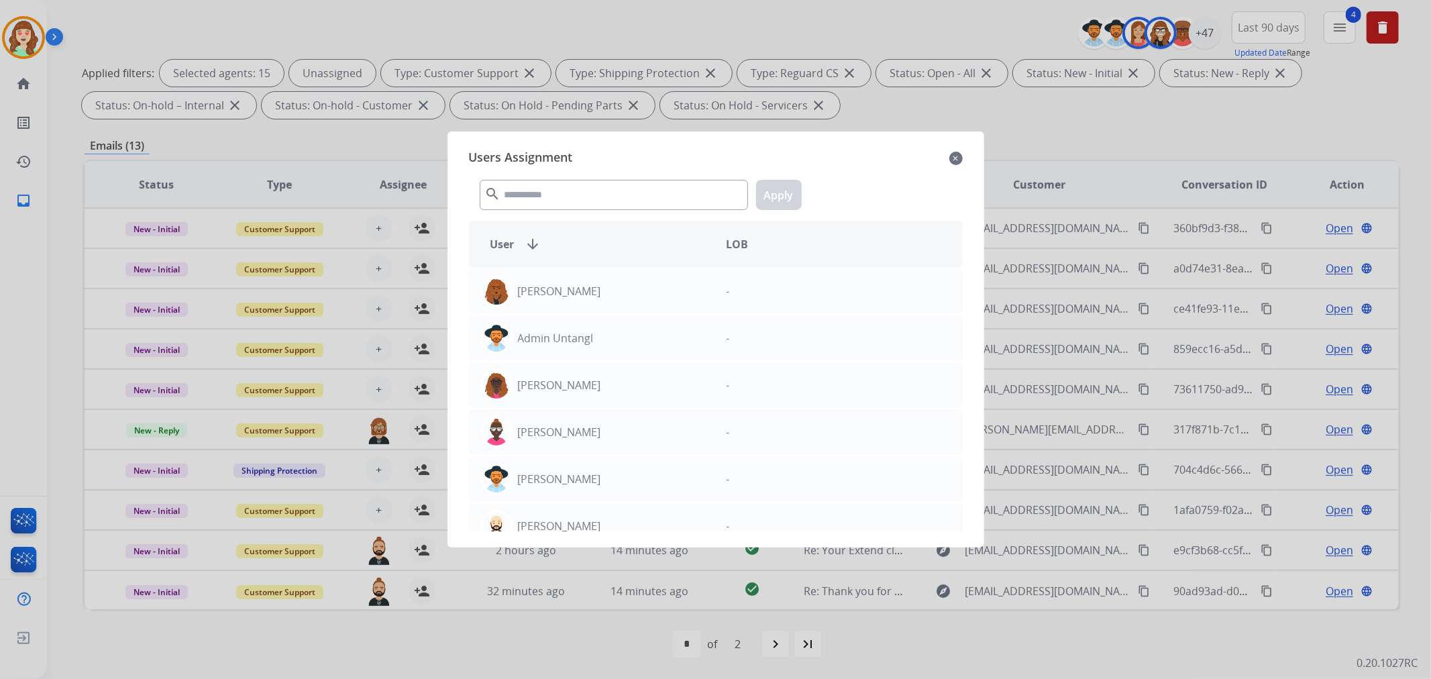
click at [948, 156] on div "Users Assignment close" at bounding box center [716, 158] width 494 height 21
click at [955, 156] on mat-icon "close" at bounding box center [955, 158] width 13 height 16
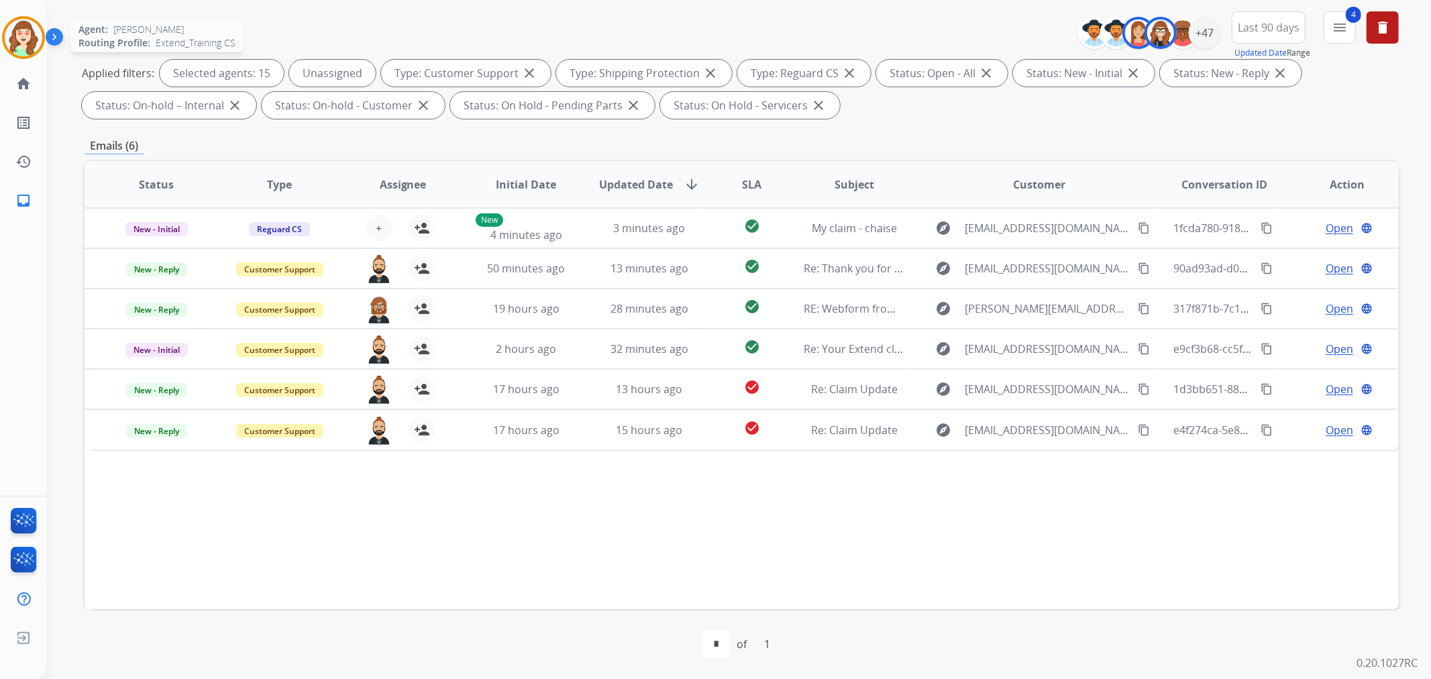
click at [3, 35] on div at bounding box center [23, 37] width 43 height 43
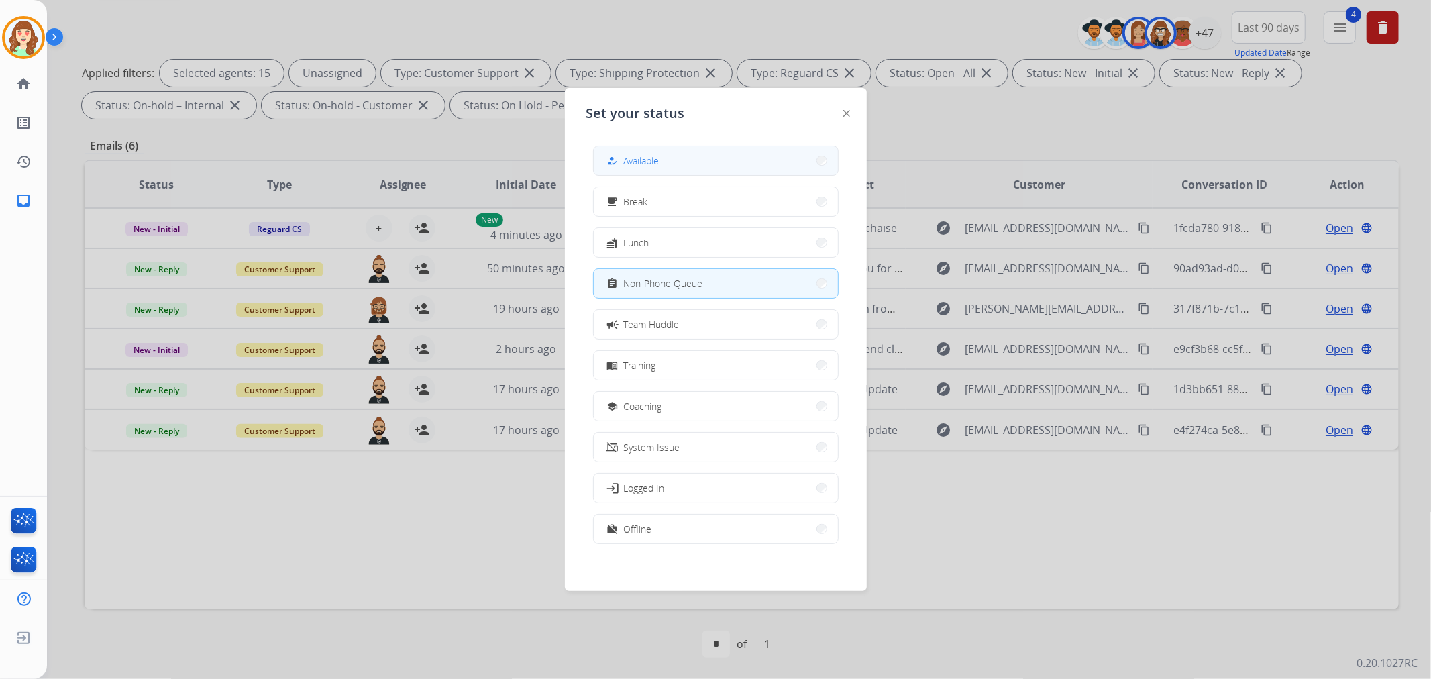
click at [669, 165] on button "how_to_reg Available" at bounding box center [716, 160] width 244 height 29
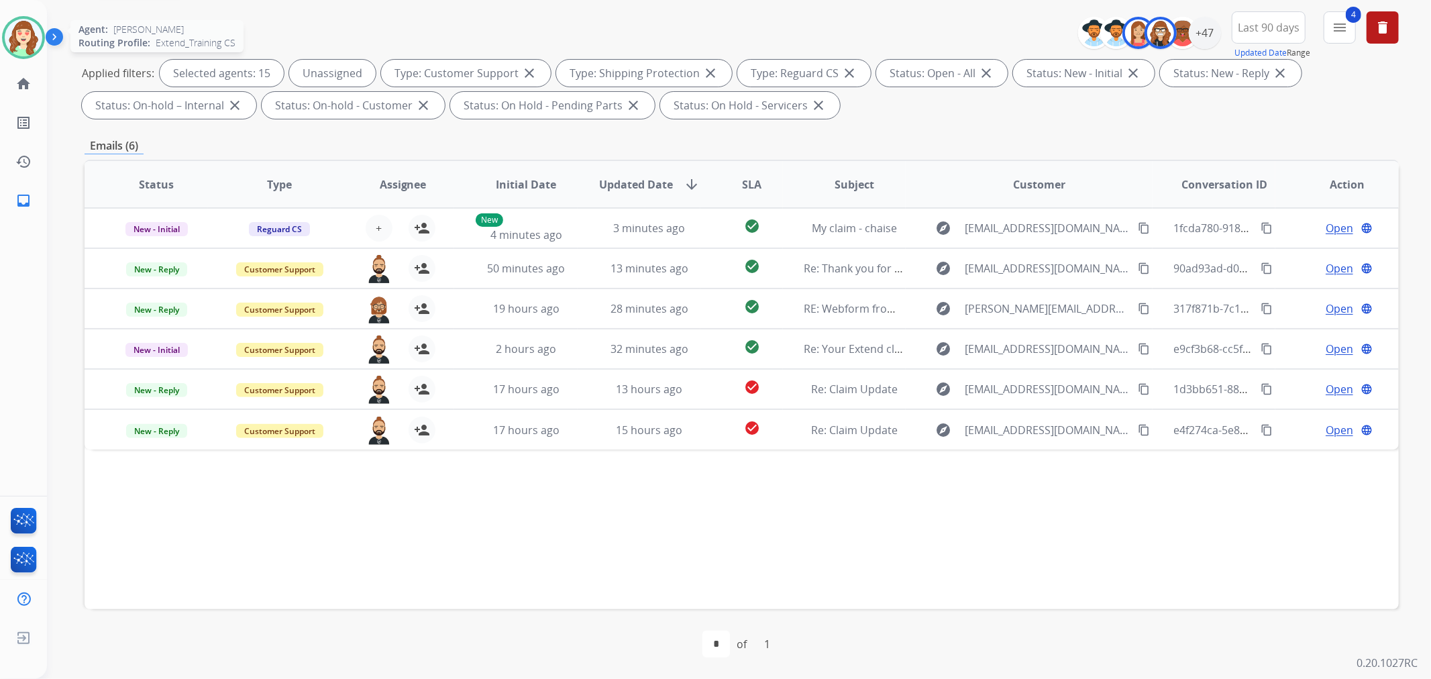
click at [12, 34] on img at bounding box center [24, 38] width 38 height 38
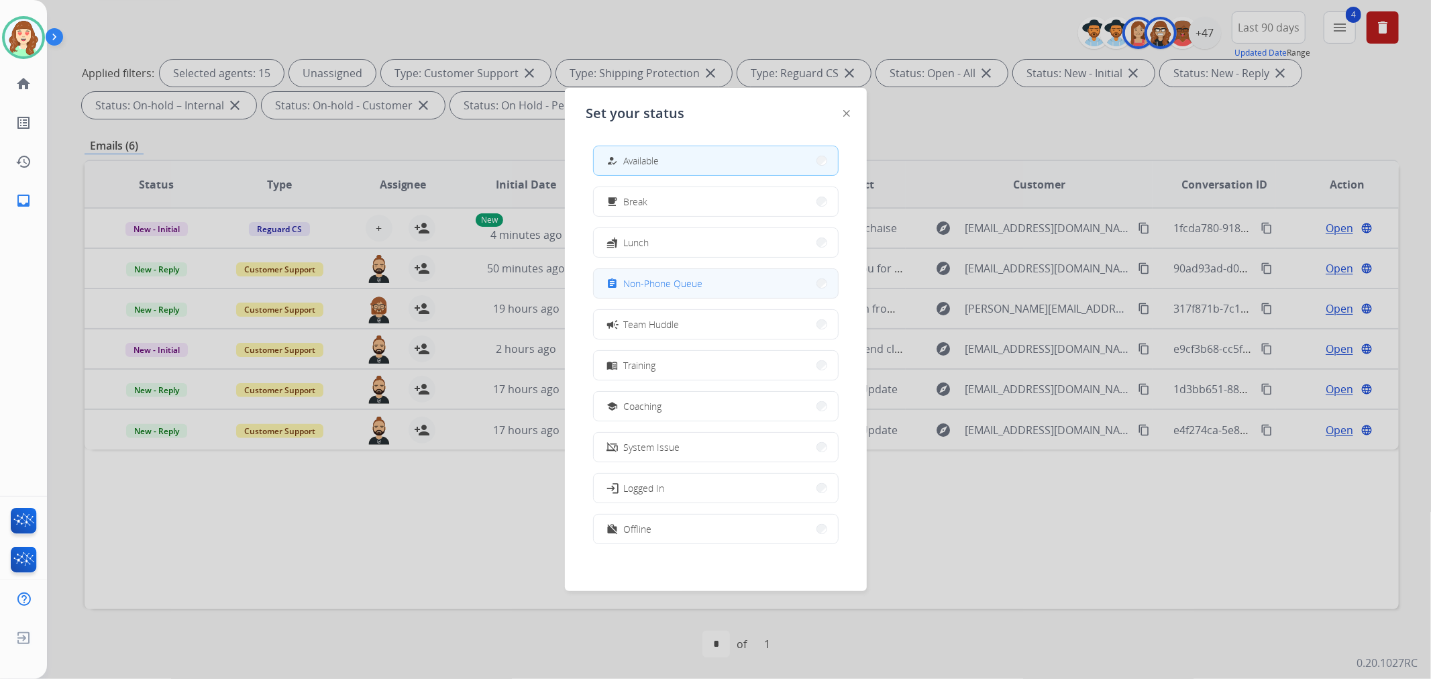
click at [739, 290] on button "assignment Non-Phone Queue" at bounding box center [716, 283] width 244 height 29
